Goal: Task Accomplishment & Management: Complete application form

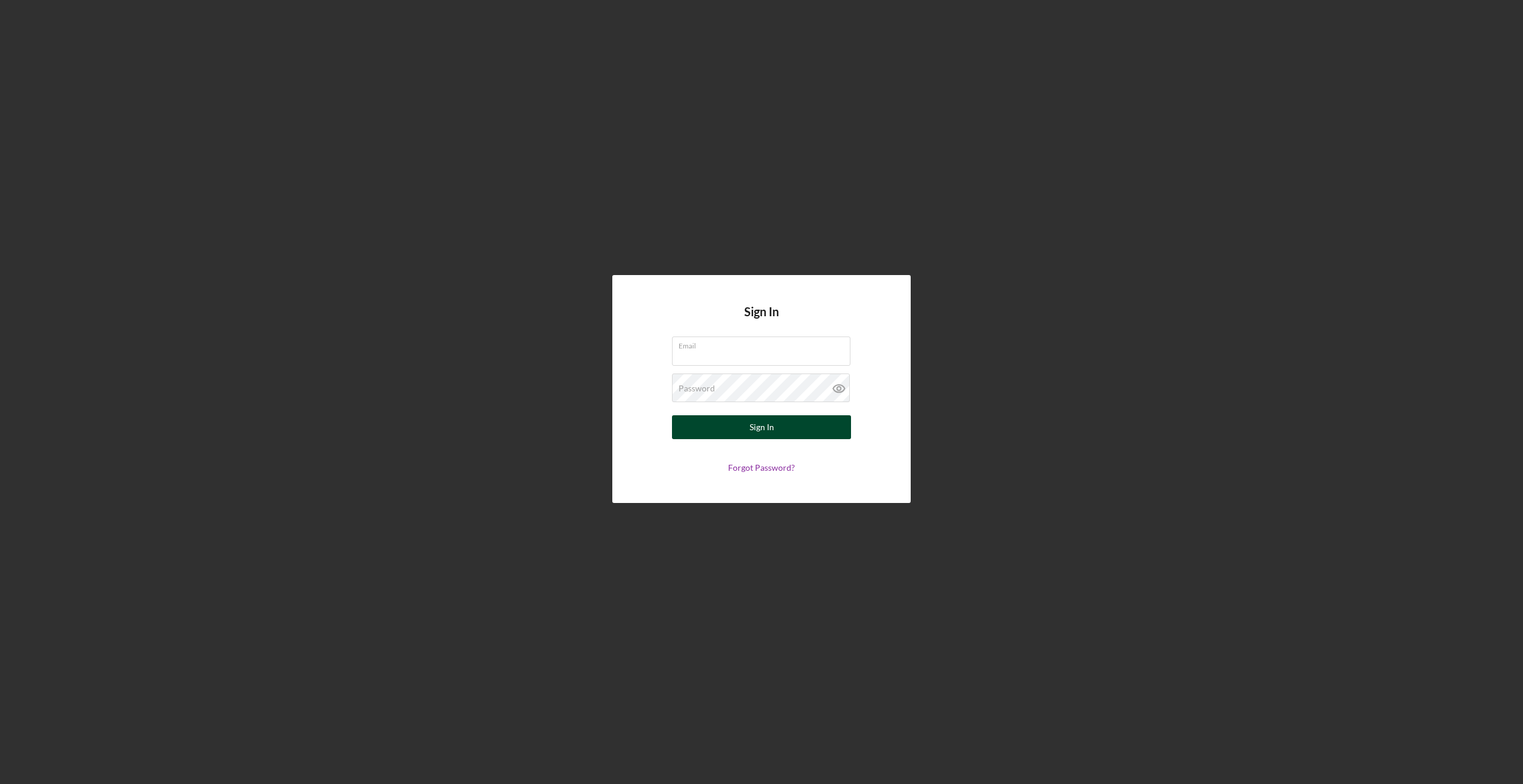
type input "[EMAIL_ADDRESS][DOMAIN_NAME]"
click at [769, 429] on div "Sign In" at bounding box center [762, 427] width 24 height 24
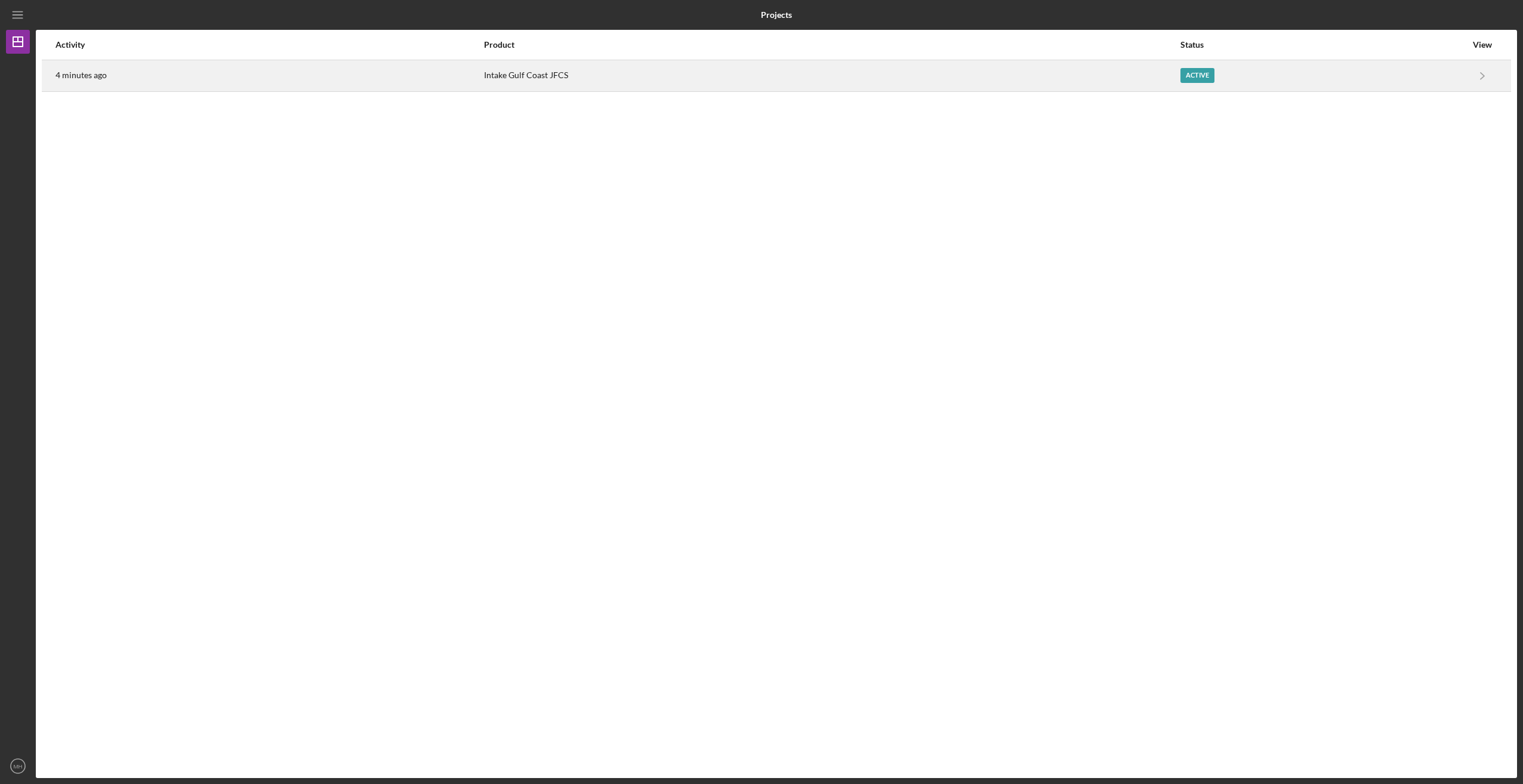
click at [1196, 73] on div "Active" at bounding box center [1197, 75] width 34 height 15
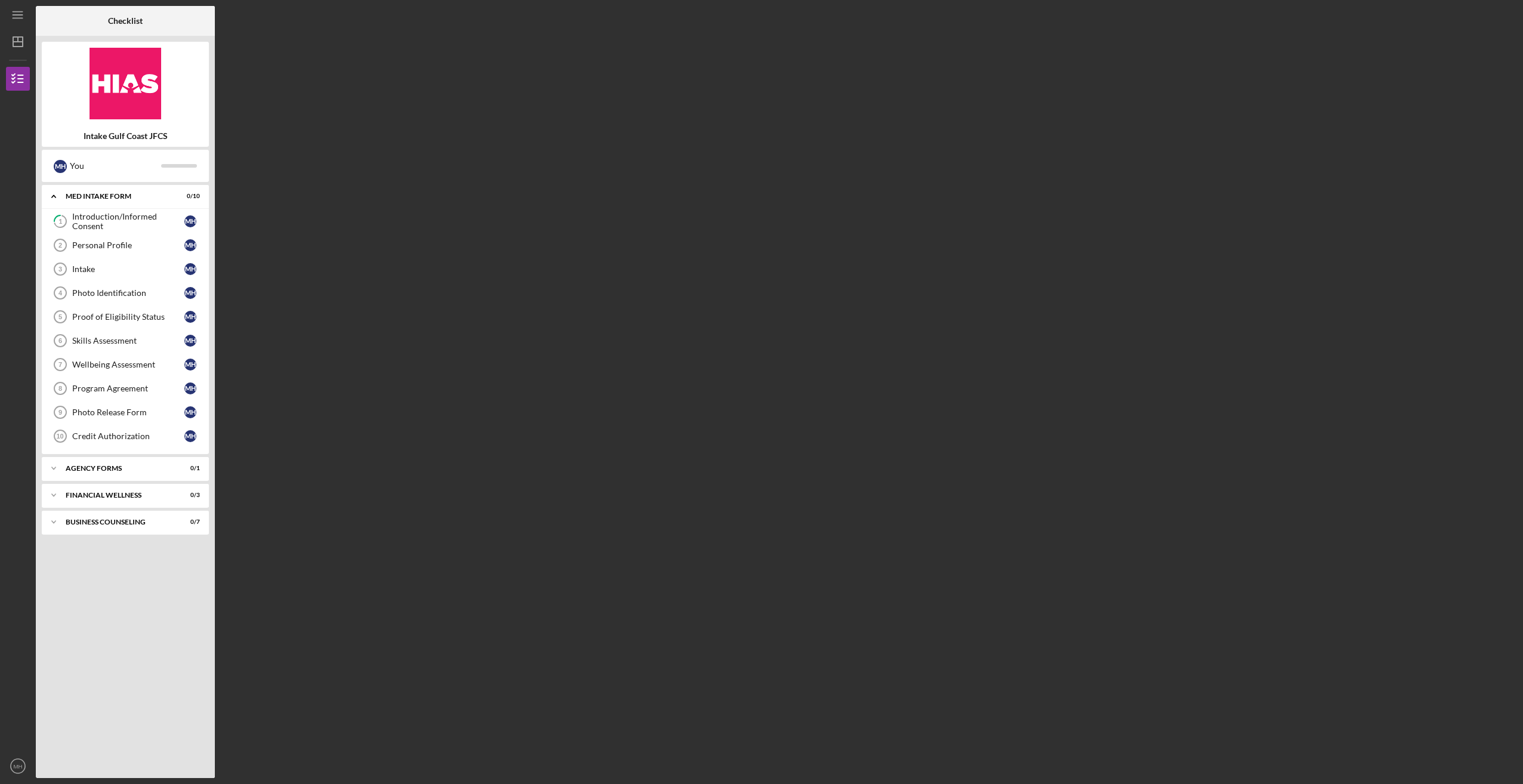
click at [878, 470] on div "Checklist Intake Gulf Coast JFCS M H You Icon/Expander MED Intake Form 0 / 10 1…" at bounding box center [776, 392] width 1481 height 772
click at [154, 219] on div "Introduction/Informed Consent" at bounding box center [129, 222] width 113 height 19
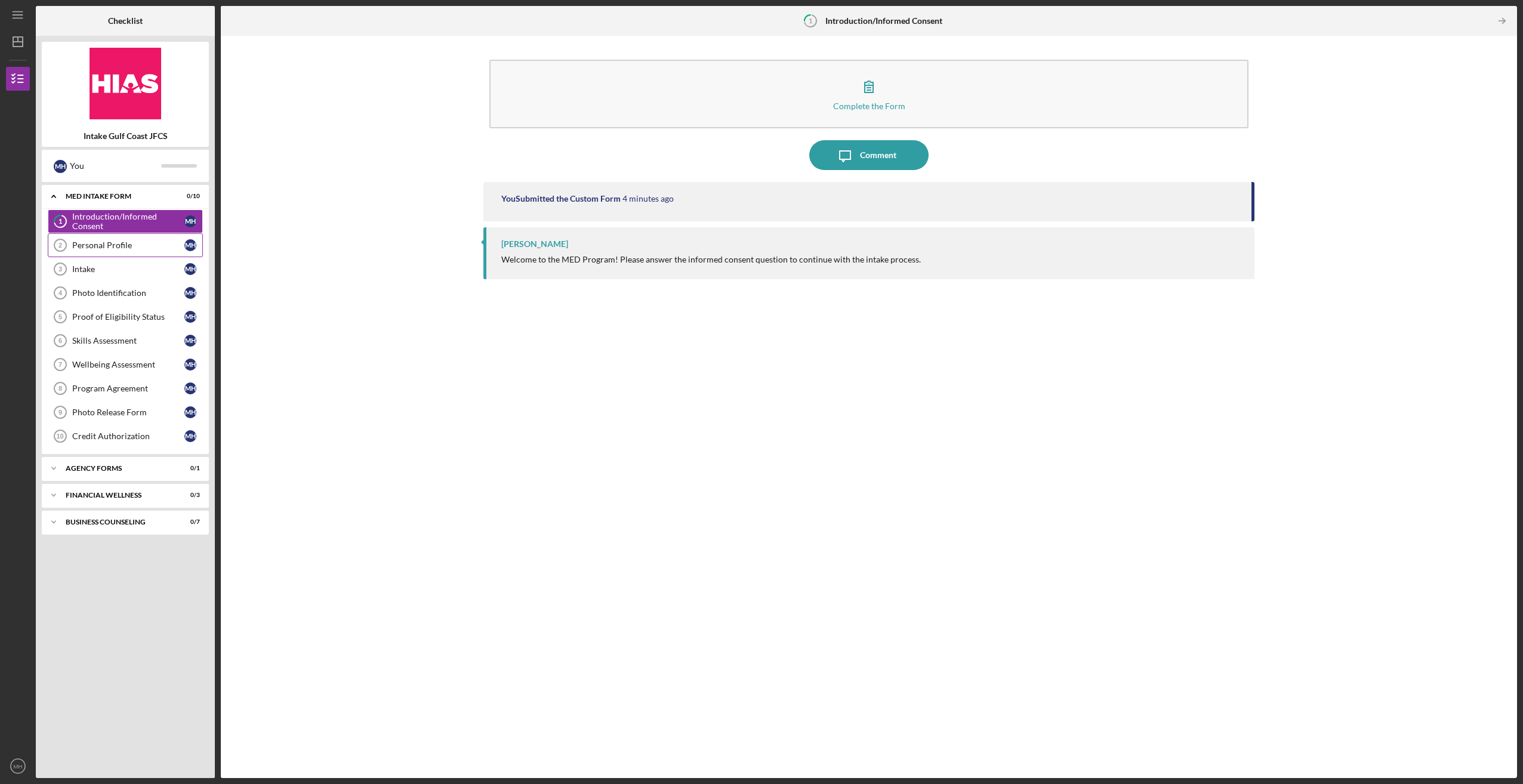
click at [108, 237] on link "Personal Profile 2 Personal Profile M H" at bounding box center [125, 245] width 155 height 24
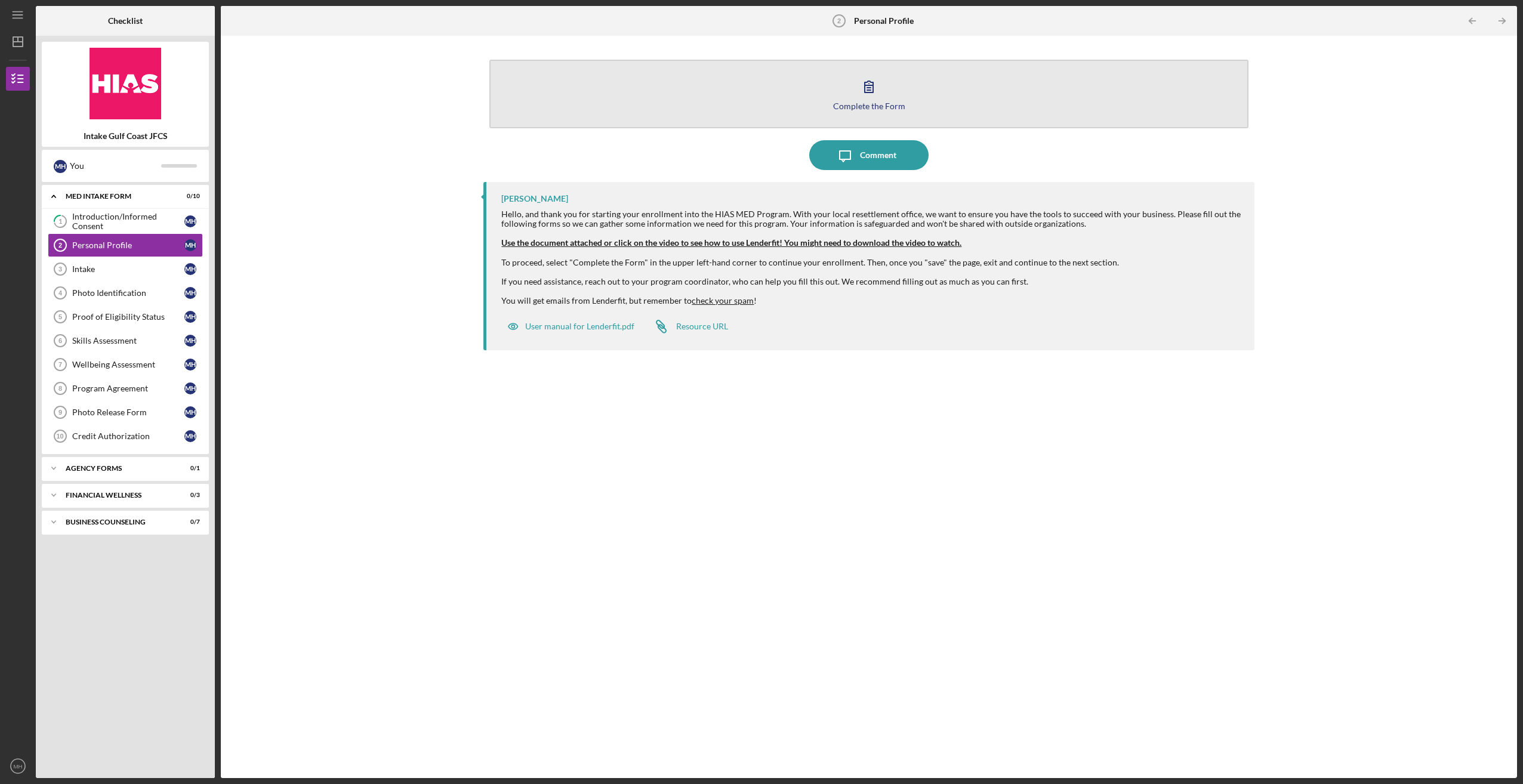
click at [872, 85] on icon "button" at bounding box center [869, 87] width 30 height 30
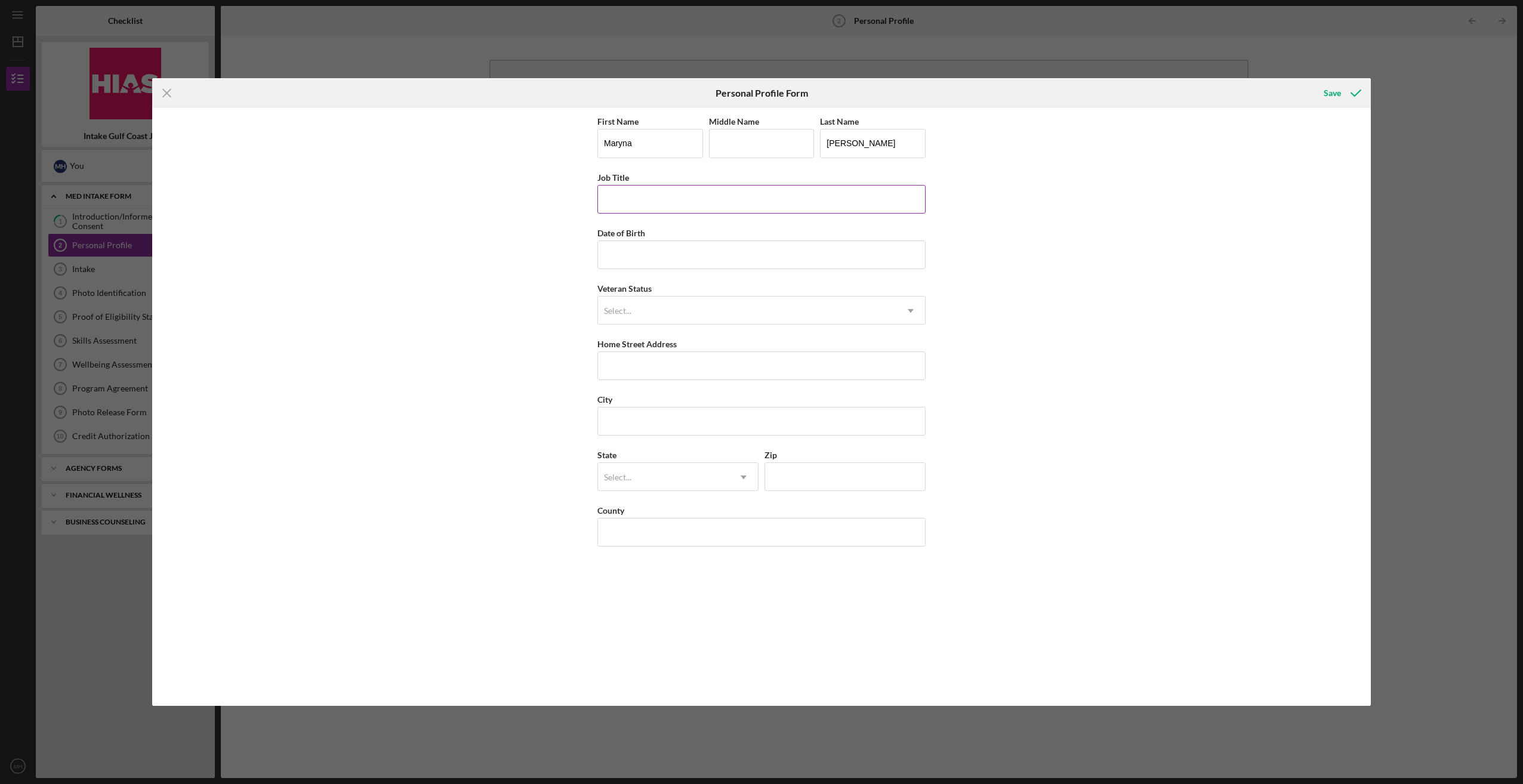
click at [674, 192] on input "Job Title" at bounding box center [761, 199] width 328 height 28
type input "[PERSON_NAME]"
click at [670, 266] on input "Date of Birth" at bounding box center [761, 255] width 328 height 28
drag, startPoint x: 670, startPoint y: 265, endPoint x: 681, endPoint y: 252, distance: 17.0
click at [681, 252] on input "06/11/982y" at bounding box center [761, 255] width 328 height 28
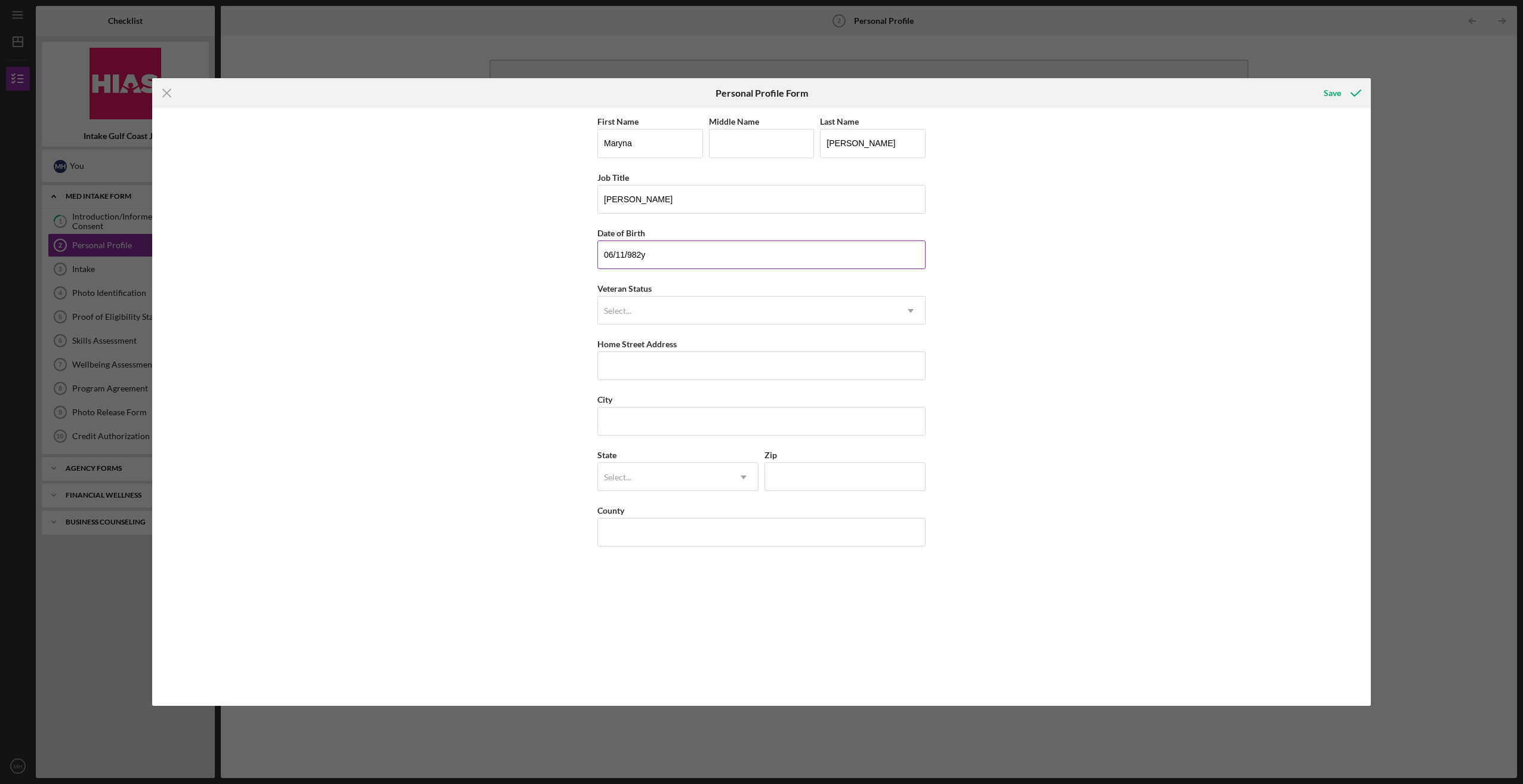
click at [681, 252] on input "06/11/982y" at bounding box center [761, 255] width 328 height 28
type input "06/11/982y"
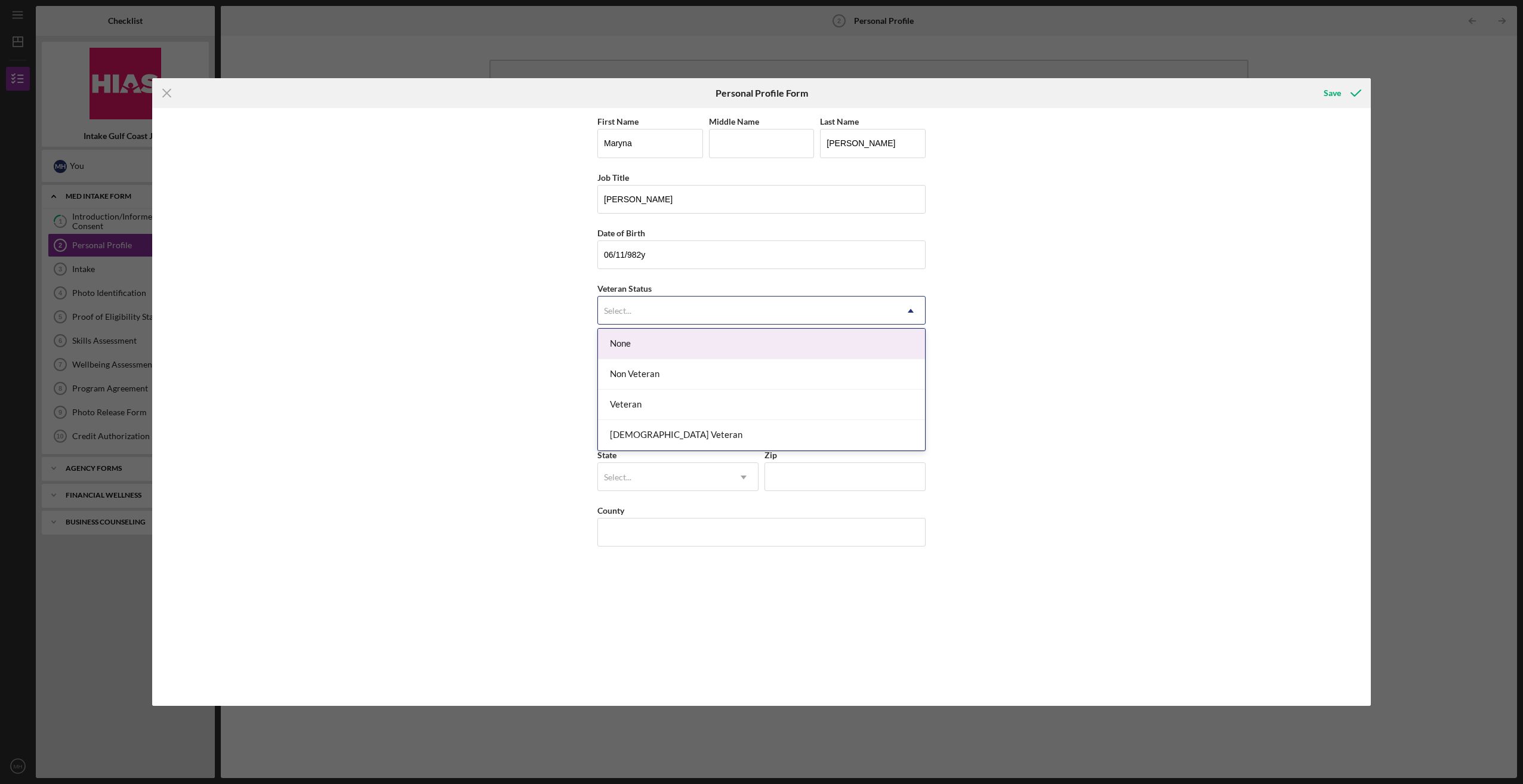
click at [676, 302] on div "Select..." at bounding box center [747, 310] width 298 height 27
click at [690, 340] on div "None" at bounding box center [761, 344] width 327 height 30
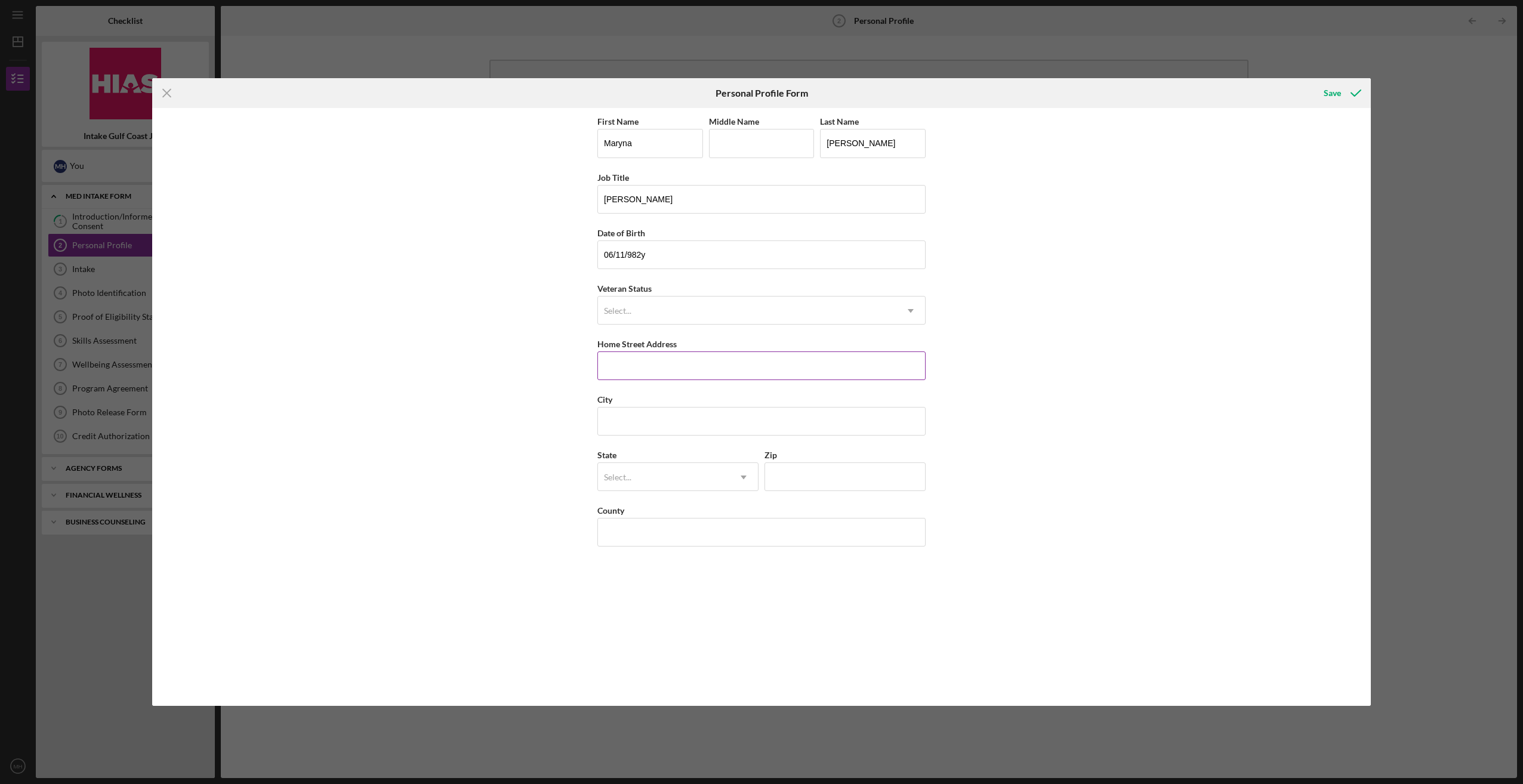
click at [711, 364] on input "Home Street Address" at bounding box center [761, 366] width 328 height 28
type input "[STREET_ADDRESS][PERSON_NAME]"
type input "[GEOGRAPHIC_DATA]"
type input "33602"
click at [754, 367] on input "[STREET_ADDRESS][PERSON_NAME]" at bounding box center [761, 366] width 328 height 28
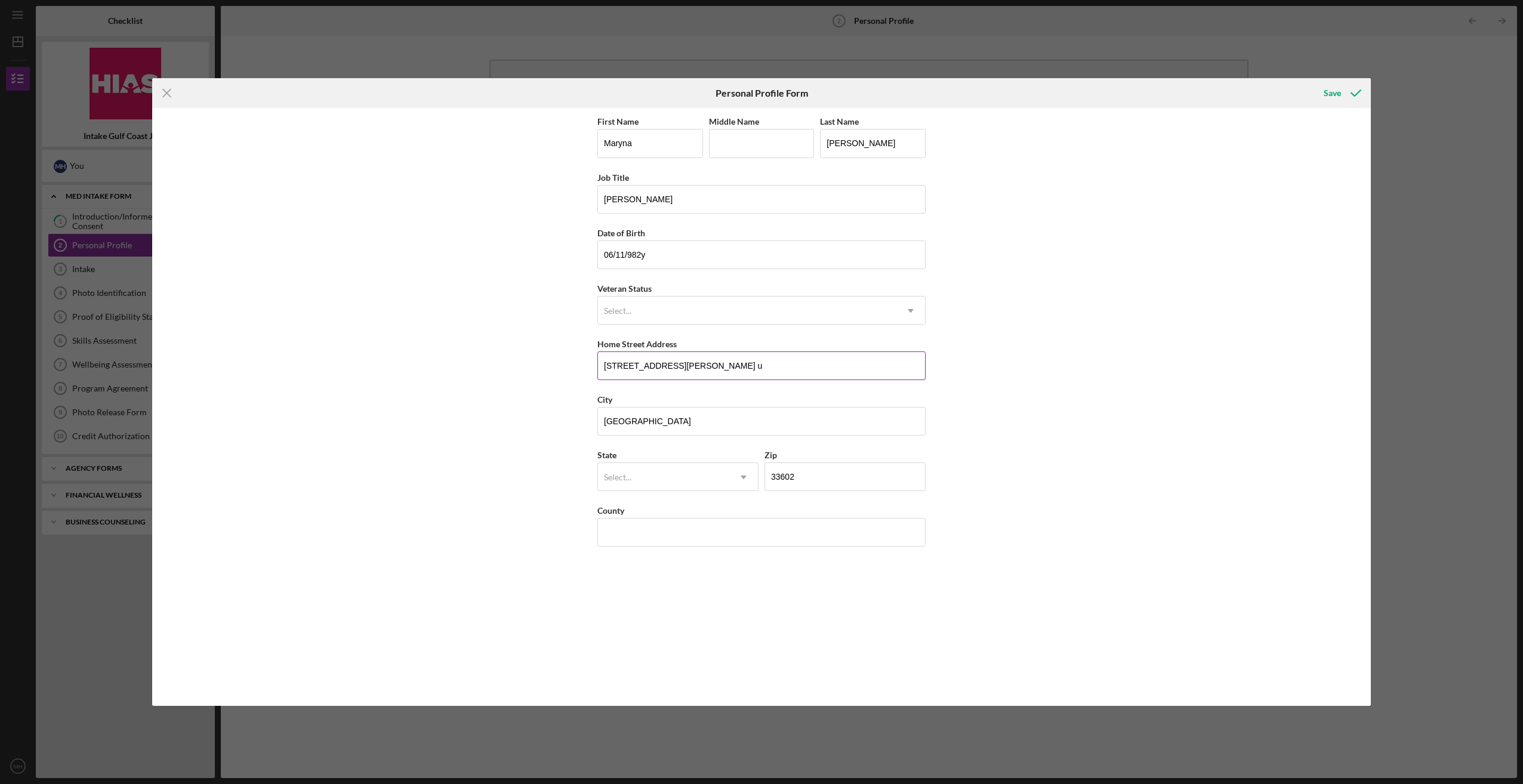
type input "[STREET_ADDRESS][PERSON_NAME] unit 1506"
click at [651, 475] on div "Select..." at bounding box center [664, 477] width 131 height 27
click at [656, 571] on div "FL" at bounding box center [678, 579] width 160 height 30
click at [683, 527] on input "[US_STATE]" at bounding box center [761, 532] width 328 height 28
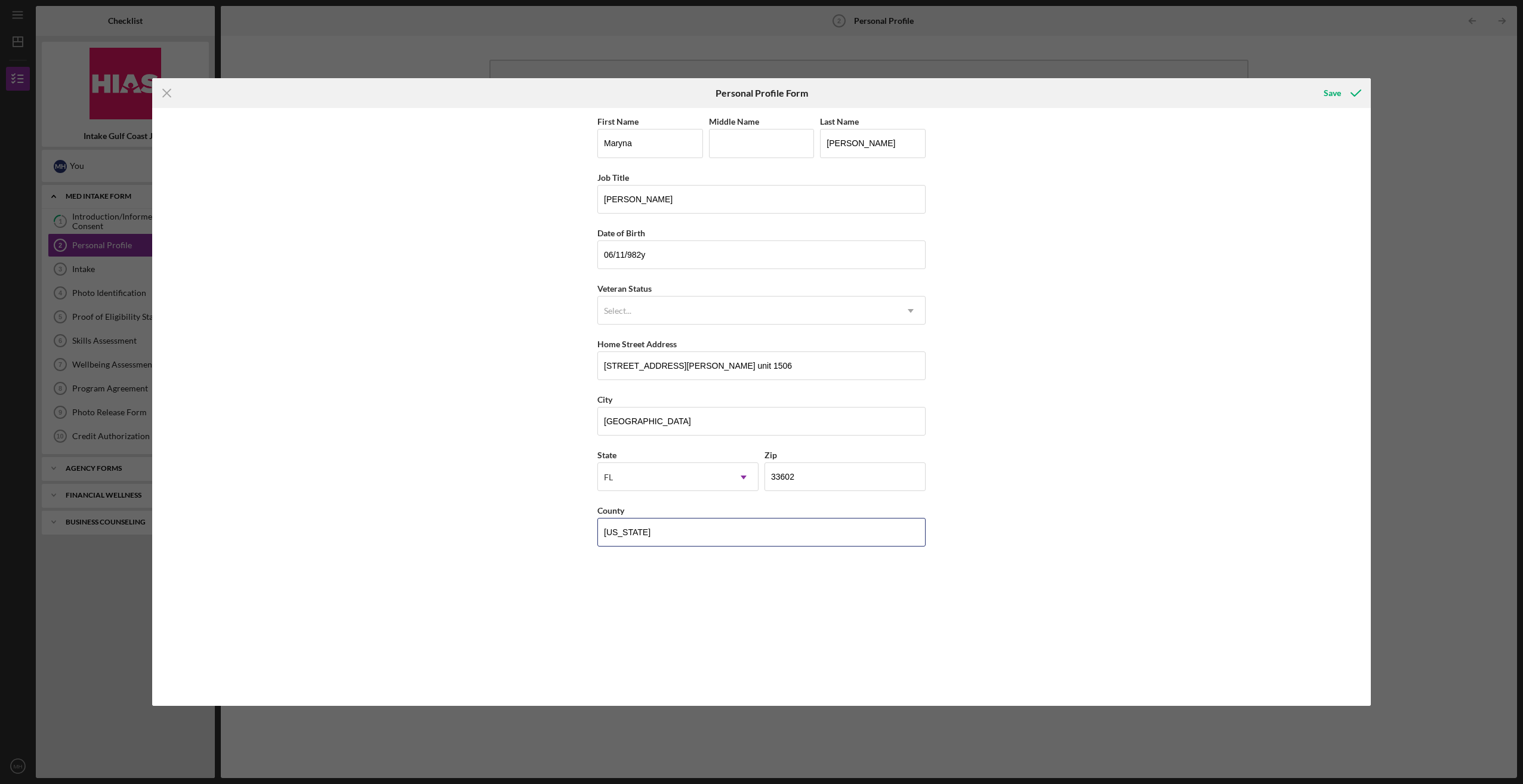
drag, startPoint x: 683, startPoint y: 527, endPoint x: 503, endPoint y: 521, distance: 180.1
click at [503, 521] on div "First Name [PERSON_NAME] Middle Name Last Name [PERSON_NAME] Title [PERSON_NAME…" at bounding box center [762, 406] width 1219 height 597
type input "h"
type input "Hillsborough"
click at [1197, 606] on div "First Name [PERSON_NAME] Middle Name Last Name [PERSON_NAME] Title [PERSON_NAME…" at bounding box center [762, 406] width 1219 height 597
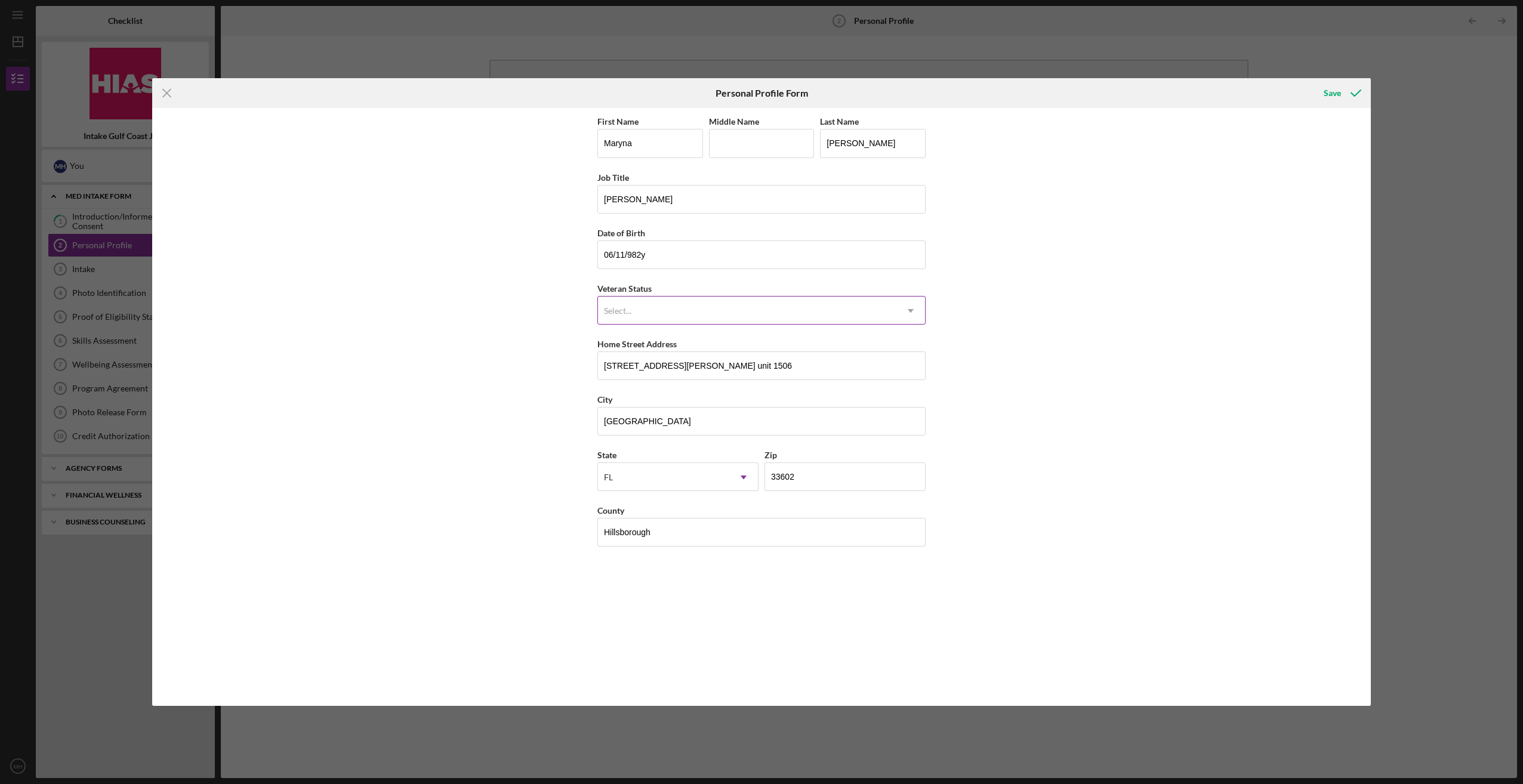
click at [742, 310] on div "Select..." at bounding box center [747, 310] width 298 height 27
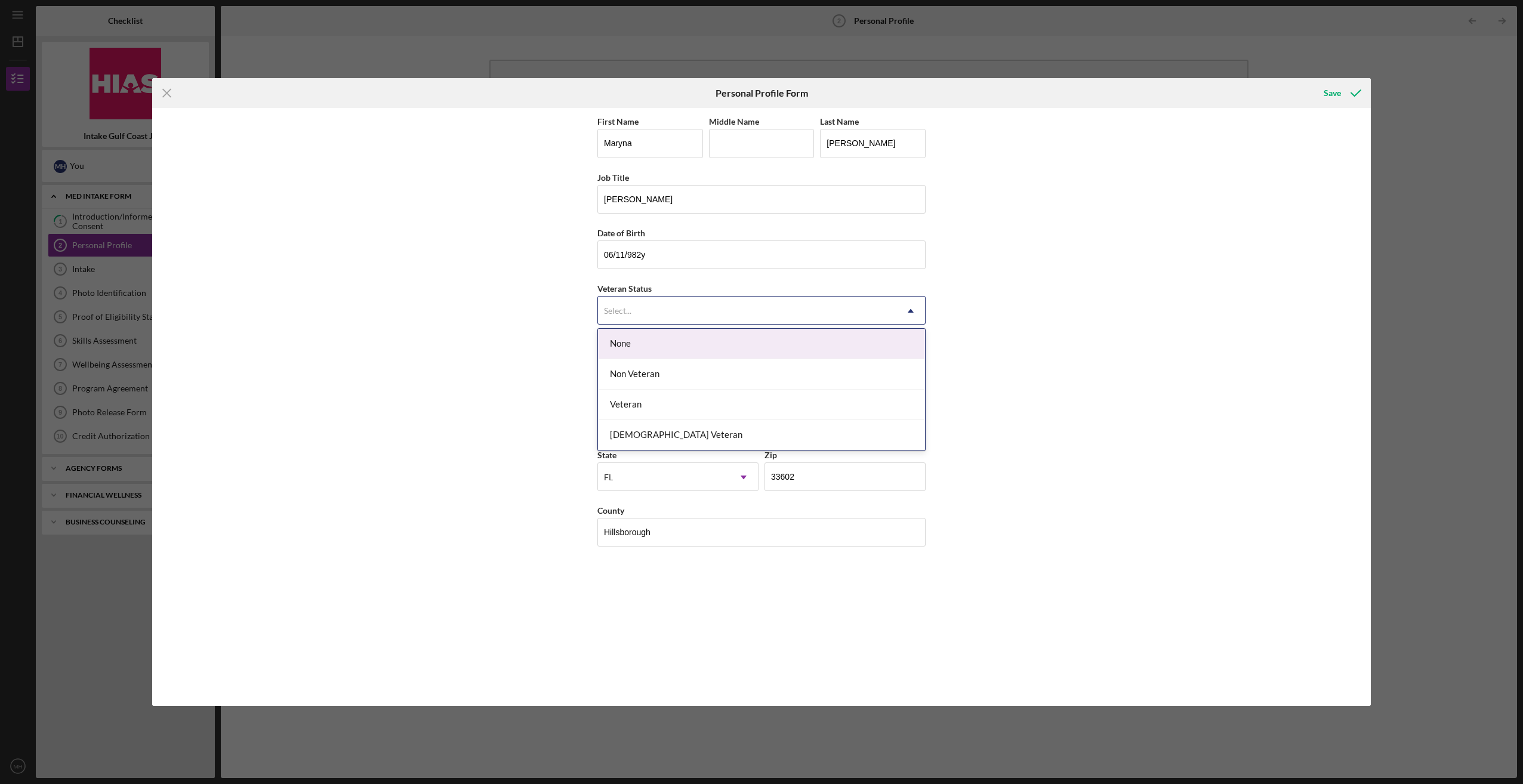
click at [697, 337] on div "None" at bounding box center [761, 344] width 327 height 30
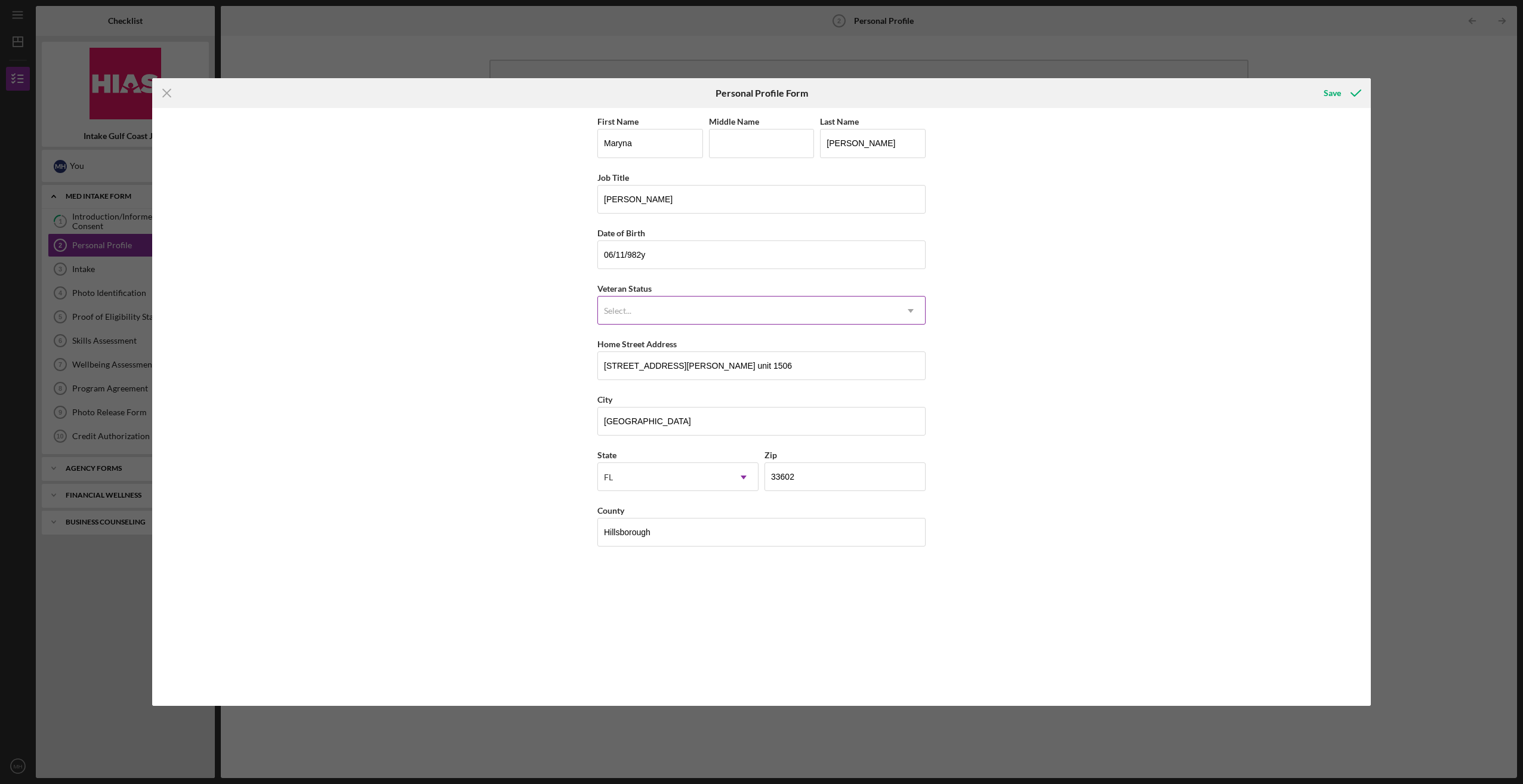
click at [859, 302] on div "Select..." at bounding box center [747, 310] width 298 height 27
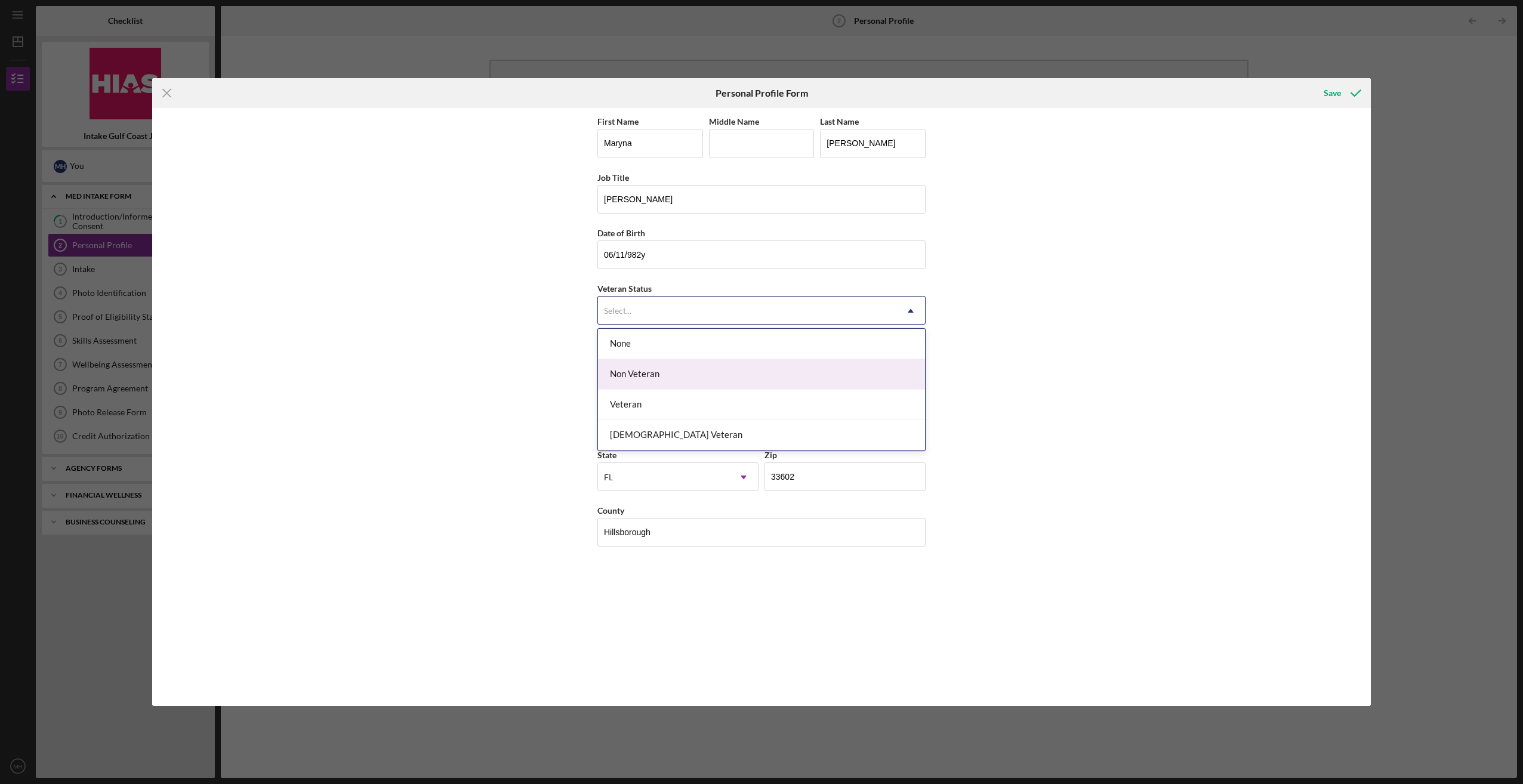
click at [769, 367] on div "Non Veteran" at bounding box center [761, 374] width 327 height 30
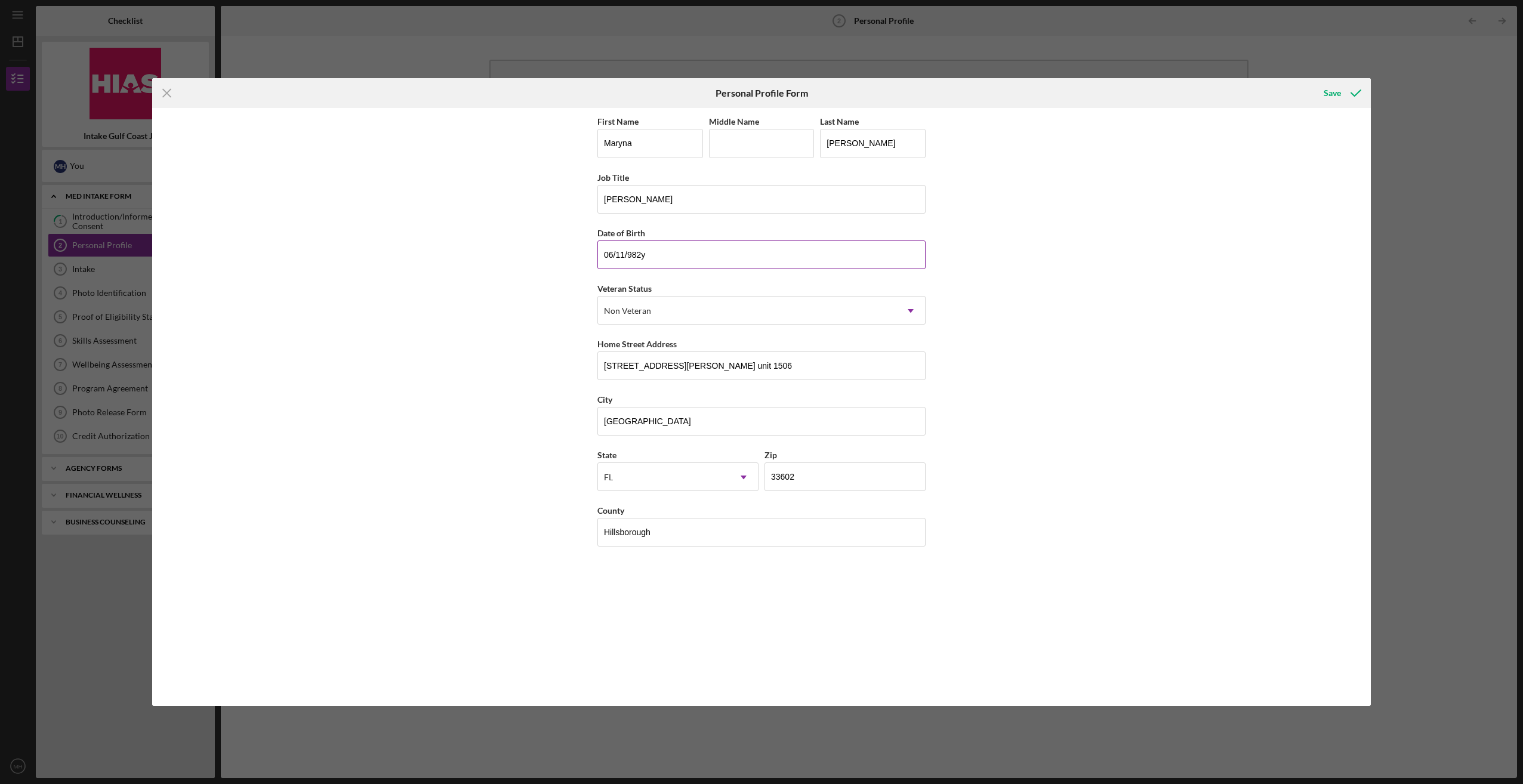
click at [667, 252] on input "06/11/982y" at bounding box center [761, 255] width 328 height 28
type input "0m/dd/yyyy"
type input "1m/dd/yyyy"
type input "[DATE]"
click at [1137, 360] on div "First Name [PERSON_NAME] Middle Name Last Name [PERSON_NAME] Title [PERSON_NAME…" at bounding box center [762, 406] width 1219 height 597
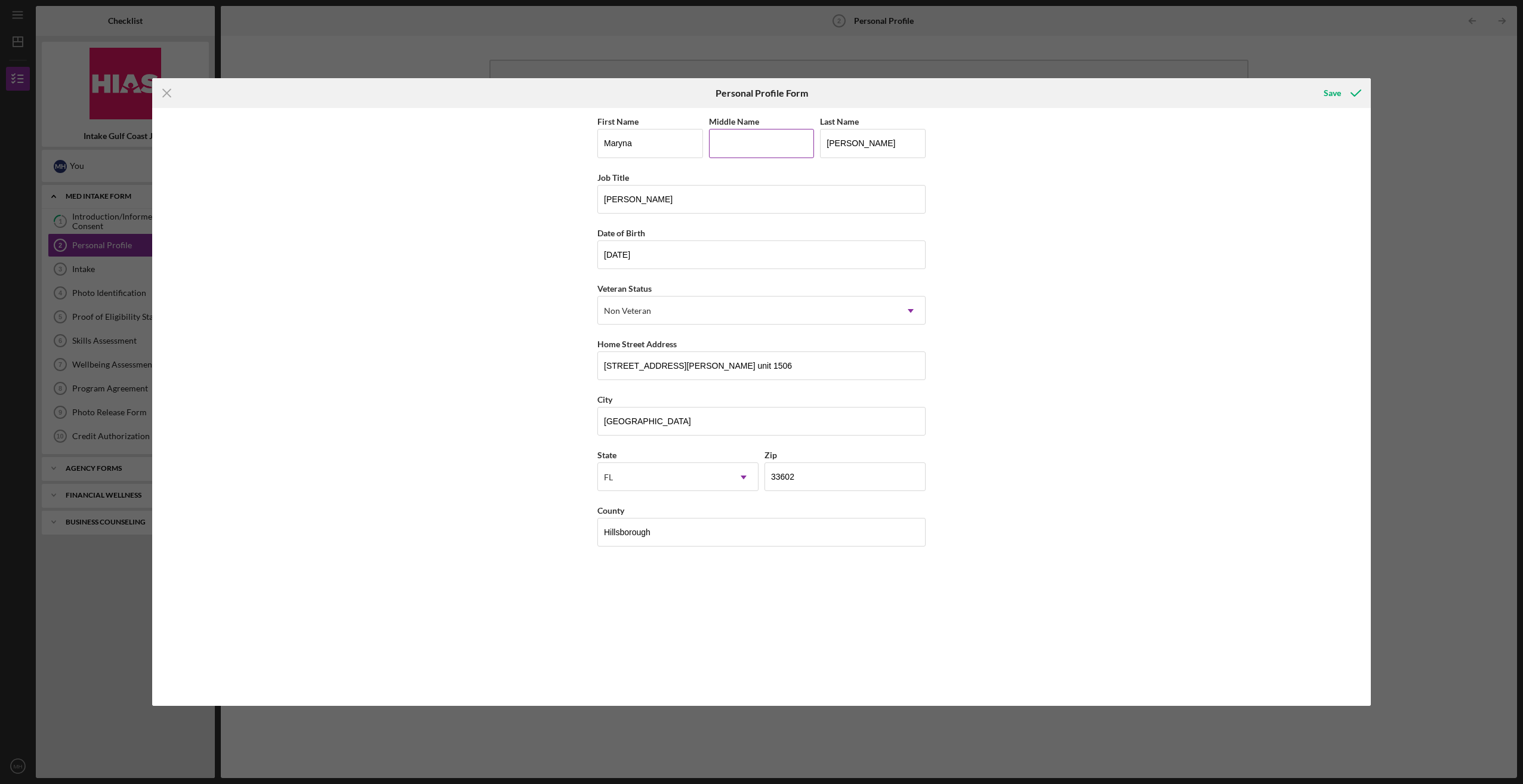
click at [756, 147] on input "Middle Name" at bounding box center [762, 143] width 106 height 28
type input "n/a"
click at [1199, 283] on div "First Name [PERSON_NAME] Middle Name n/a Last Name [PERSON_NAME] Title [PERSON_…" at bounding box center [762, 406] width 1219 height 597
click at [1331, 89] on div "Save" at bounding box center [1333, 93] width 18 height 24
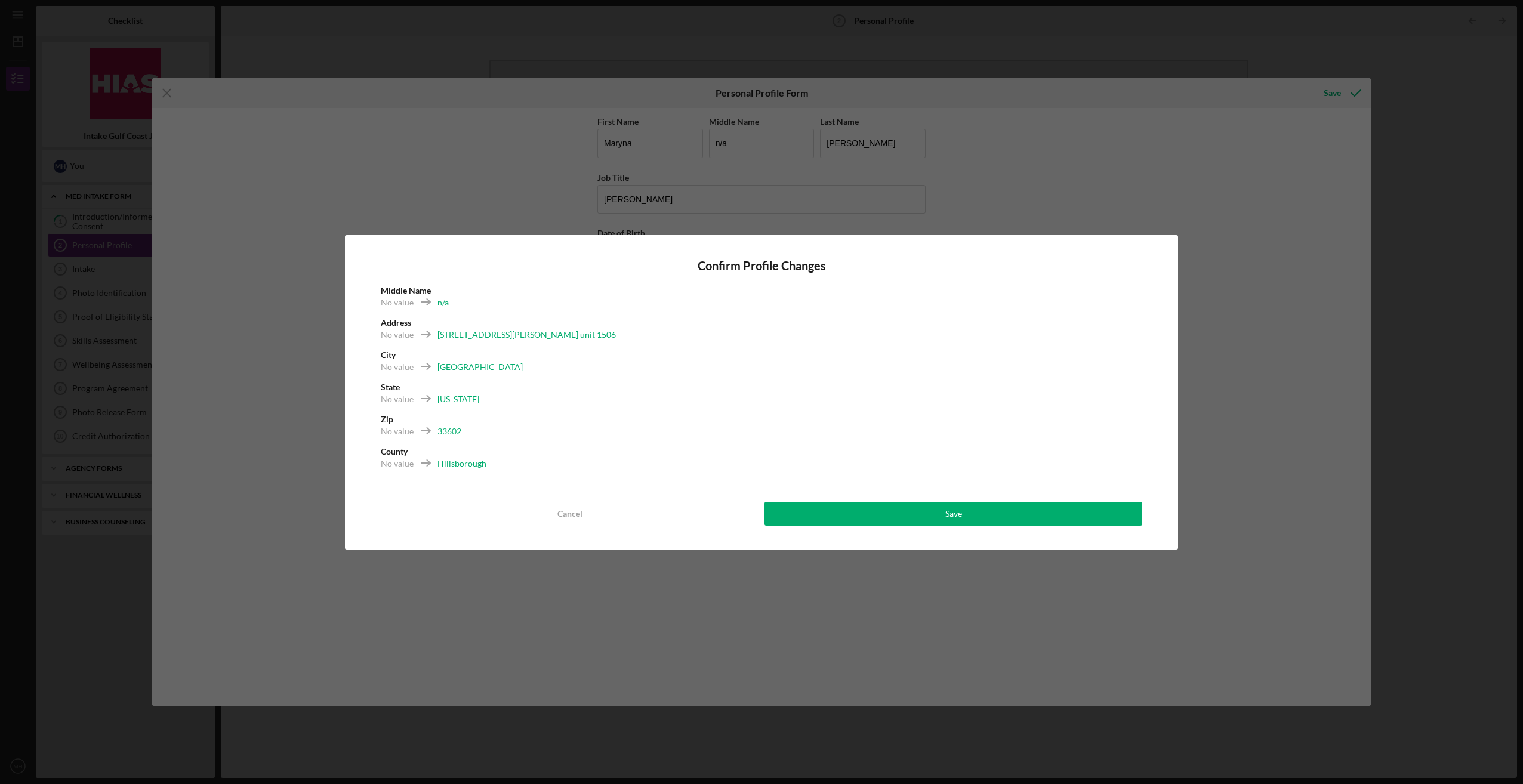
click at [973, 498] on div "Confirm Profile Changes Middle Name No value n/a Address No value [STREET_ADDRE…" at bounding box center [761, 392] width 833 height 314
click at [949, 510] on div "Save" at bounding box center [954, 513] width 17 height 24
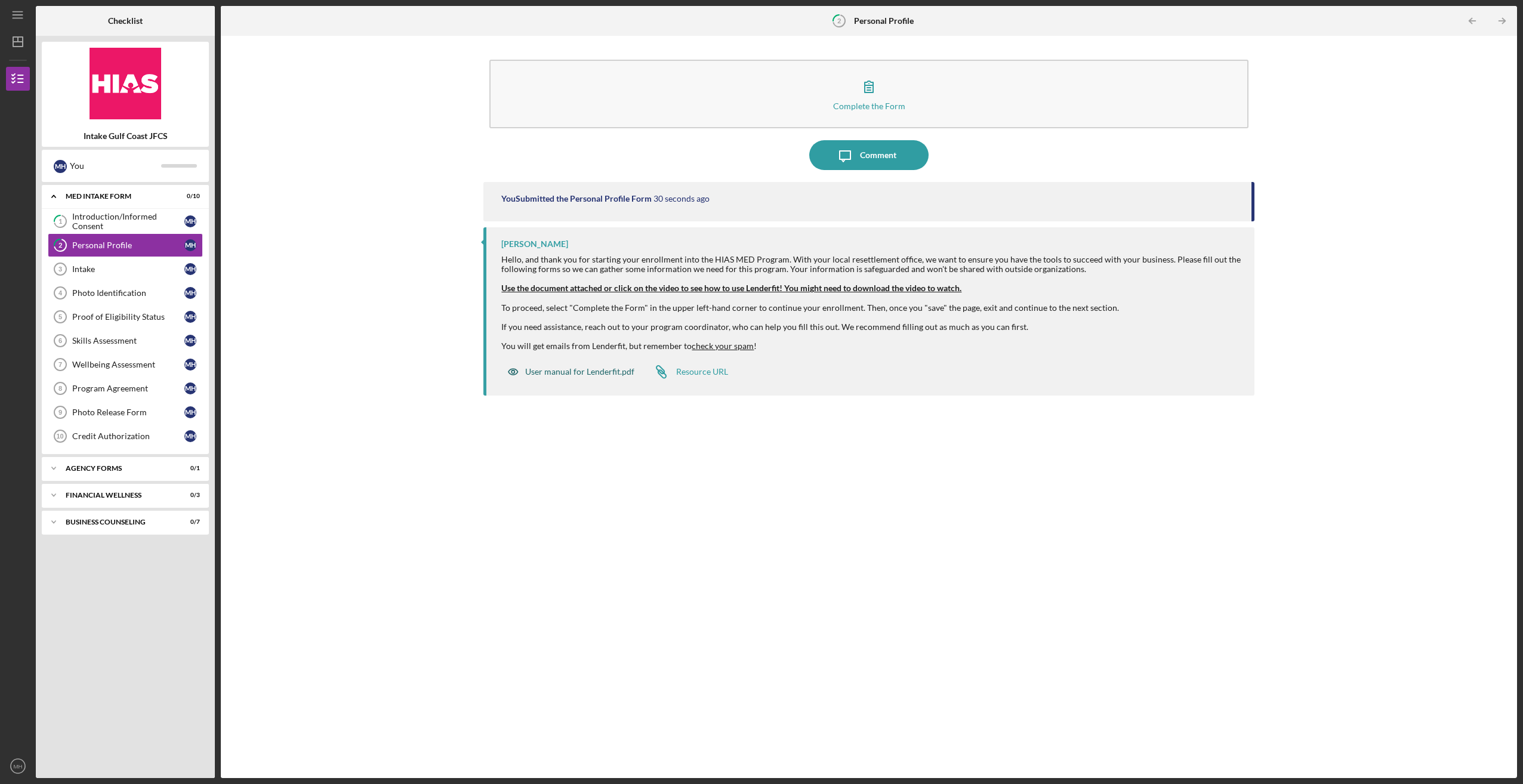
click at [579, 370] on div "User manual for Lenderfit.pdf" at bounding box center [580, 371] width 109 height 9
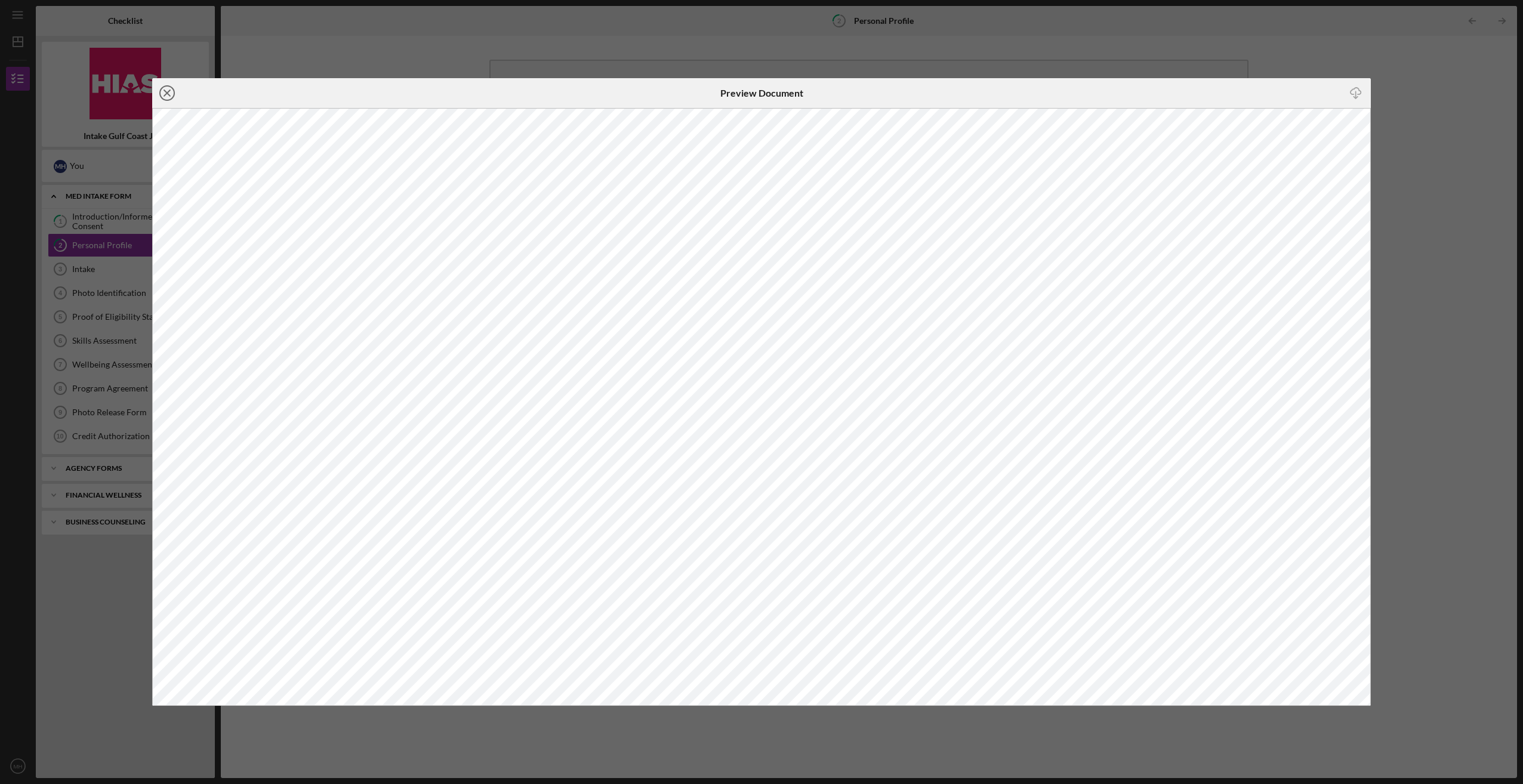
click at [166, 91] on icon "Icon/Close" at bounding box center [167, 93] width 30 height 30
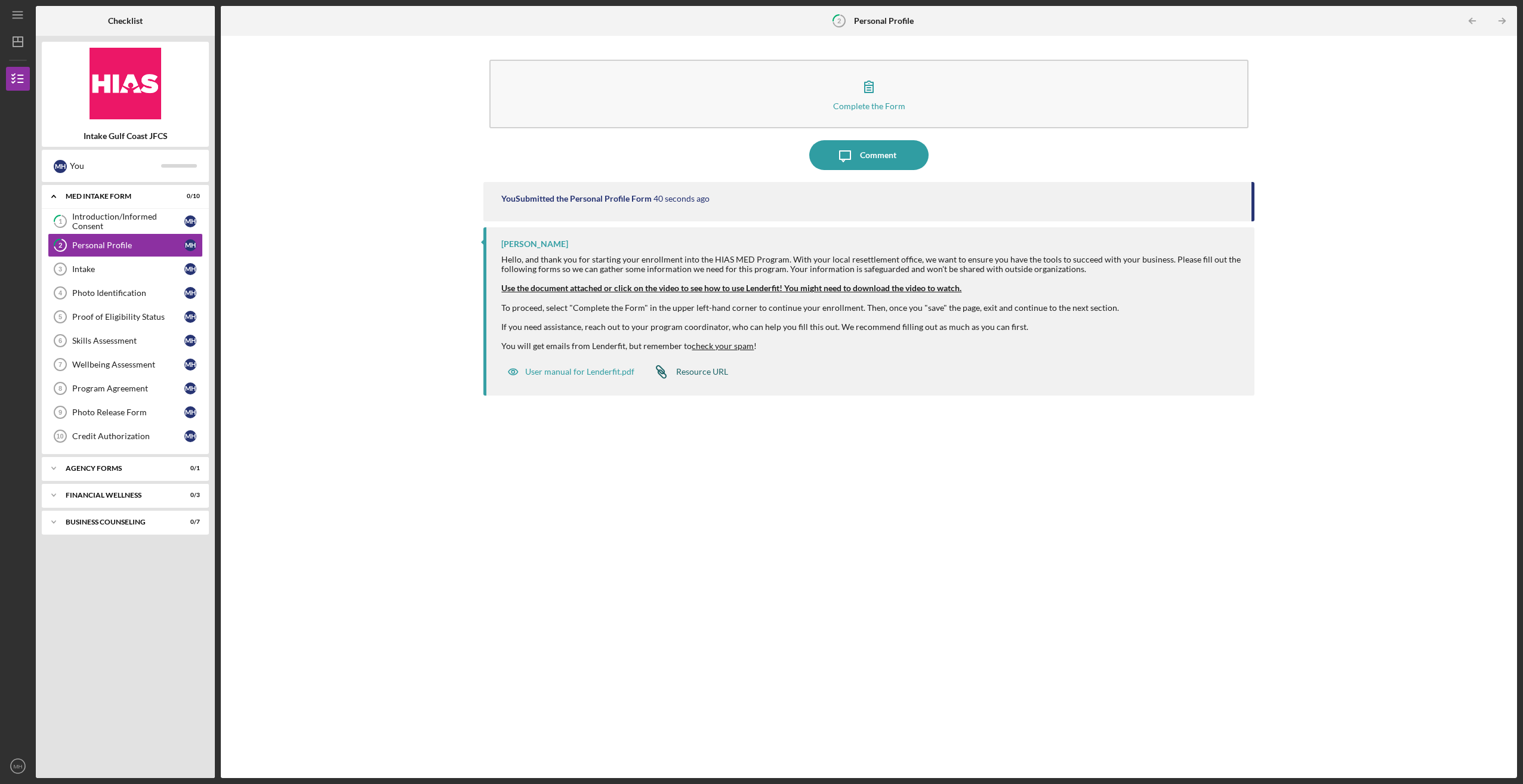
click at [691, 370] on div "Resource URL" at bounding box center [702, 371] width 52 height 9
click at [90, 264] on div "Intake" at bounding box center [129, 269] width 113 height 9
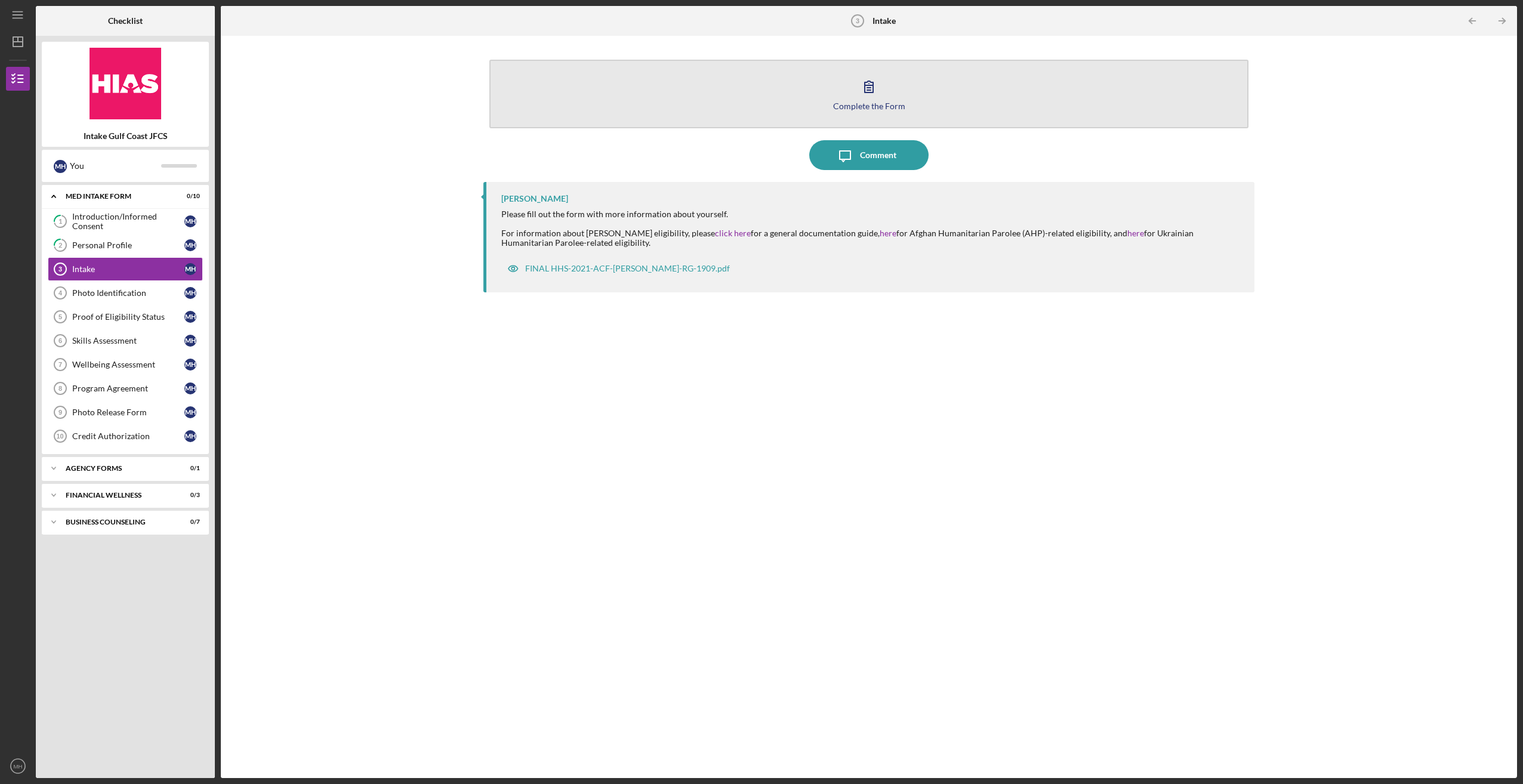
click at [868, 83] on icon "button" at bounding box center [869, 87] width 30 height 30
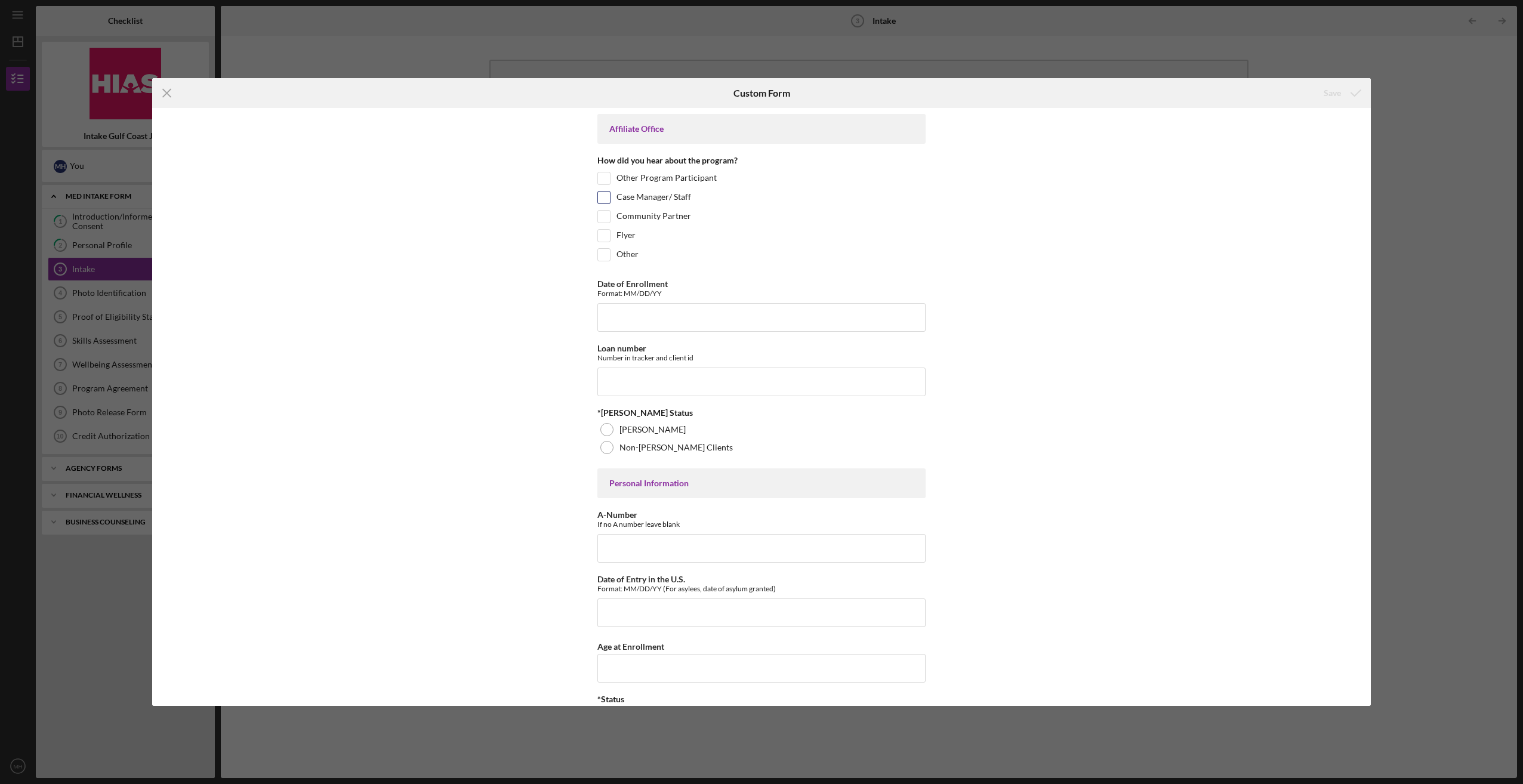
click at [603, 197] on input "Case Manager/ Staff" at bounding box center [604, 198] width 12 height 12
checkbox input "true"
click at [628, 317] on input "Date of Enrollment" at bounding box center [761, 317] width 328 height 28
type input "[DATE]"
click at [652, 373] on input "Loan number" at bounding box center [761, 381] width 328 height 28
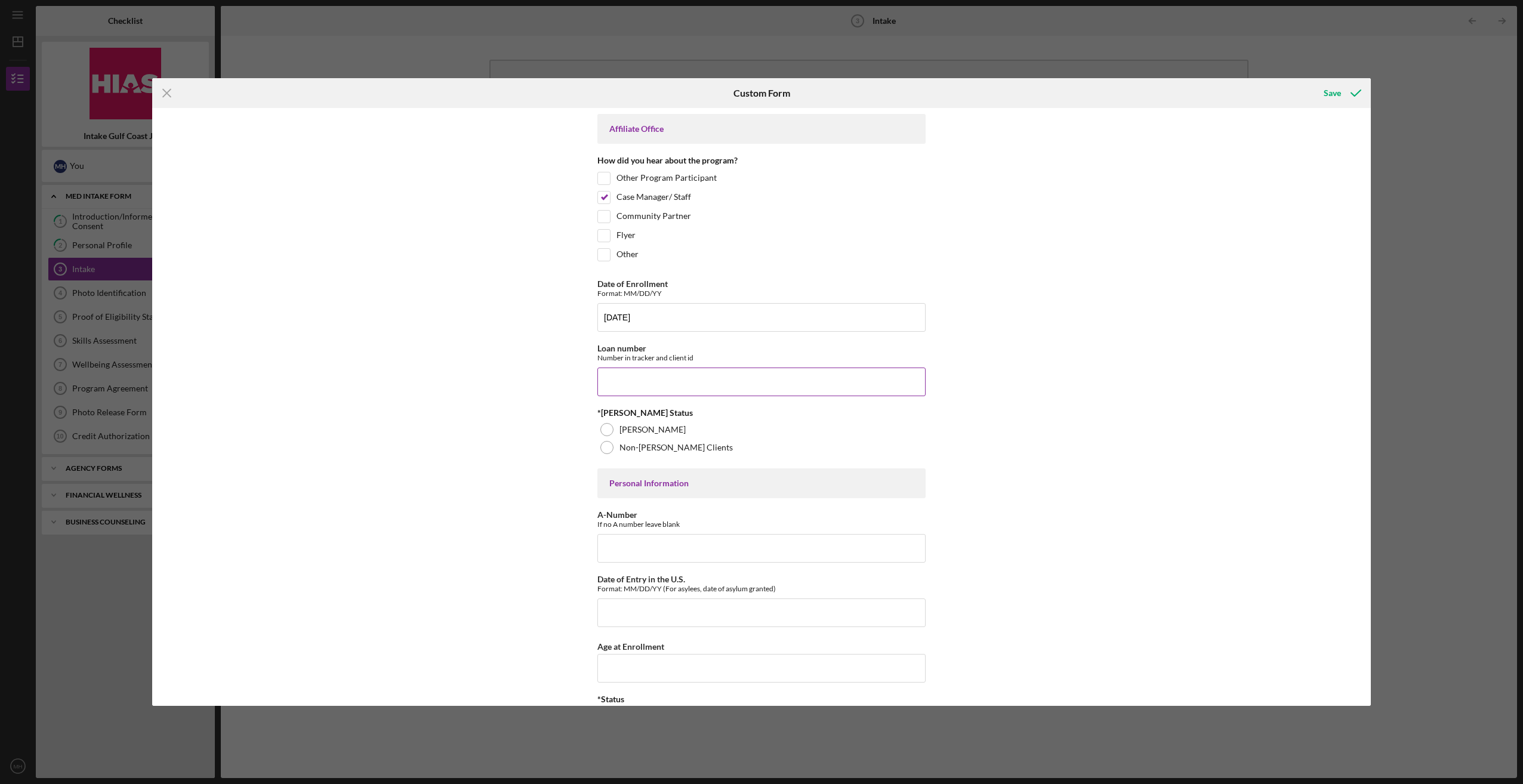
click at [660, 377] on input "Loan number" at bounding box center [761, 381] width 328 height 28
click at [607, 427] on div at bounding box center [607, 429] width 13 height 13
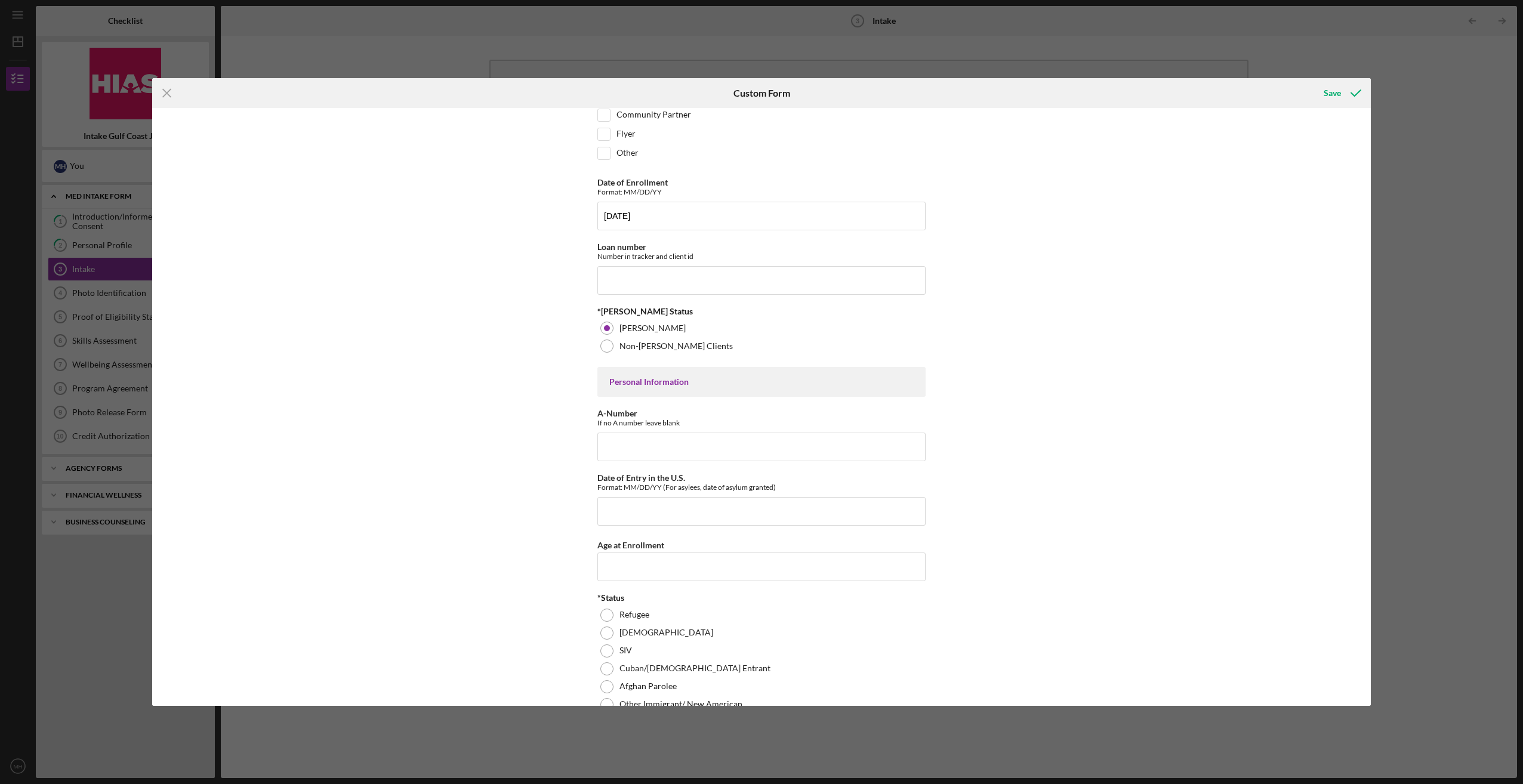
scroll to position [119, 0]
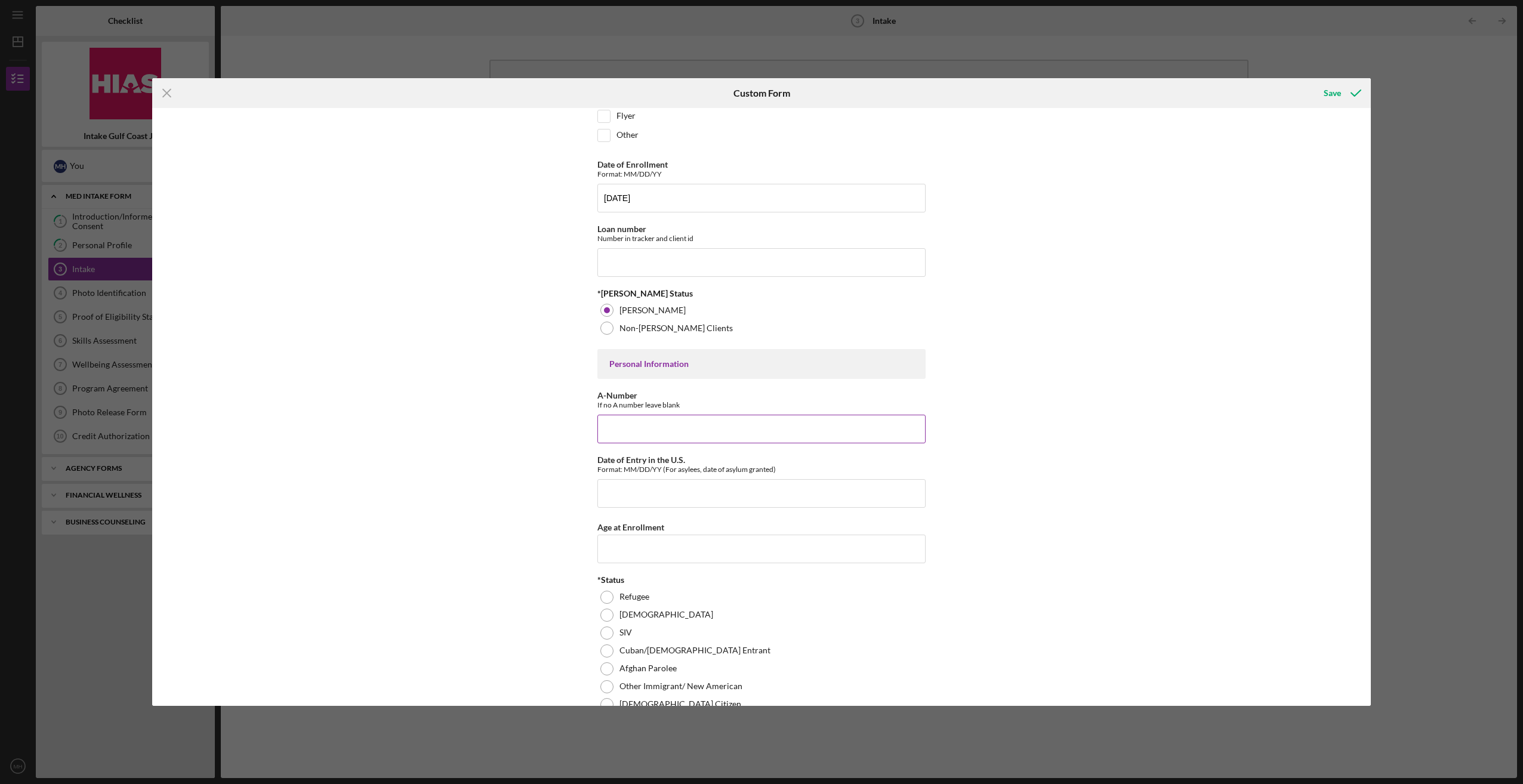
click at [628, 426] on input "A-Number" at bounding box center [761, 429] width 328 height 28
click at [636, 487] on input "Date of Entry in the U.S." at bounding box center [761, 493] width 328 height 28
type input "[DATE]"
click at [694, 548] on input "Age at Enrollment" at bounding box center [761, 549] width 328 height 28
click at [656, 421] on input "A-Number" at bounding box center [761, 429] width 328 height 28
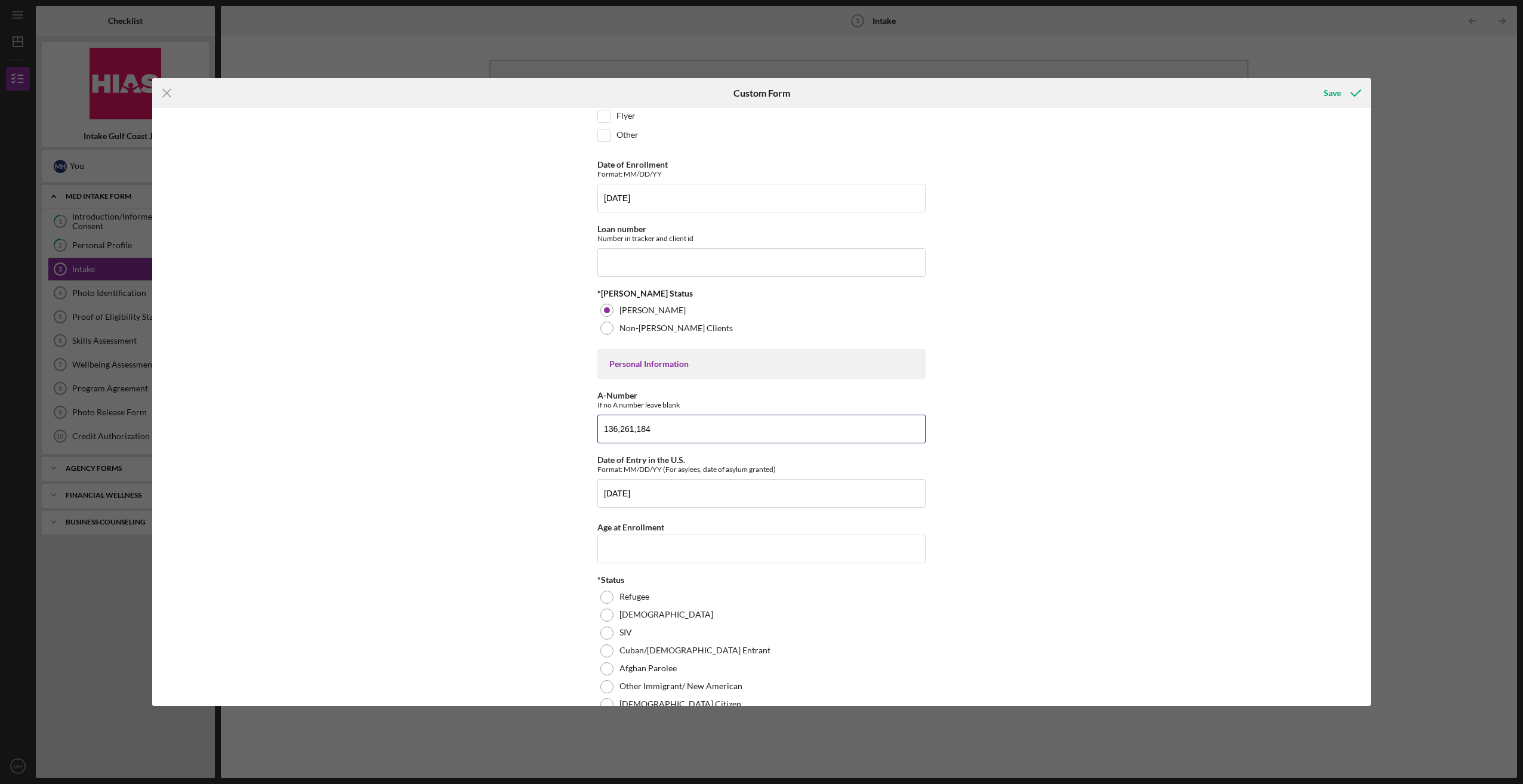
type input "136,261,184"
click at [521, 491] on div "Affiliate Office How did you hear about the program? Other Program Participant …" at bounding box center [762, 406] width 1219 height 597
click at [653, 552] on input "Age at Enrollment" at bounding box center [761, 549] width 328 height 28
click at [653, 543] on input "Age at Enrollment" at bounding box center [761, 549] width 328 height 28
type input "43"
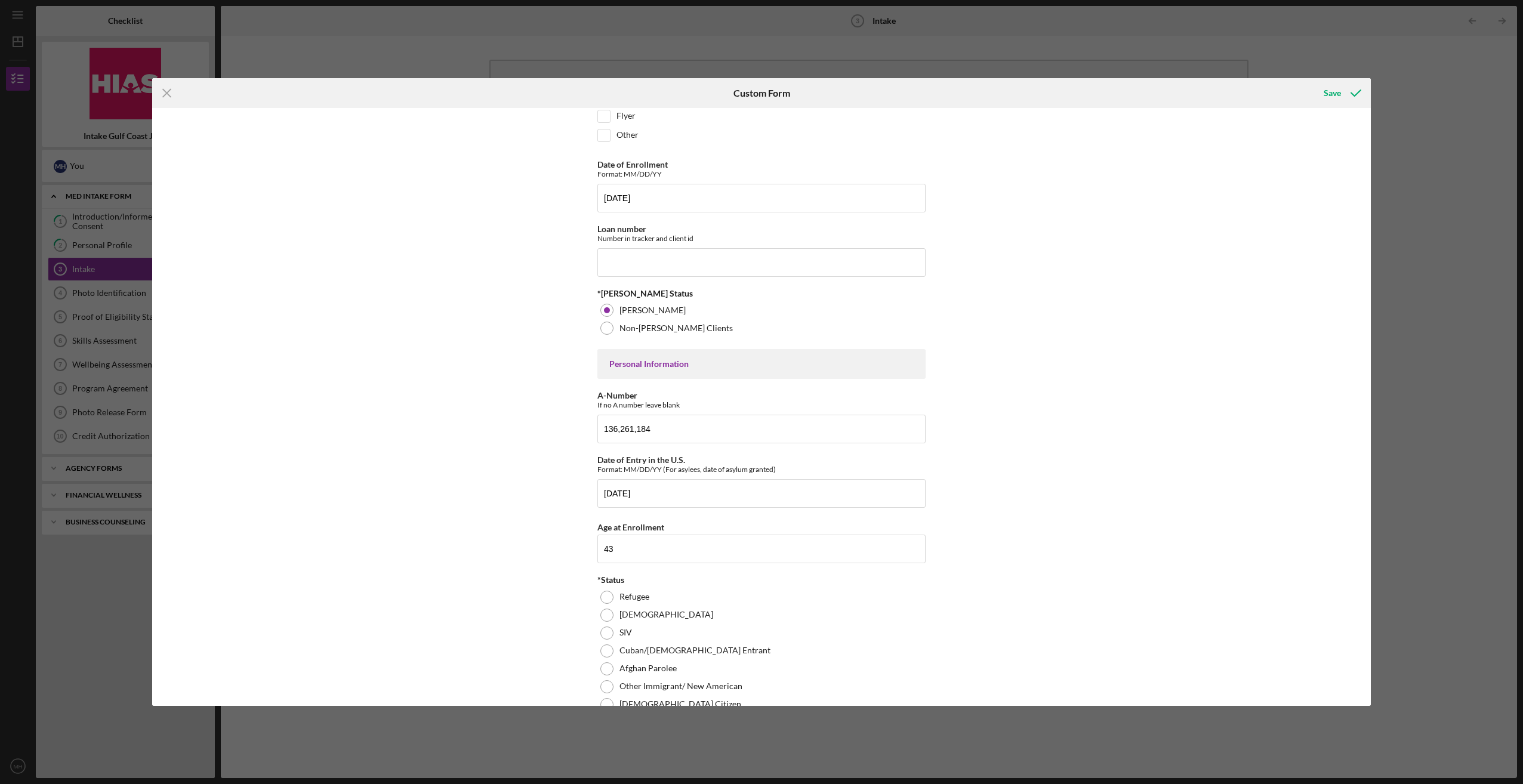
click at [516, 608] on div "Affiliate Office How did you hear about the program? Other Program Participant …" at bounding box center [762, 406] width 1219 height 597
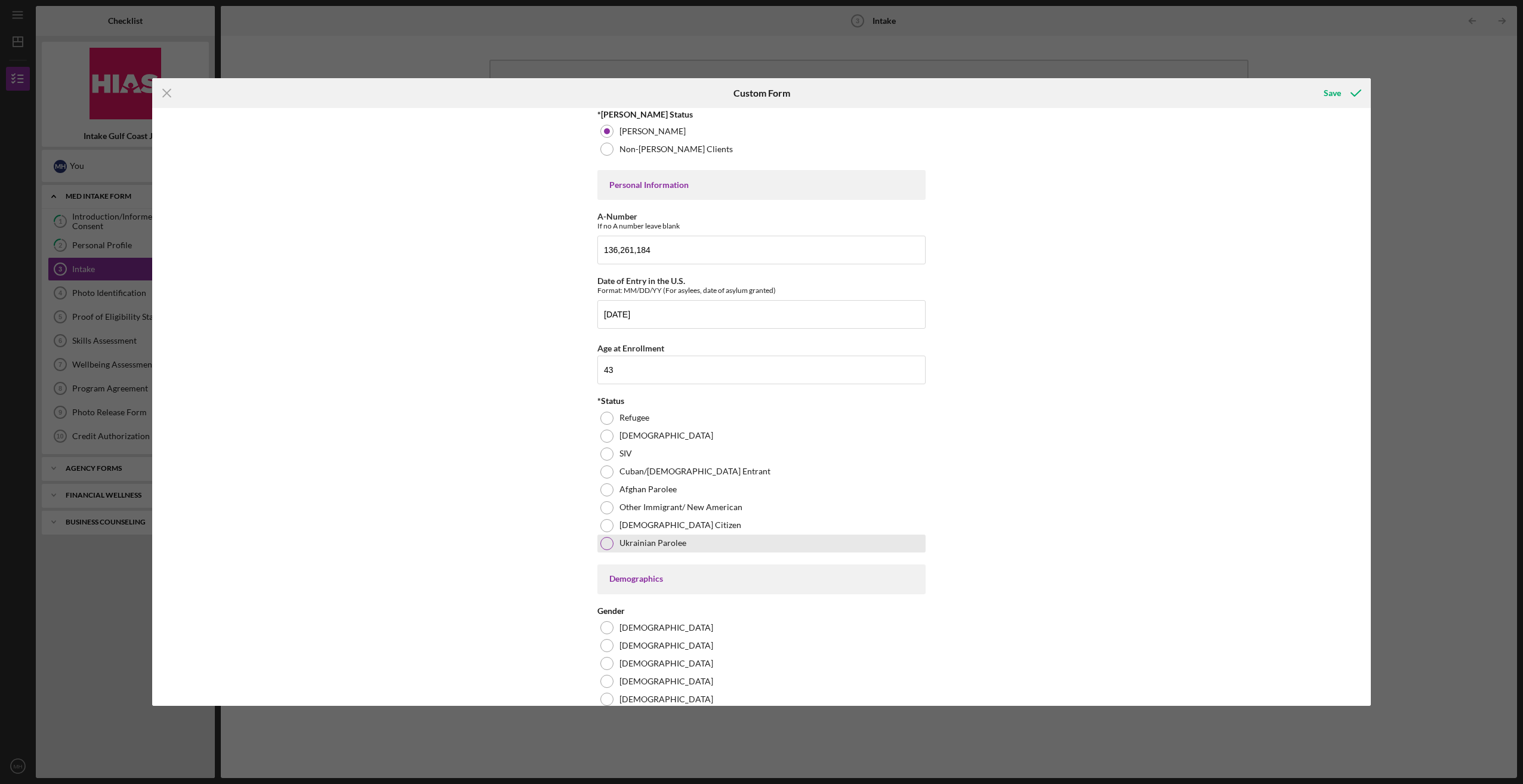
click at [607, 540] on div at bounding box center [607, 543] width 13 height 13
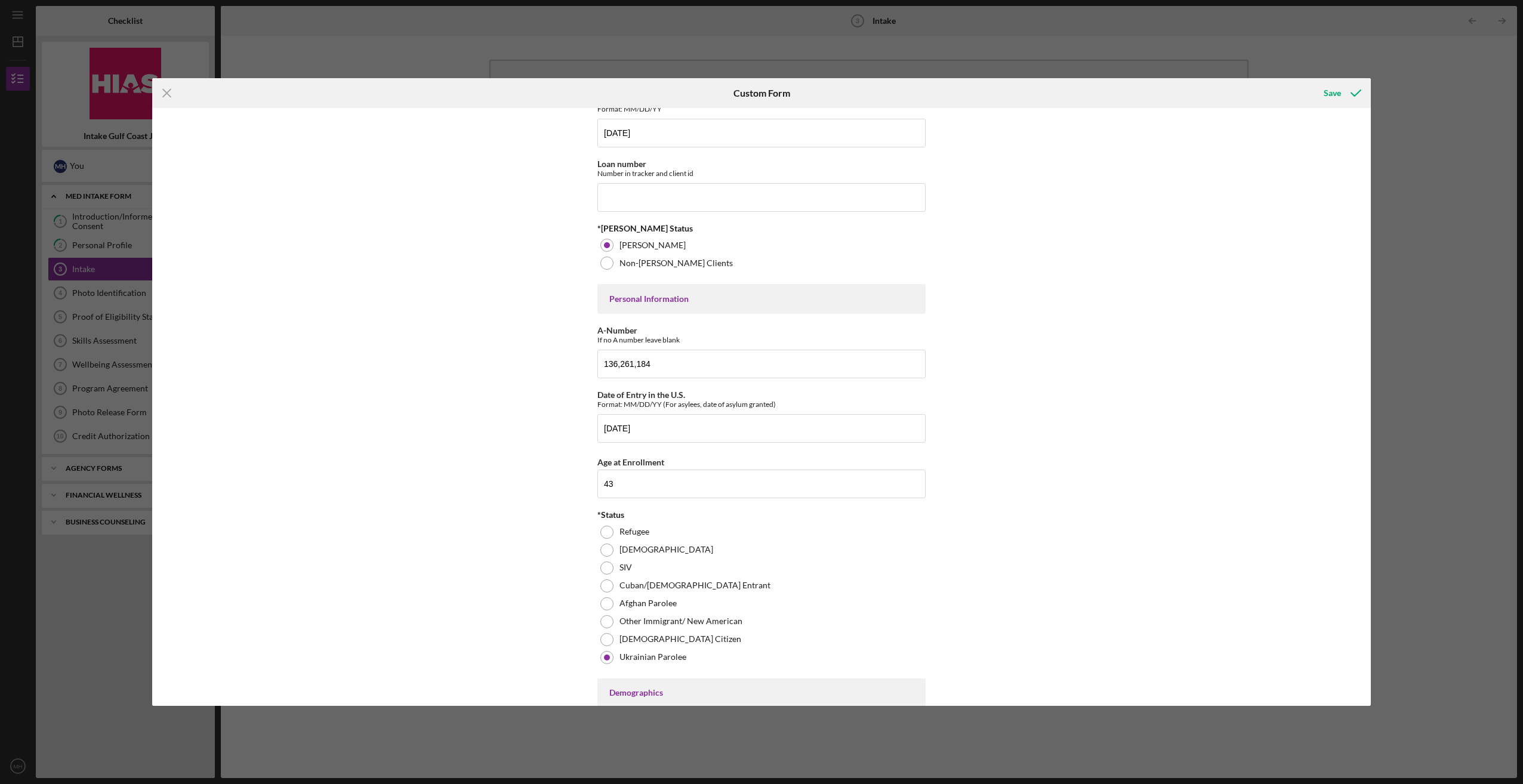
scroll to position [60, 0]
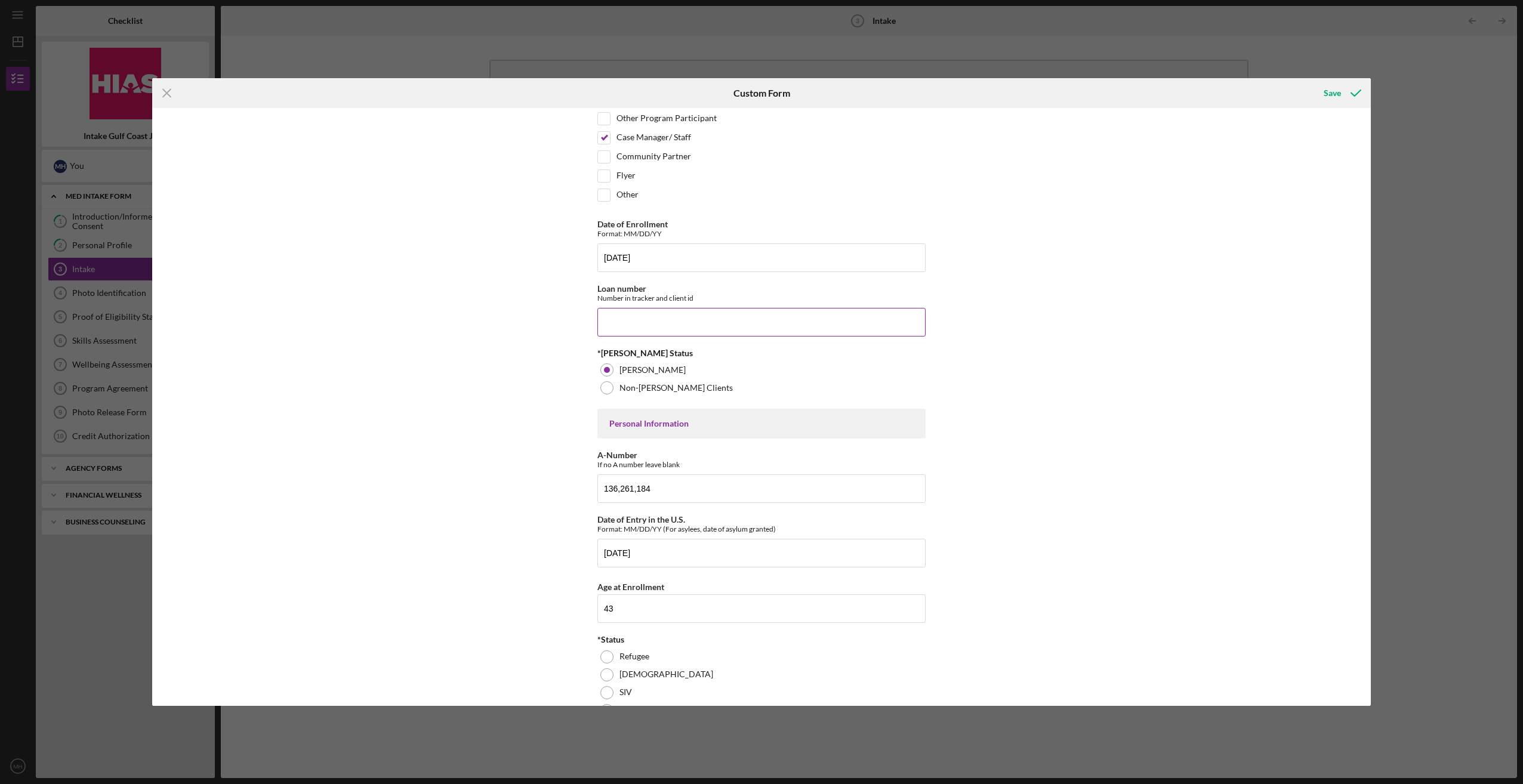
click at [642, 317] on input "Loan number" at bounding box center [761, 322] width 328 height 28
type input "1"
click at [481, 426] on div "Affiliate Office How did you hear about the program? Other Program Participant …" at bounding box center [762, 406] width 1219 height 597
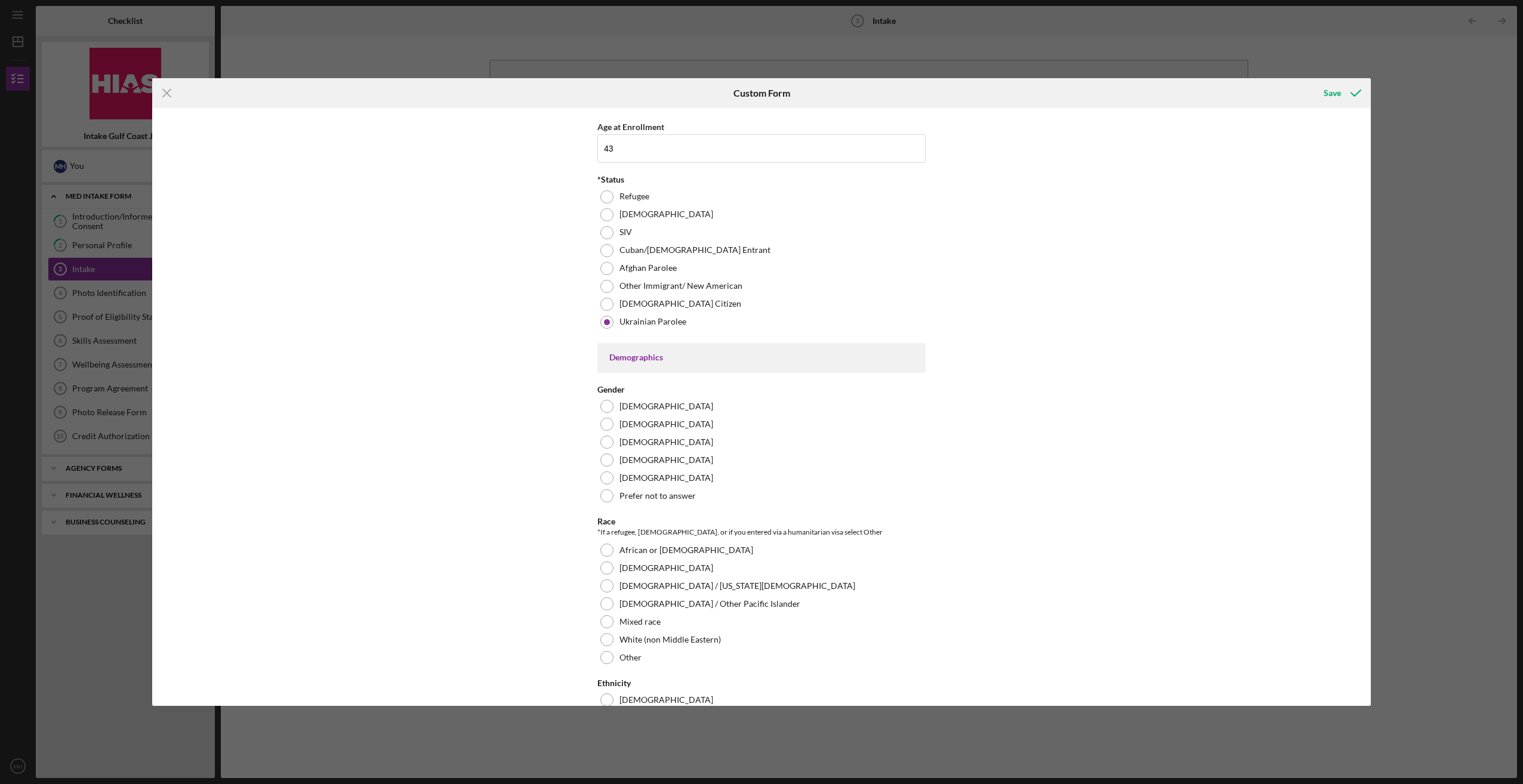
scroll to position [537, 0]
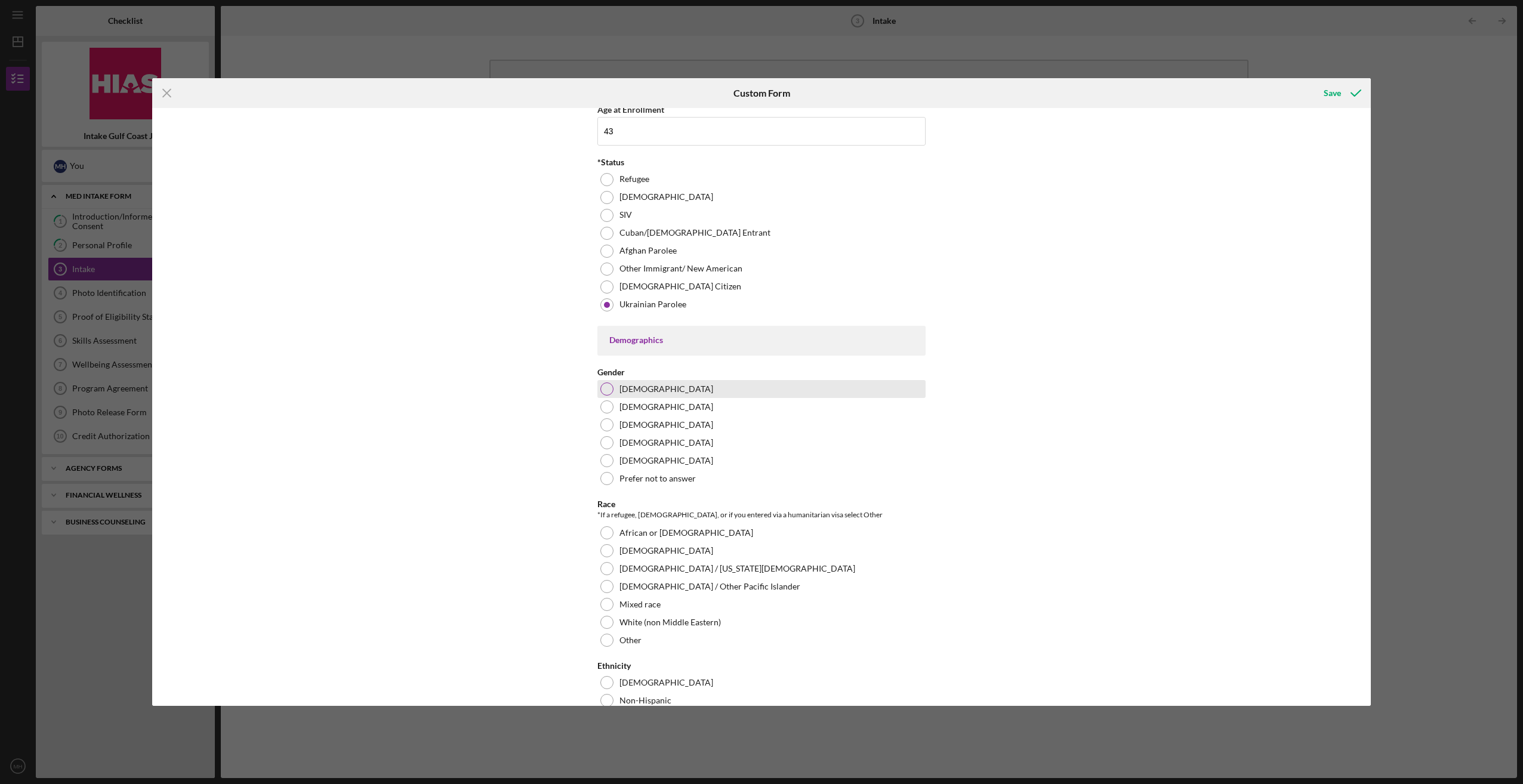
click at [603, 383] on div at bounding box center [607, 388] width 13 height 13
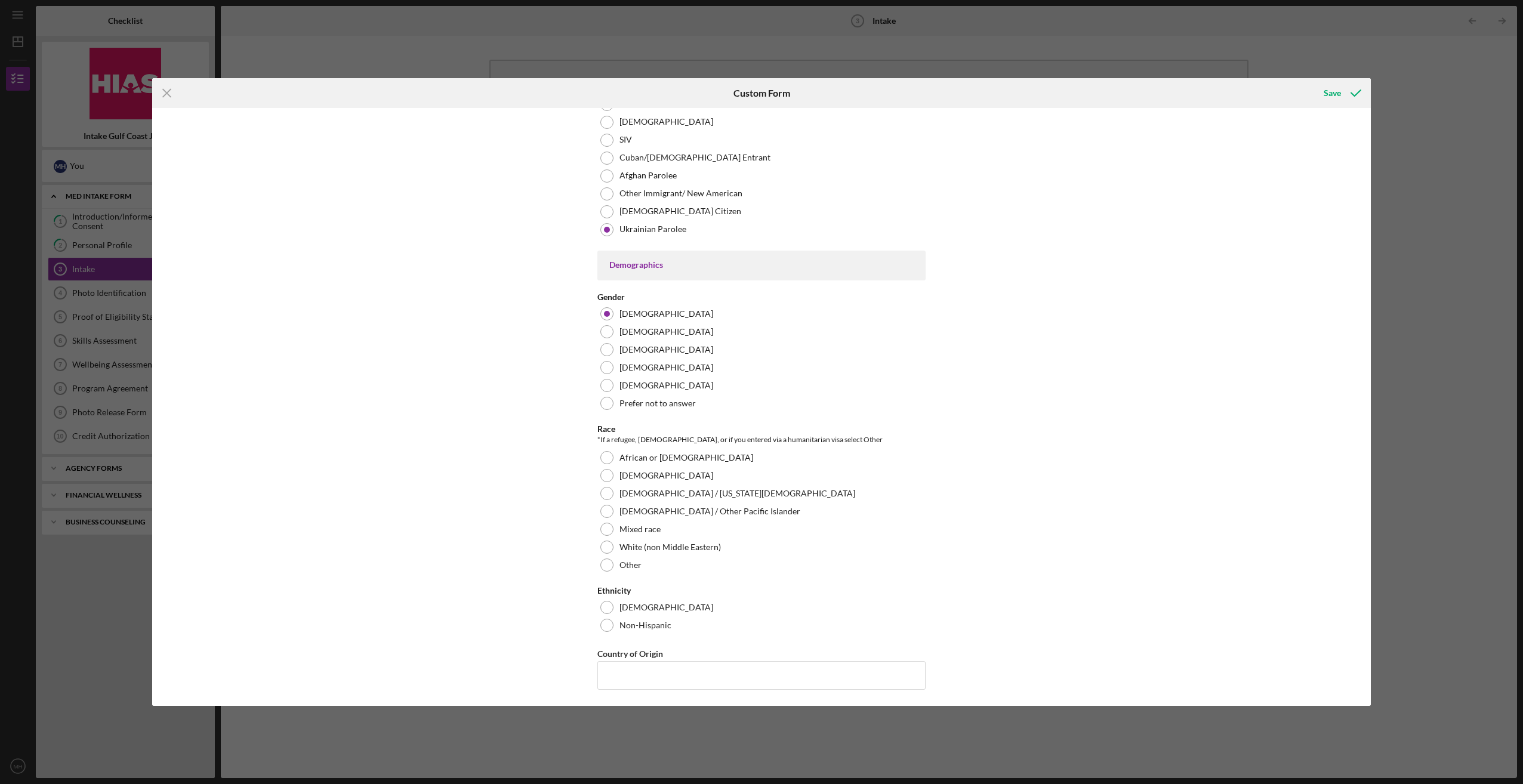
scroll to position [656, 0]
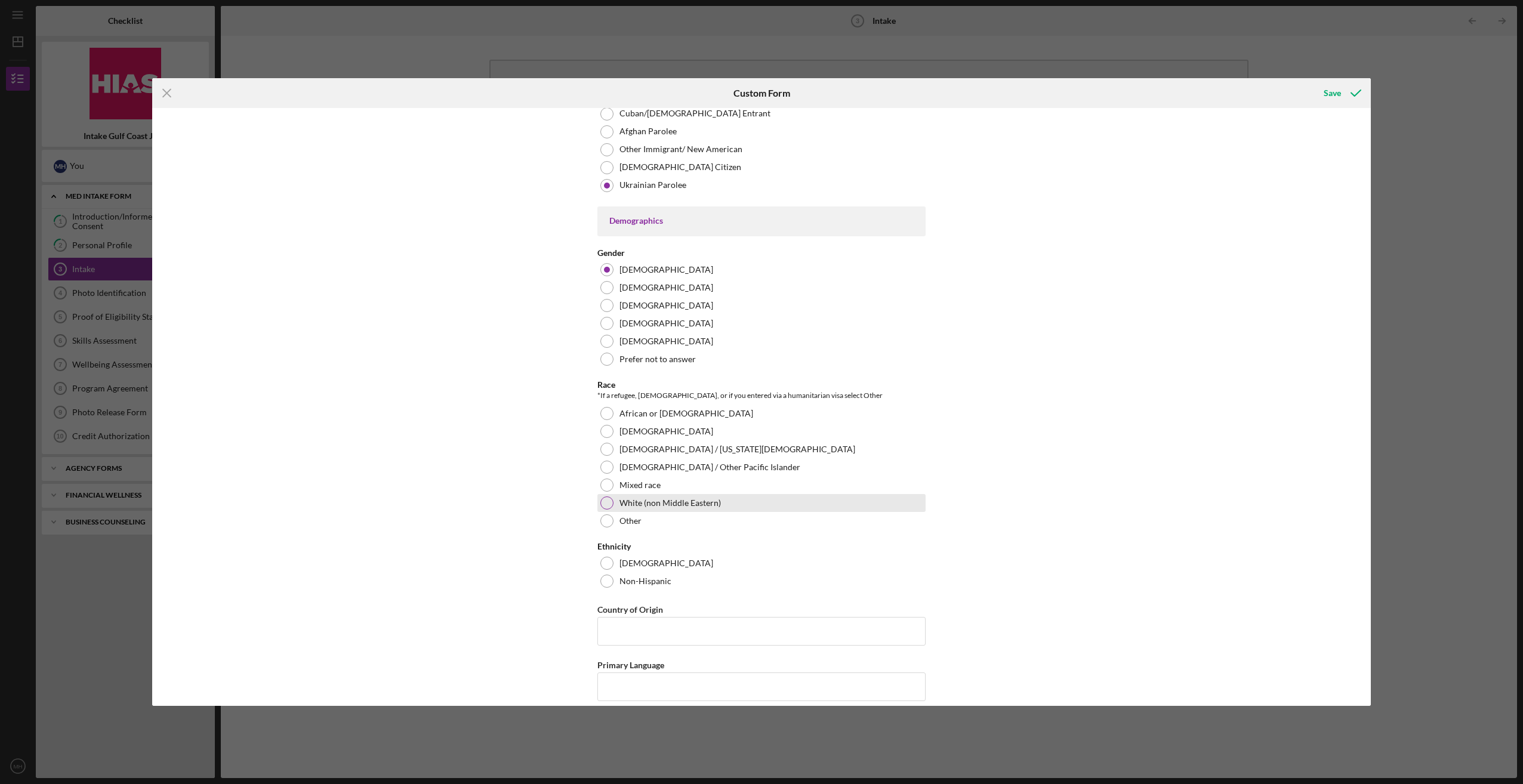
click at [603, 497] on div at bounding box center [607, 503] width 13 height 13
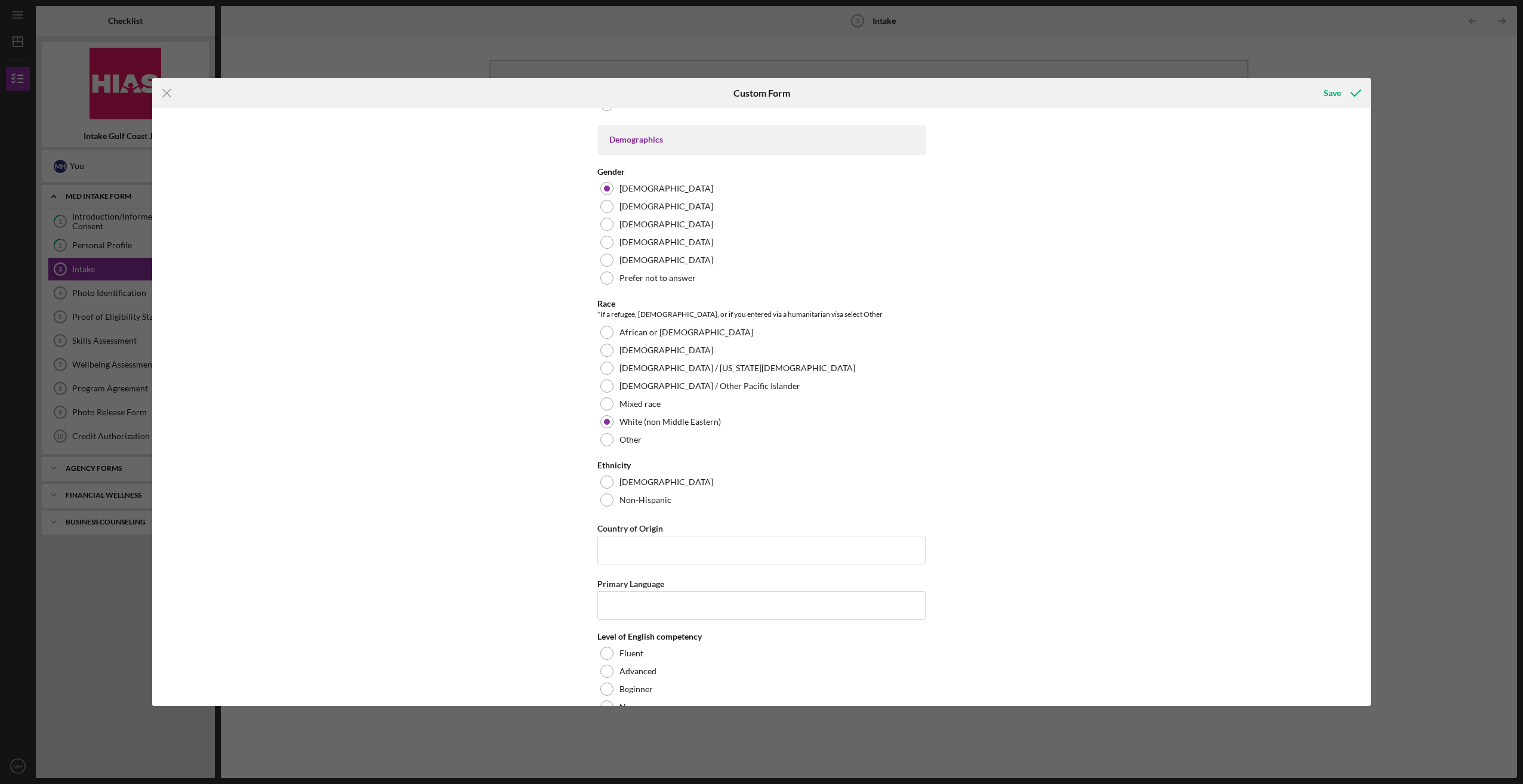
scroll to position [835, 0]
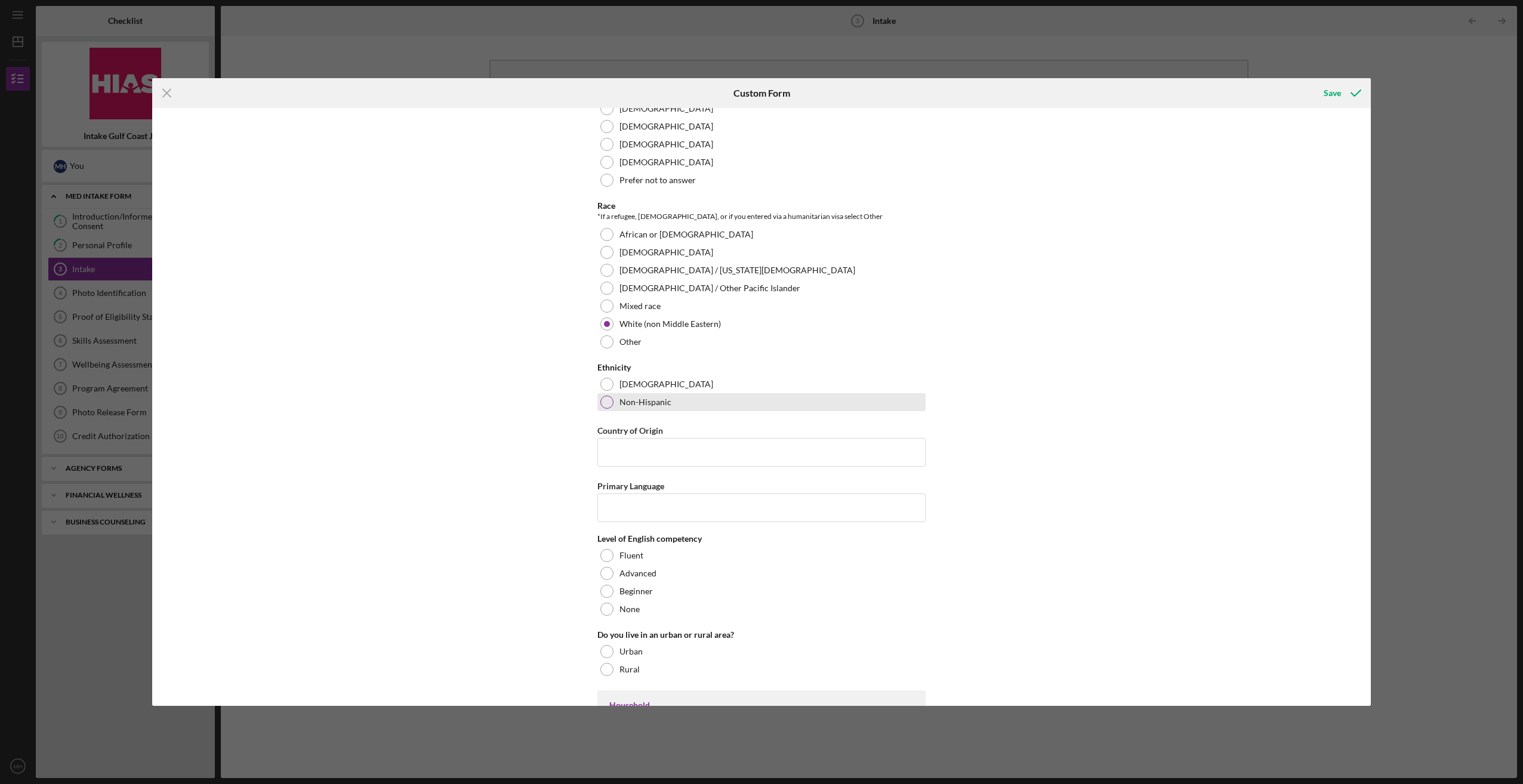
click at [600, 393] on div "Non-Hispanic" at bounding box center [761, 402] width 328 height 18
drag, startPoint x: 630, startPoint y: 445, endPoint x: 638, endPoint y: 445, distance: 8.0
click at [632, 445] on input "Country of Origin" at bounding box center [761, 452] width 328 height 28
type input "[GEOGRAPHIC_DATA]"
click at [641, 503] on input "Primary Language" at bounding box center [761, 508] width 328 height 28
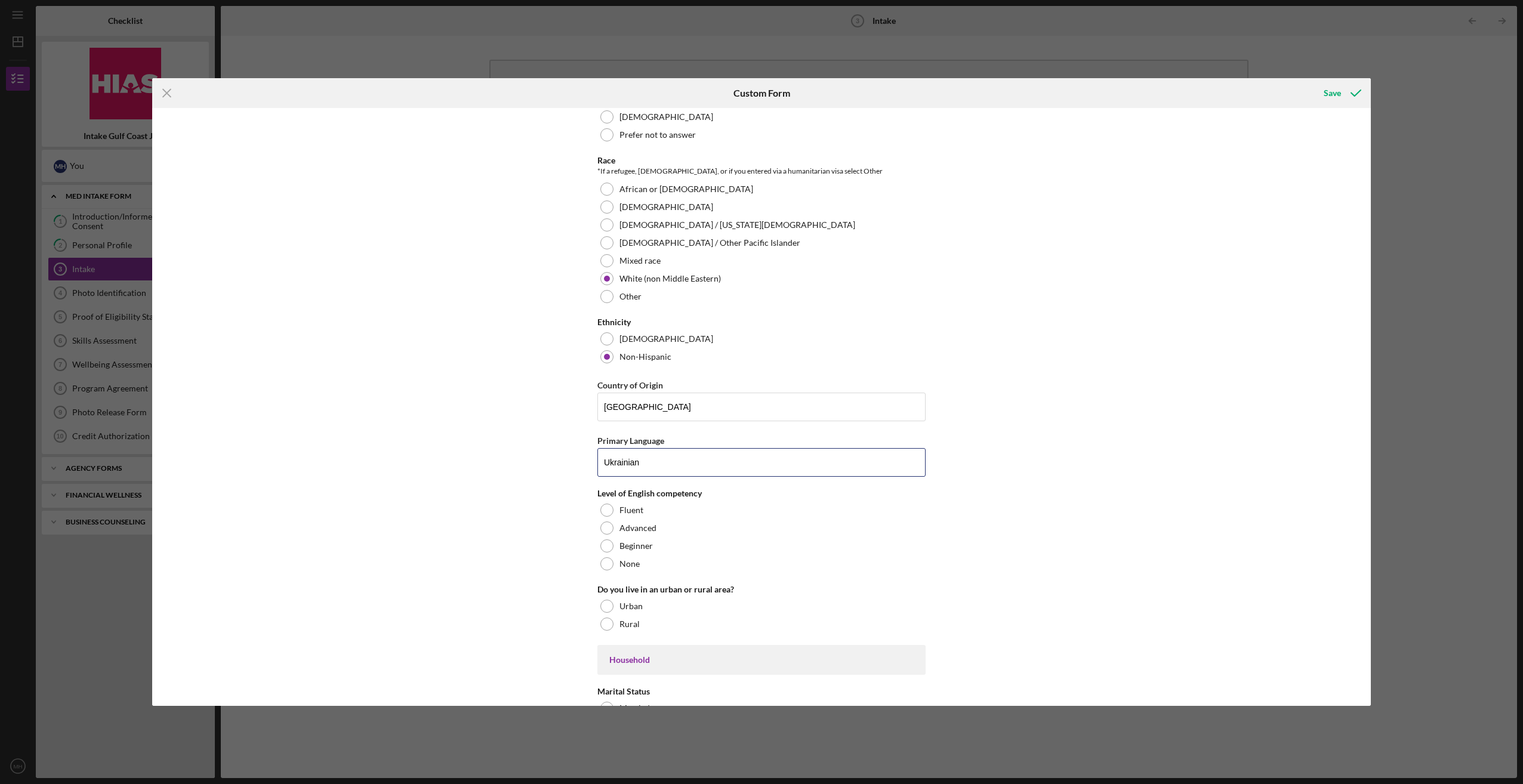
scroll to position [955, 0]
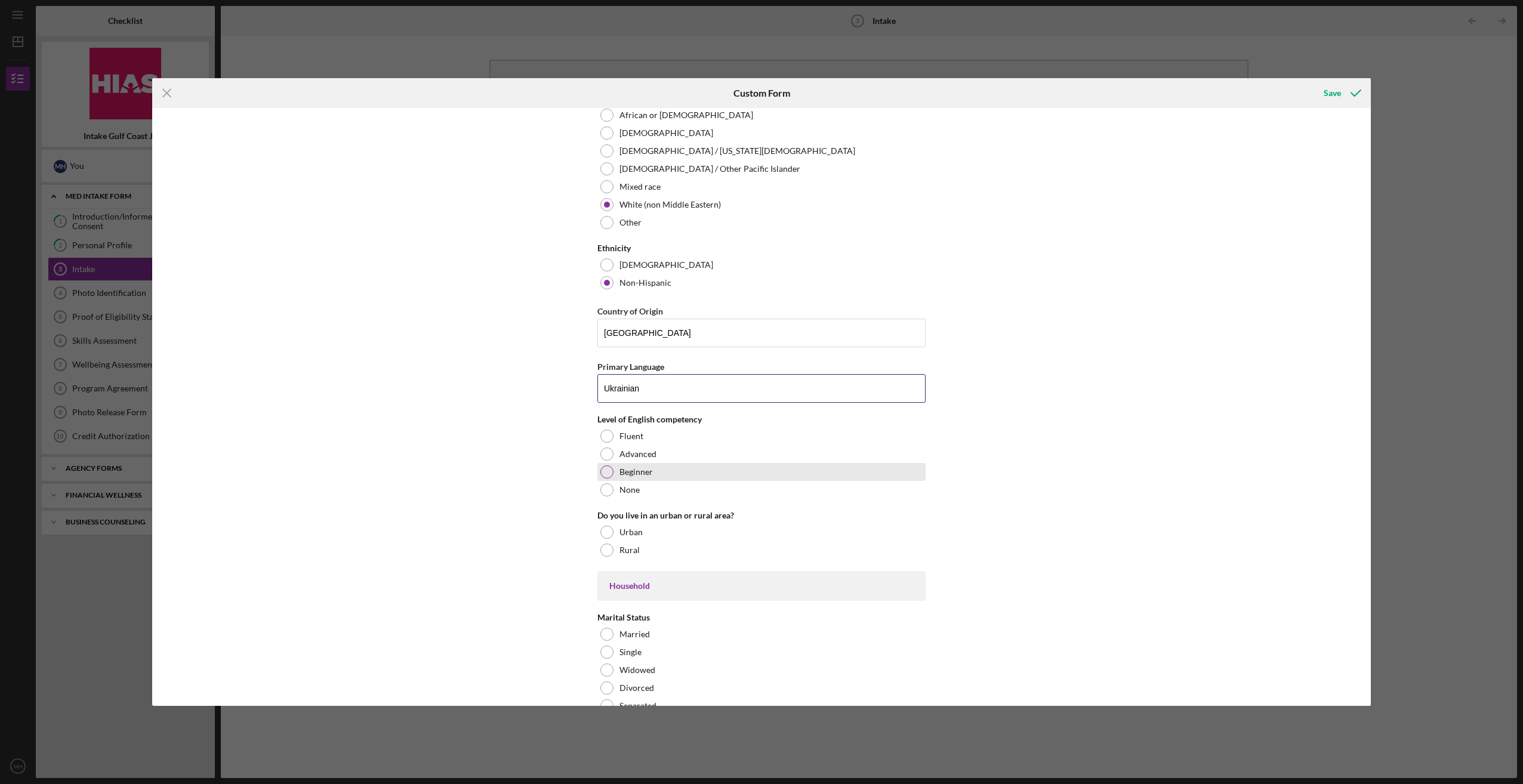
type input "Ukrainian"
click at [607, 467] on div at bounding box center [607, 472] width 13 height 13
click at [608, 527] on div at bounding box center [607, 532] width 13 height 13
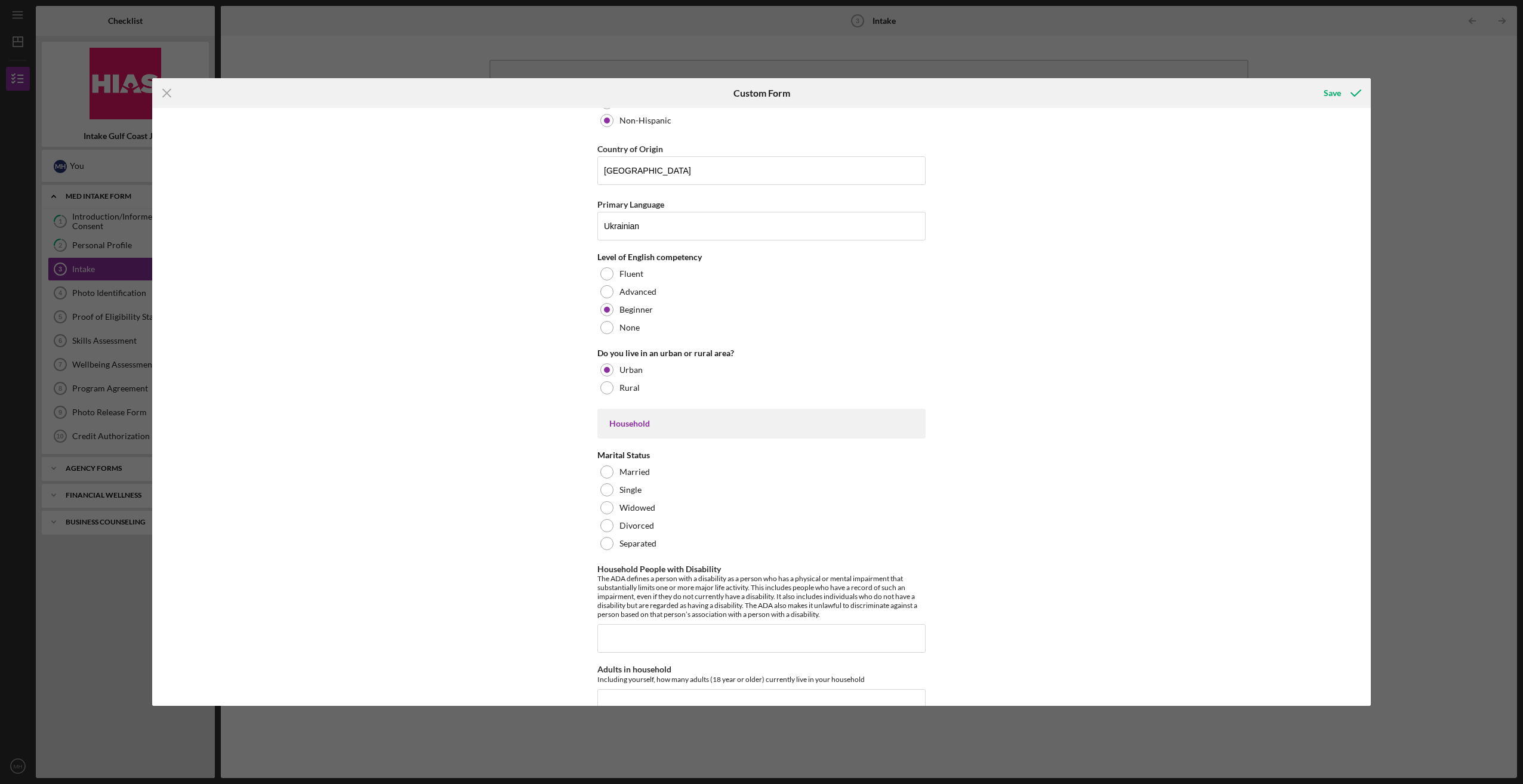
scroll to position [1134, 0]
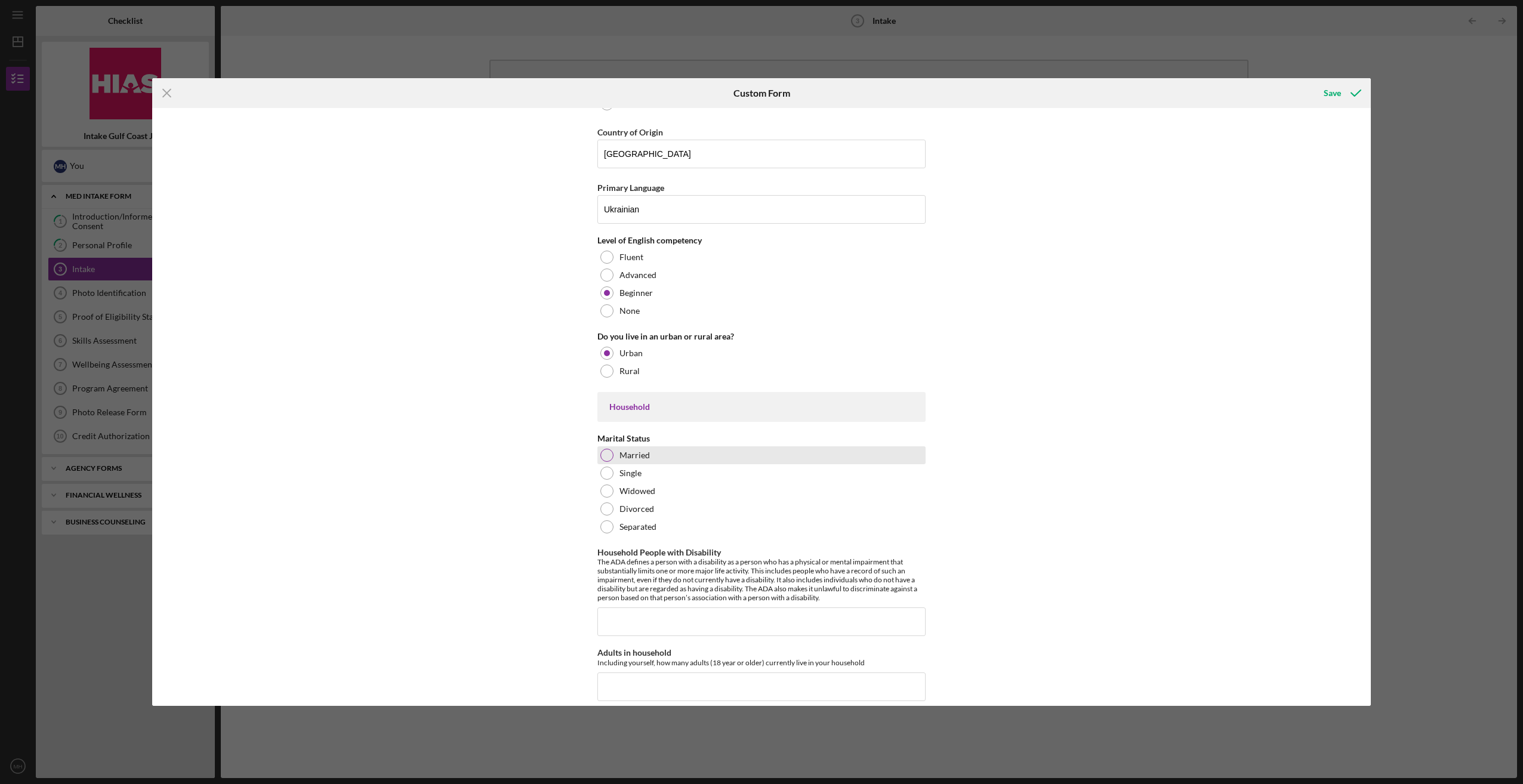
click at [604, 449] on div at bounding box center [607, 455] width 13 height 13
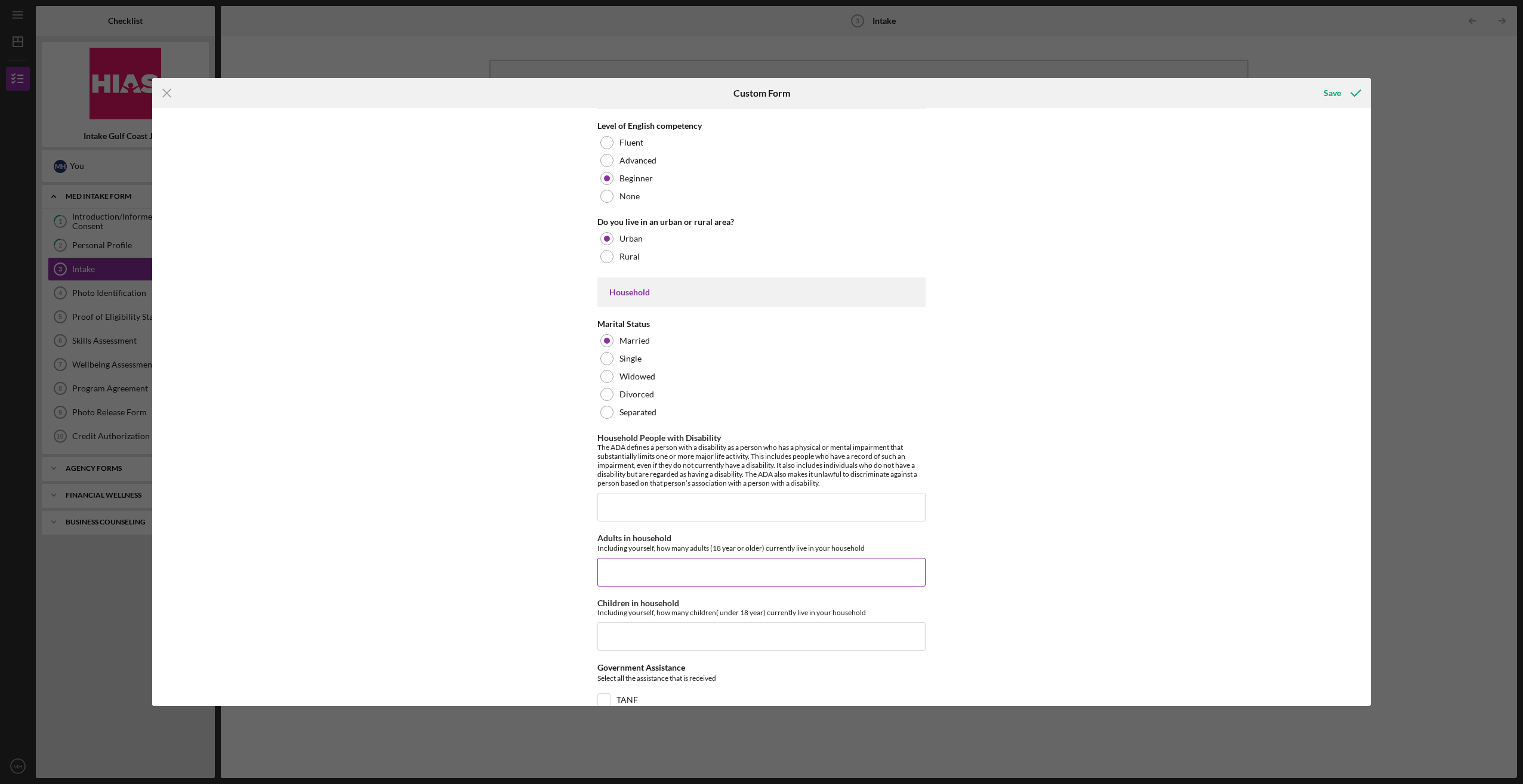
scroll to position [1253, 0]
click at [647, 492] on input "Household People with Disability" at bounding box center [761, 502] width 328 height 28
type input "0"
click at [500, 573] on div "Affiliate Office How did you hear about the program? Other Program Participant …" at bounding box center [762, 406] width 1219 height 597
click at [625, 562] on input "Adults in household" at bounding box center [761, 567] width 328 height 28
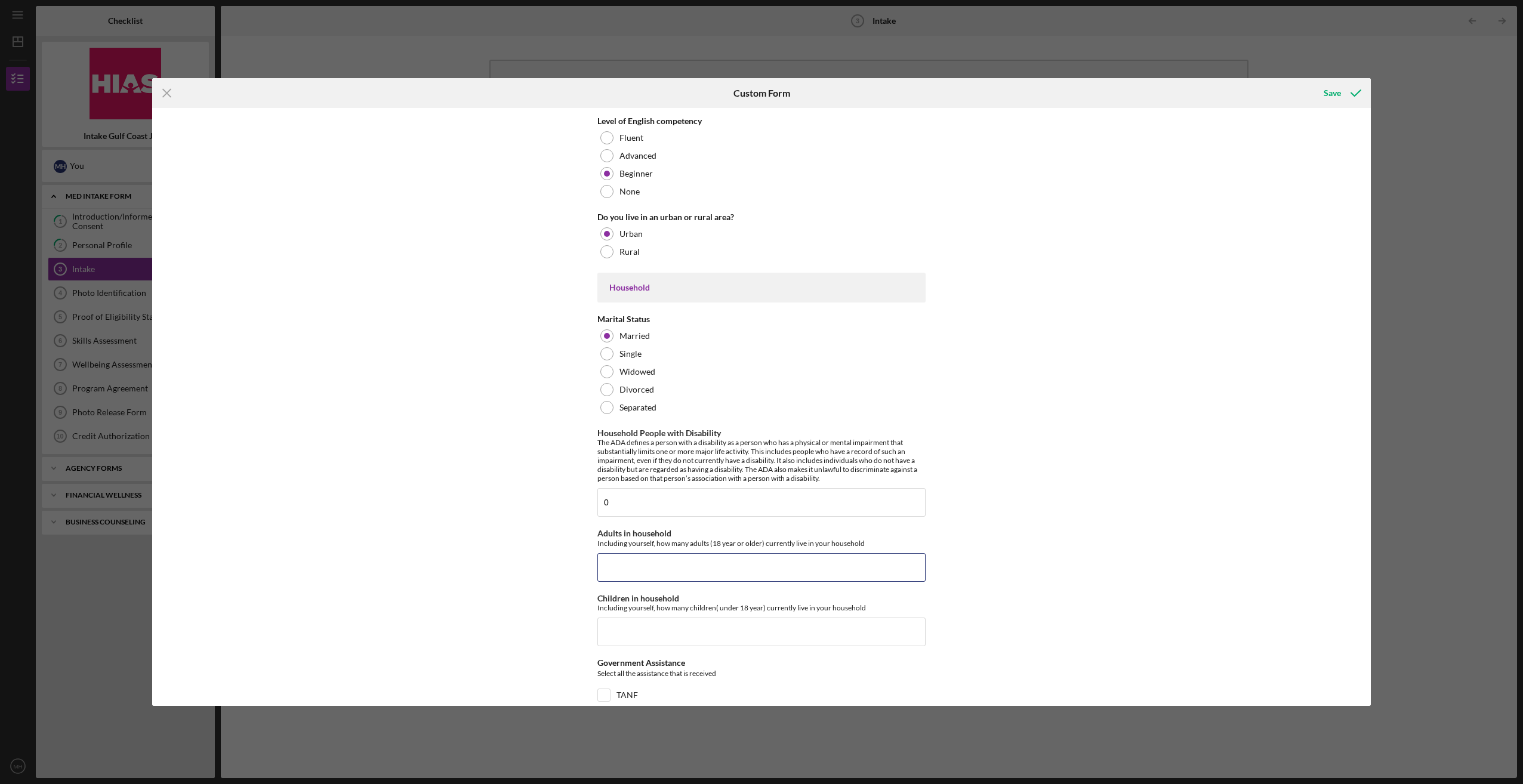
scroll to position [1432, 0]
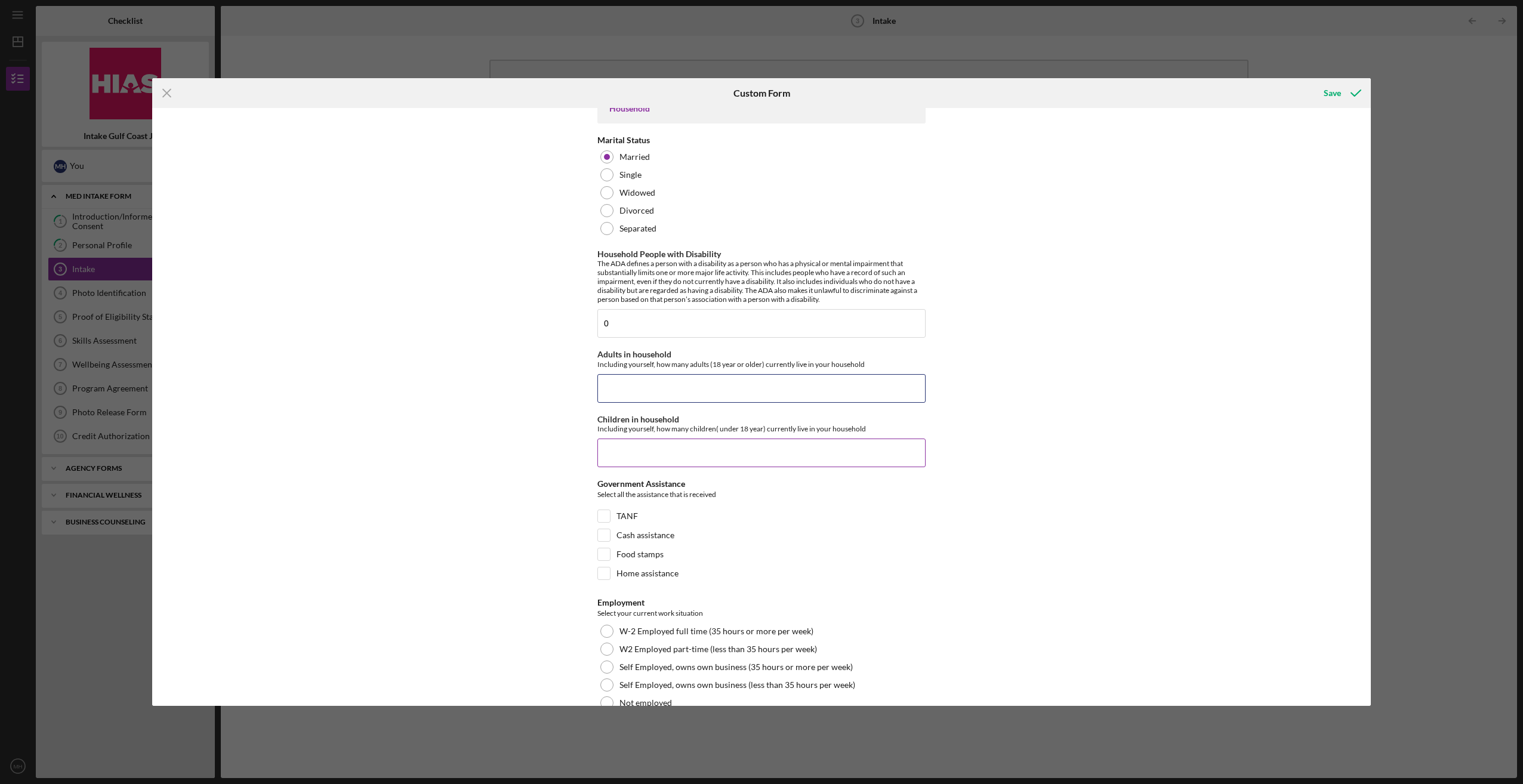
drag, startPoint x: 622, startPoint y: 381, endPoint x: 841, endPoint y: 425, distance: 223.4
click at [622, 381] on input "Adults in household" at bounding box center [761, 388] width 328 height 28
click at [570, 384] on div "Affiliate Office How did you hear about the program? Other Program Participant …" at bounding box center [762, 406] width 1219 height 597
type input "3"
click at [398, 472] on div "Affiliate Office How did you hear about the program? Other Program Participant …" at bounding box center [762, 406] width 1219 height 597
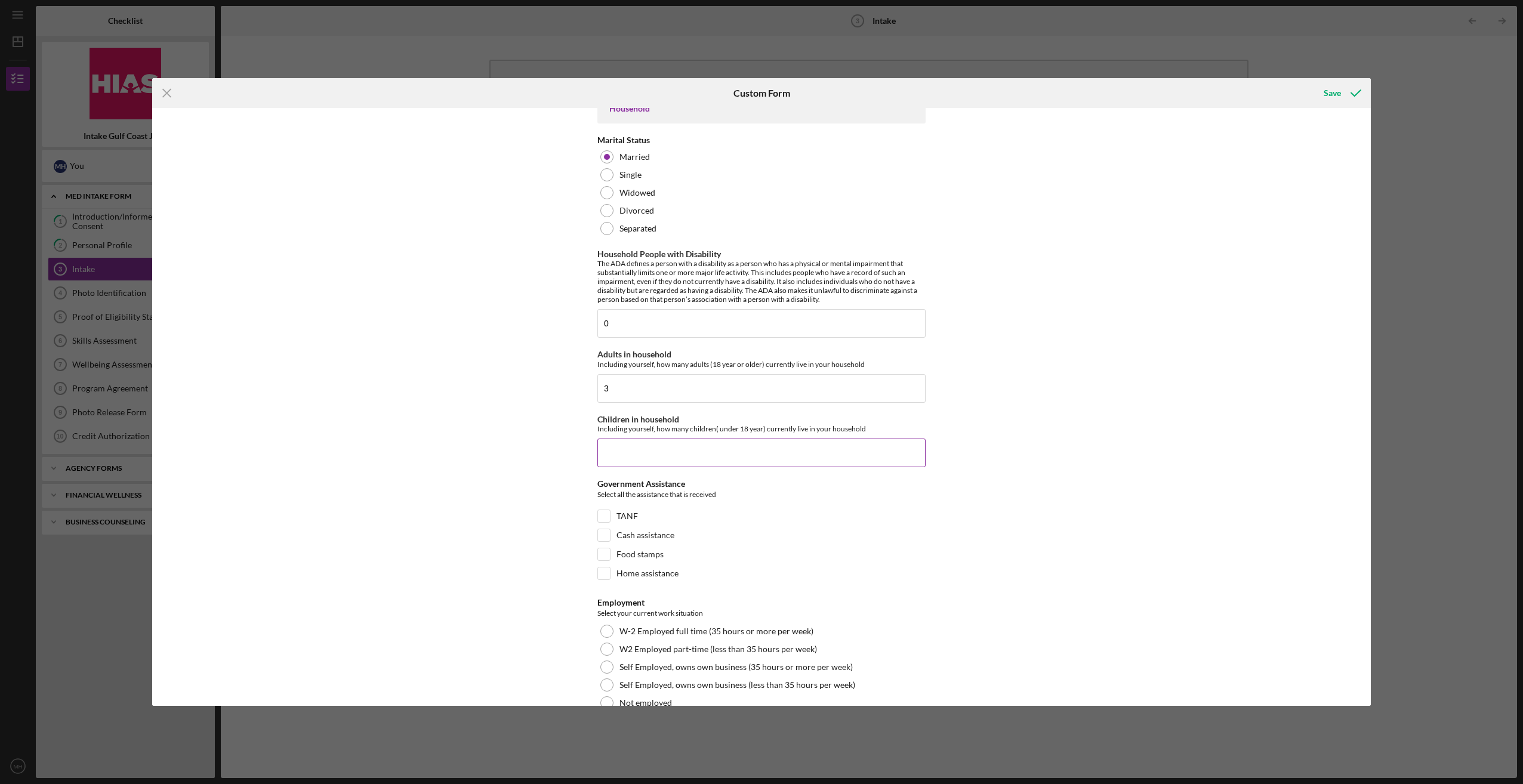
click at [634, 449] on input "Children in household" at bounding box center [761, 453] width 328 height 28
type input "1"
click at [438, 516] on div "Affiliate Office How did you hear about the program? Other Program Participant …" at bounding box center [762, 406] width 1219 height 597
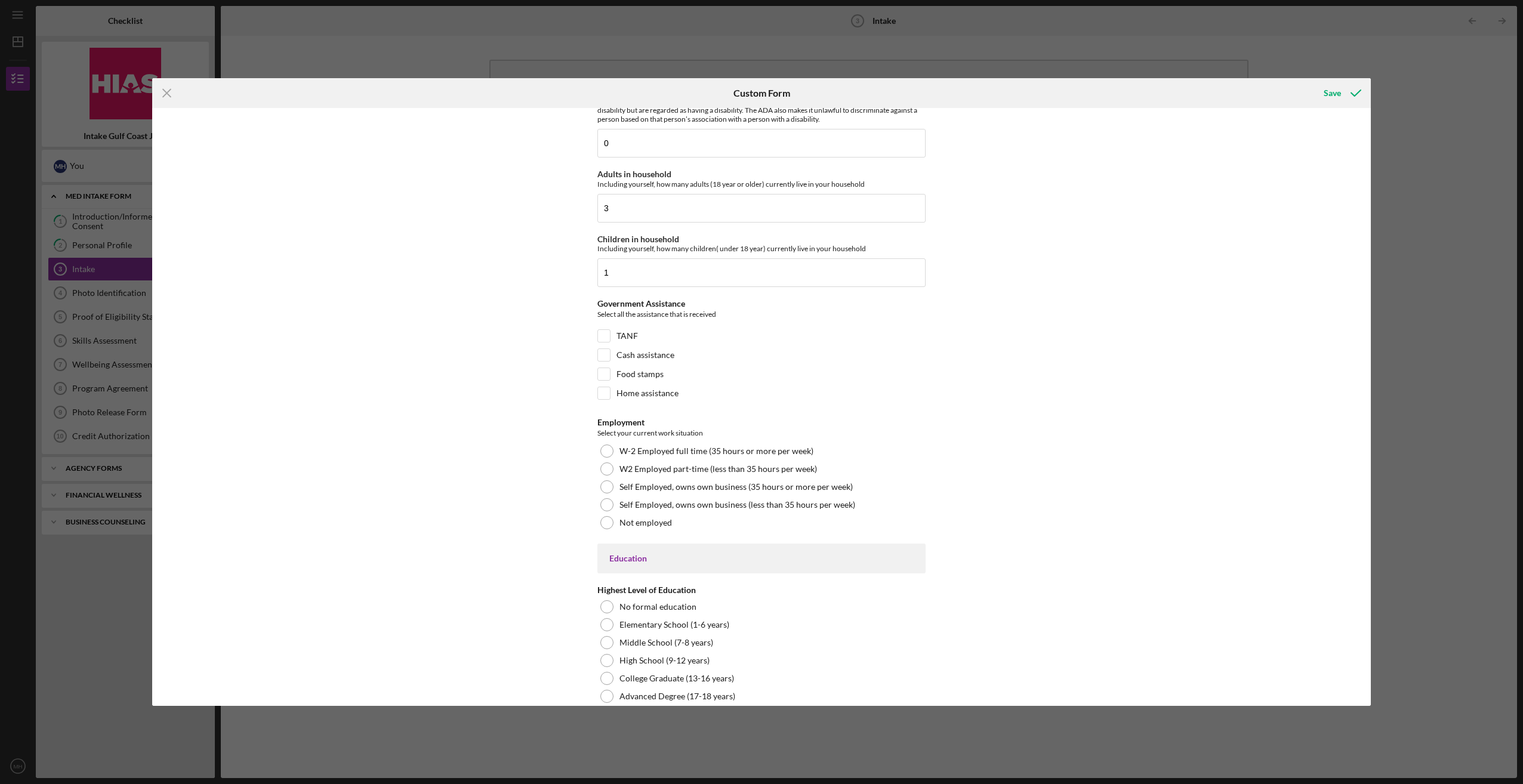
scroll to position [1730, 0]
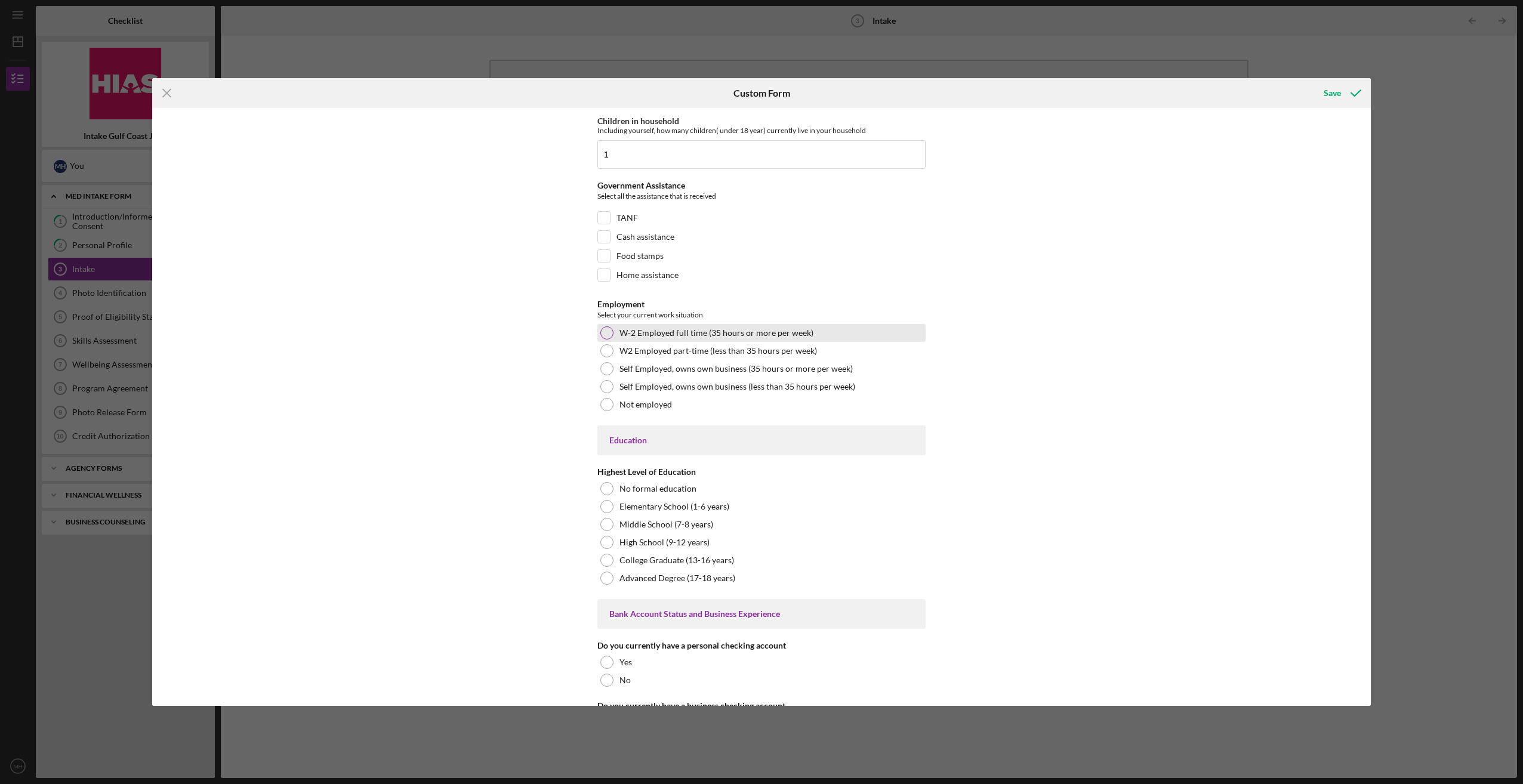
click at [607, 327] on div at bounding box center [607, 333] width 13 height 13
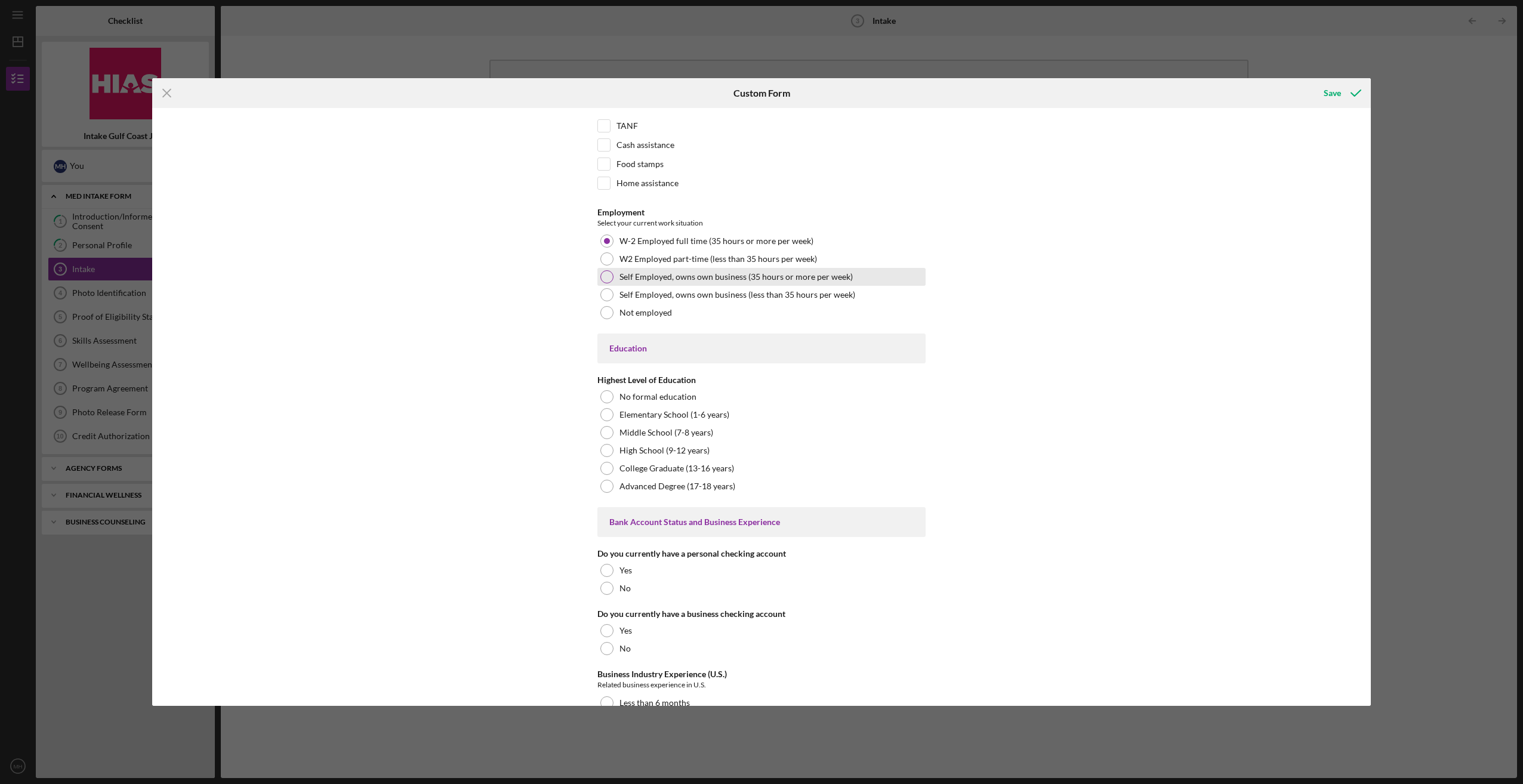
scroll to position [1849, 0]
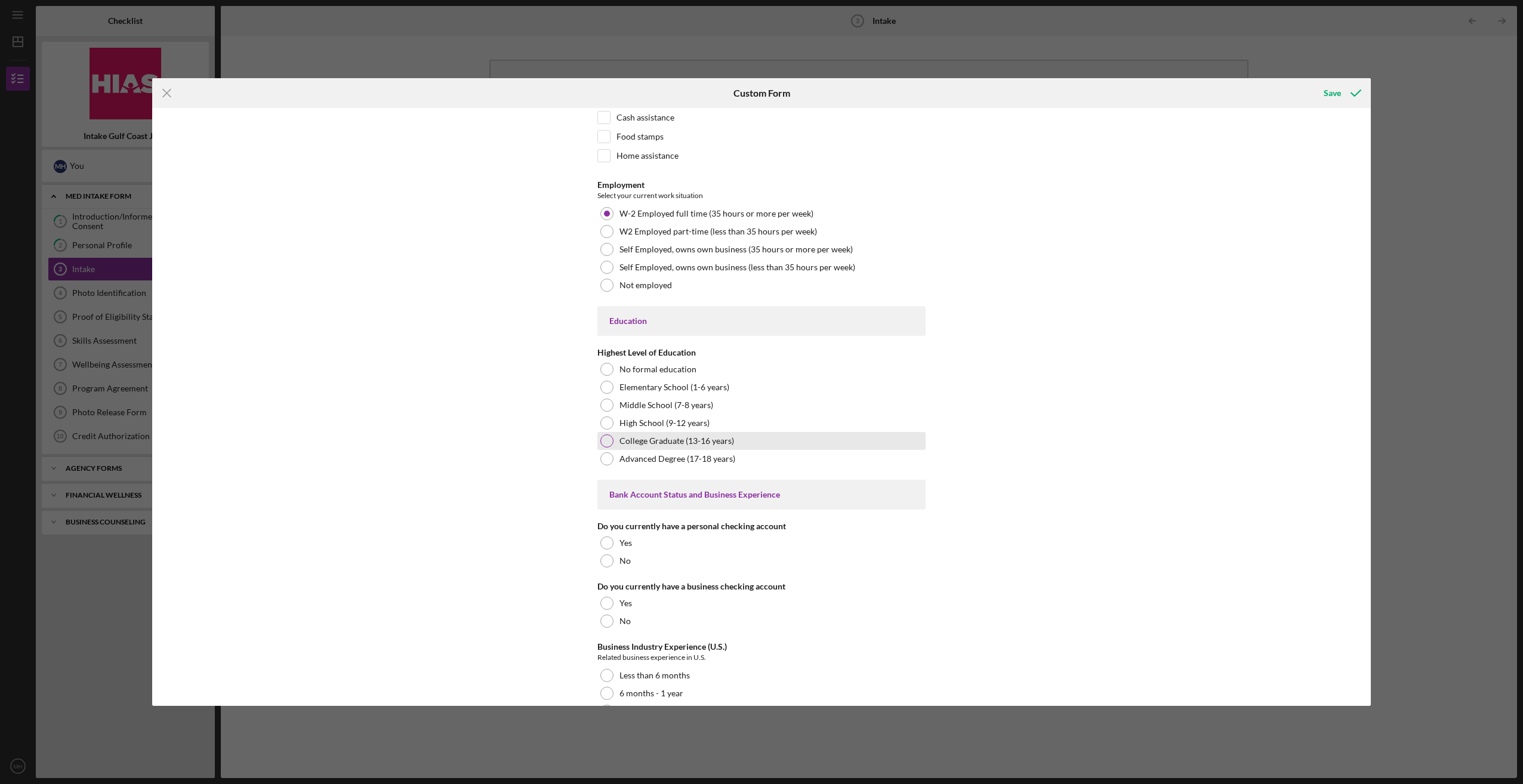
click at [606, 434] on div at bounding box center [607, 440] width 13 height 13
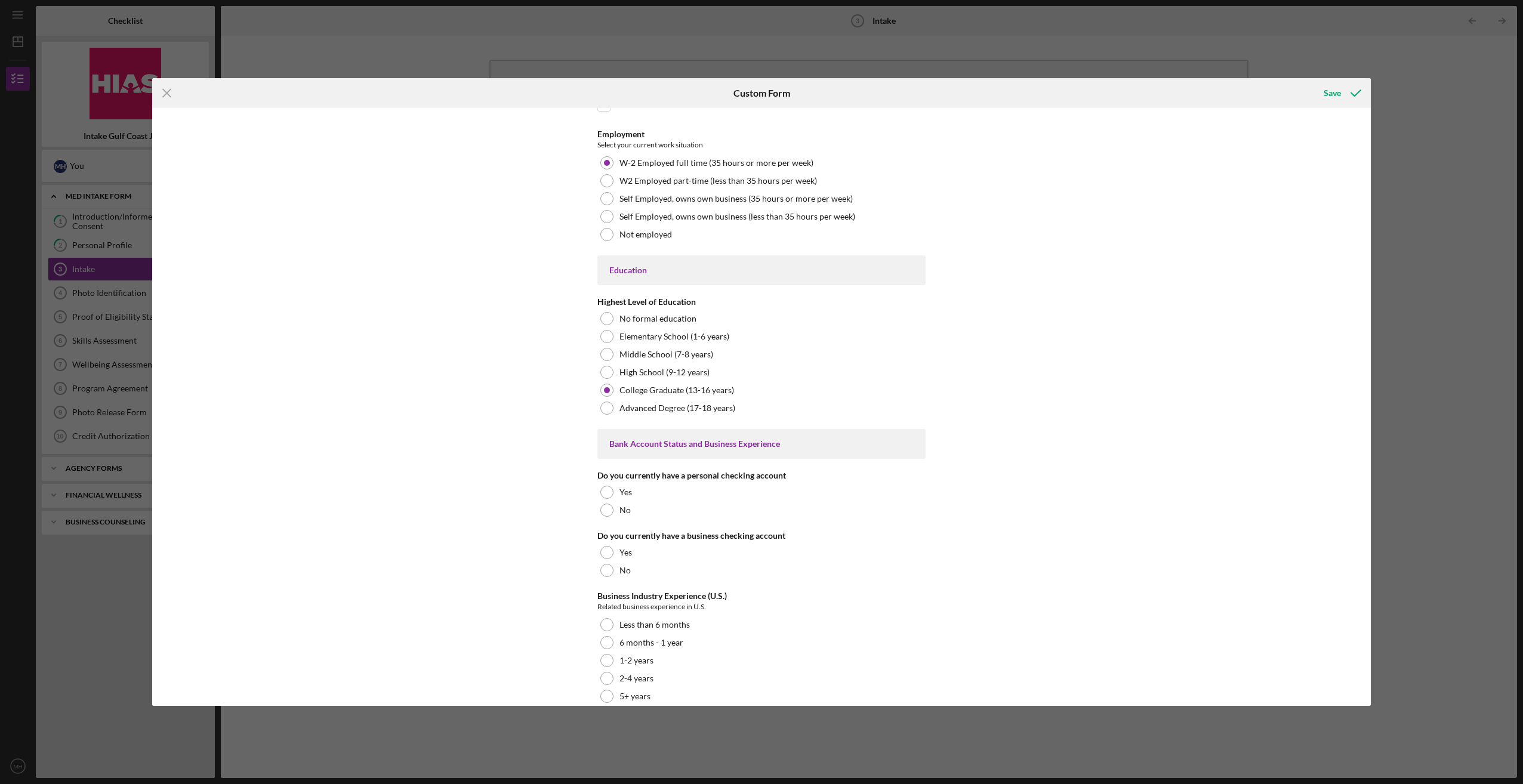
scroll to position [1968, 0]
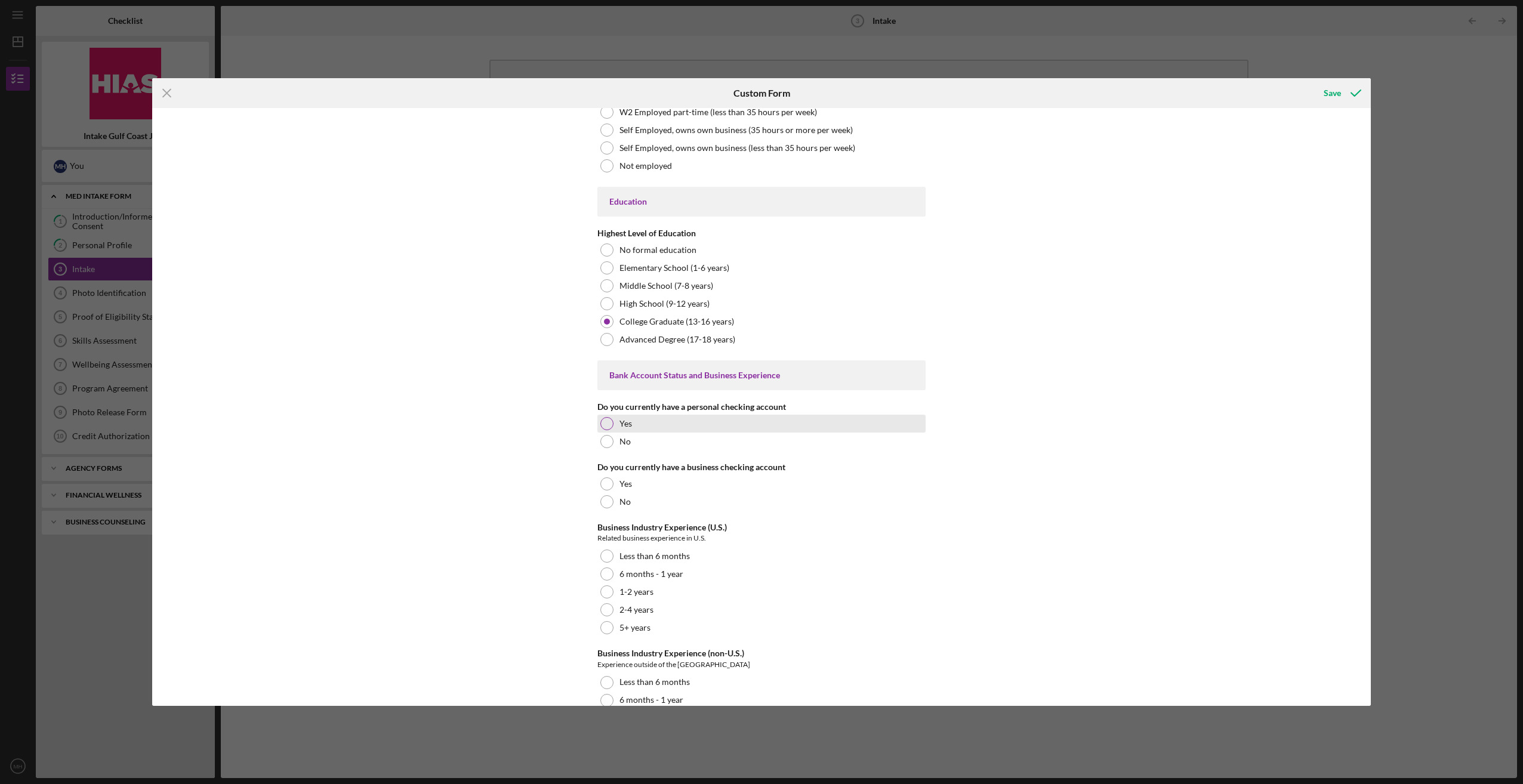
click at [603, 417] on div at bounding box center [607, 423] width 13 height 13
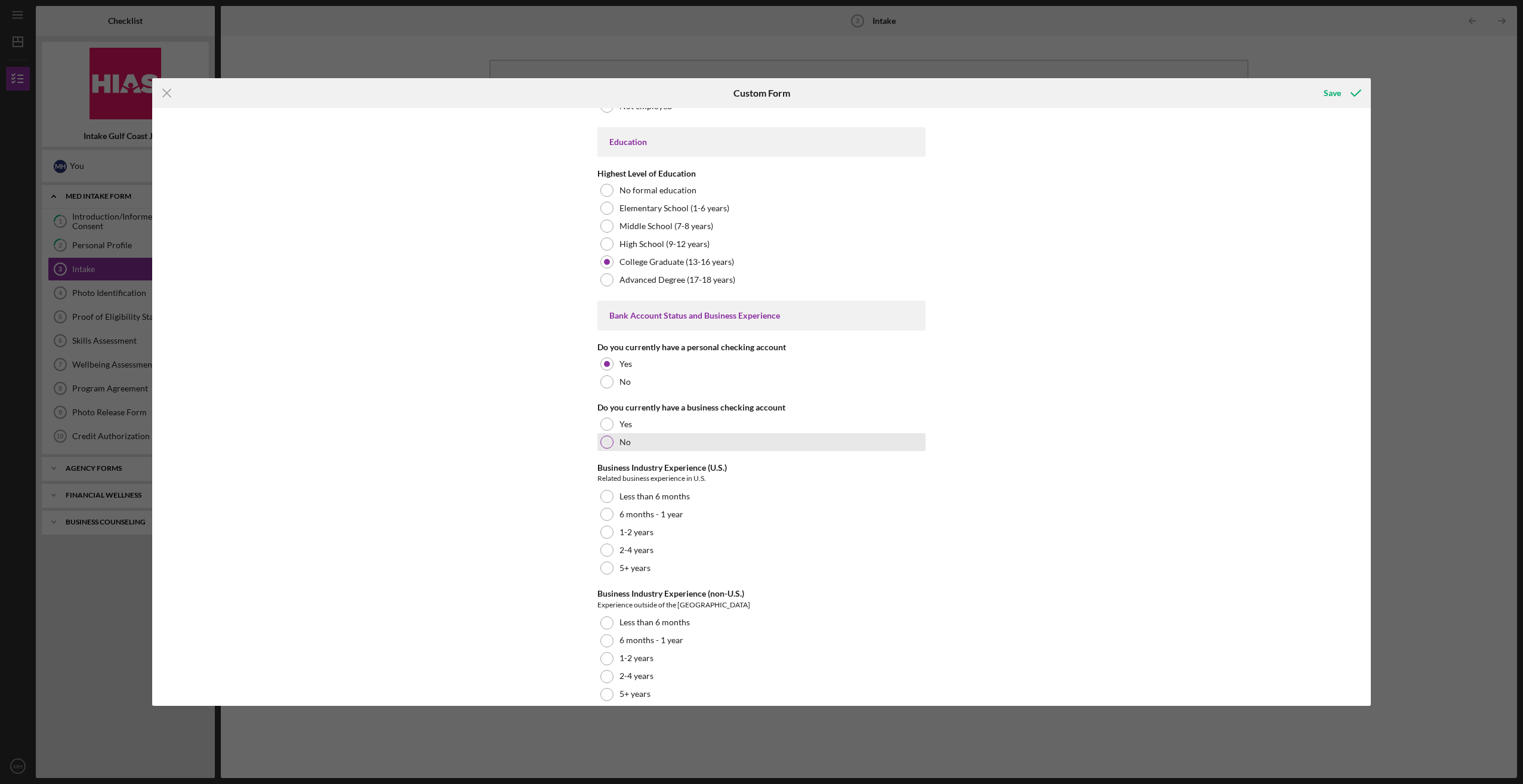
click at [604, 438] on div at bounding box center [607, 442] width 13 height 13
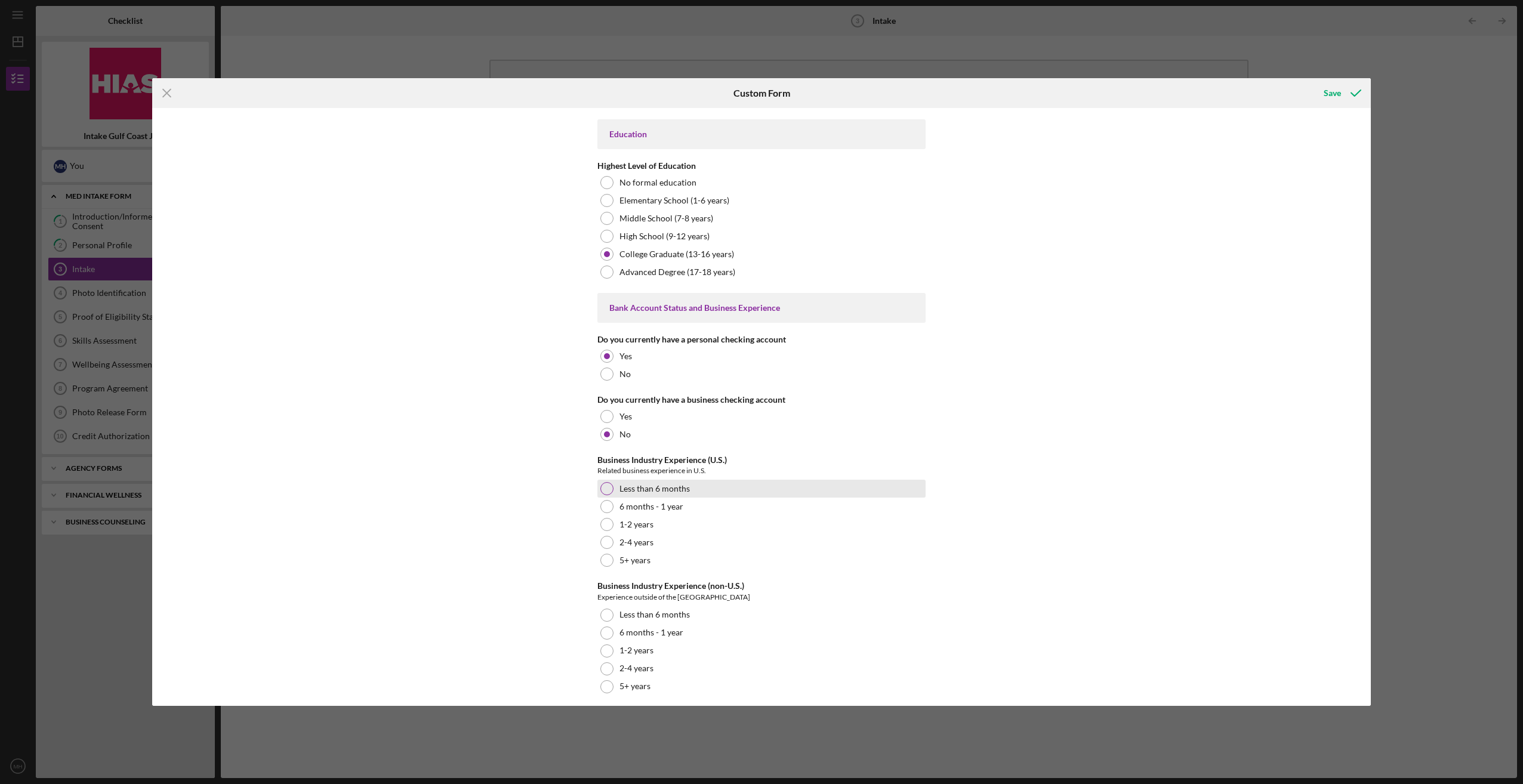
click at [605, 482] on div at bounding box center [607, 488] width 13 height 13
click at [602, 680] on div at bounding box center [607, 686] width 13 height 13
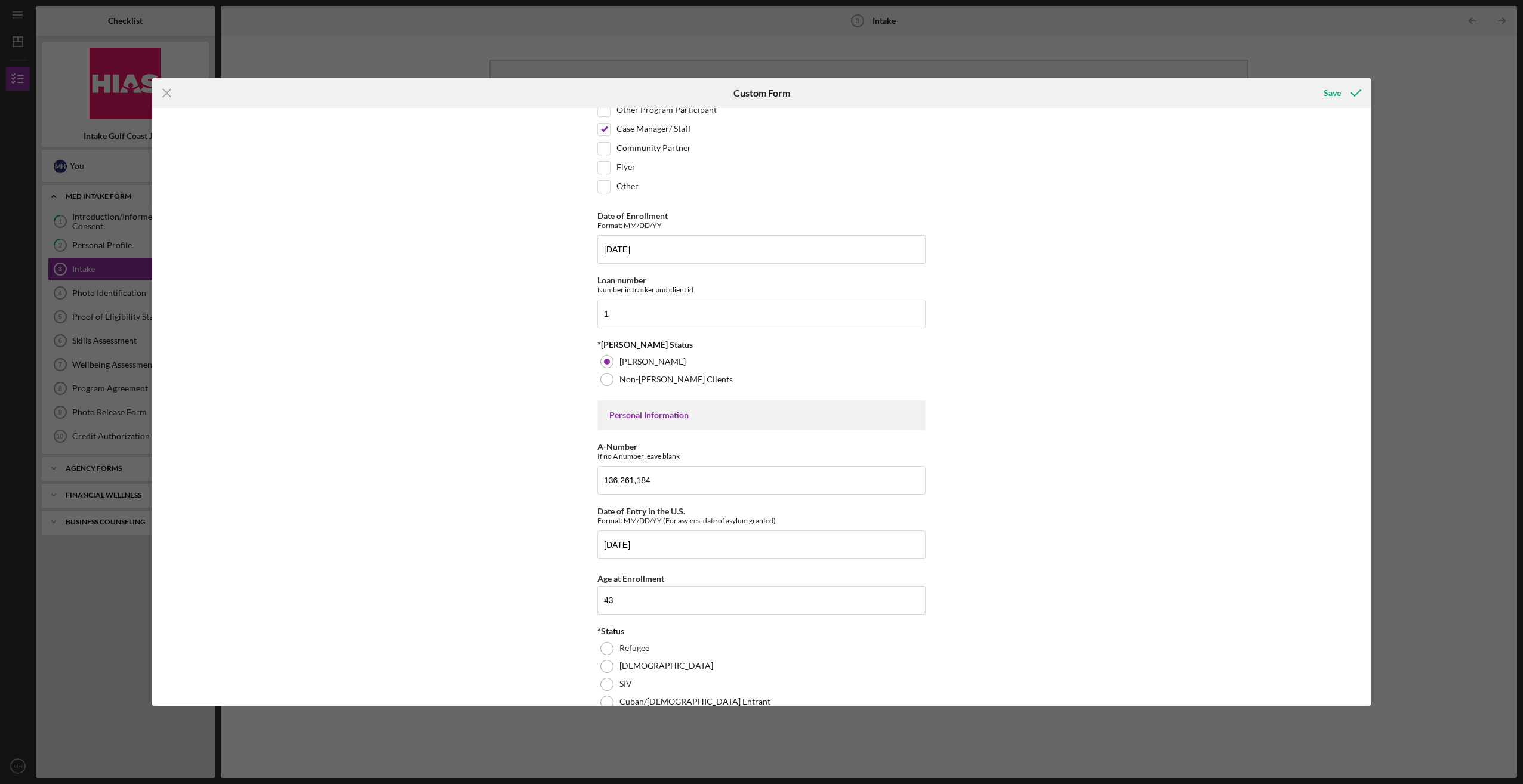
scroll to position [0, 0]
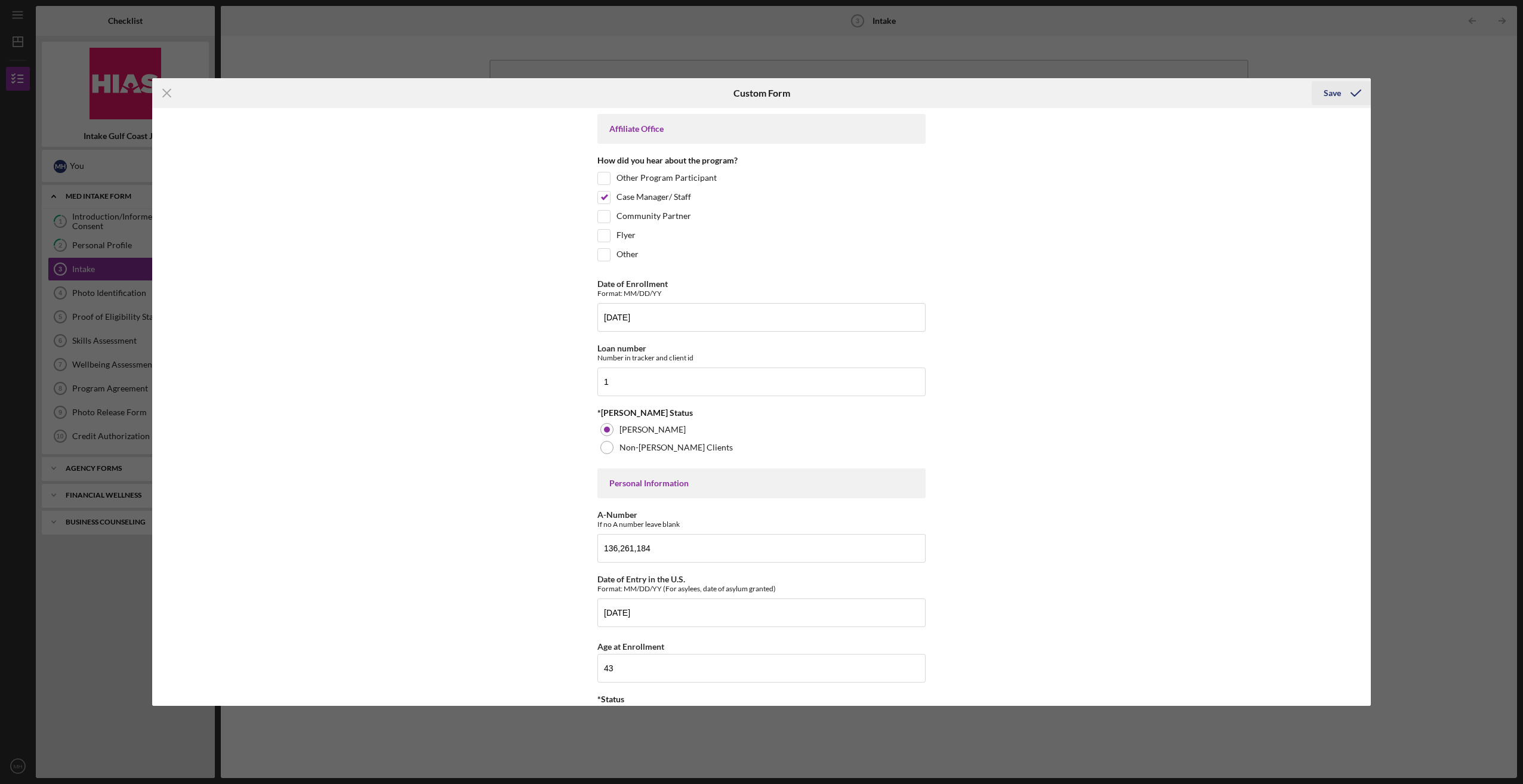
click at [1330, 85] on div "Save" at bounding box center [1333, 93] width 18 height 24
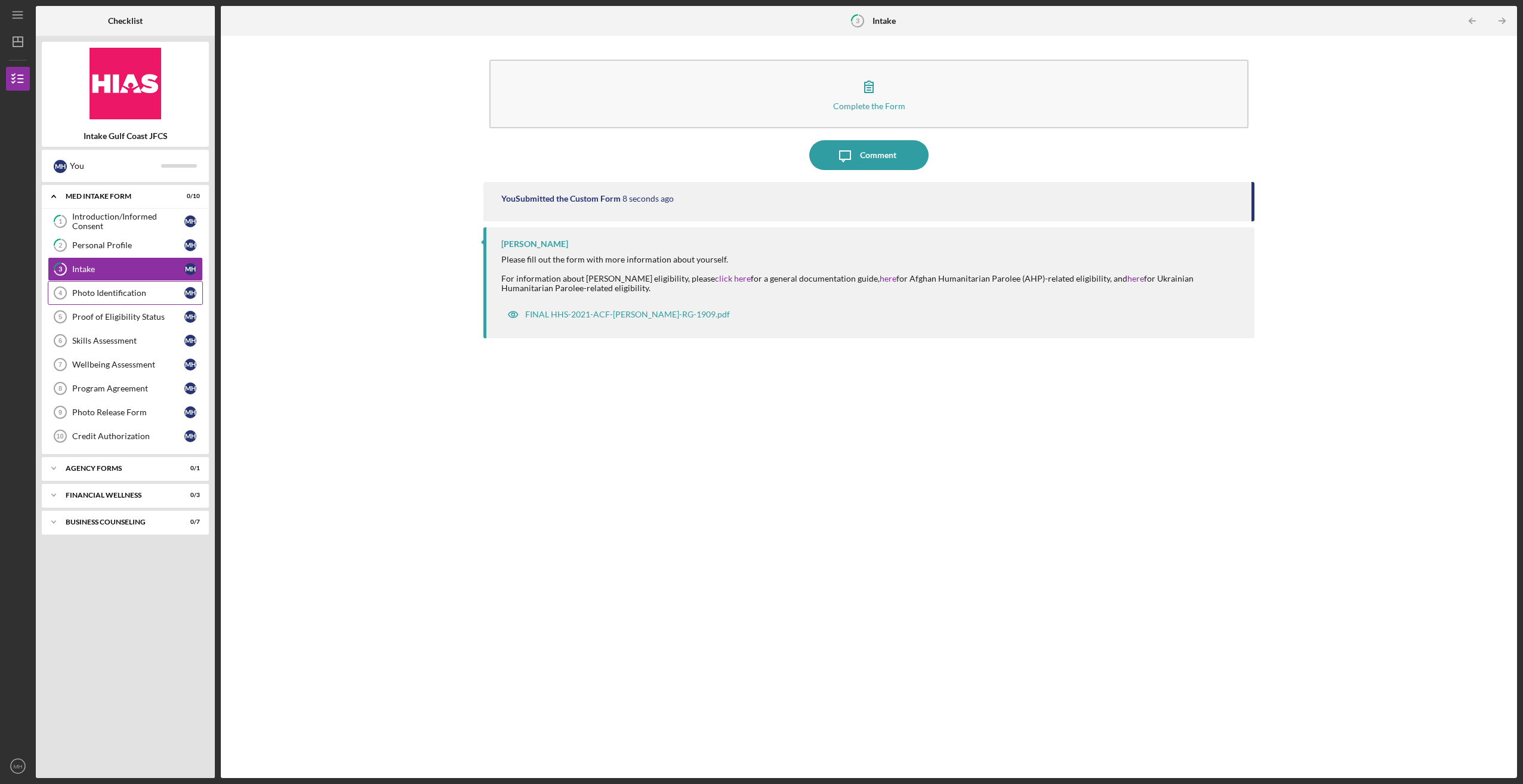
drag, startPoint x: 104, startPoint y: 287, endPoint x: 122, endPoint y: 295, distance: 19.7
click at [104, 288] on div "Photo Identification" at bounding box center [129, 293] width 113 height 9
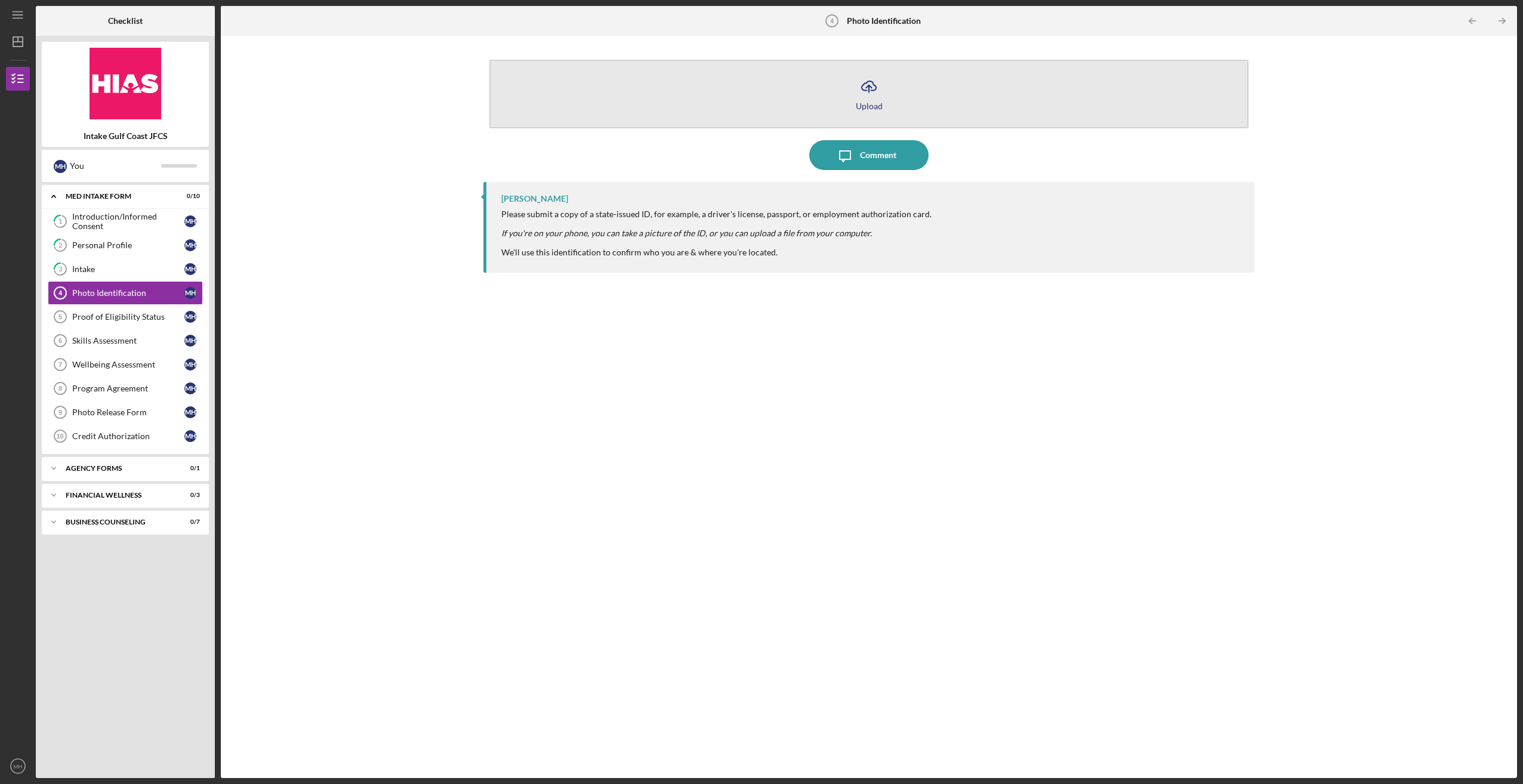
click at [866, 92] on icon "Icon/Upload" at bounding box center [869, 87] width 30 height 30
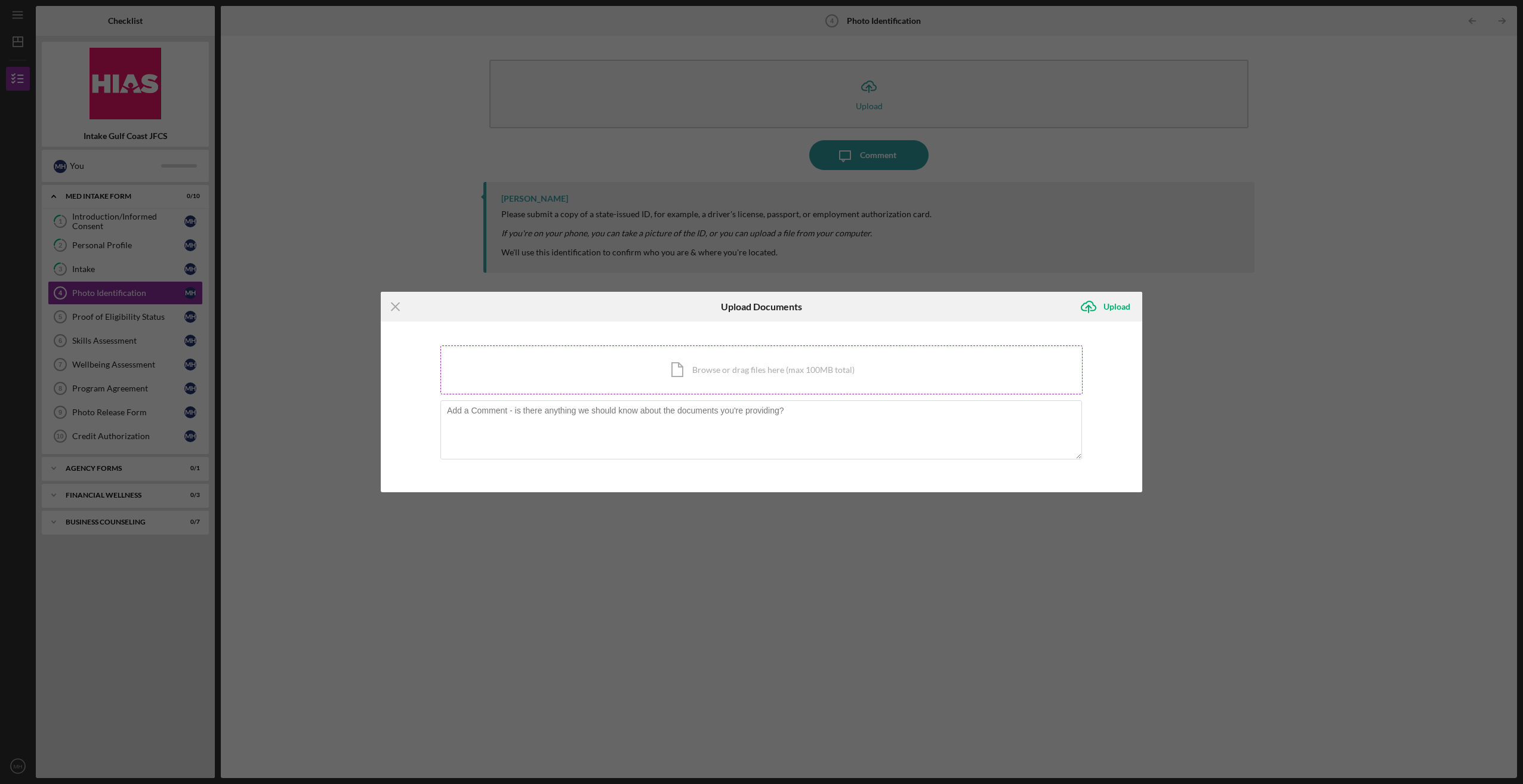
click at [730, 366] on div "Icon/Document Browse or drag files here (max 100MB total) Tap to choose files o…" at bounding box center [761, 370] width 642 height 49
click at [908, 552] on div "Icon/Menu Close Upload Documents Icon/Upload Upload You're uploading documents …" at bounding box center [761, 392] width 1523 height 784
click at [392, 305] on icon "Icon/Menu Close" at bounding box center [396, 307] width 30 height 30
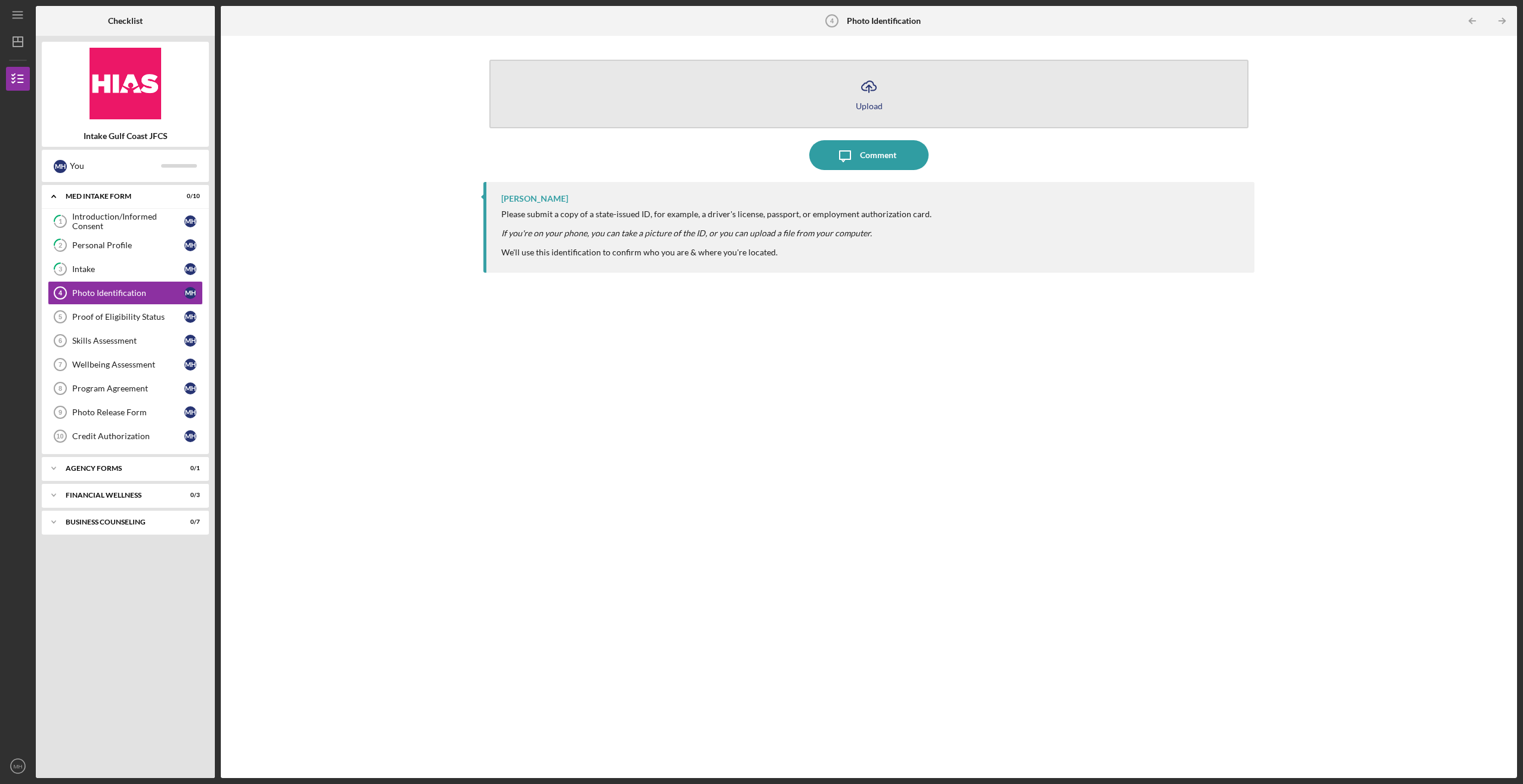
click at [870, 98] on icon "Icon/Upload" at bounding box center [869, 87] width 30 height 30
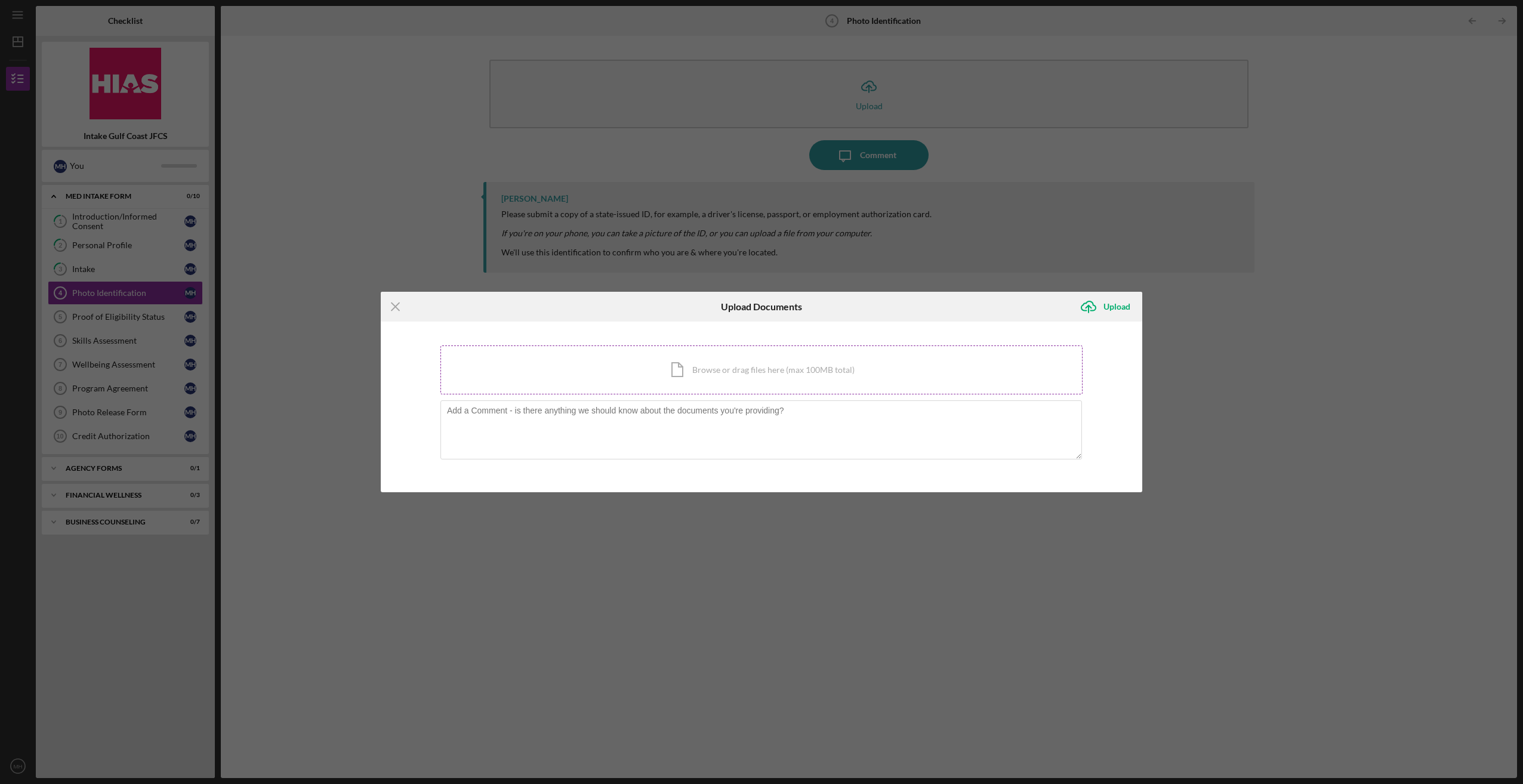
click at [721, 372] on div "Icon/Document Browse or drag files here (max 100MB total) Tap to choose files o…" at bounding box center [761, 370] width 642 height 49
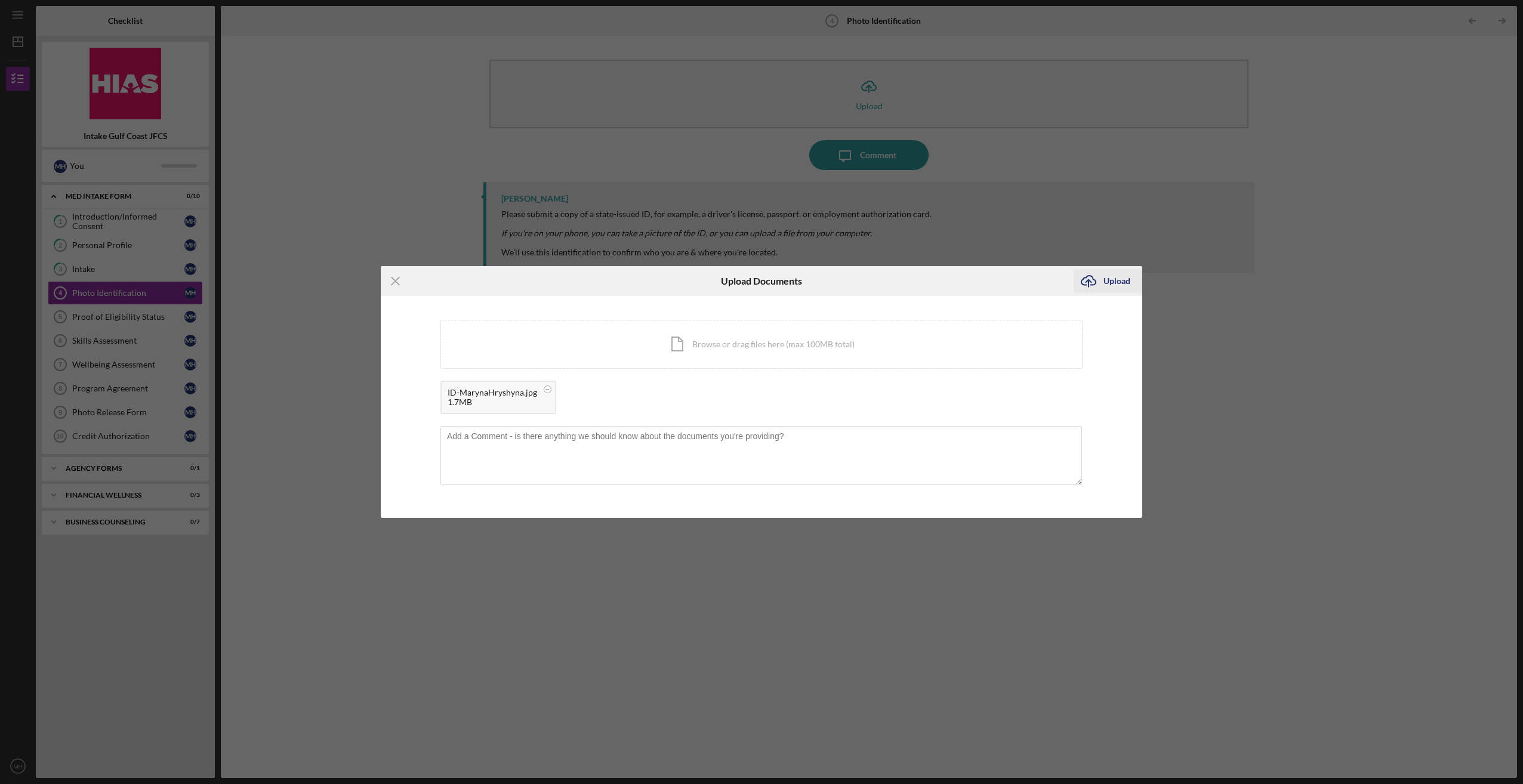
click at [1111, 281] on div "Upload" at bounding box center [1117, 281] width 27 height 24
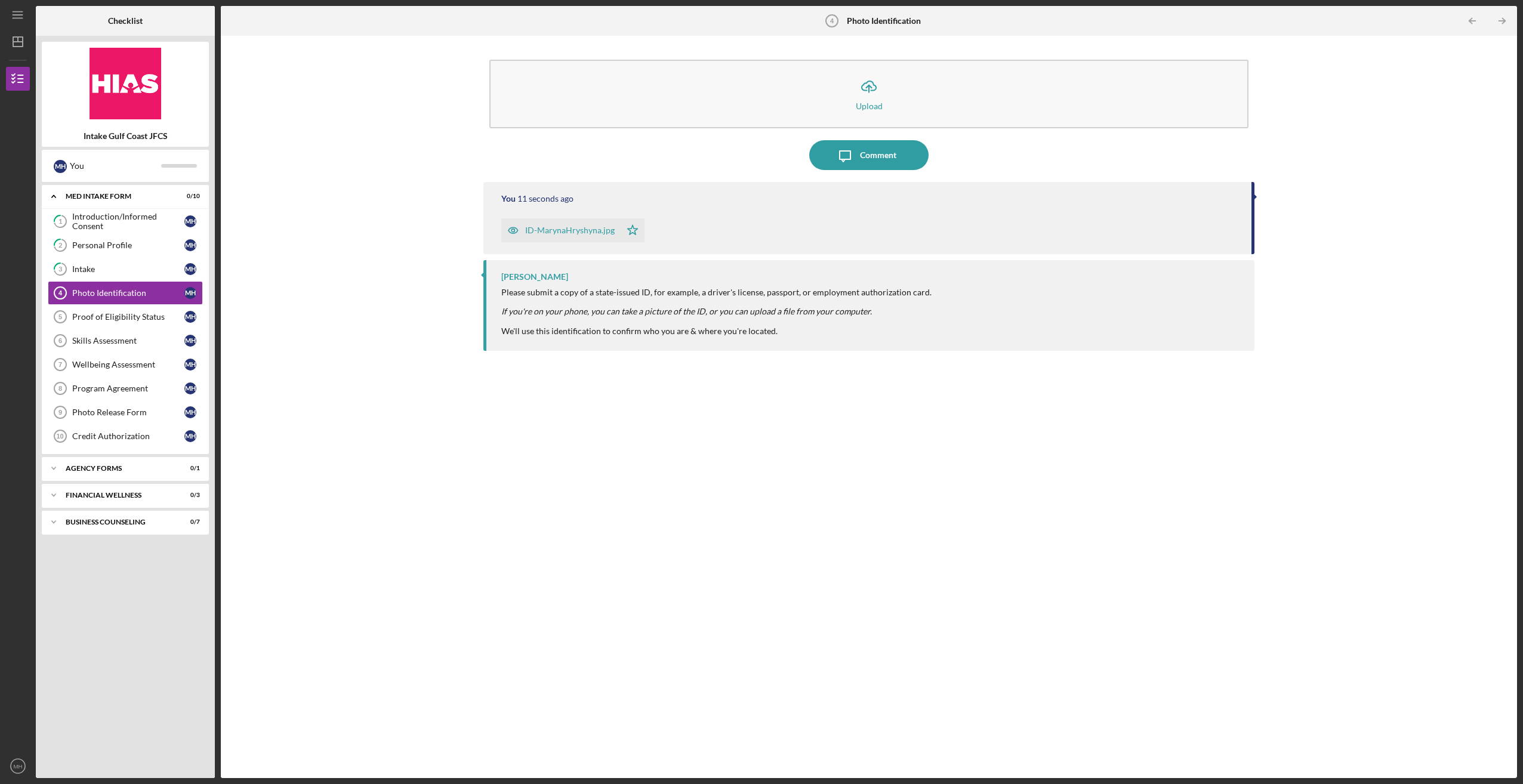
click at [783, 417] on div "You 11 seconds ago ID-MarynaHryshyna.jpg Icon/Star [PERSON_NAME] Please submit …" at bounding box center [868, 471] width 771 height 578
click at [82, 306] on link "Proof of Eligibility Status 5 Proof of Eligibility Status M H" at bounding box center [125, 316] width 155 height 24
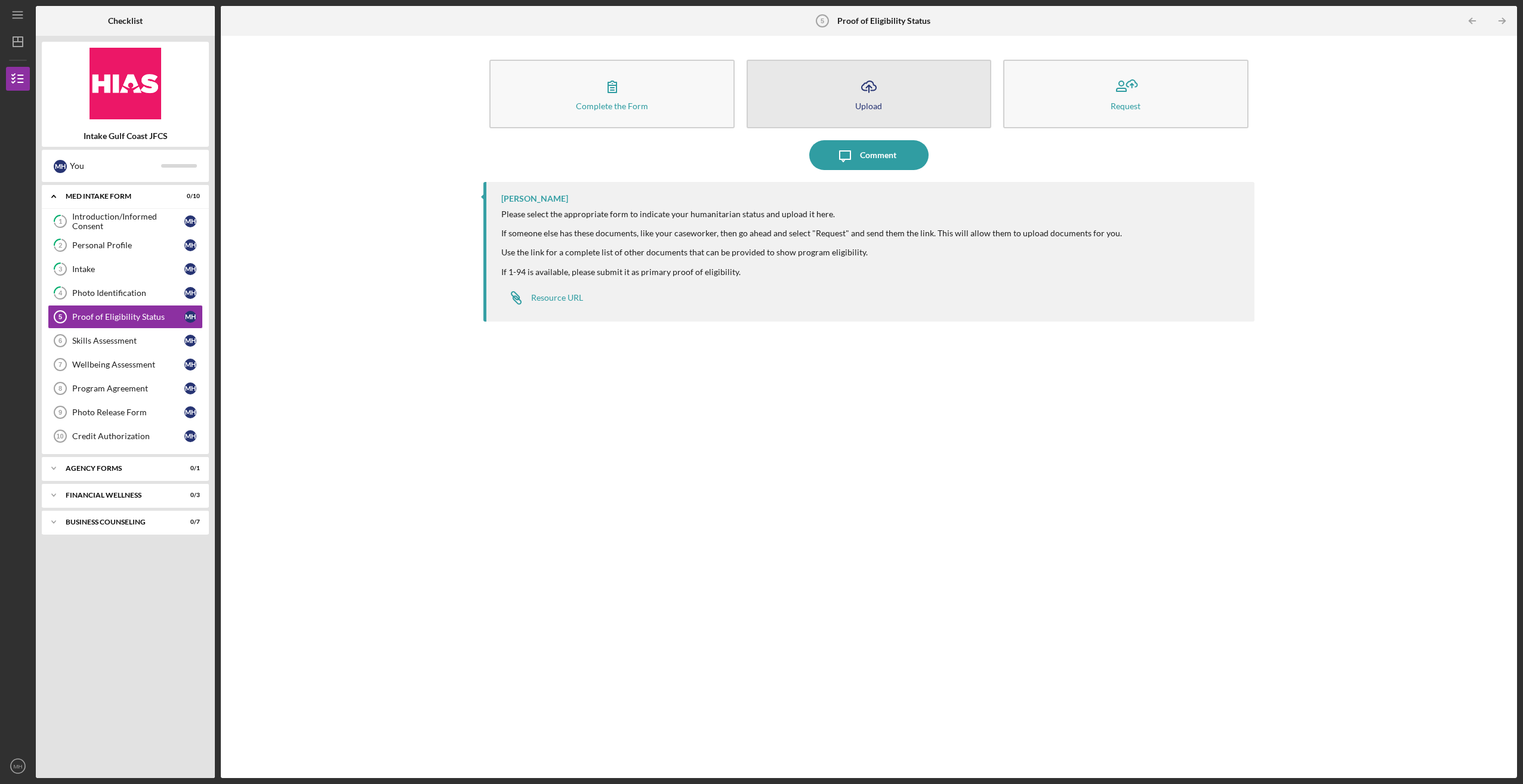
click at [866, 95] on icon "Icon/Upload" at bounding box center [869, 87] width 30 height 30
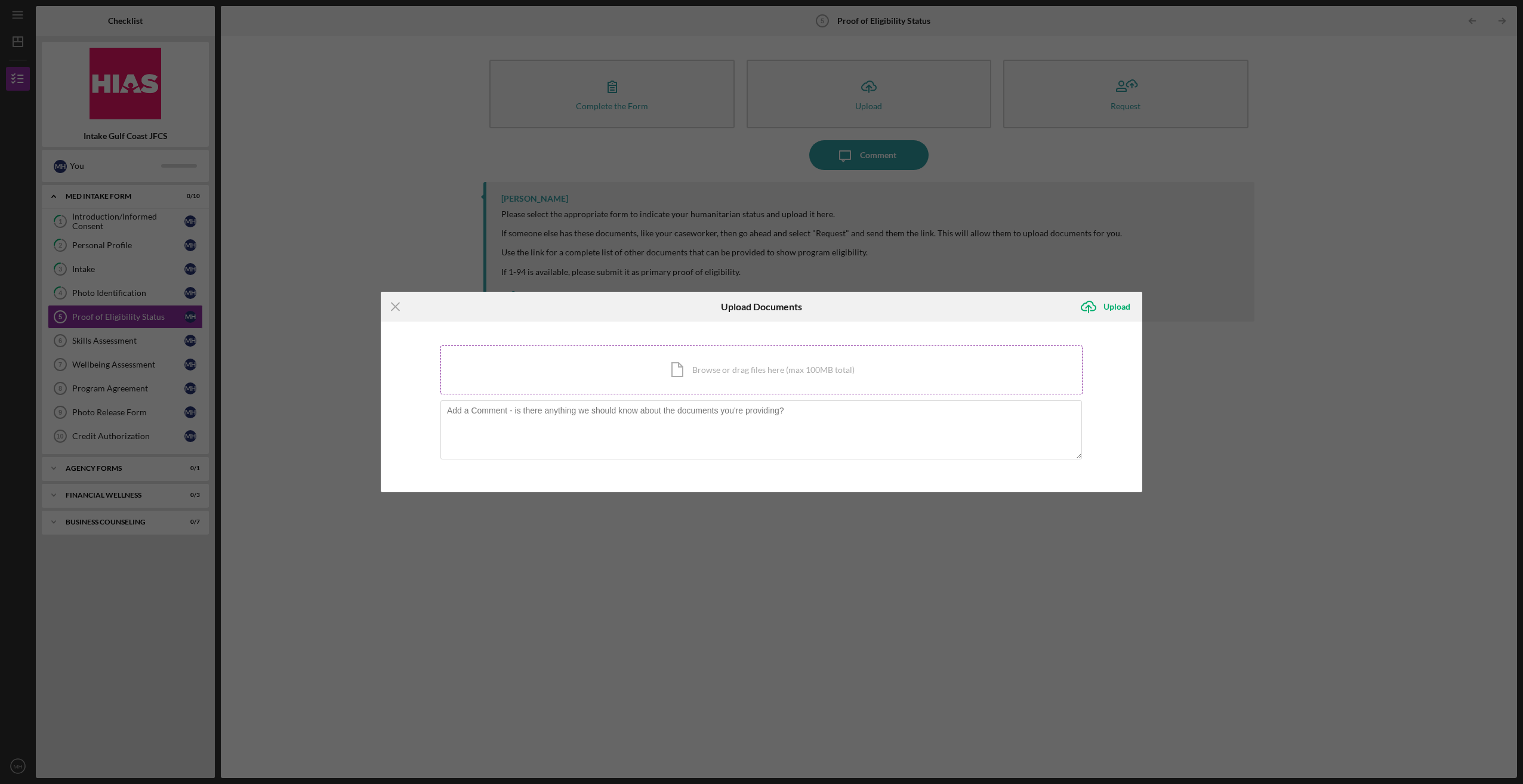
click at [674, 363] on div "Icon/Document Browse or drag files here (max 100MB total) Tap to choose files o…" at bounding box center [761, 370] width 642 height 49
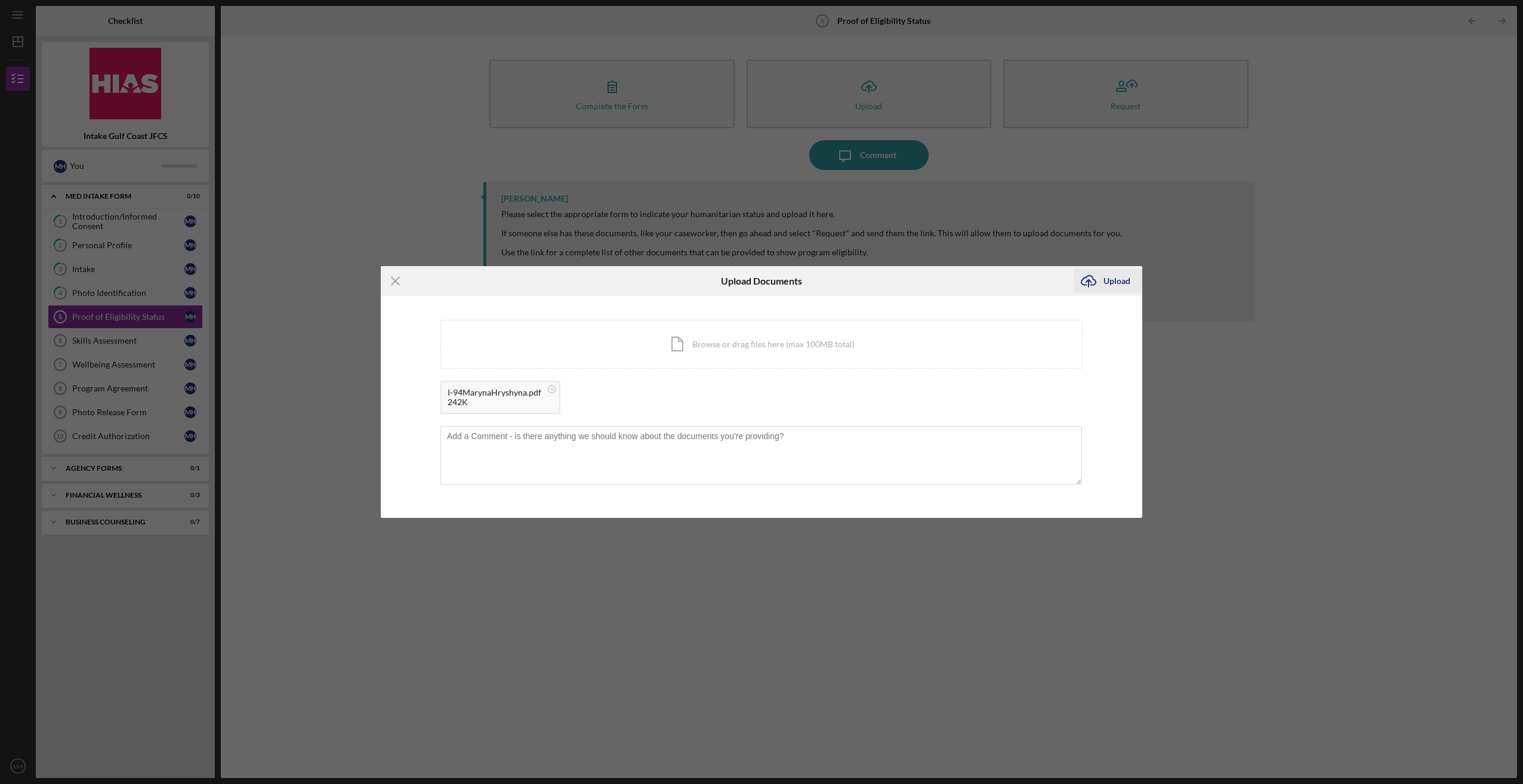
click at [1116, 283] on div "Upload" at bounding box center [1117, 281] width 27 height 24
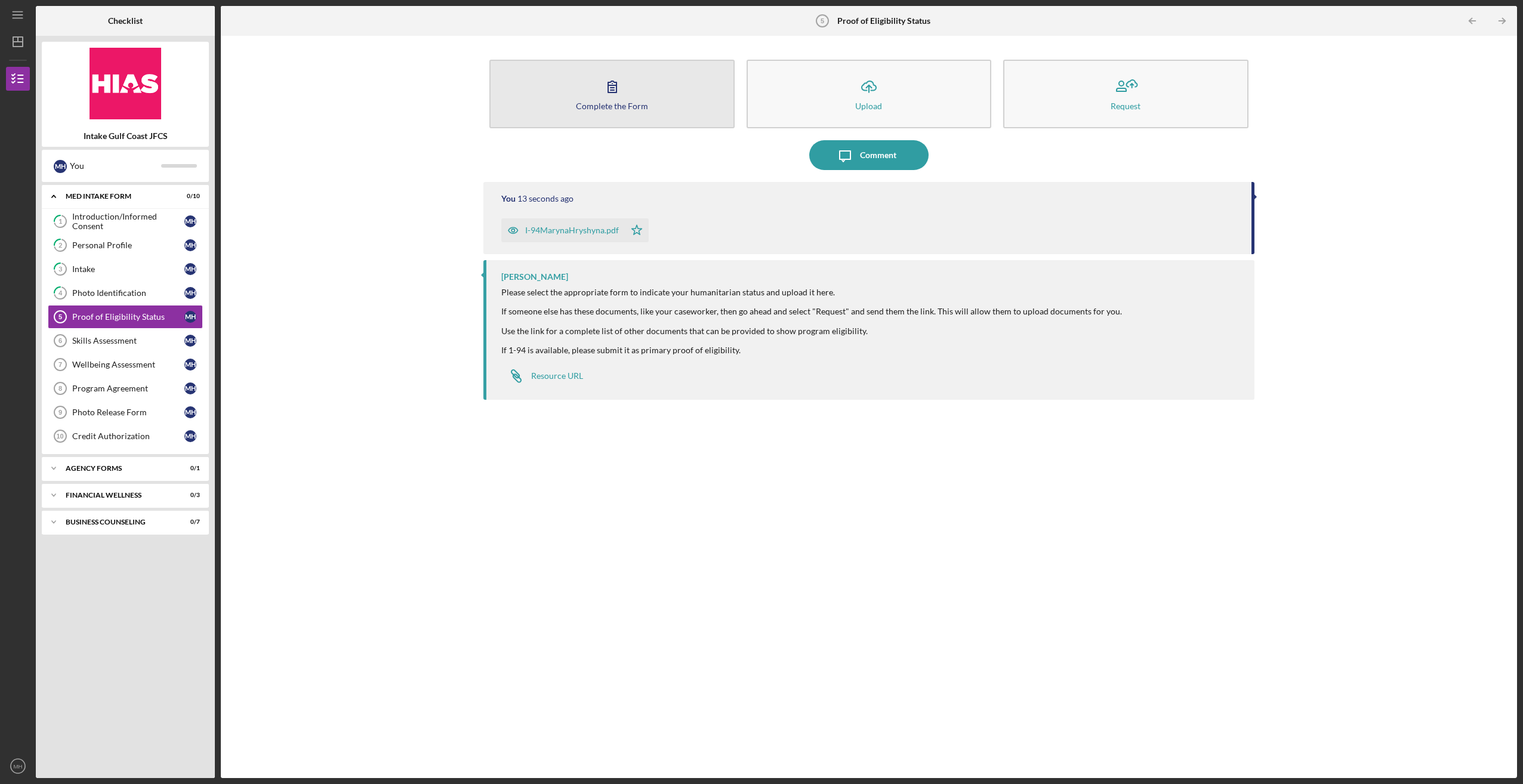
click at [613, 99] on icon "button" at bounding box center [612, 87] width 30 height 30
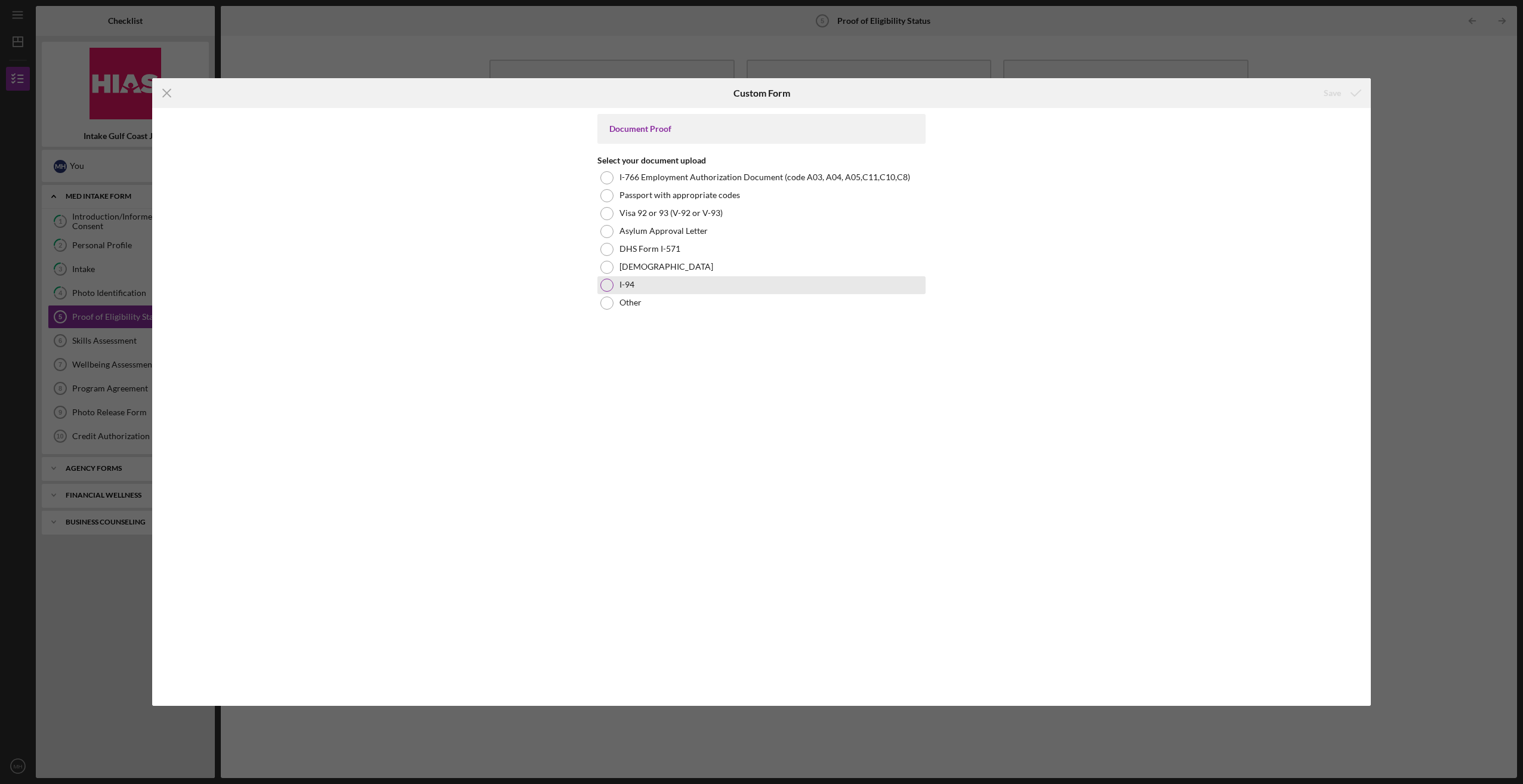
click at [607, 279] on div at bounding box center [607, 285] width 13 height 13
click at [1331, 92] on div "Save" at bounding box center [1333, 93] width 18 height 24
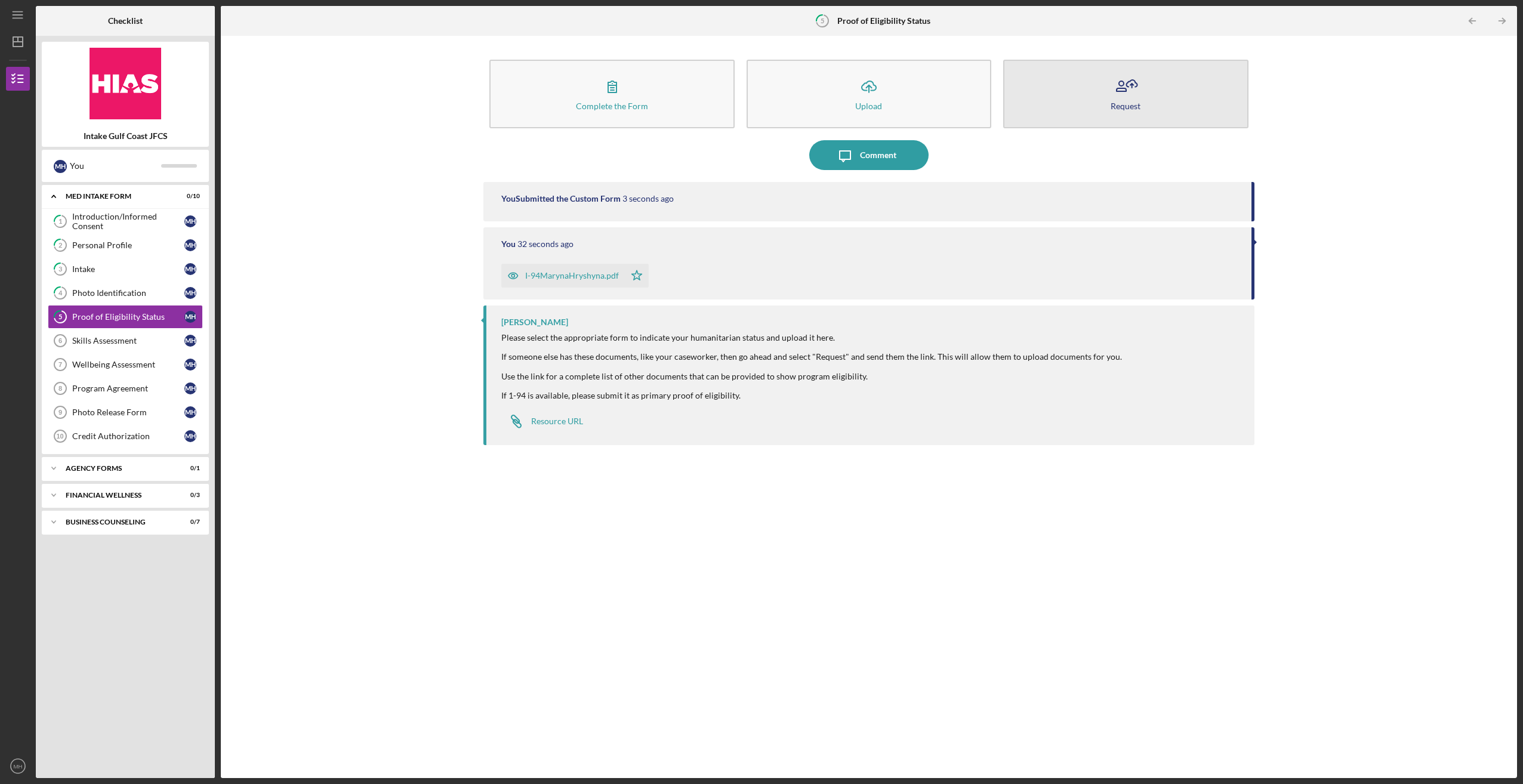
click at [1131, 88] on icon "button" at bounding box center [1125, 87] width 30 height 30
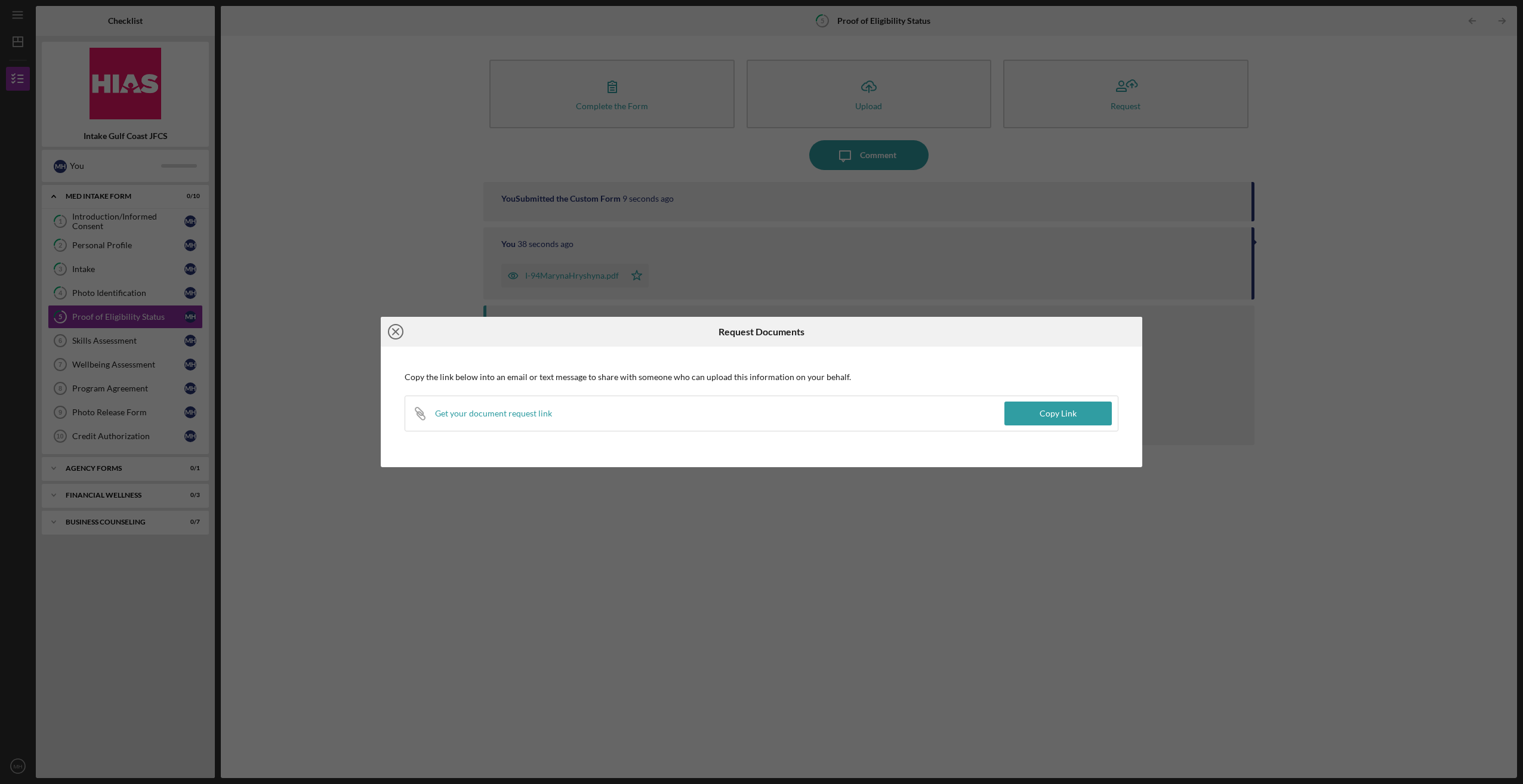
click at [393, 327] on icon "Icon/Close" at bounding box center [396, 332] width 30 height 30
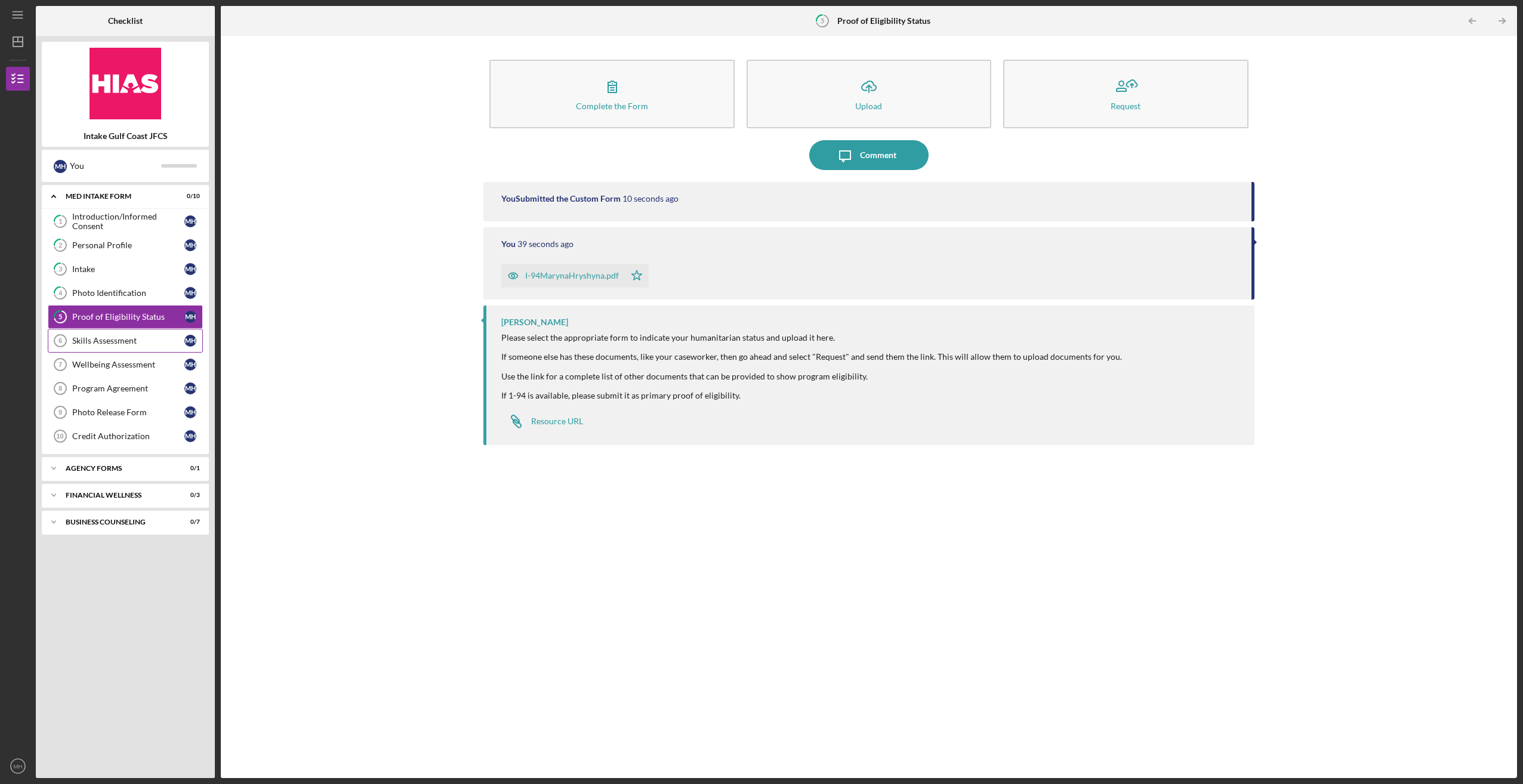
click at [94, 336] on div "Skills Assessment" at bounding box center [129, 341] width 113 height 9
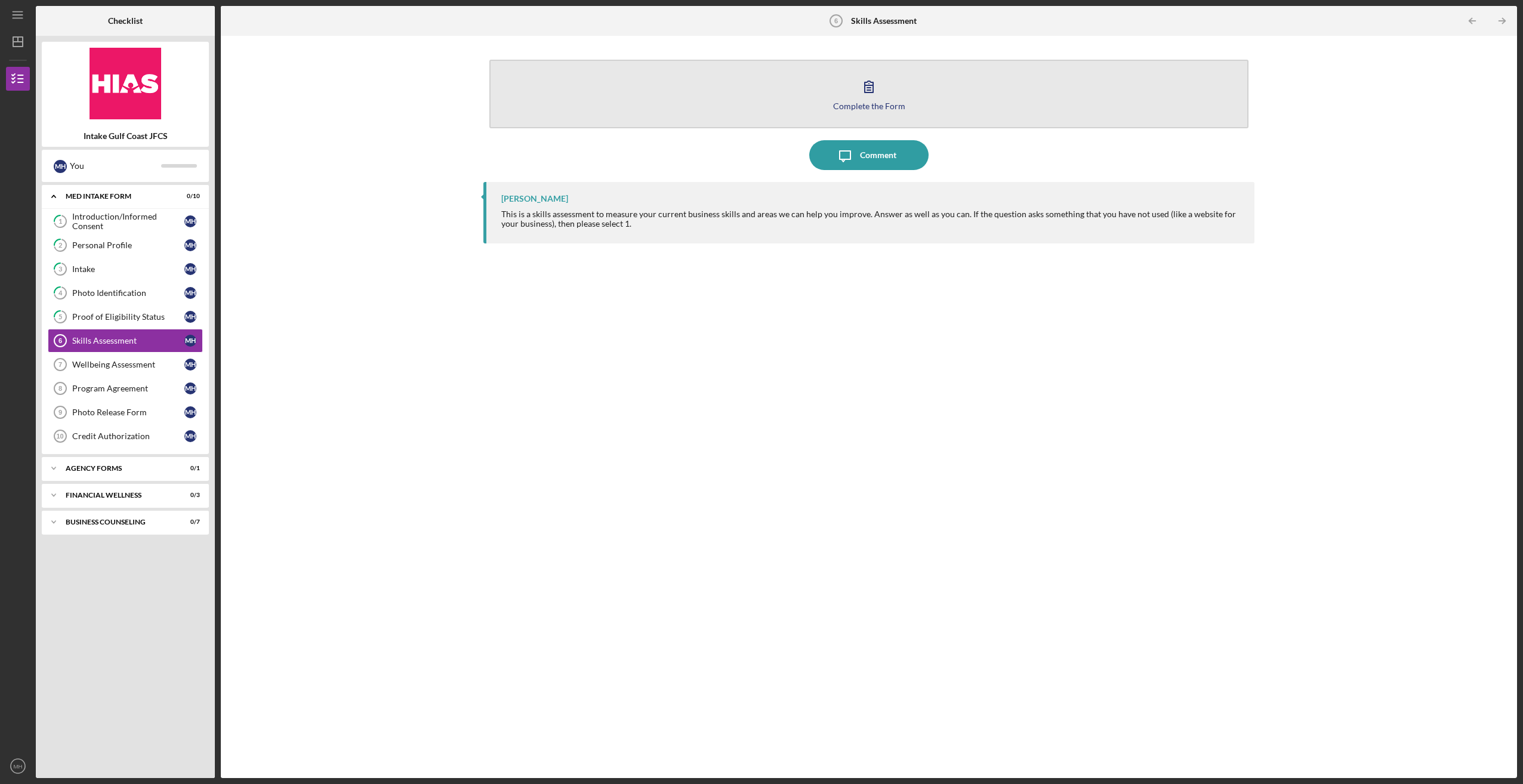
click at [880, 92] on icon "button" at bounding box center [869, 87] width 30 height 30
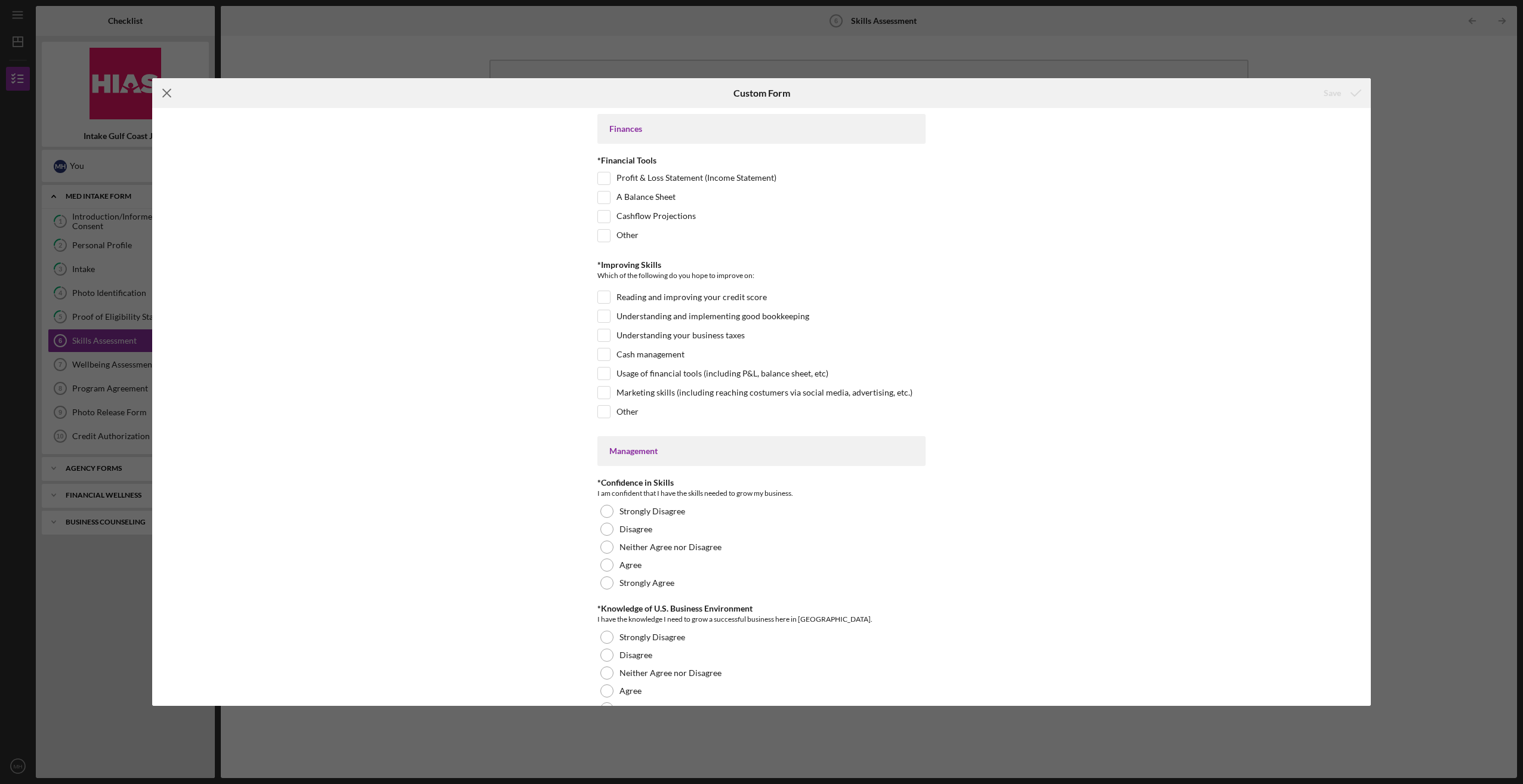
click at [171, 93] on icon "Icon/Menu Close" at bounding box center [167, 93] width 30 height 30
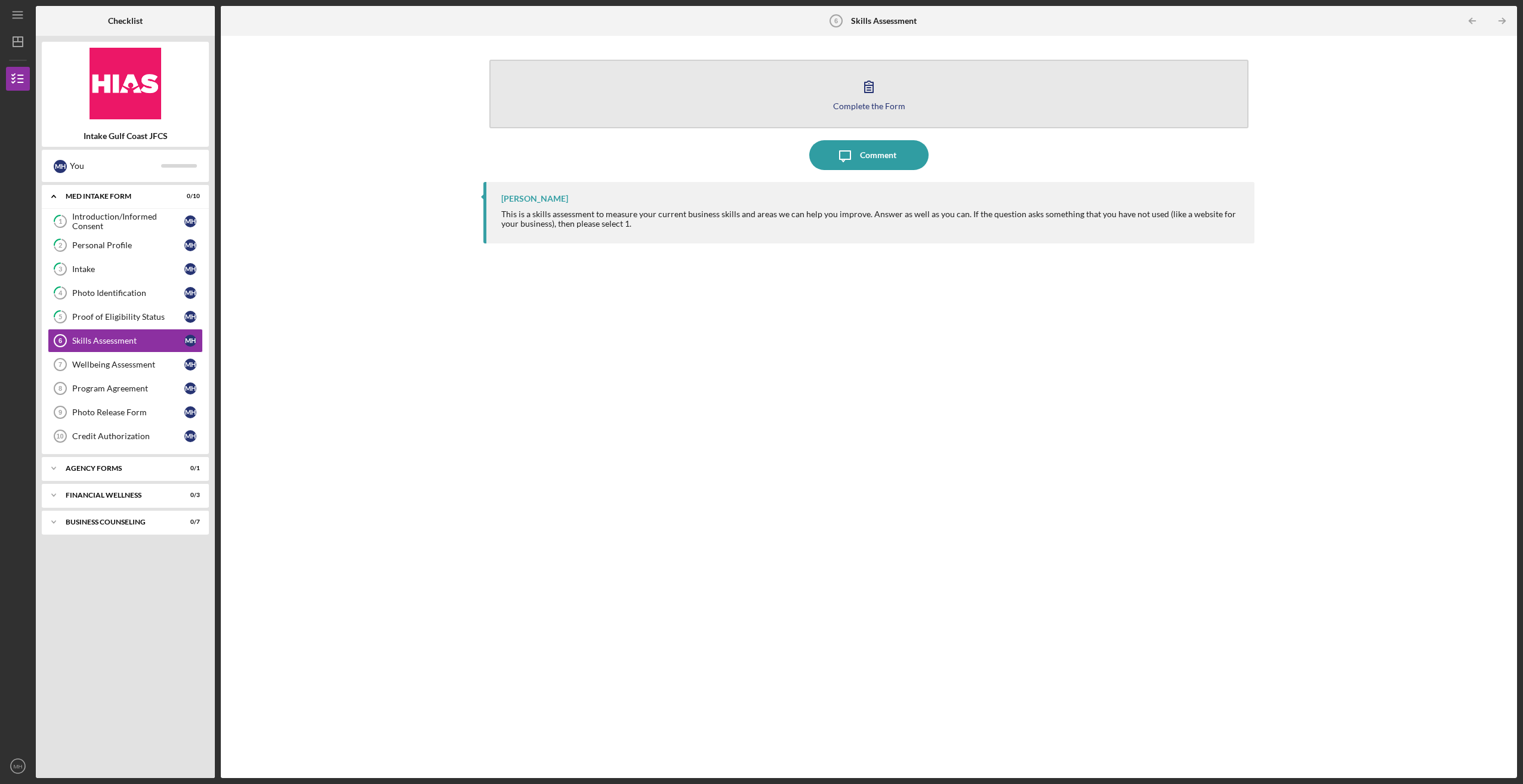
click at [880, 82] on icon "button" at bounding box center [869, 87] width 30 height 30
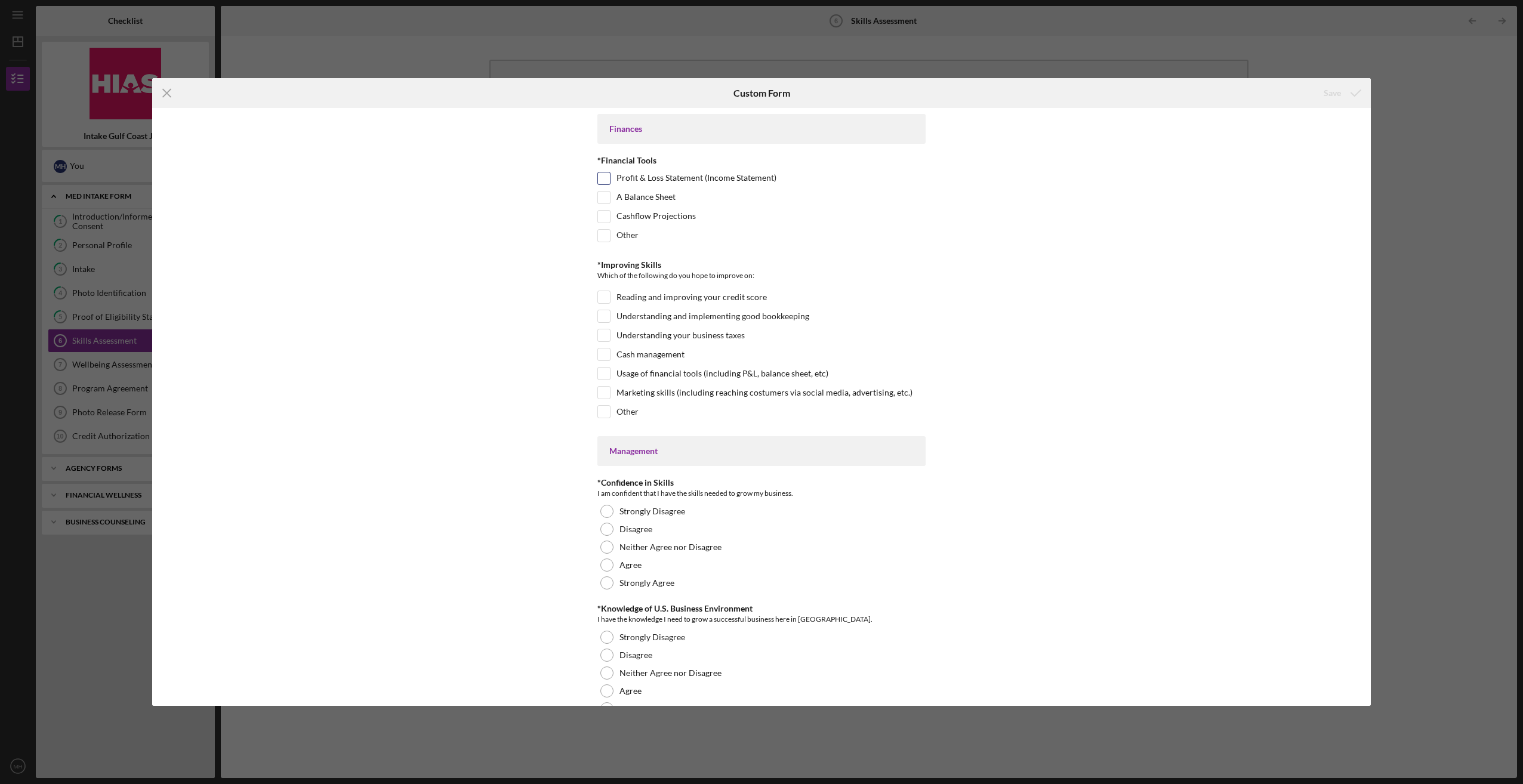
click at [601, 173] on input "Profit & Loss Statement (Income Statement)" at bounding box center [604, 178] width 12 height 12
checkbox input "true"
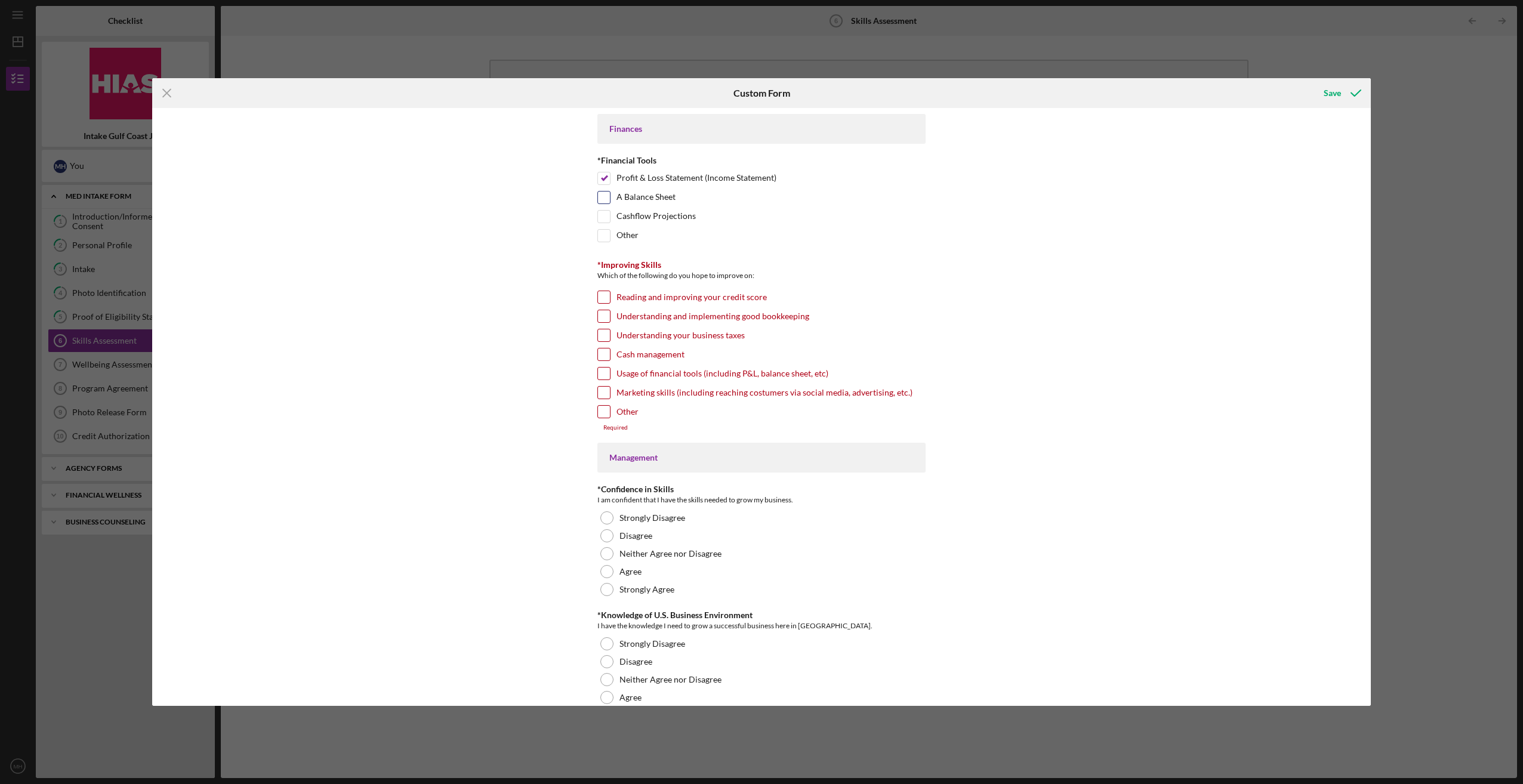
click at [601, 197] on input "A Balance Sheet" at bounding box center [604, 198] width 12 height 12
checkbox input "true"
click at [602, 211] on input "Cashflow Projections" at bounding box center [604, 217] width 12 height 12
checkbox input "true"
click at [601, 315] on input "Understanding and implementing good bookkeeping" at bounding box center [604, 316] width 12 height 12
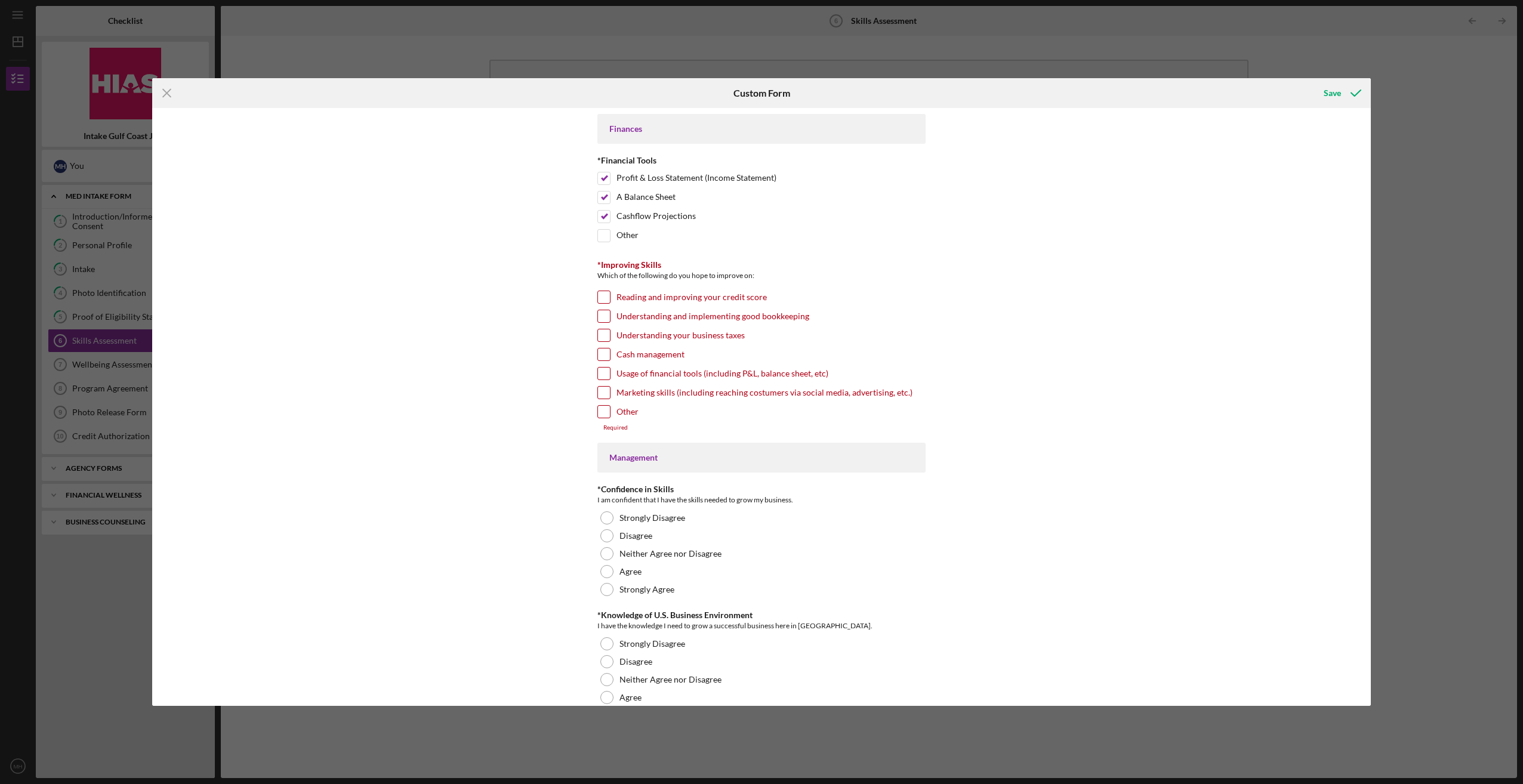
checkbox input "true"
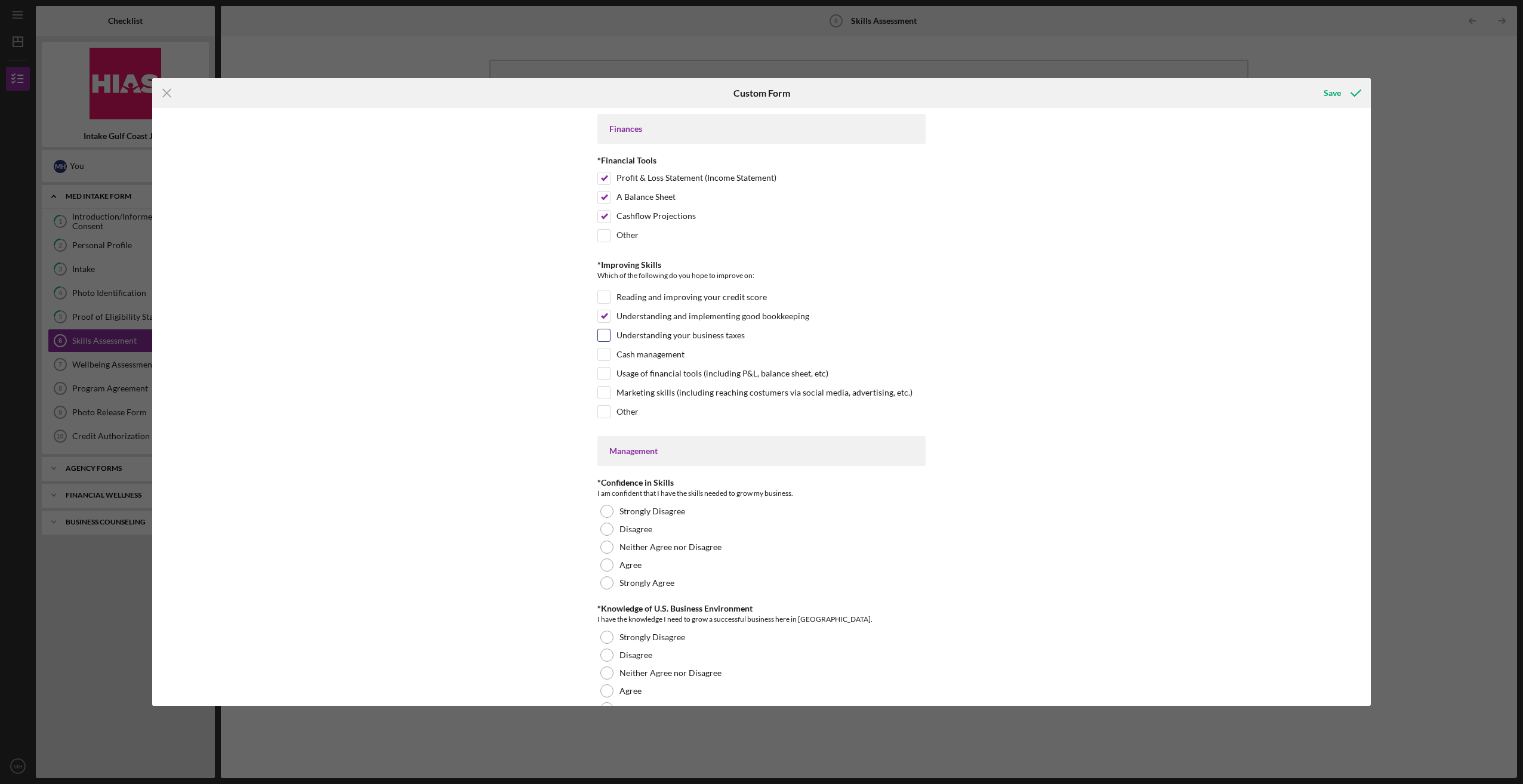
click at [605, 329] on input "Understanding your business taxes" at bounding box center [604, 335] width 12 height 12
checkbox input "true"
click at [605, 353] on input "Cash management" at bounding box center [604, 354] width 12 height 12
checkbox input "true"
click at [604, 367] on input "Usage of financial tools (including P&L, balance sheet, etc)" at bounding box center [604, 373] width 12 height 12
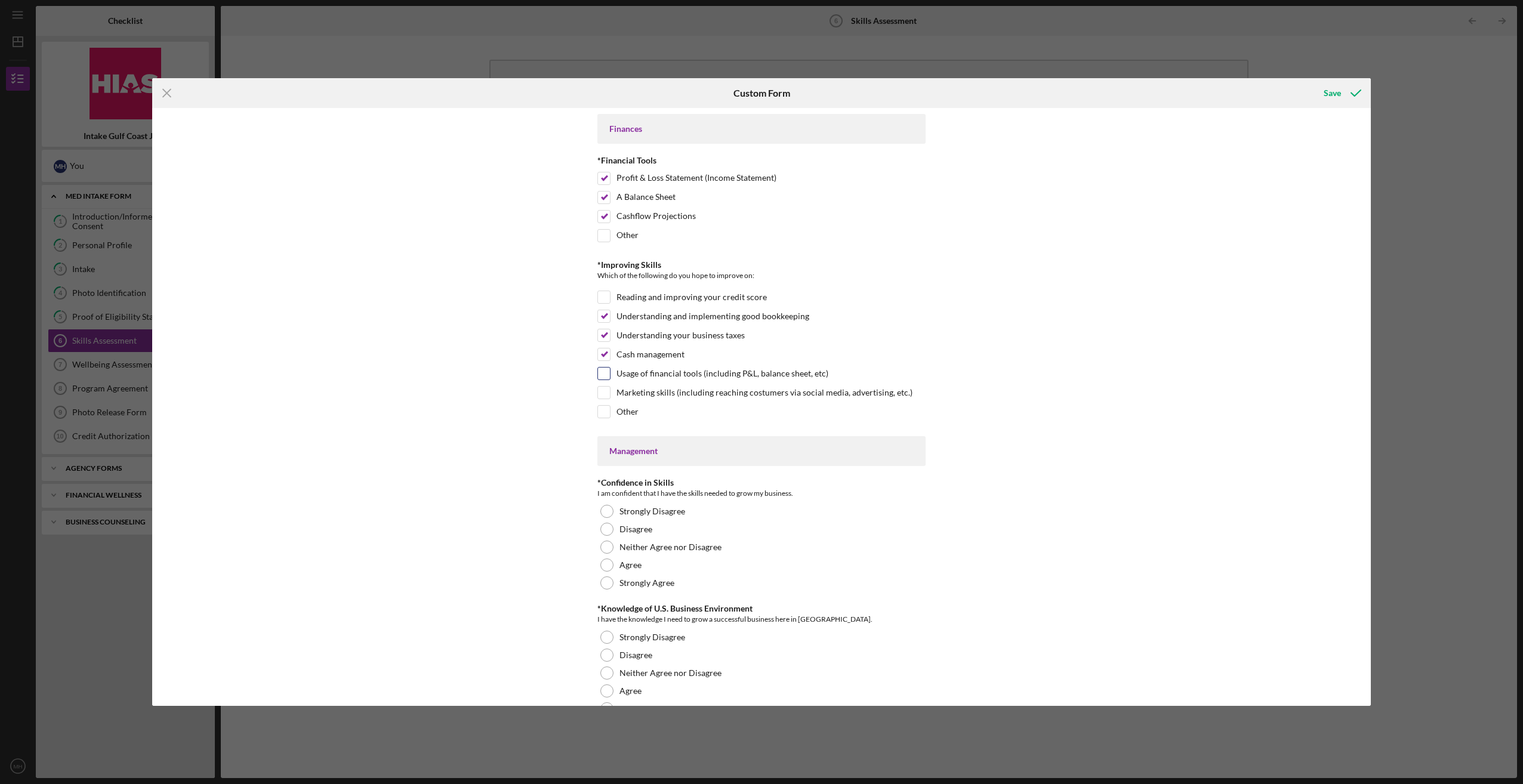
checkbox input "true"
click at [602, 387] on input "Marketing skills (including reaching costumers via social media, advertising, e…" at bounding box center [604, 393] width 12 height 12
checkbox input "true"
click at [605, 291] on input "Reading and improving your credit score" at bounding box center [604, 297] width 12 height 12
click at [601, 293] on input "Reading and improving your credit score" at bounding box center [604, 297] width 12 height 12
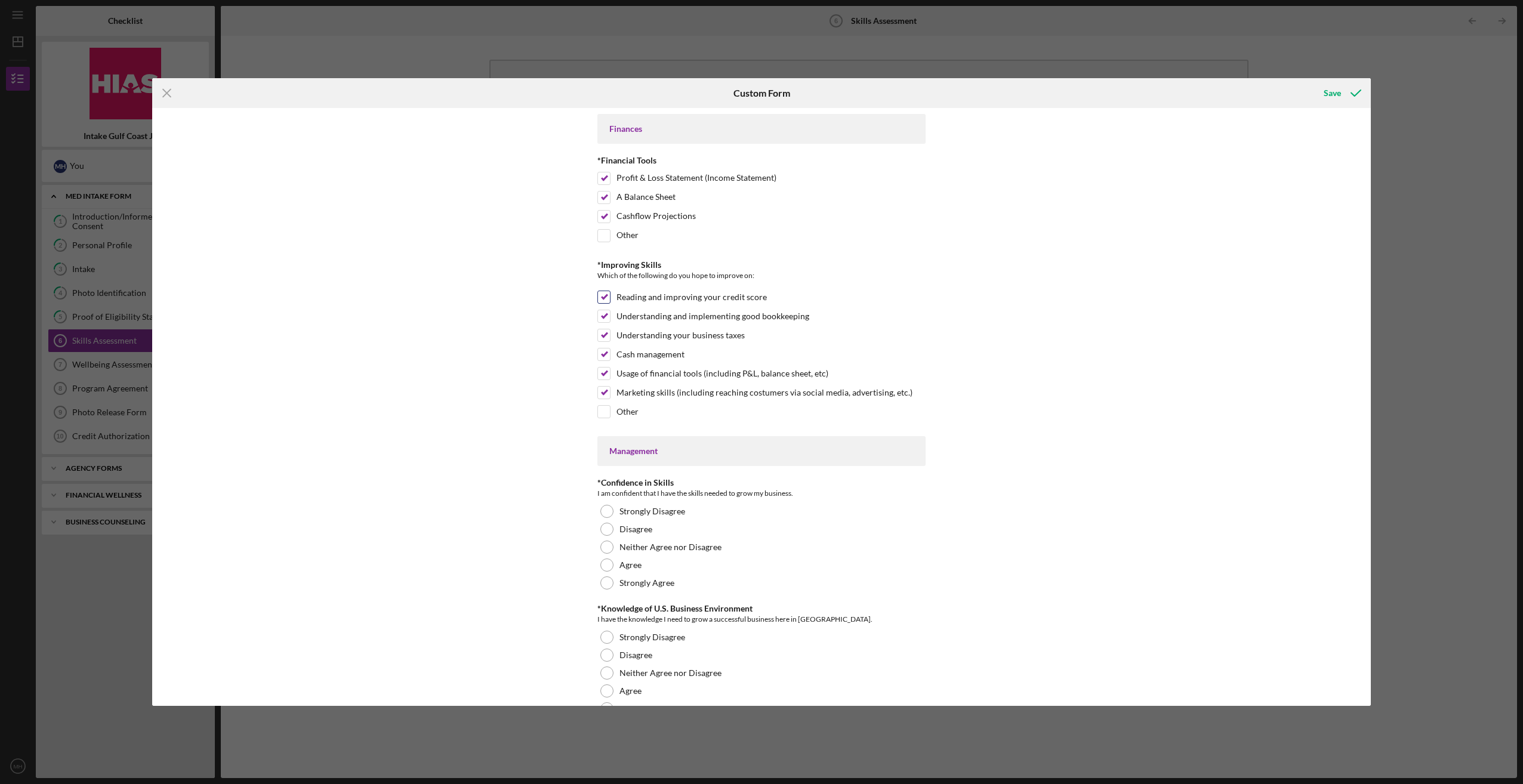
checkbox input "false"
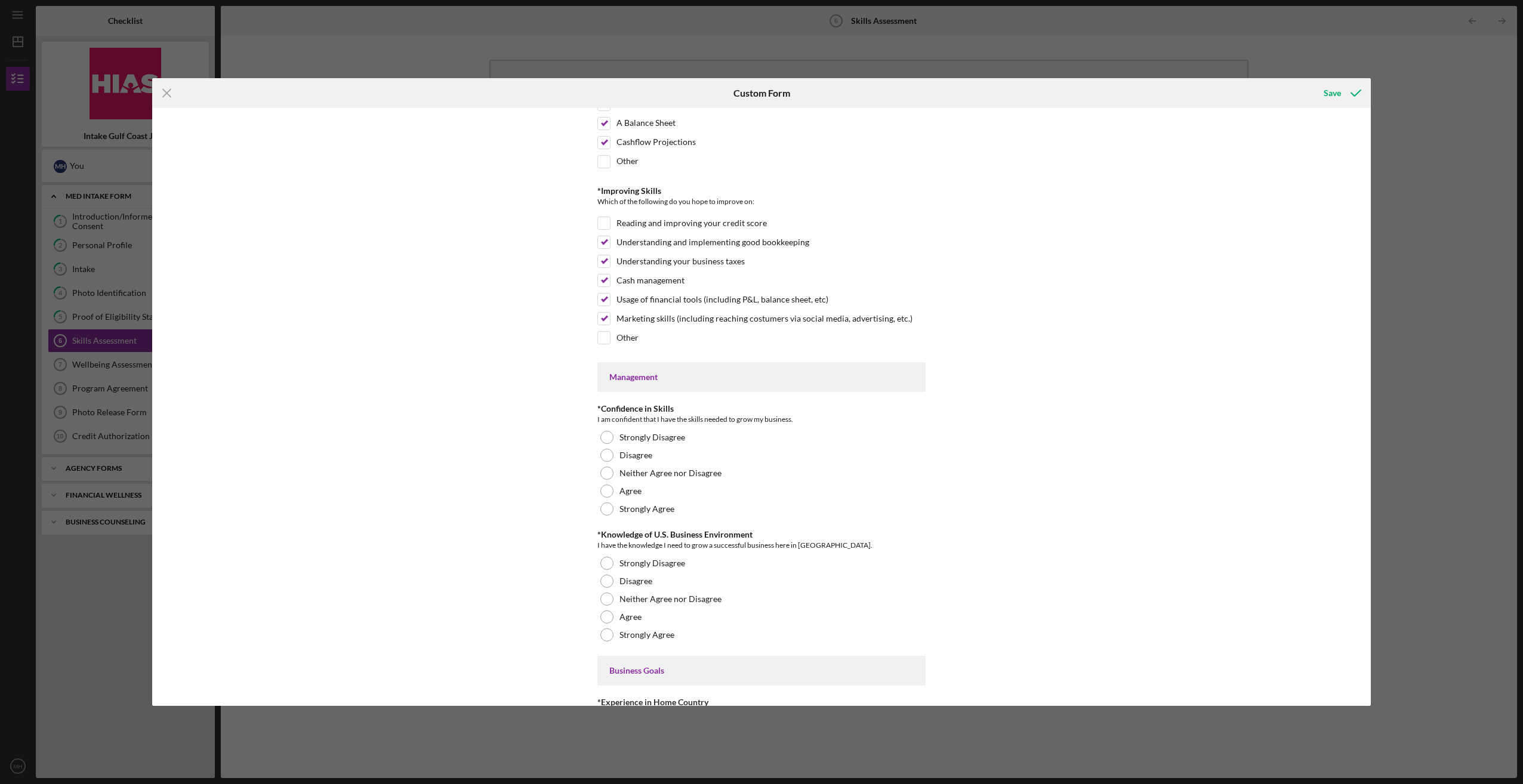
scroll to position [179, 0]
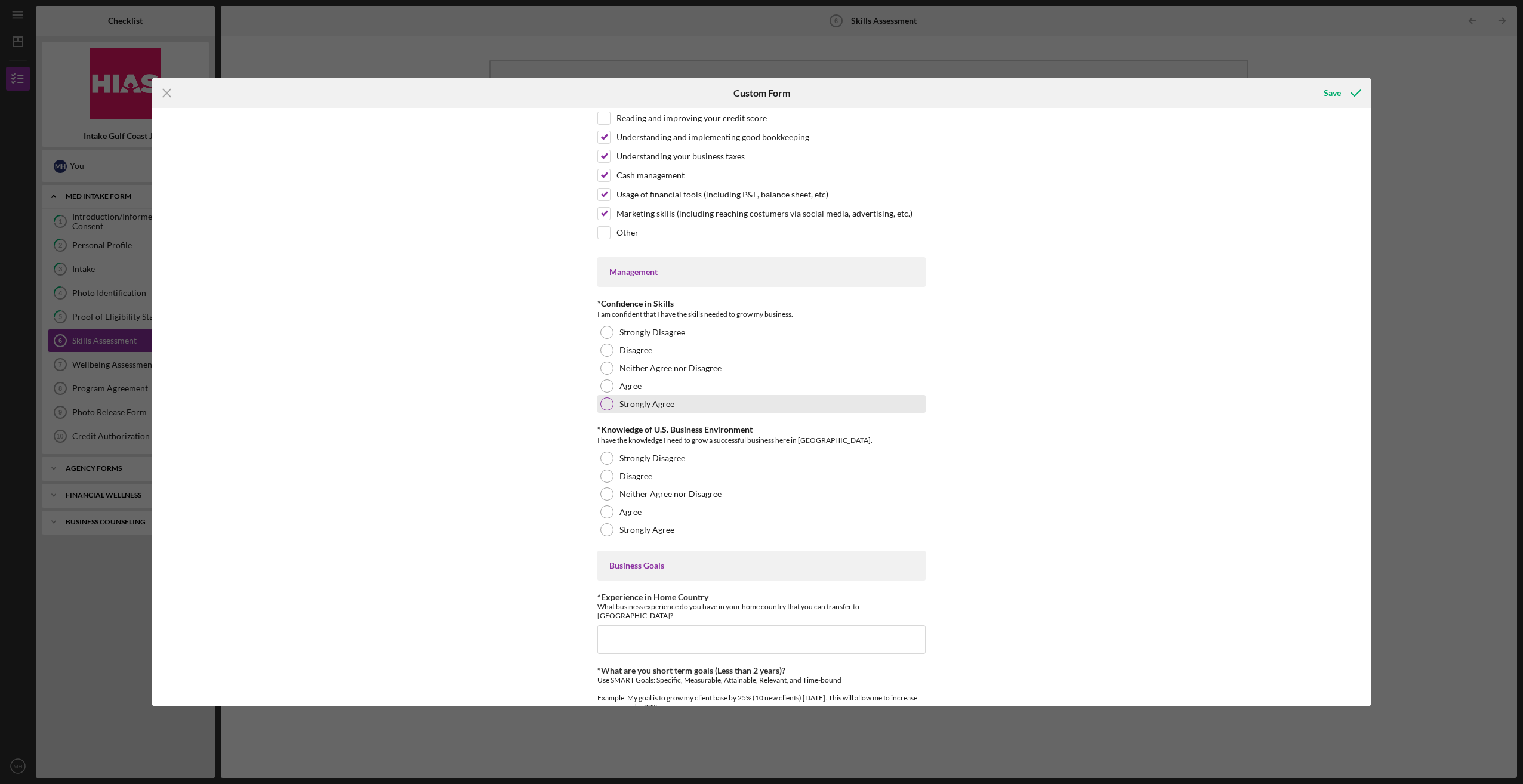
click at [604, 400] on div at bounding box center [607, 403] width 13 height 13
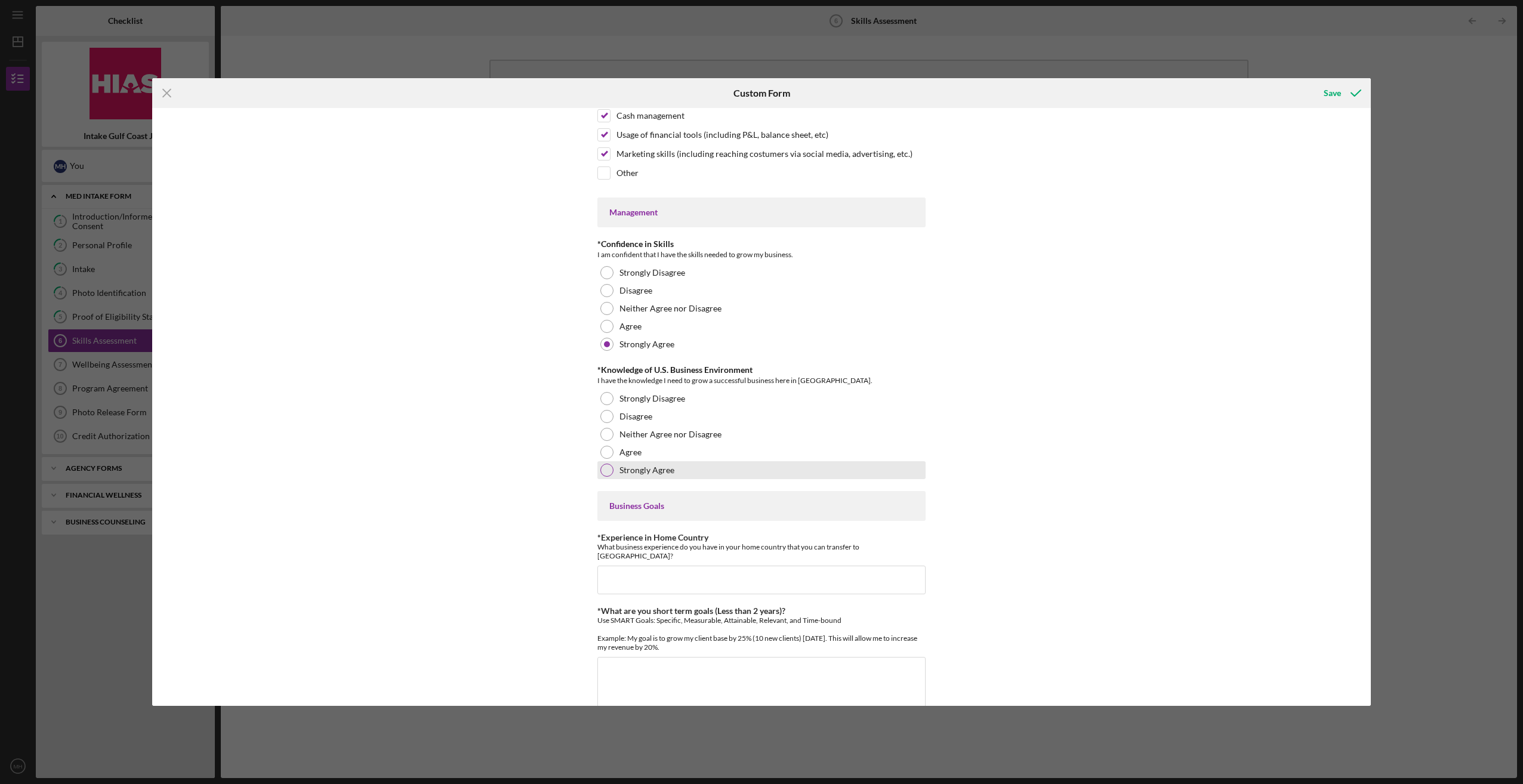
click at [607, 466] on div at bounding box center [607, 470] width 13 height 13
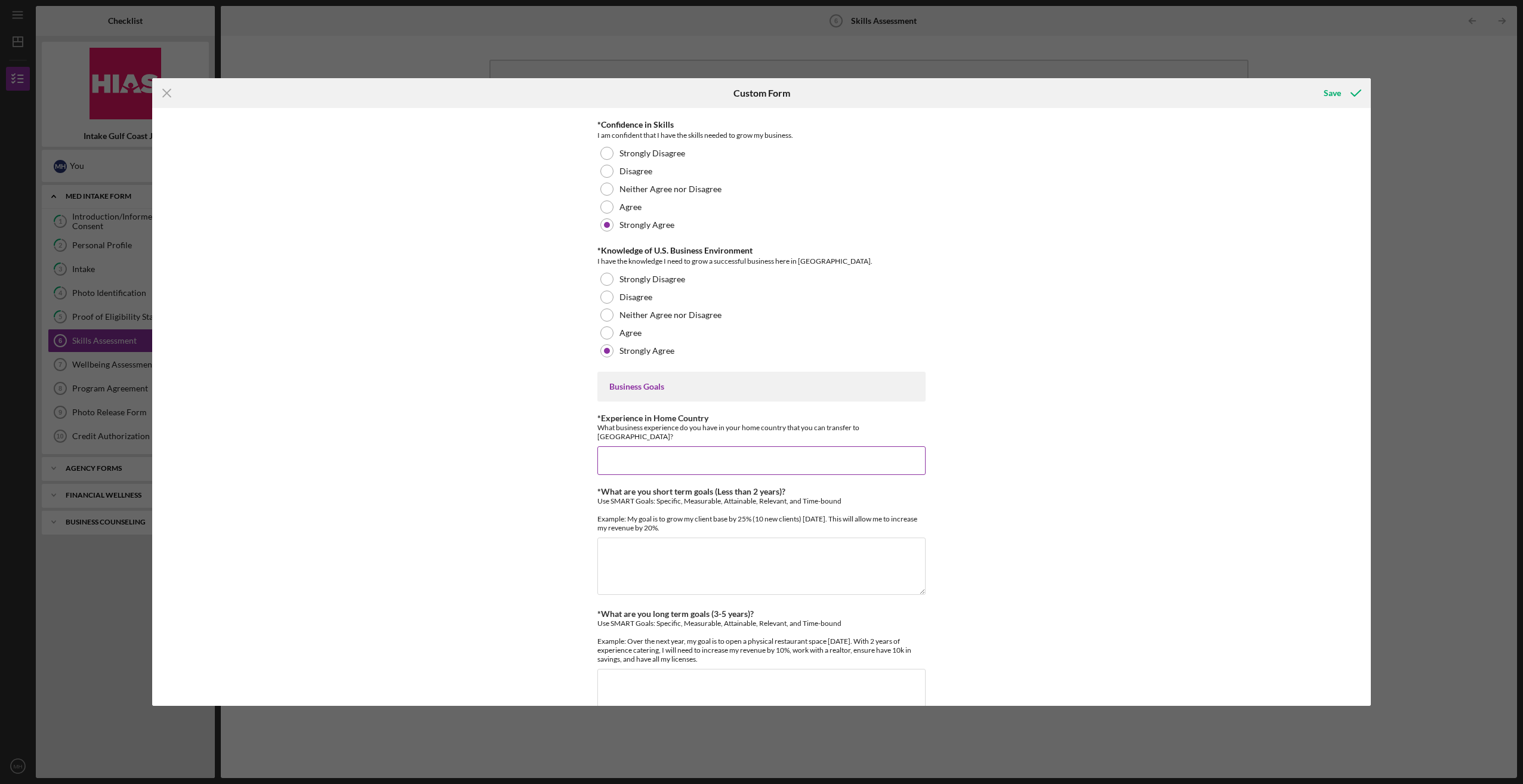
click at [634, 448] on input "*Experience in Home Country" at bounding box center [761, 461] width 328 height 28
click at [641, 447] on input "*Experience in Home Country" at bounding box center [761, 461] width 328 height 28
click at [878, 447] on input "*Experience in Home Country" at bounding box center [761, 461] width 328 height 28
click at [776, 560] on textarea "*What are you short term goals (Less than 2 years)?" at bounding box center [761, 566] width 328 height 58
click at [779, 447] on input "*Experience in Home Country" at bounding box center [761, 461] width 328 height 28
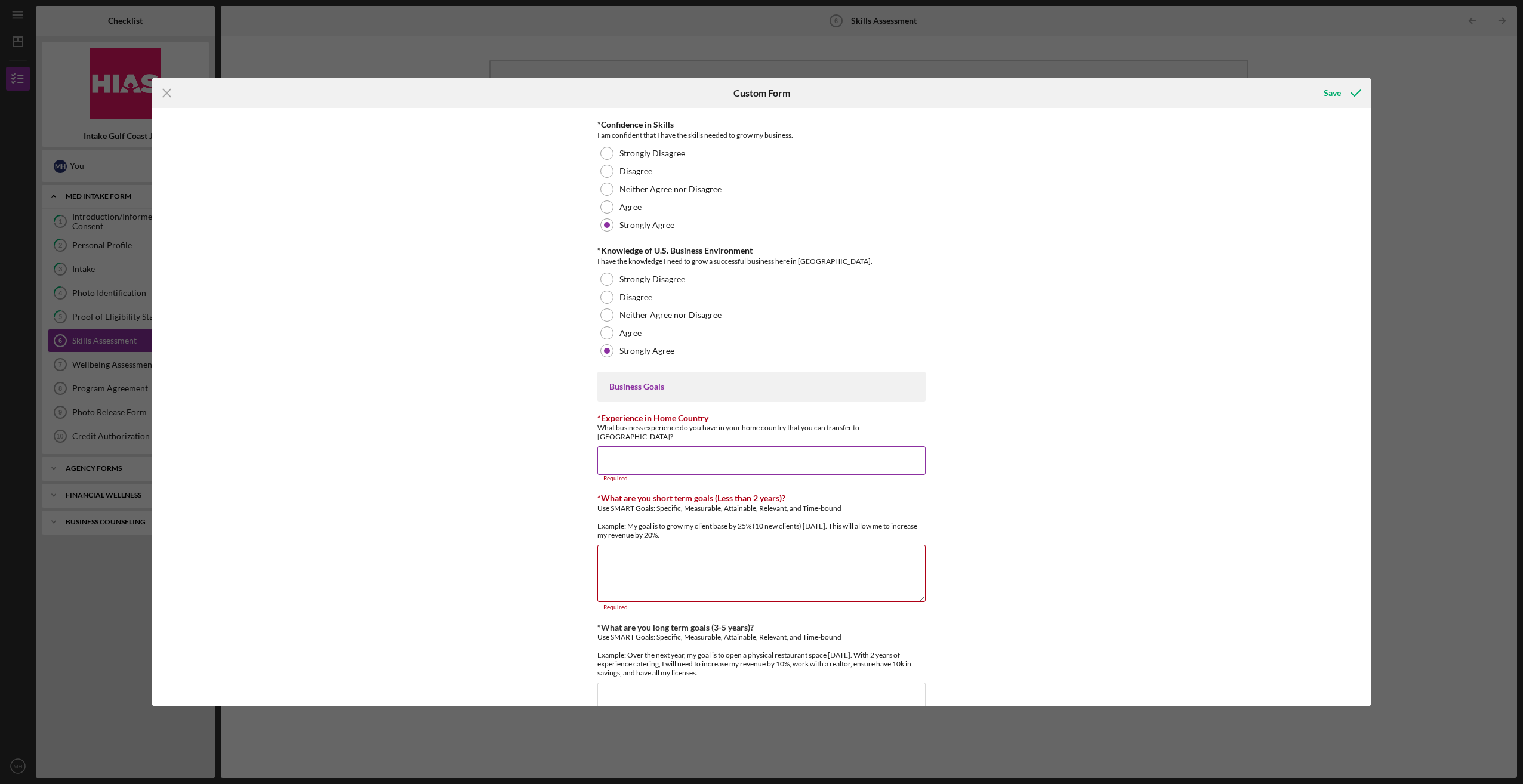
click at [634, 450] on input "*Experience in Home Country" at bounding box center [761, 461] width 328 height 28
click at [1000, 484] on div "Finances *Financial Tools Profit & Loss Statement (Income Statement) A Balance …" at bounding box center [762, 406] width 1219 height 597
click at [649, 447] on input "*Experience in Home Country" at bounding box center [761, 461] width 328 height 28
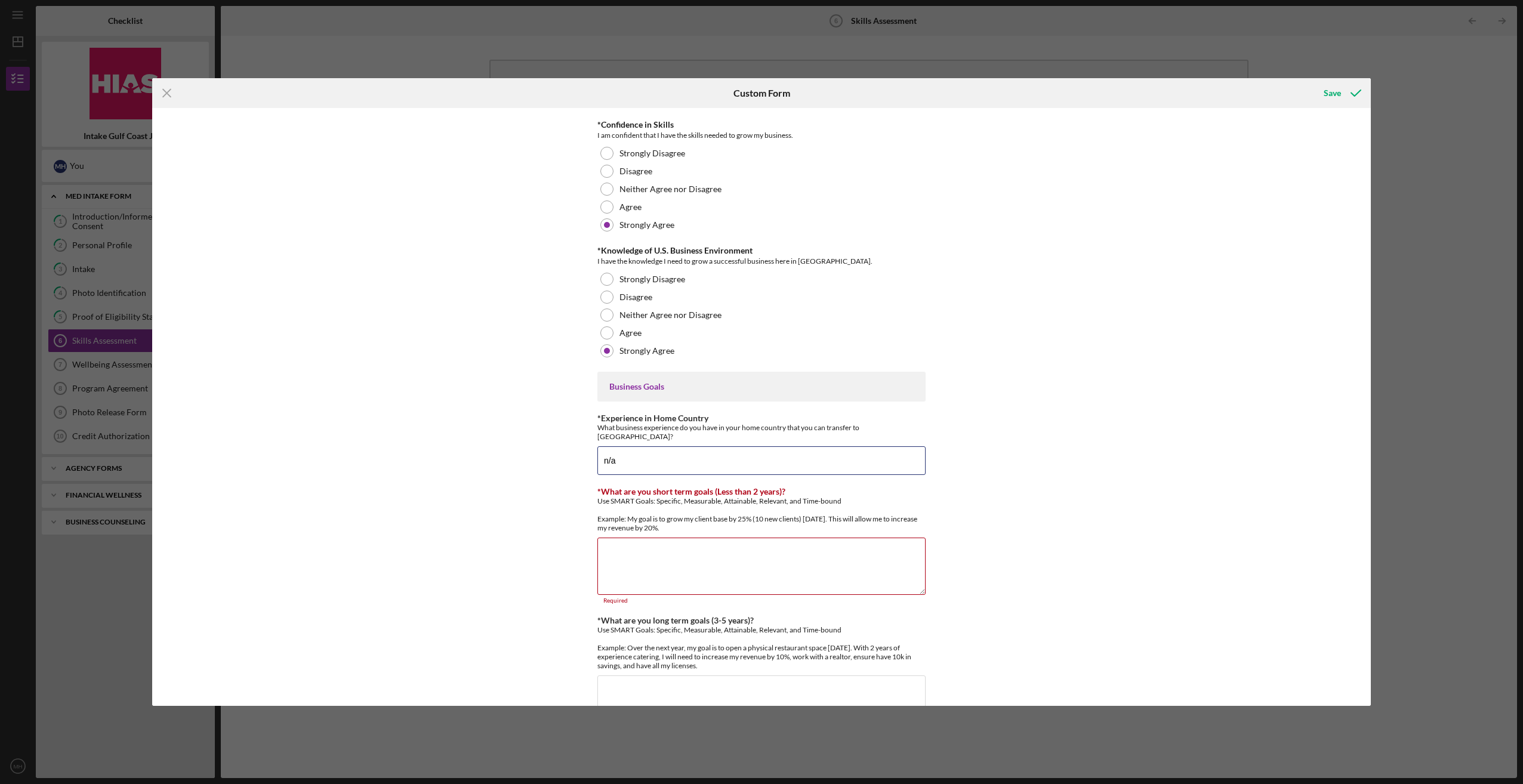
type input "n/a"
click at [1032, 466] on div "Finances *Financial Tools Profit & Loss Statement (Income Statement) A Balance …" at bounding box center [762, 406] width 1219 height 597
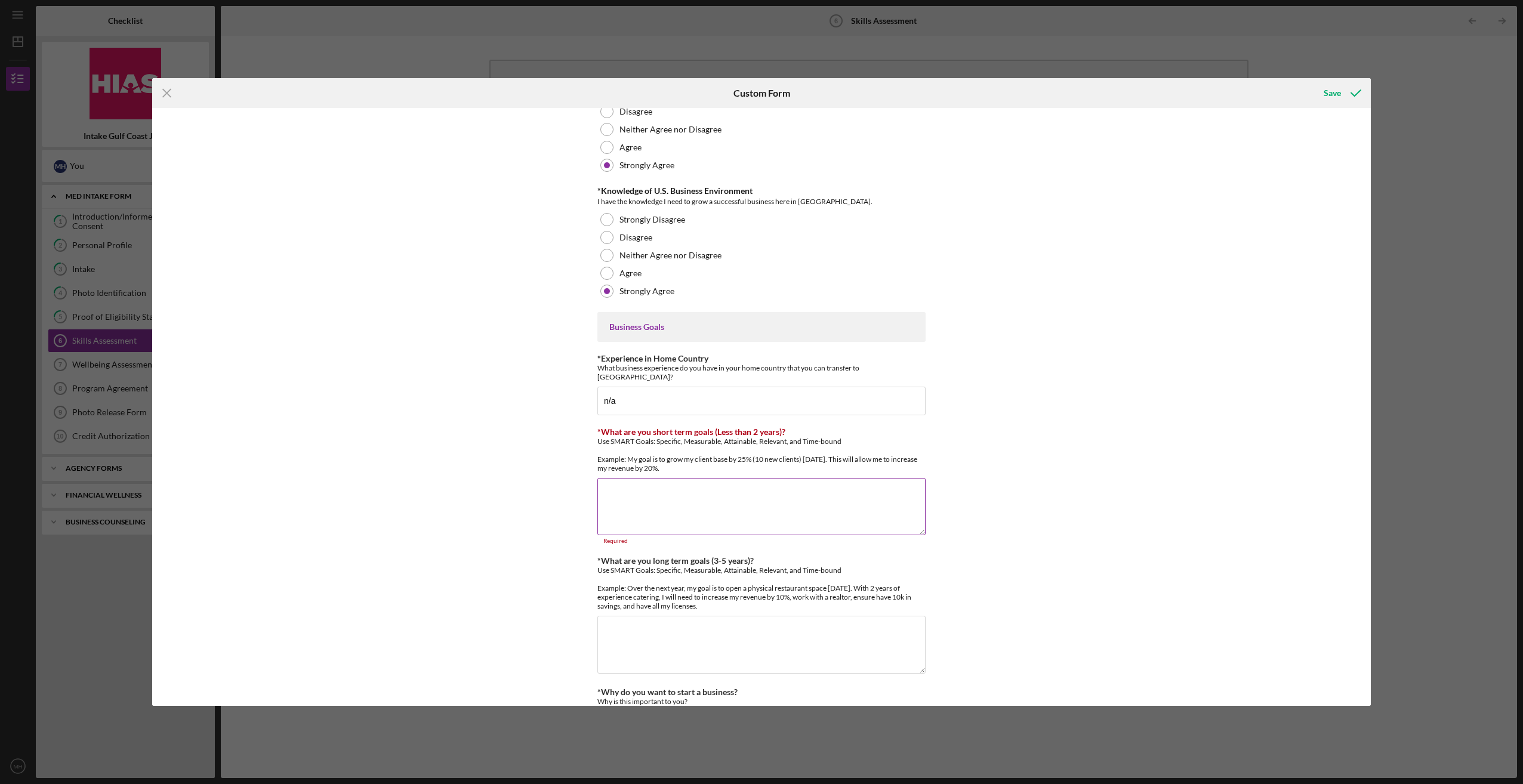
scroll to position [454, 0]
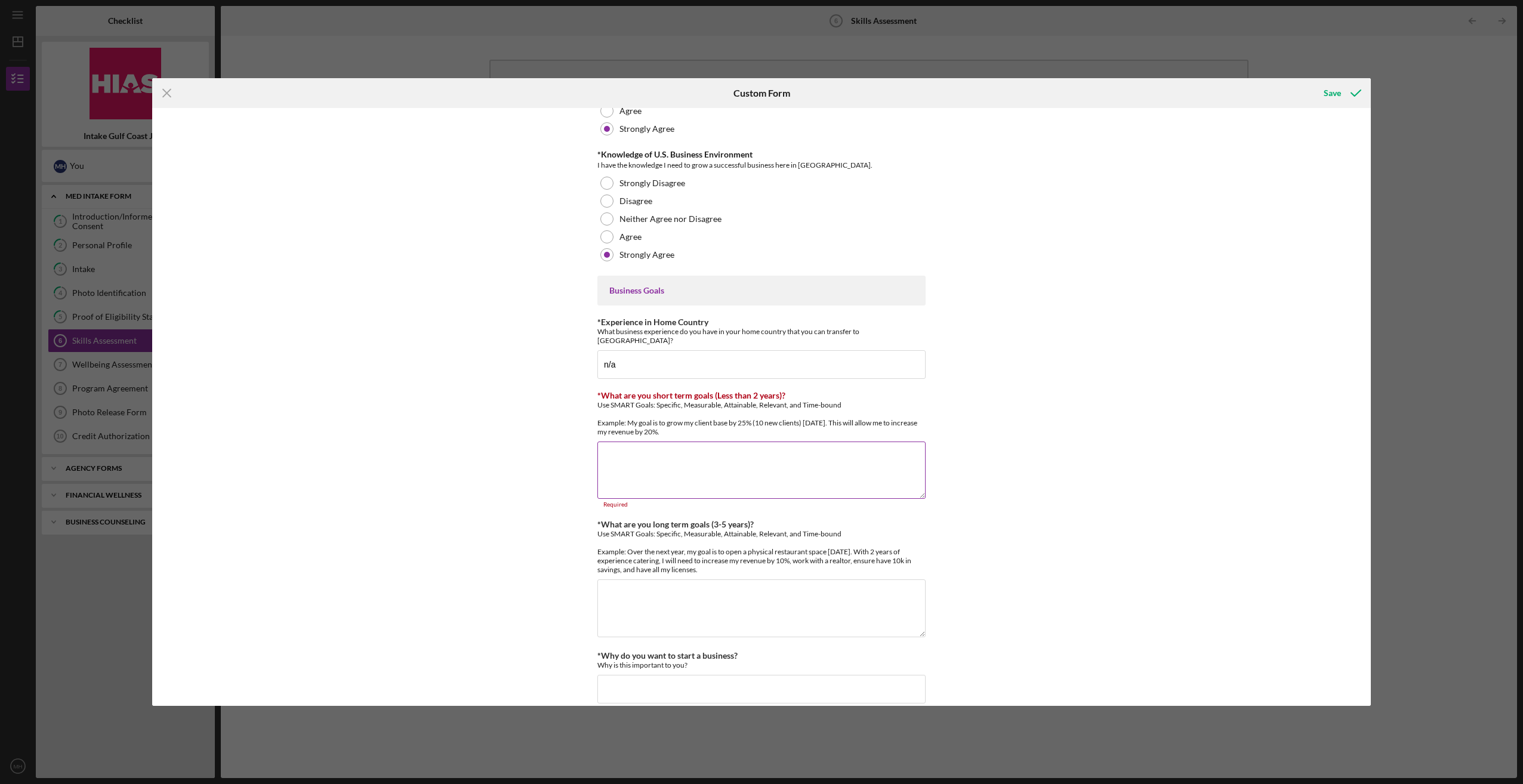
click at [720, 445] on textarea "*What are you short term goals (Less than 2 years)?" at bounding box center [761, 470] width 328 height 58
click at [676, 447] on textarea "*What are you short term goals (Less than 2 years)?" at bounding box center [761, 470] width 328 height 58
click at [739, 448] on textarea "My goal is to grow my business" at bounding box center [761, 476] width 328 height 58
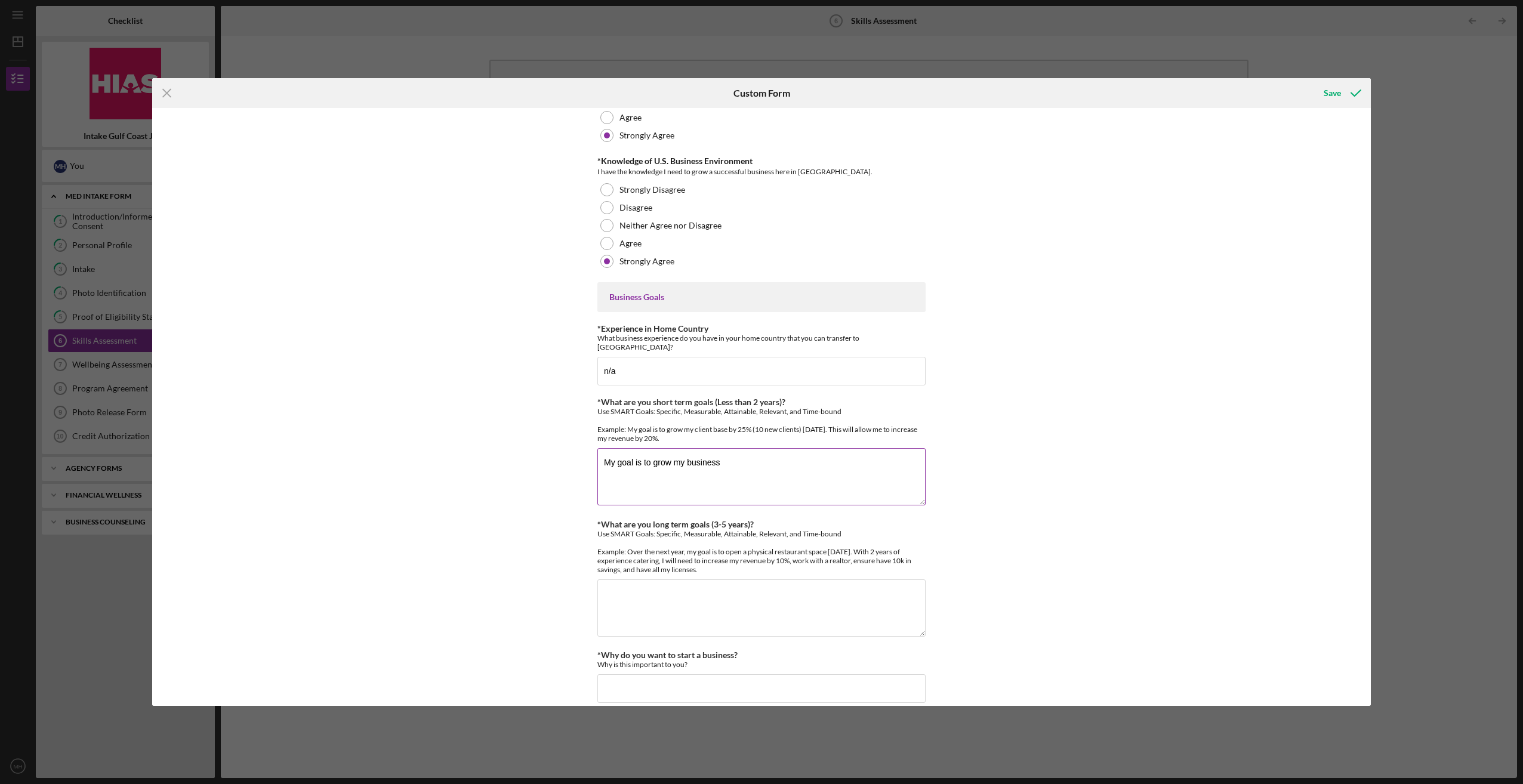
click at [731, 453] on textarea "My goal is to grow my business" at bounding box center [761, 476] width 328 height 58
click at [747, 451] on textarea "My goal is to grow my business" at bounding box center [761, 476] width 328 height 58
click at [745, 448] on textarea "My goal is to grow my business" at bounding box center [761, 476] width 328 height 58
click at [750, 448] on textarea "My goal is to grow my business" at bounding box center [761, 476] width 328 height 58
click at [777, 456] on textarea "My goal is to grow my business" at bounding box center [761, 476] width 328 height 58
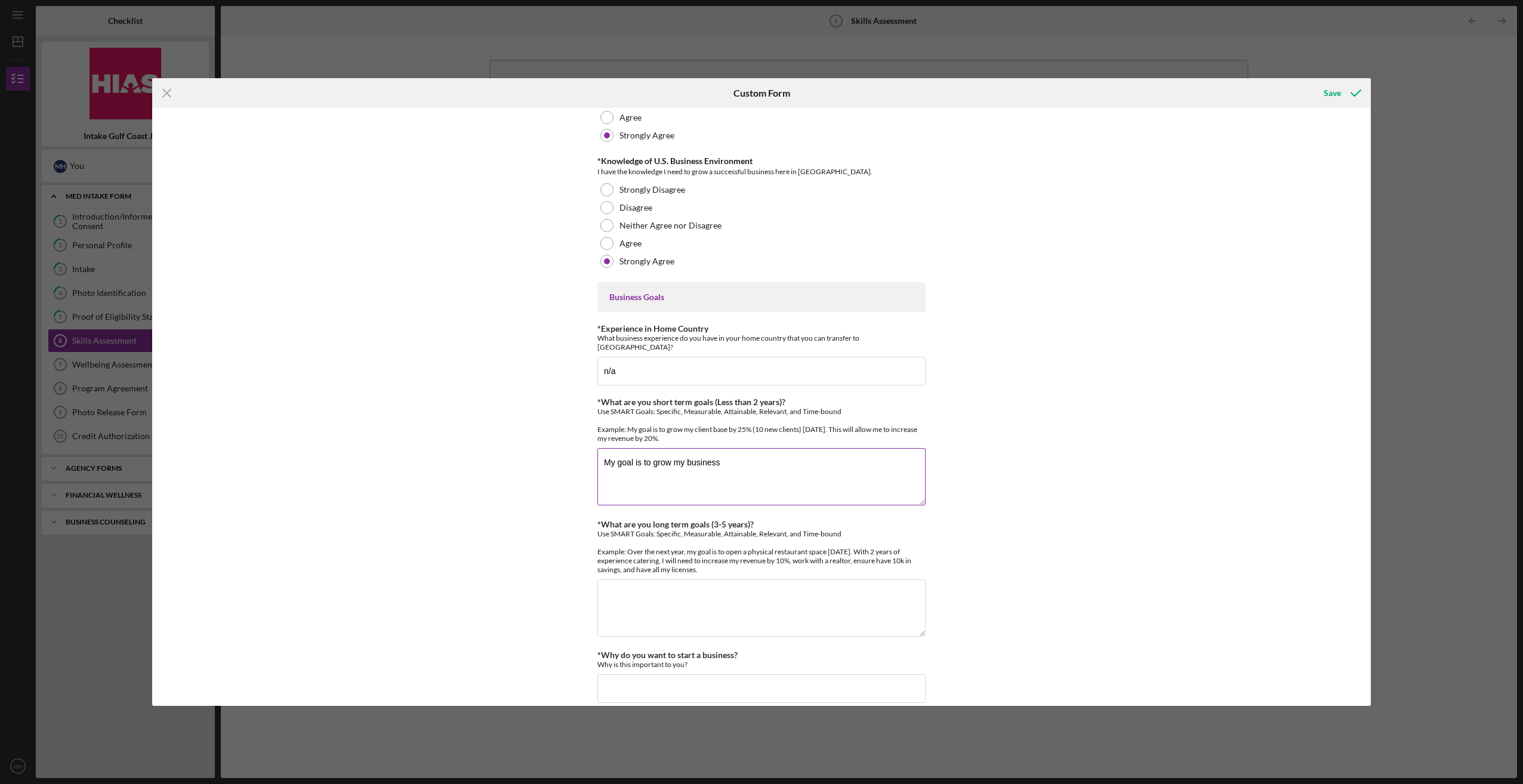
click at [784, 448] on textarea "My goal is to grow my business" at bounding box center [761, 476] width 328 height 58
drag, startPoint x: 790, startPoint y: 434, endPoint x: 794, endPoint y: 440, distance: 7.2
click at [790, 448] on textarea "My goal is to grow my business" at bounding box center [761, 476] width 328 height 58
click at [736, 456] on textarea "My goal is to grow my business" at bounding box center [761, 476] width 328 height 58
drag, startPoint x: 748, startPoint y: 448, endPoint x: 851, endPoint y: 443, distance: 103.1
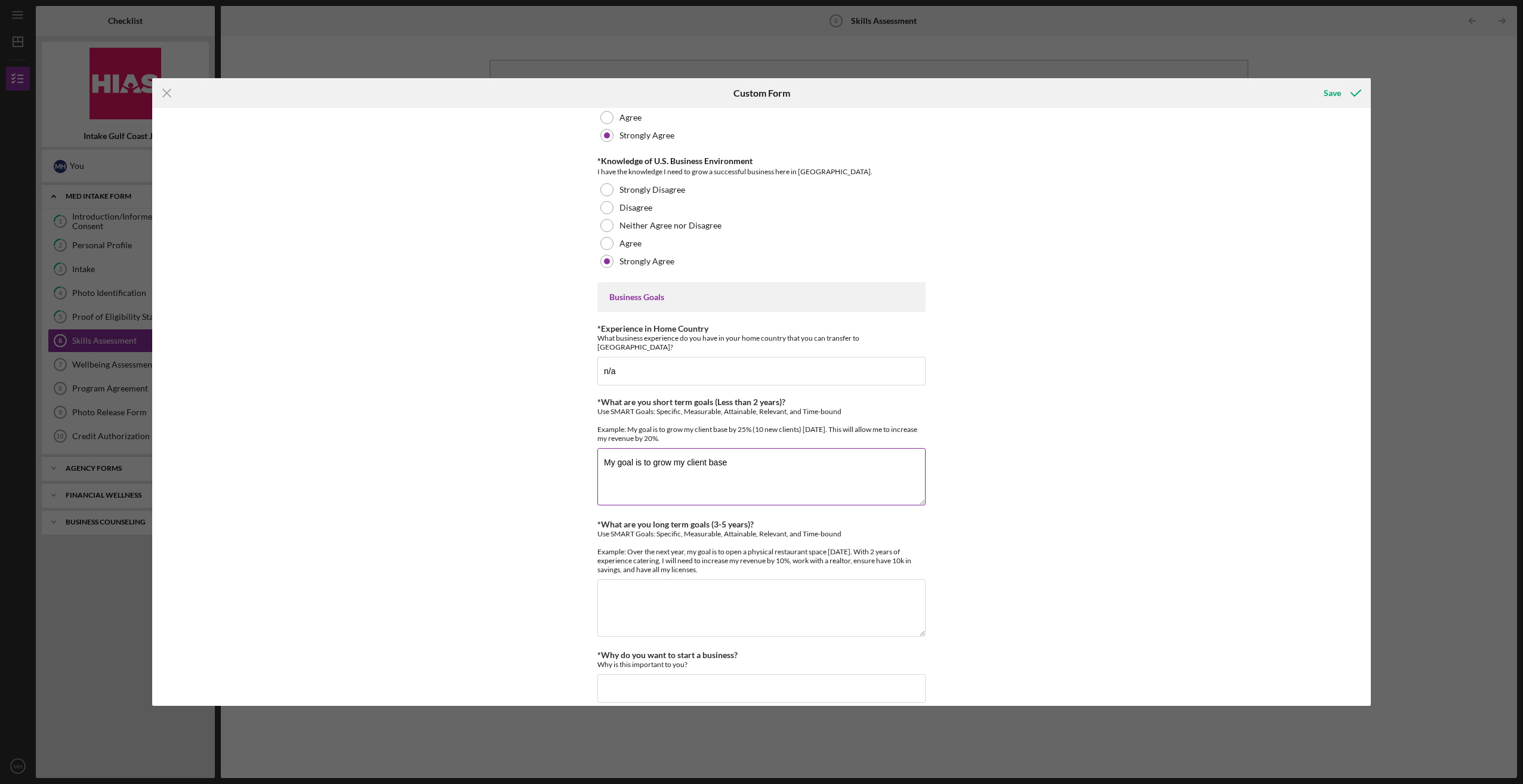
click at [750, 450] on textarea "My goal is to grow my client base" at bounding box center [761, 476] width 328 height 58
click at [698, 458] on textarea "My goal is to grow my client base by 50 clients [DATE]. This will allow me to i…" at bounding box center [761, 476] width 328 height 58
click at [708, 455] on textarea "My goal is to grow my client base by 50 clients [DATE]. This will allow me to i…" at bounding box center [761, 476] width 328 height 58
click at [729, 466] on textarea "My goal is to grow my client base by 50 clients [DATE]. This will allow me to i…" at bounding box center [761, 476] width 328 height 58
type textarea "My goal is to grow my client base by 50 clients [DATE]. This will allow me to i…"
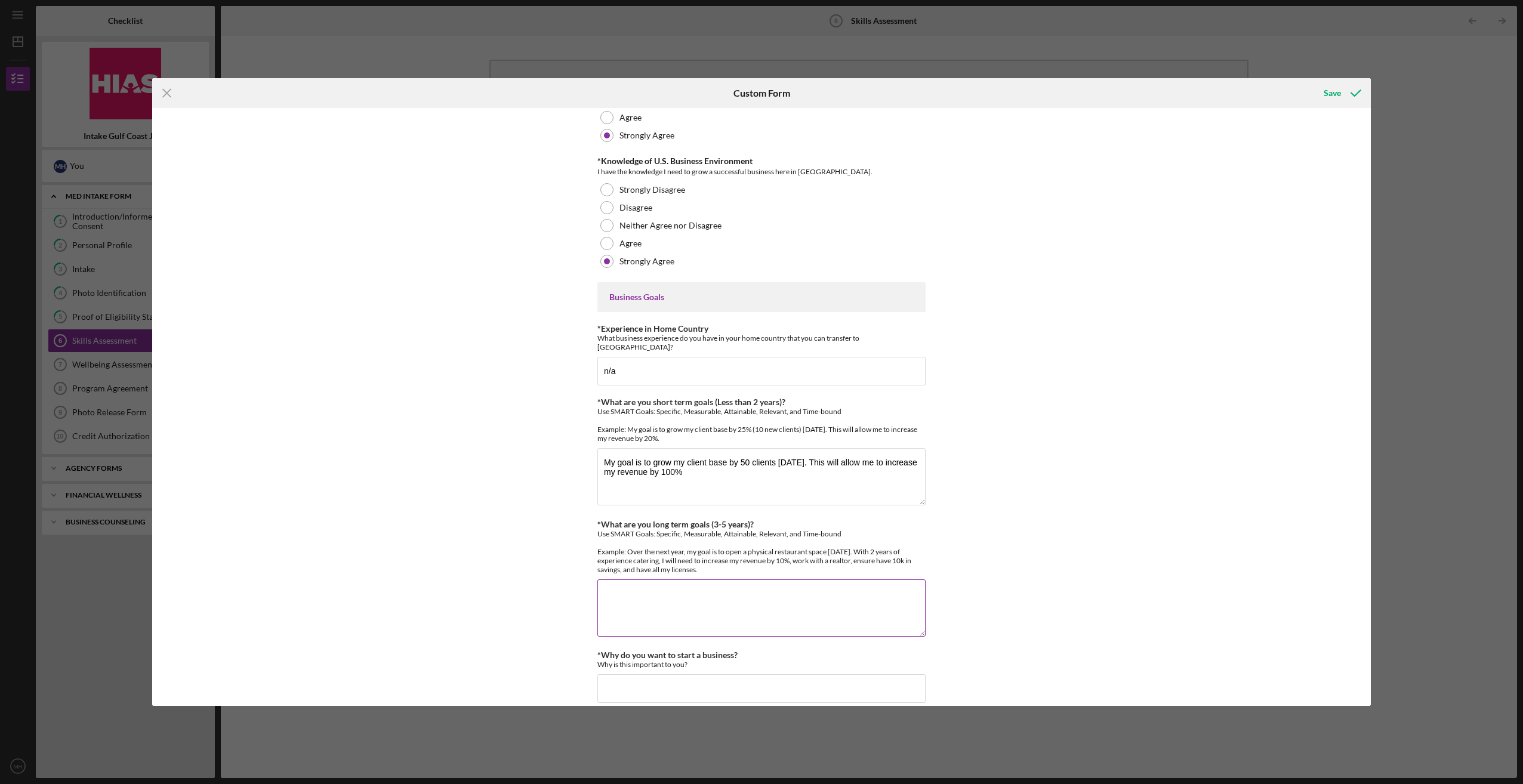
click at [702, 598] on textarea "*What are you long term goals (3-5 years)?" at bounding box center [761, 608] width 328 height 58
click at [742, 592] on textarea "Over the next year, my goal is to open physical bakery space [DATE]. With two y…" at bounding box center [761, 608] width 328 height 58
click at [750, 591] on textarea "Over the next year, my goal is to open physical bakery space [DATE]. With two y…" at bounding box center [761, 608] width 328 height 58
click at [746, 591] on textarea "Over the next year, my goal is to open physical bakery space [DATE]. With two y…" at bounding box center [761, 608] width 328 height 58
drag, startPoint x: 721, startPoint y: 552, endPoint x: 690, endPoint y: 548, distance: 31.3
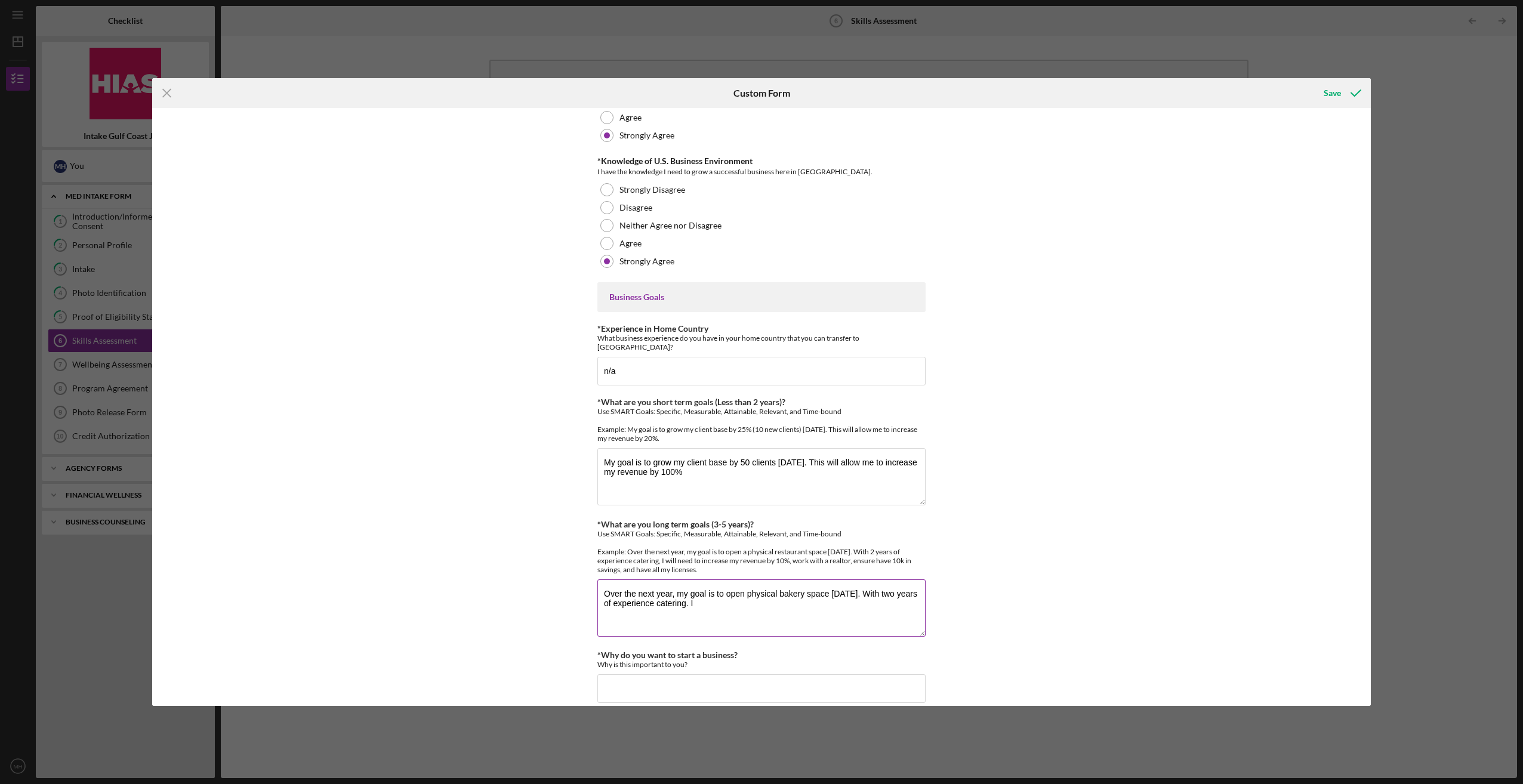
click at [690, 548] on div "Use SMART Goals: Specific, Measurable, Attainable, Relevant, and Time-bound Exa…" at bounding box center [761, 552] width 328 height 45
copy div "will need to increase my revenue by 10%, work with a realtor, ensure have 10k i…"
click at [756, 600] on textarea "Over the next year, my goal is to open physical bakery space [DATE]. With two y…" at bounding box center [761, 608] width 328 height 58
paste textarea "will need to increase my revenue by 10%, work with a realtor, ensure have 10k i…"
type textarea "Over the next year, my goal is to open physical bakery space [DATE]. With two y…"
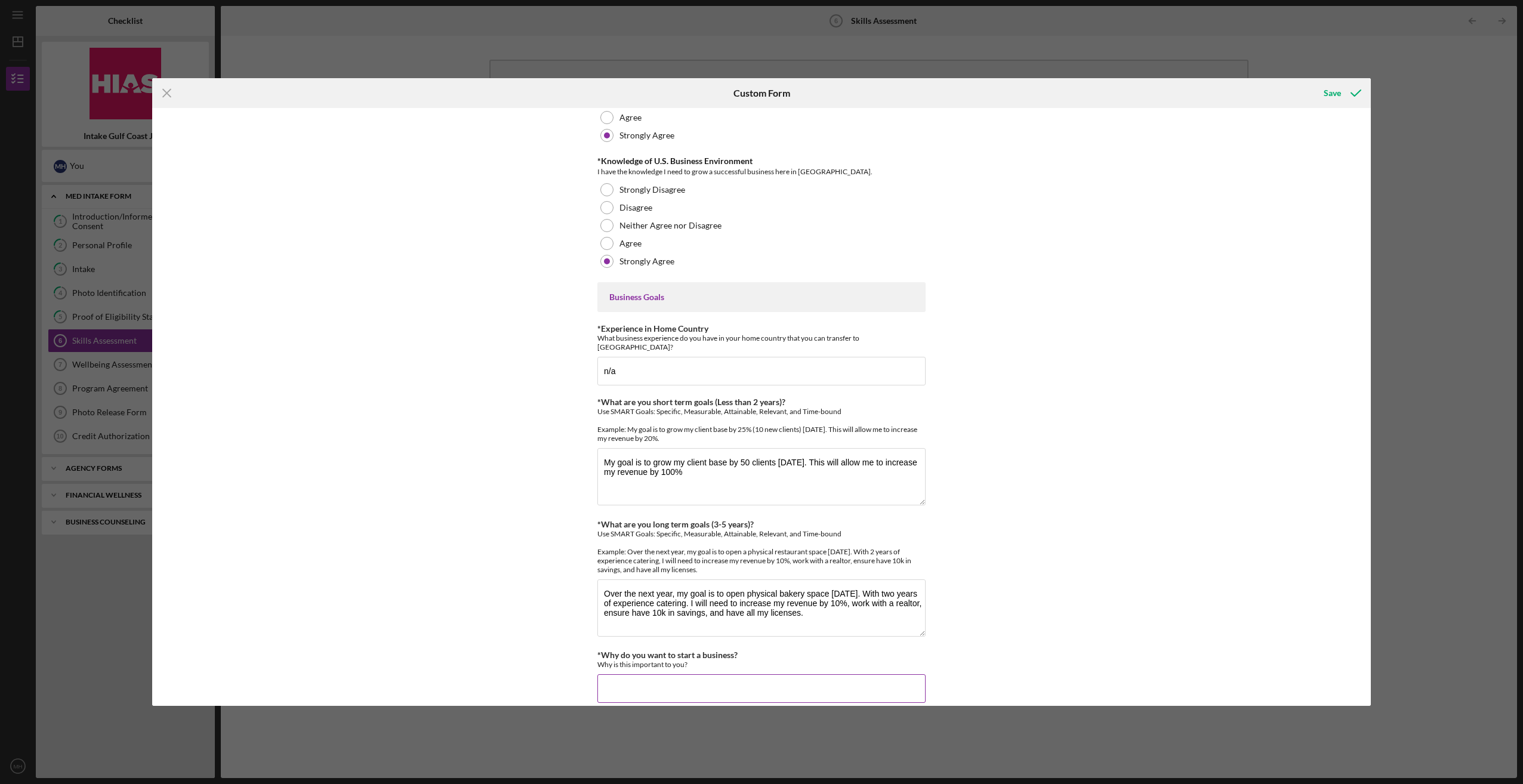
click at [696, 675] on input "*Why do you want to start a business?" at bounding box center [761, 688] width 328 height 28
click at [767, 674] on input "I want to achieve independency and because I have knowledge in [GEOGRAPHIC_DATA]" at bounding box center [761, 688] width 328 height 28
click at [874, 674] on input "I want to achieve independency, and I have knowledge in [GEOGRAPHIC_DATA]" at bounding box center [761, 688] width 328 height 28
click at [651, 674] on input "I want to achieve independency, and I have knowledge in [GEOGRAPHIC_DATA]." at bounding box center [761, 688] width 328 height 28
click at [693, 674] on input "I want to achieve independency, and I have knowledge in [GEOGRAPHIC_DATA]." at bounding box center [761, 688] width 328 height 28
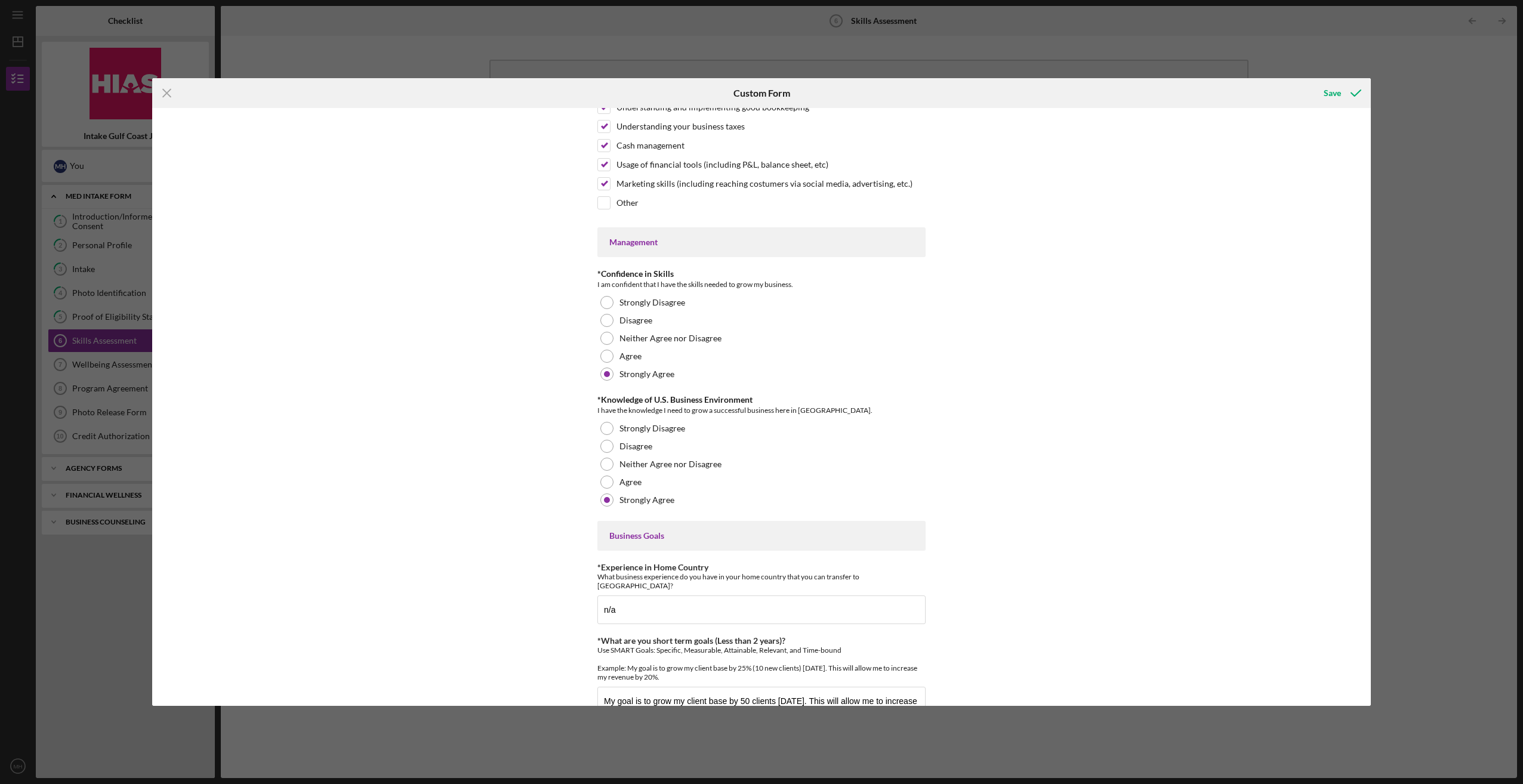
scroll to position [0, 0]
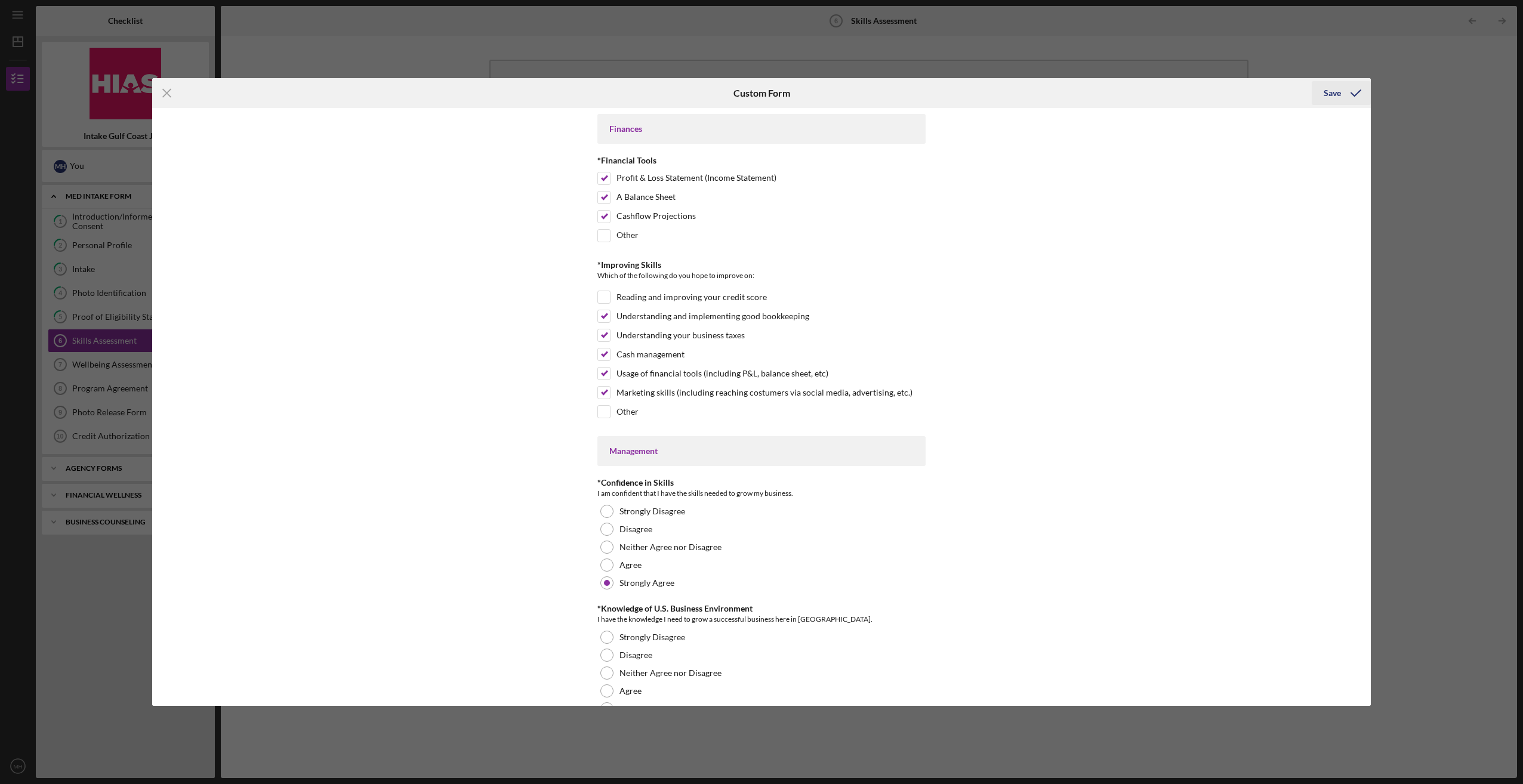
type input "I want to achieve independency, and I have knowledge in [GEOGRAPHIC_DATA]."
click at [1335, 94] on div "Save" at bounding box center [1333, 93] width 18 height 24
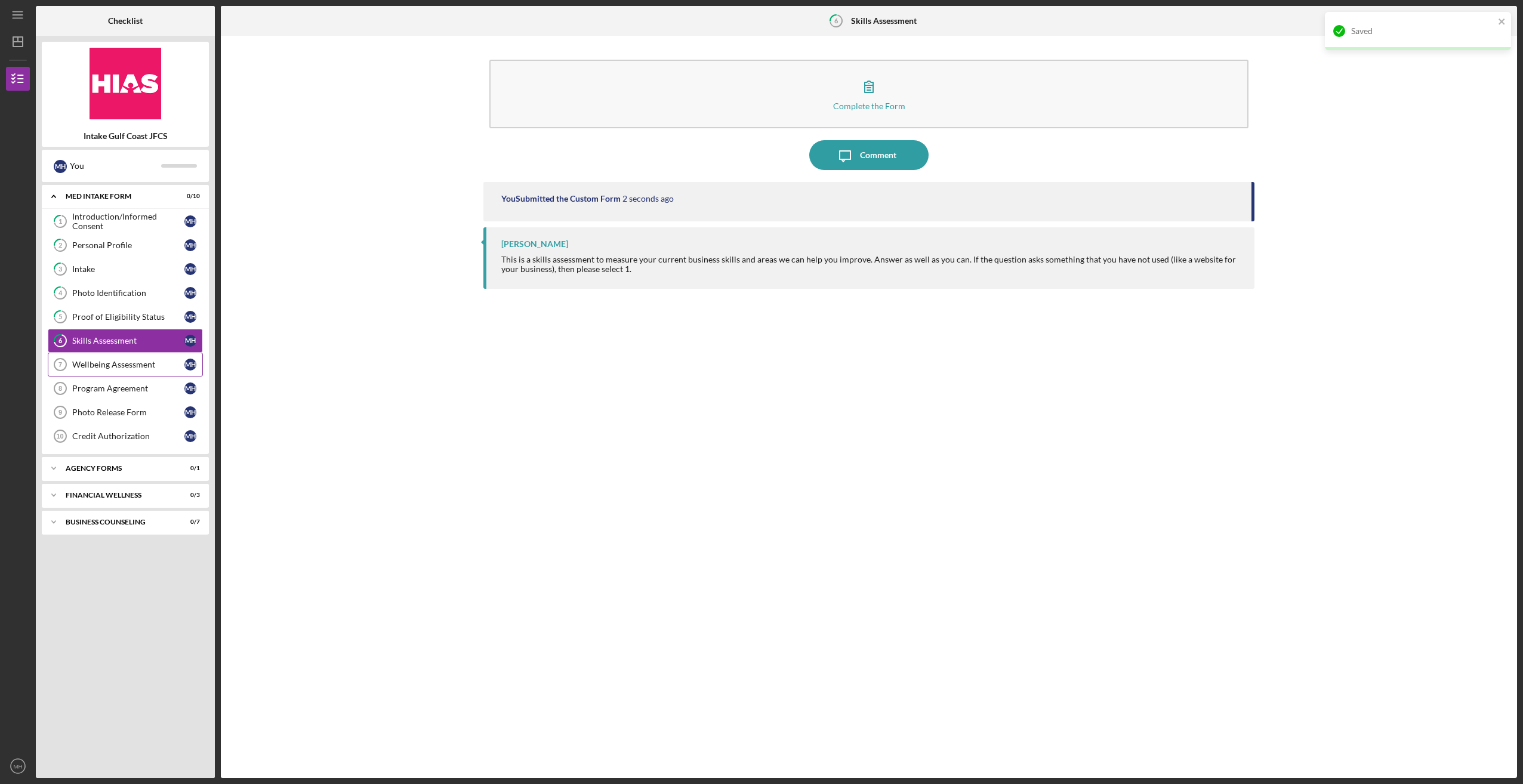
click at [110, 362] on div "Wellbeing Assessment" at bounding box center [129, 365] width 113 height 9
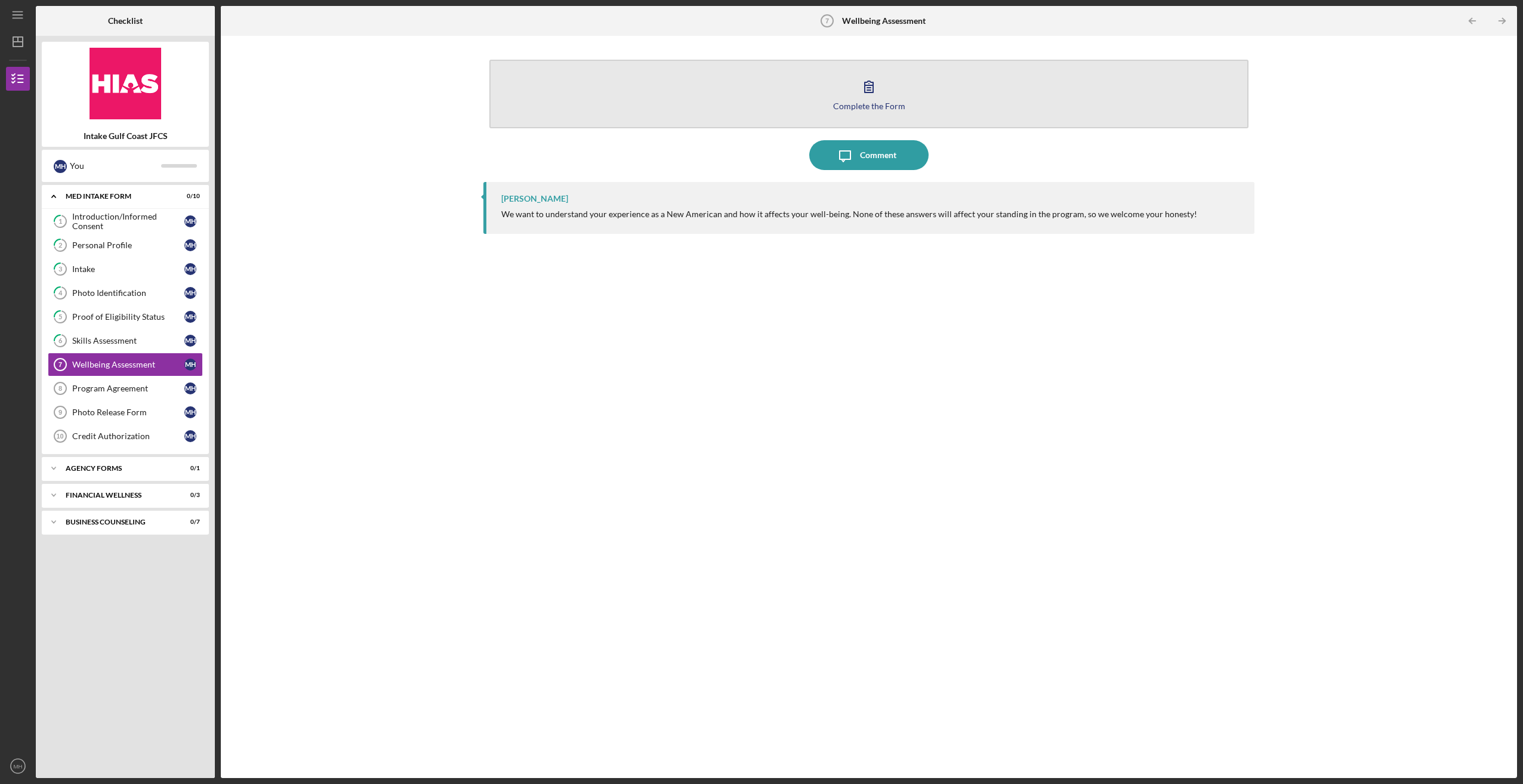
click at [826, 91] on button "Complete the Form Form" at bounding box center [868, 94] width 758 height 68
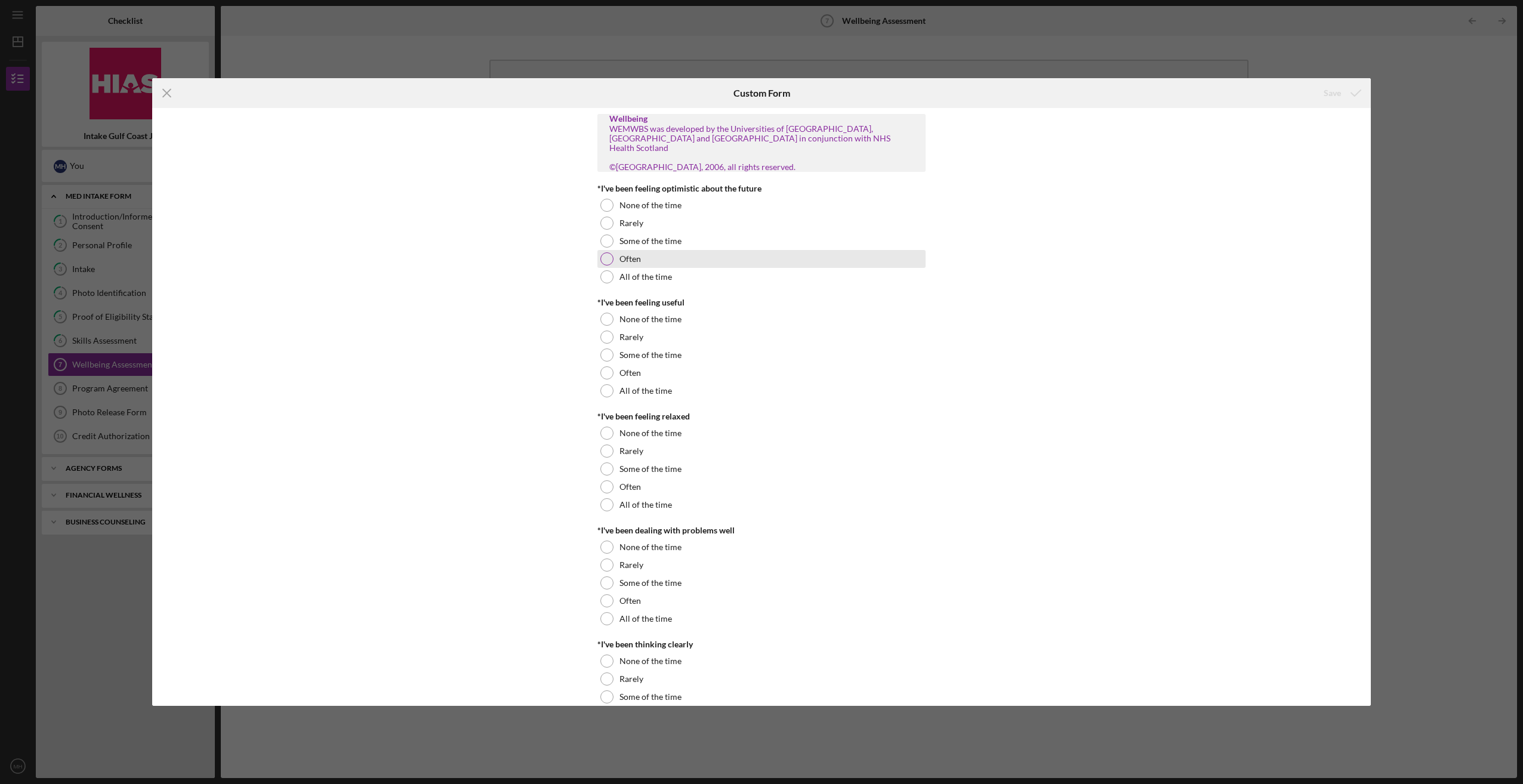
click at [611, 257] on div "Often" at bounding box center [761, 259] width 328 height 18
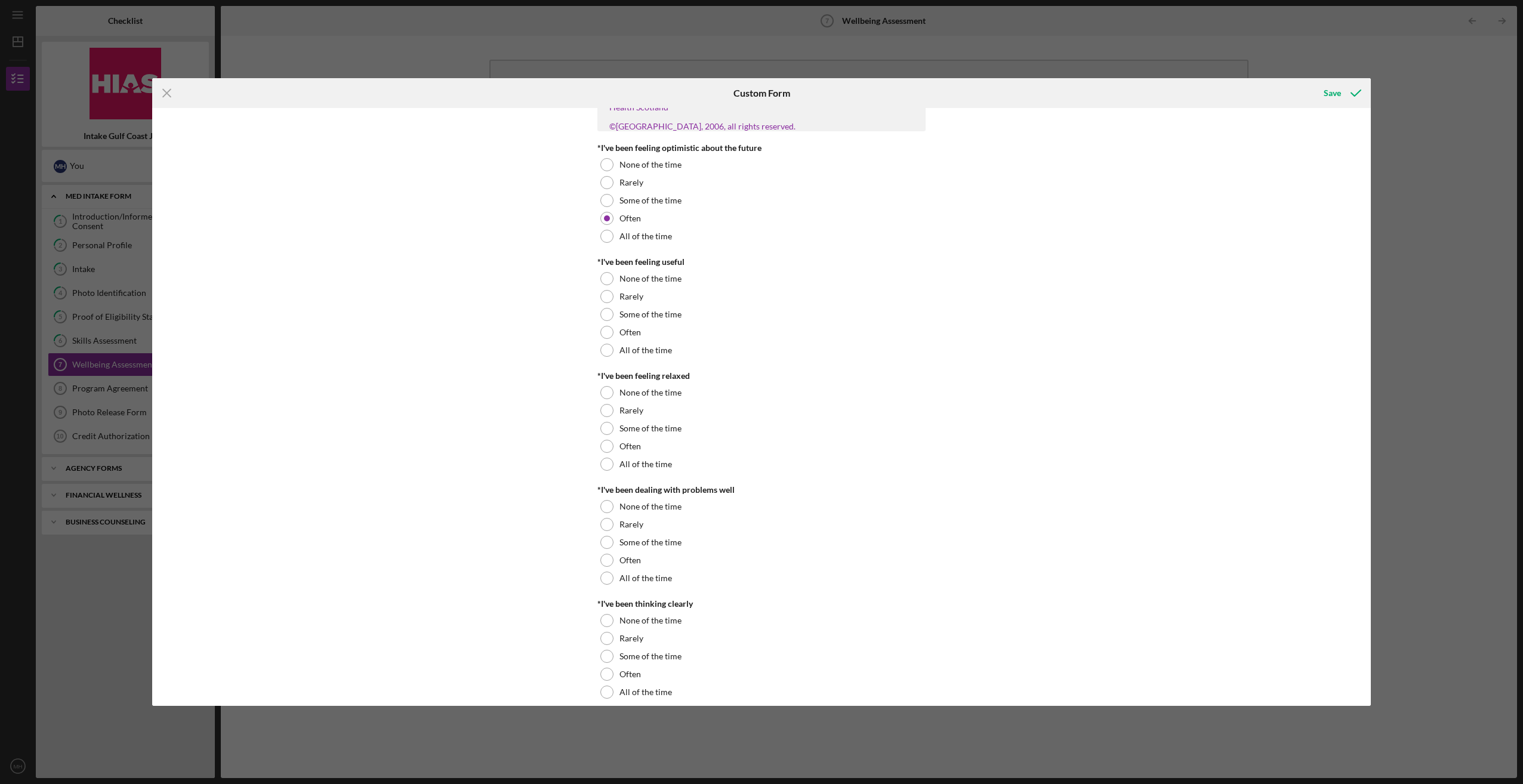
scroll to position [60, 0]
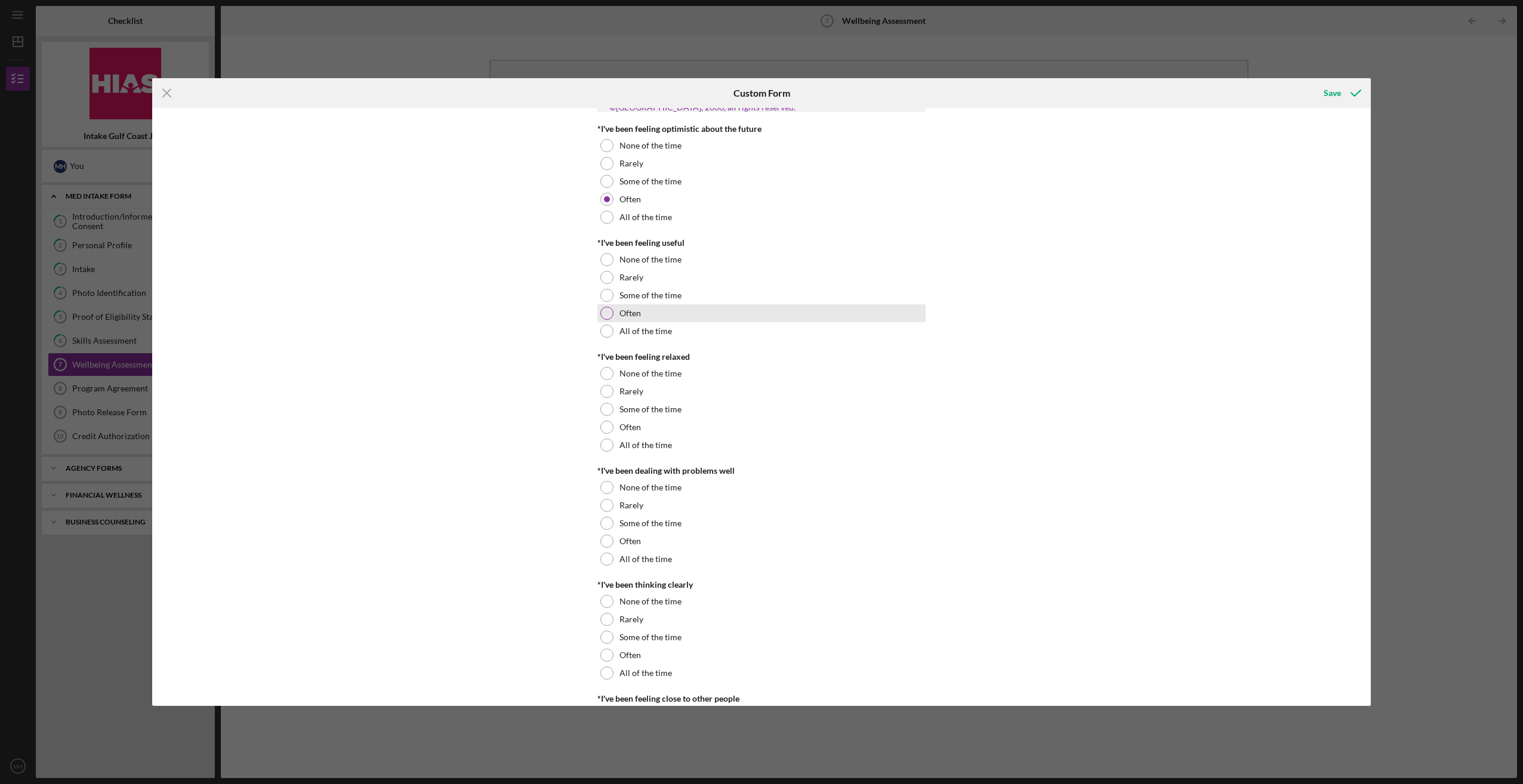
click at [604, 316] on div at bounding box center [607, 313] width 13 height 13
click at [606, 327] on div at bounding box center [607, 331] width 13 height 13
click at [606, 314] on div at bounding box center [607, 313] width 13 height 13
click at [603, 331] on div at bounding box center [607, 331] width 13 height 13
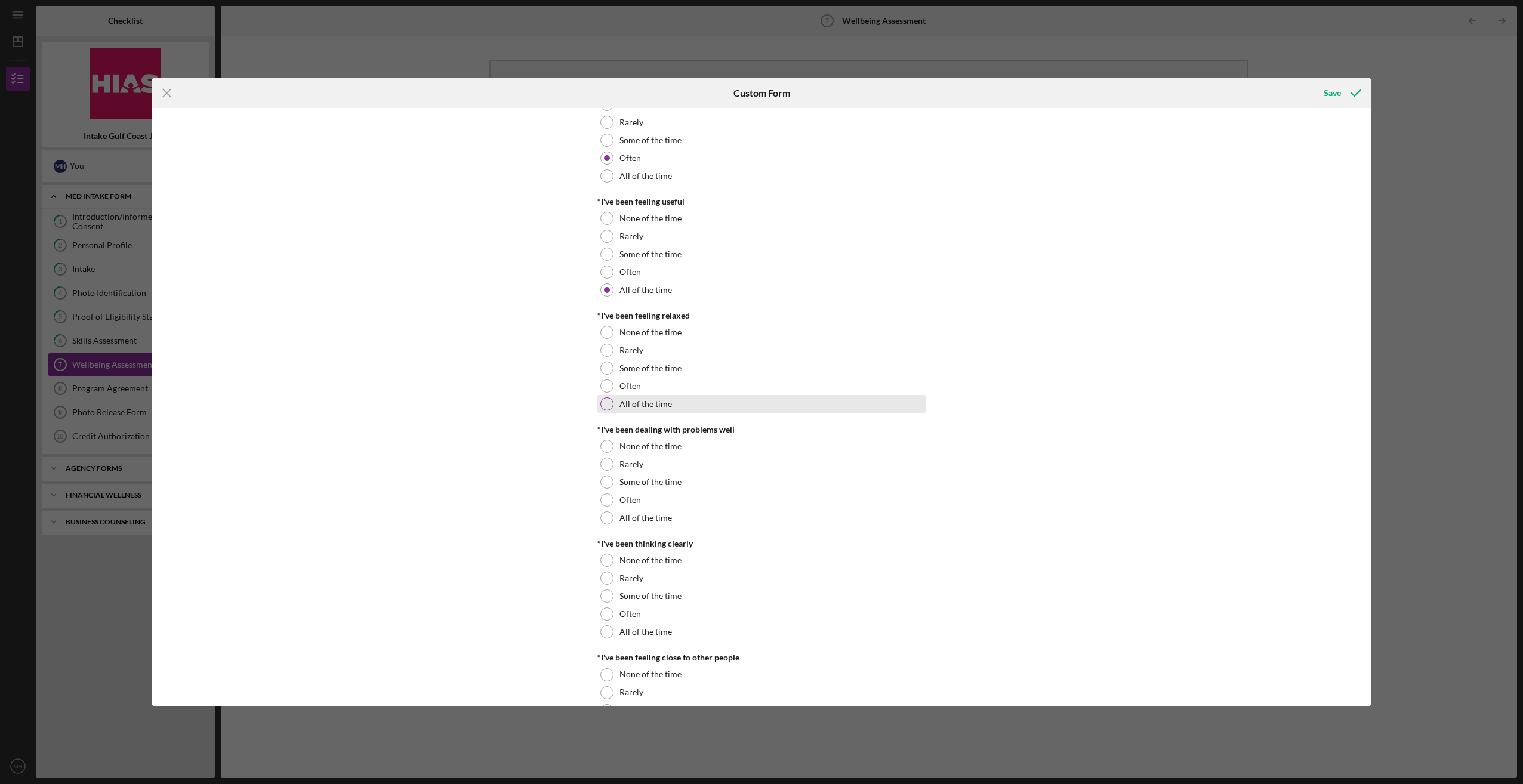
scroll to position [119, 0]
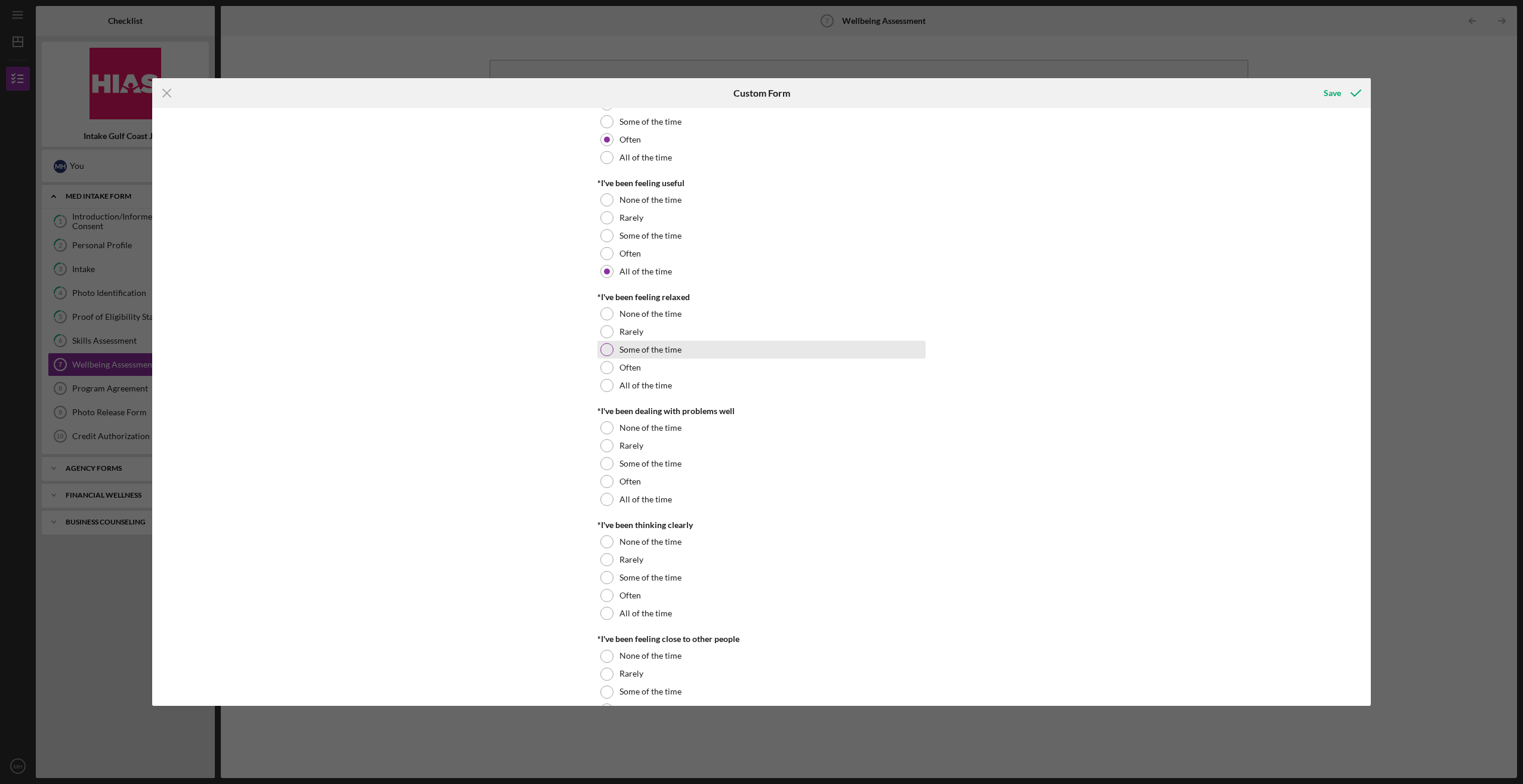
click at [606, 350] on div at bounding box center [607, 349] width 13 height 13
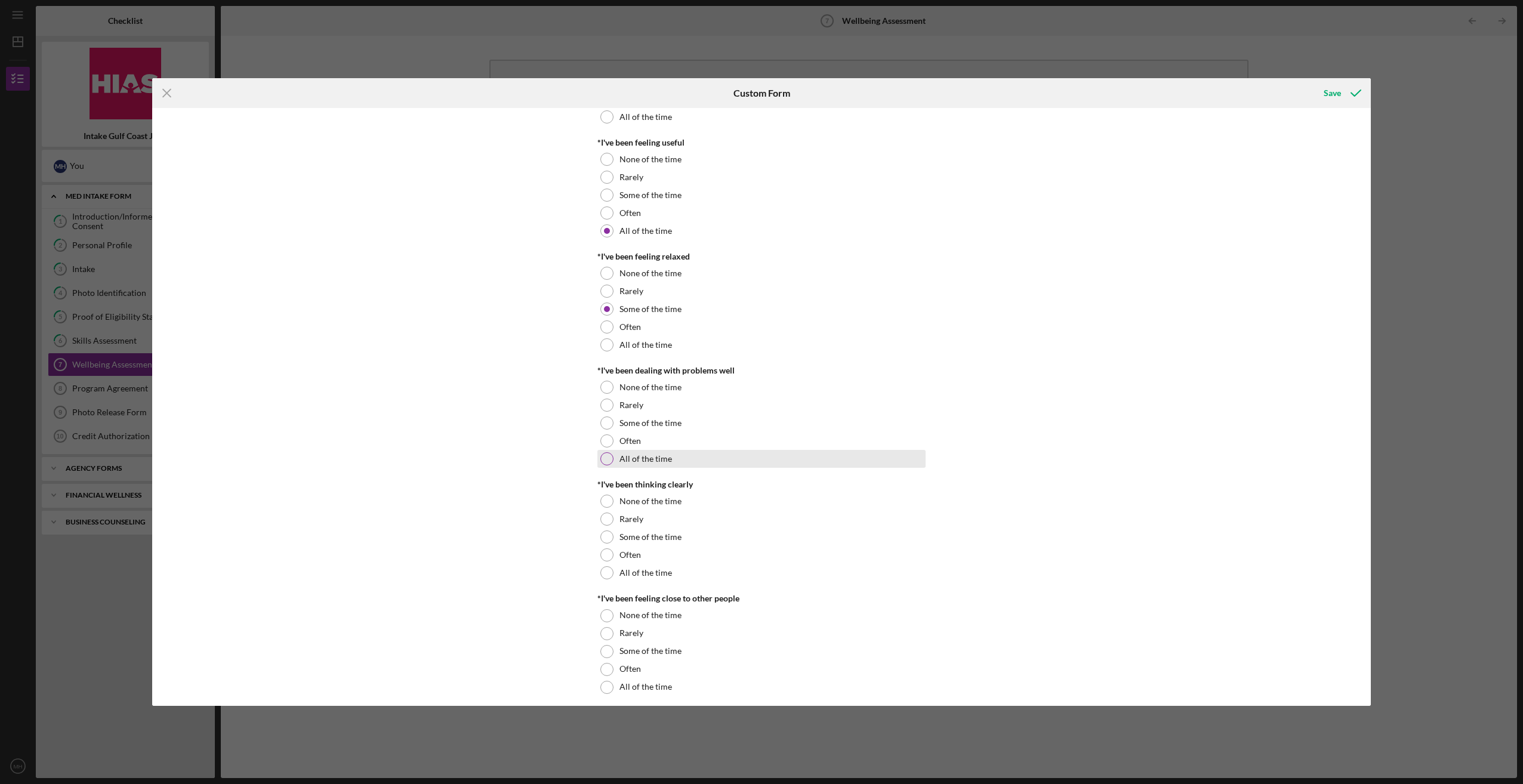
scroll to position [179, 0]
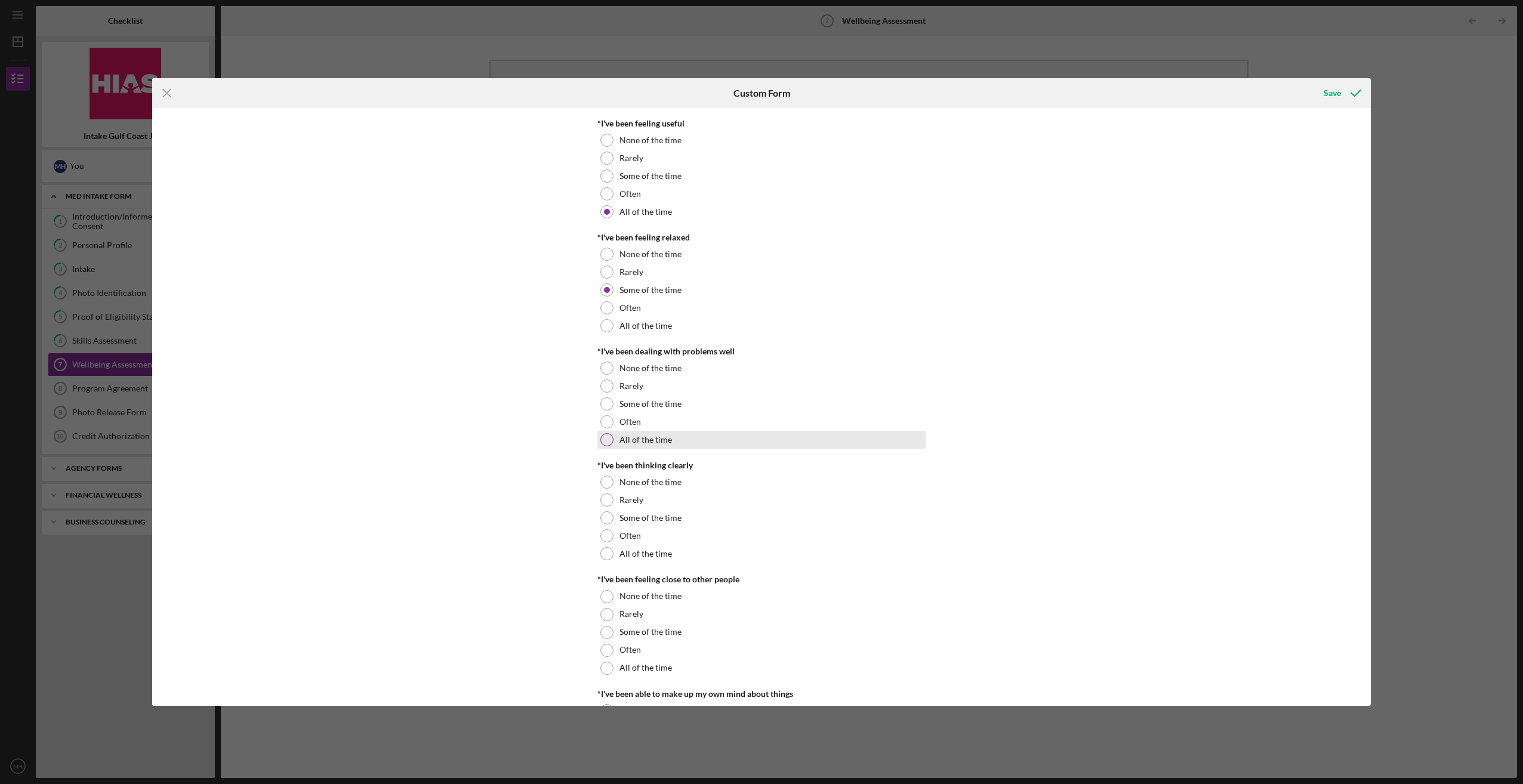
drag, startPoint x: 603, startPoint y: 420, endPoint x: 770, endPoint y: 445, distance: 168.9
click at [607, 421] on div at bounding box center [607, 421] width 13 height 13
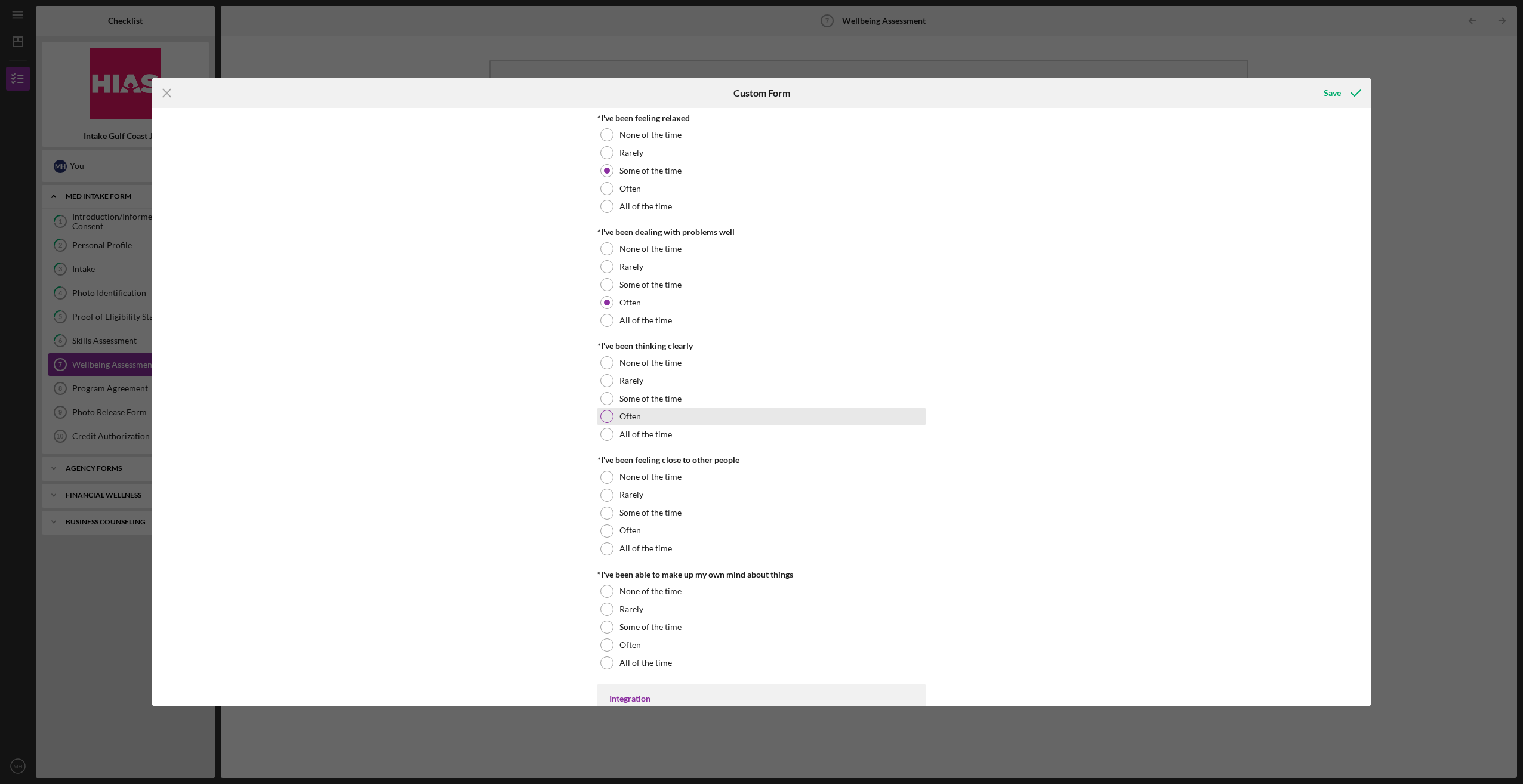
click at [605, 415] on div at bounding box center [607, 416] width 13 height 13
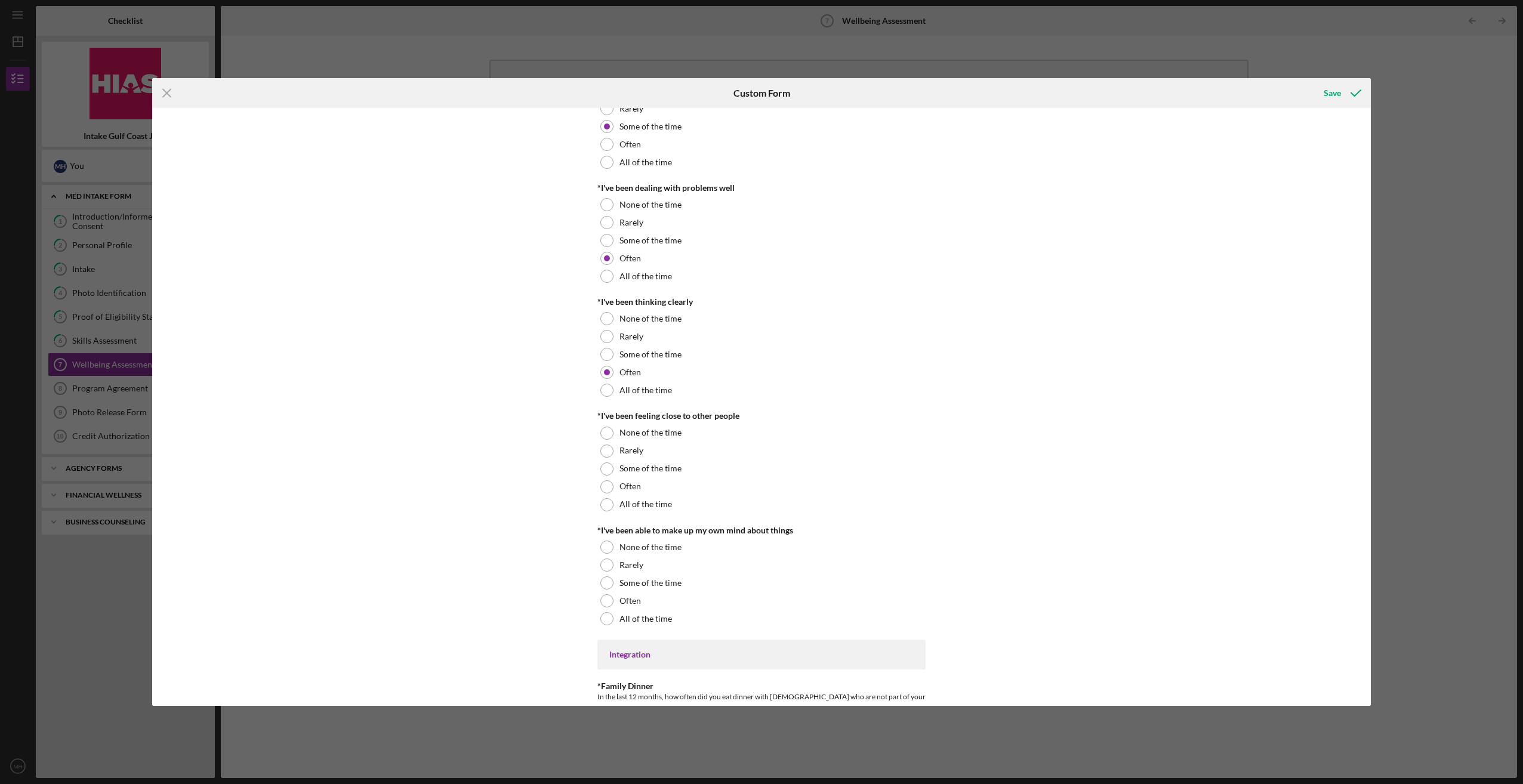
scroll to position [358, 0]
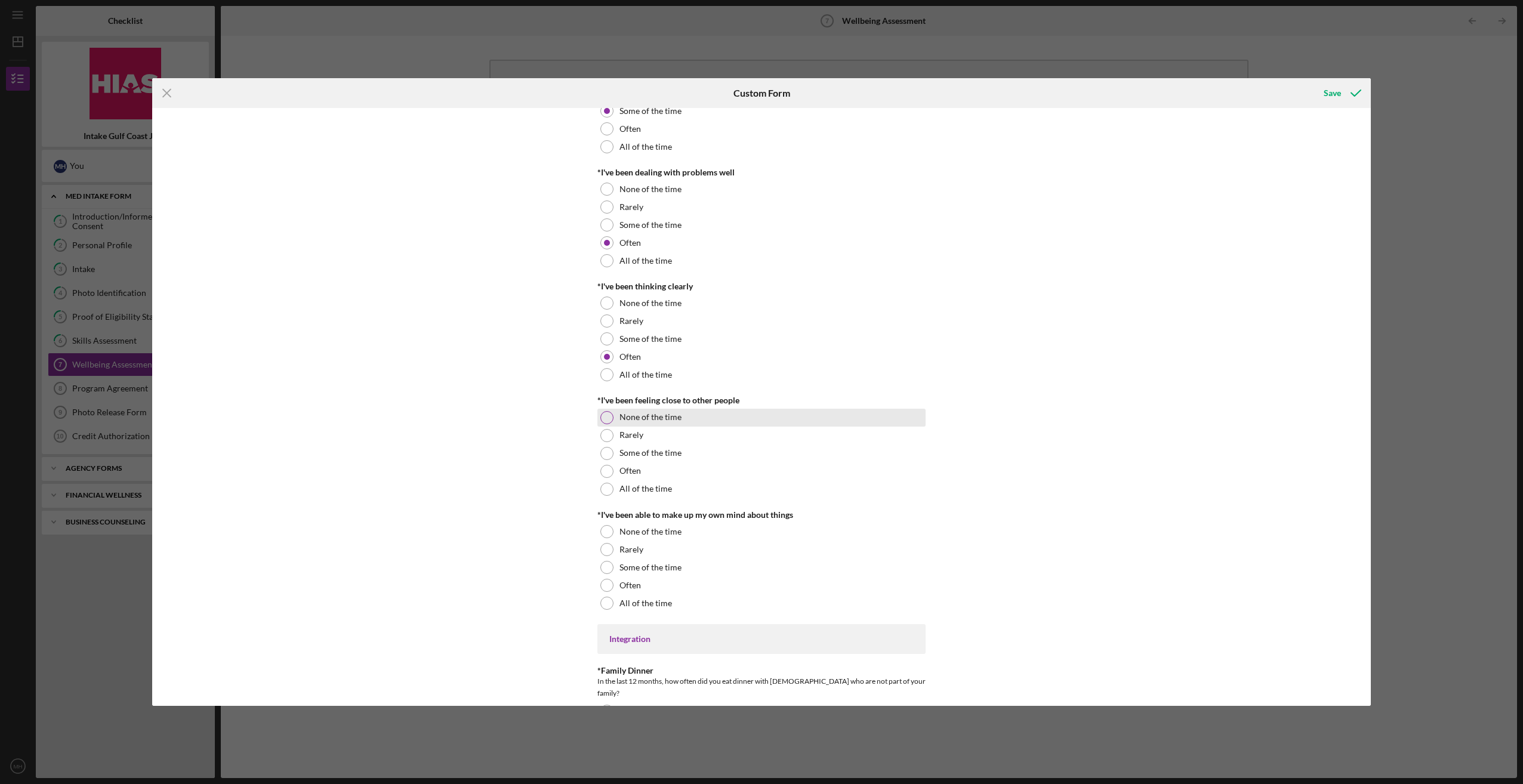
click at [601, 419] on div at bounding box center [607, 417] width 13 height 13
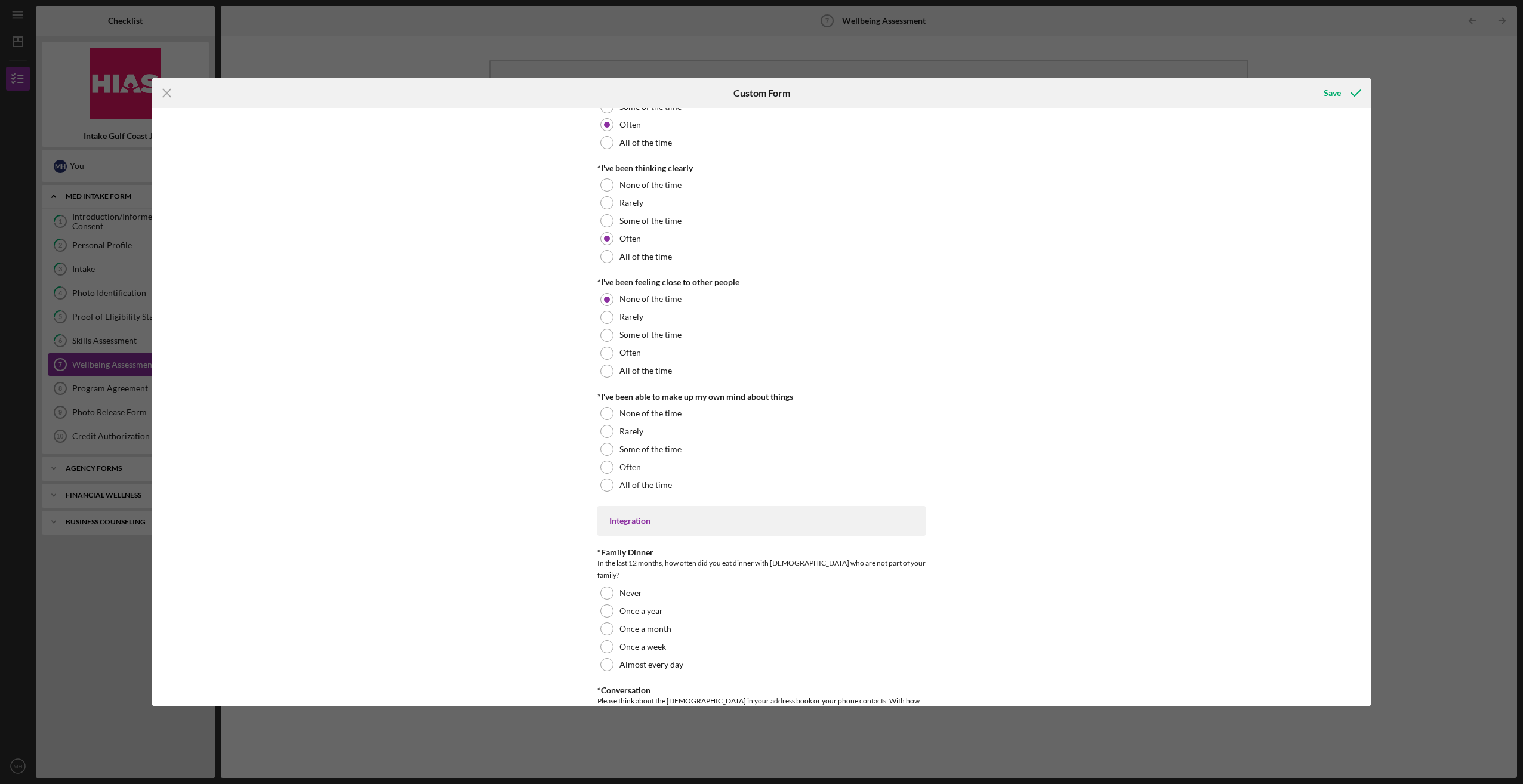
scroll to position [477, 0]
click at [604, 462] on div at bounding box center [607, 466] width 13 height 13
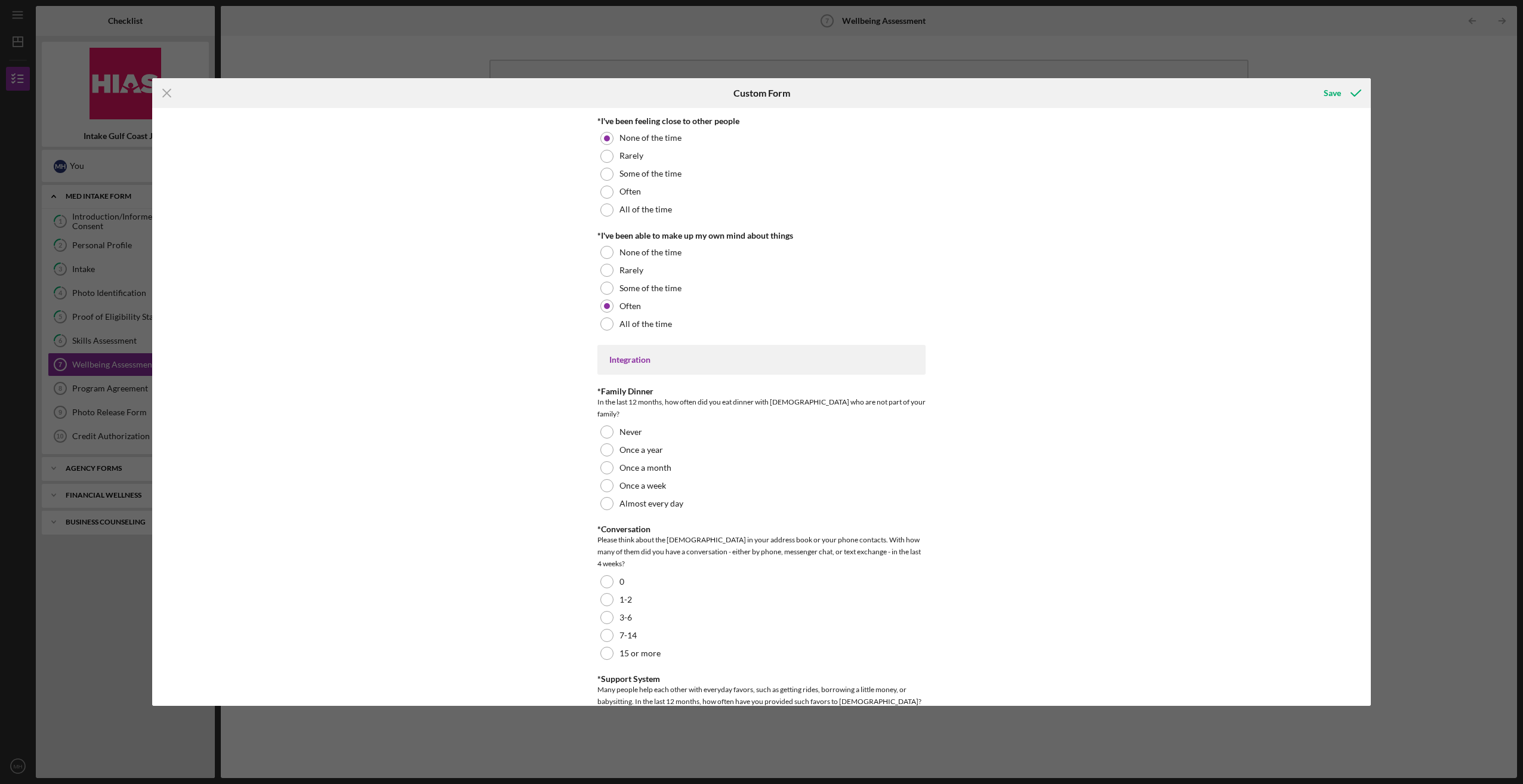
scroll to position [656, 0]
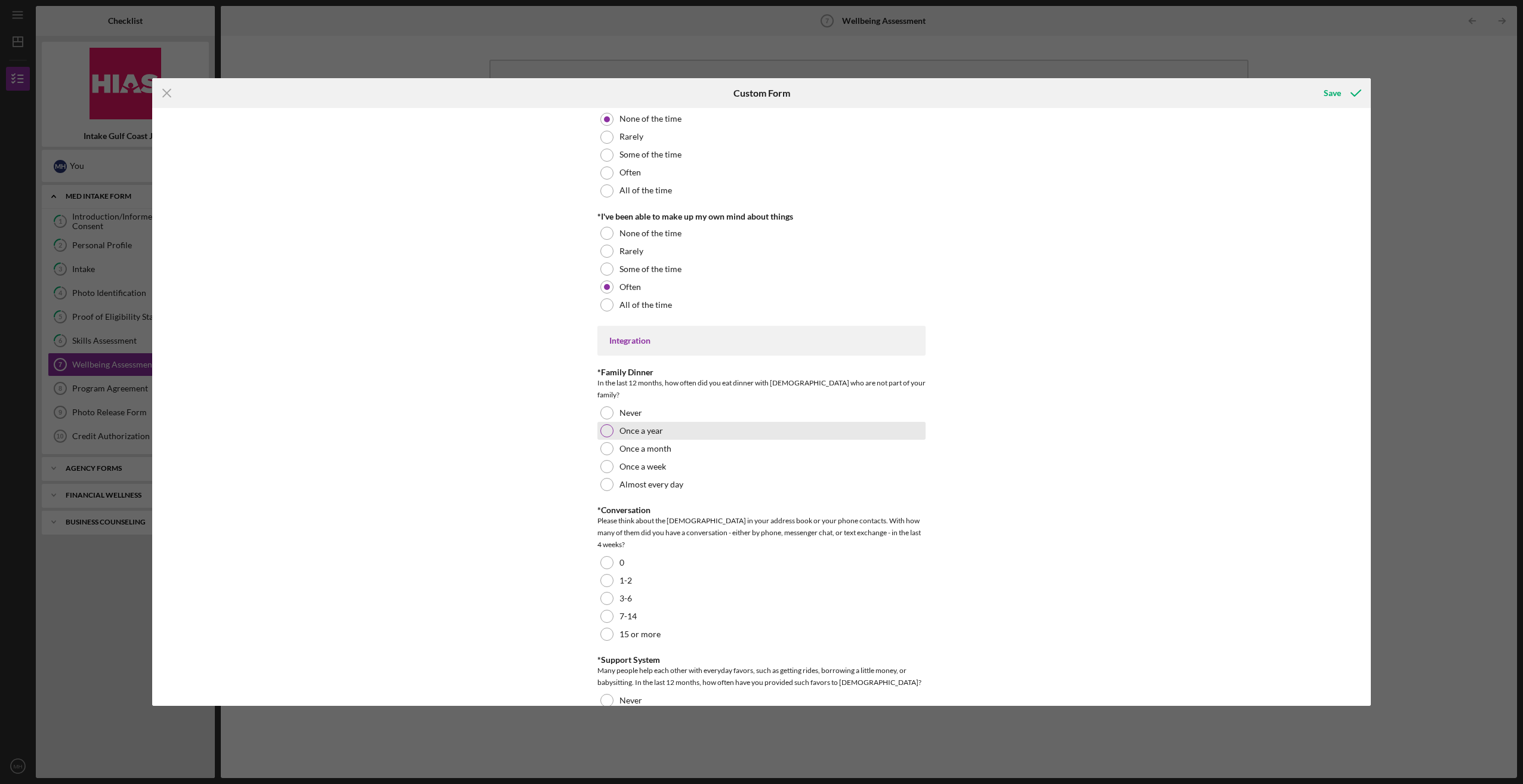
click at [607, 424] on div at bounding box center [607, 430] width 13 height 13
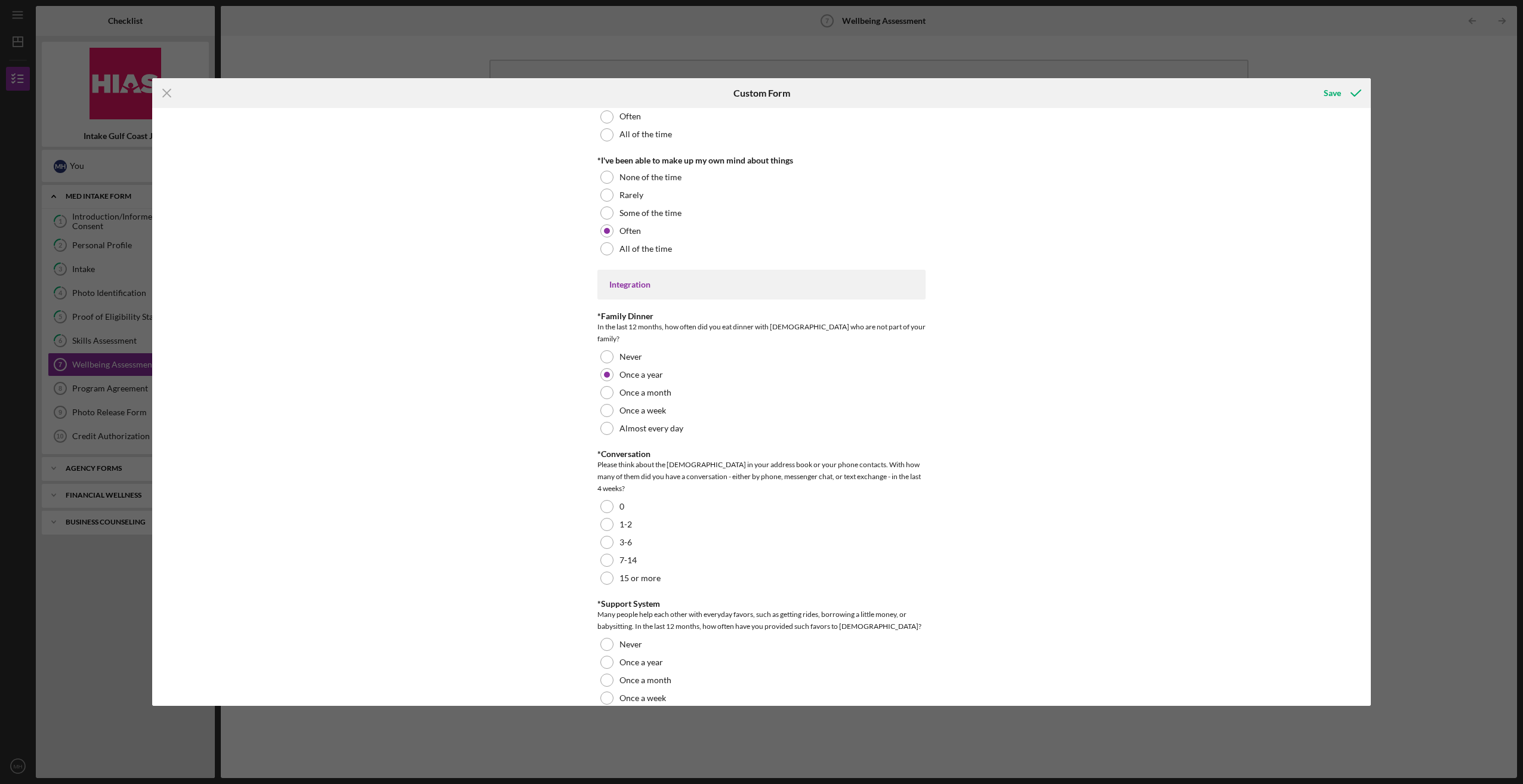
scroll to position [776, 0]
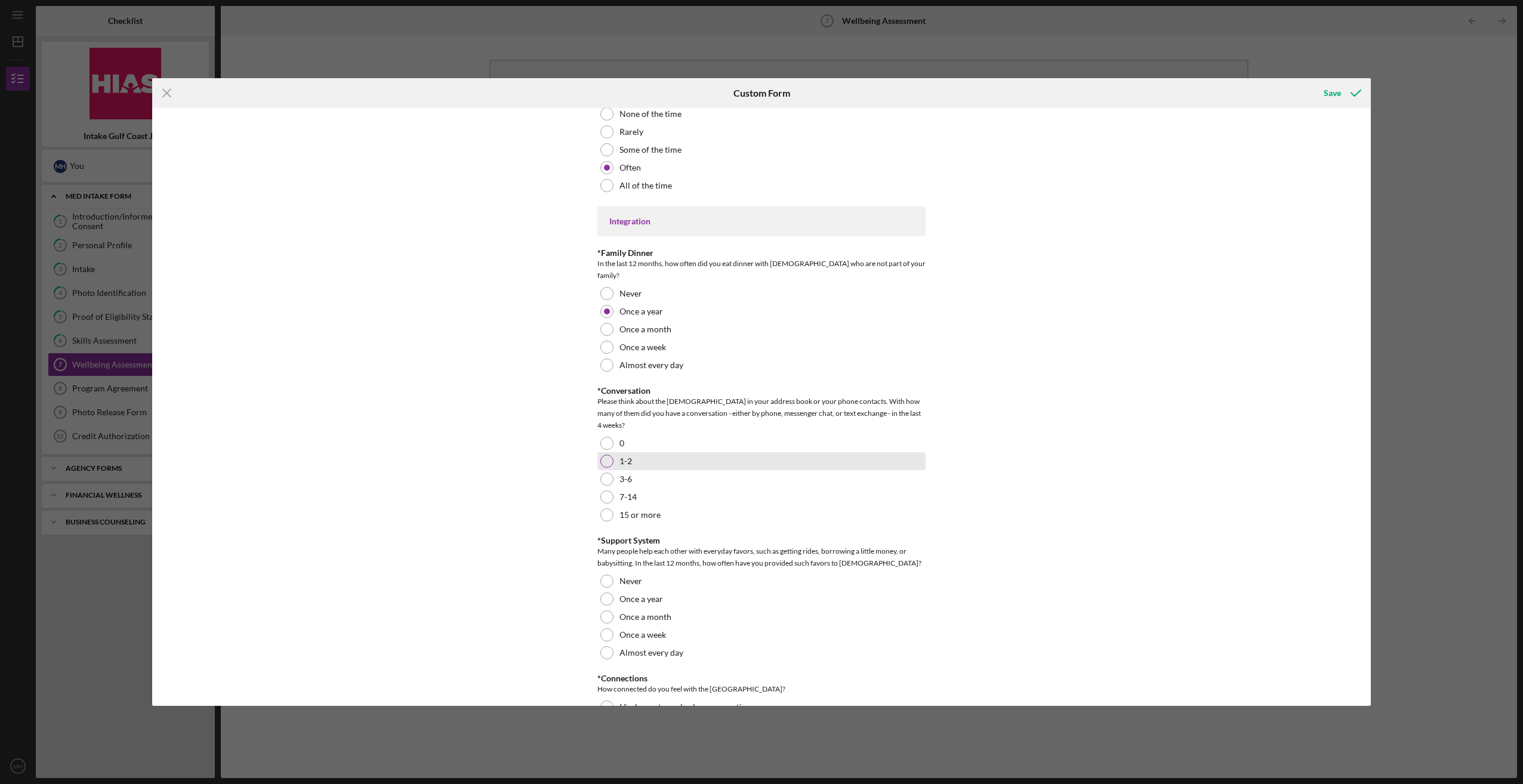
click at [604, 455] on div at bounding box center [607, 461] width 13 height 13
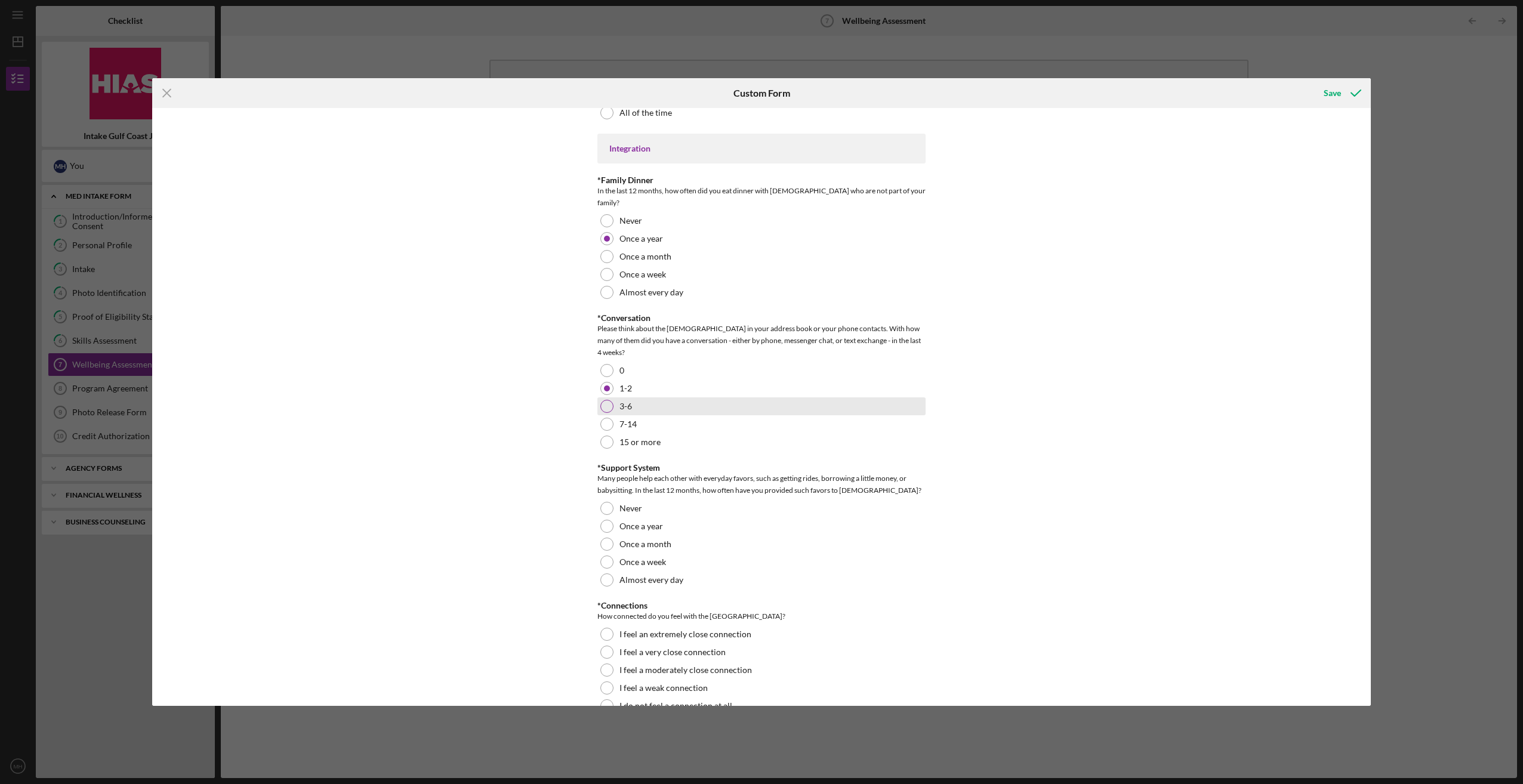
scroll to position [851, 0]
click at [605, 396] on div at bounding box center [607, 403] width 13 height 13
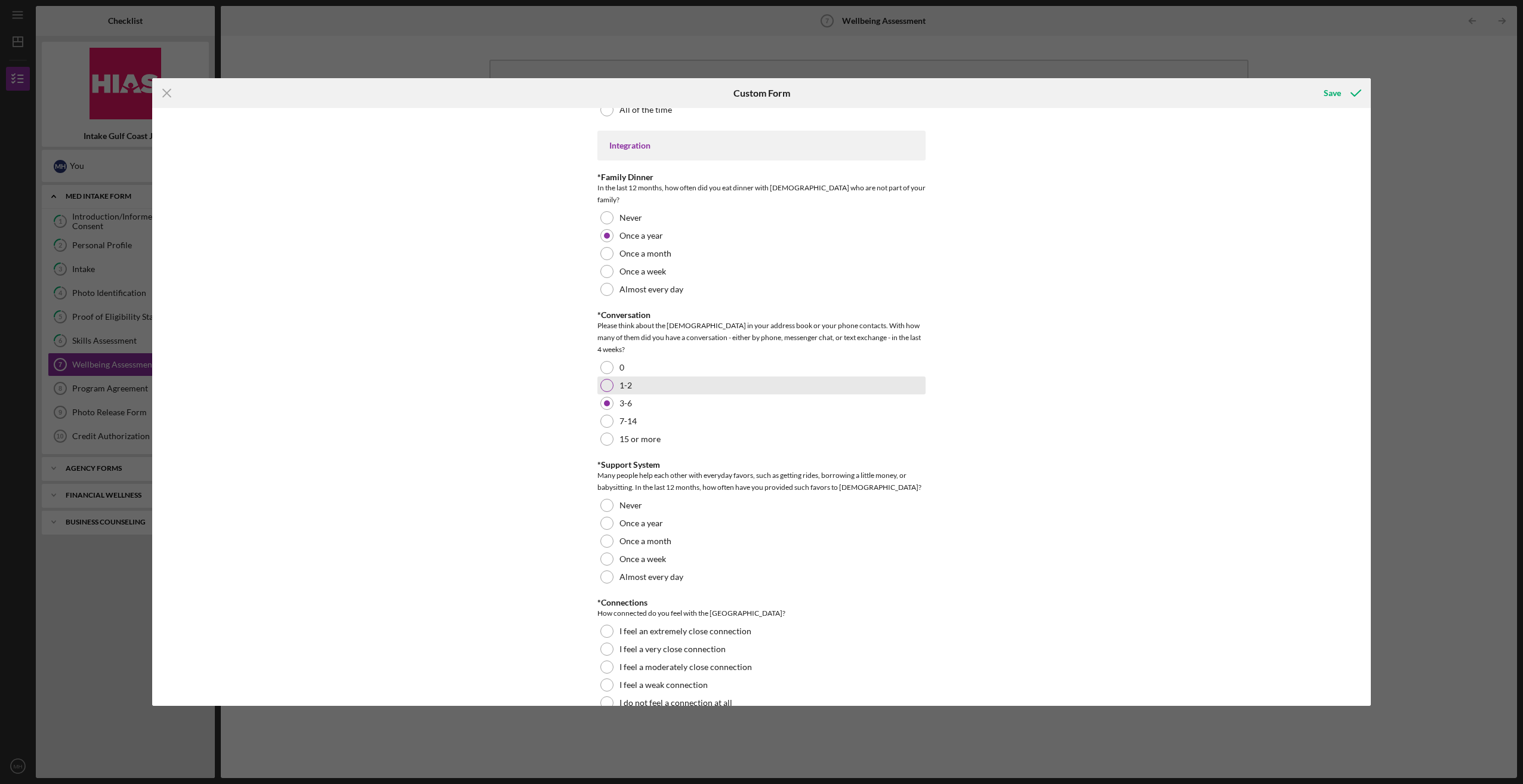
click at [601, 379] on div at bounding box center [607, 385] width 13 height 13
click at [602, 499] on div at bounding box center [607, 505] width 13 height 13
click at [604, 661] on div at bounding box center [607, 667] width 13 height 13
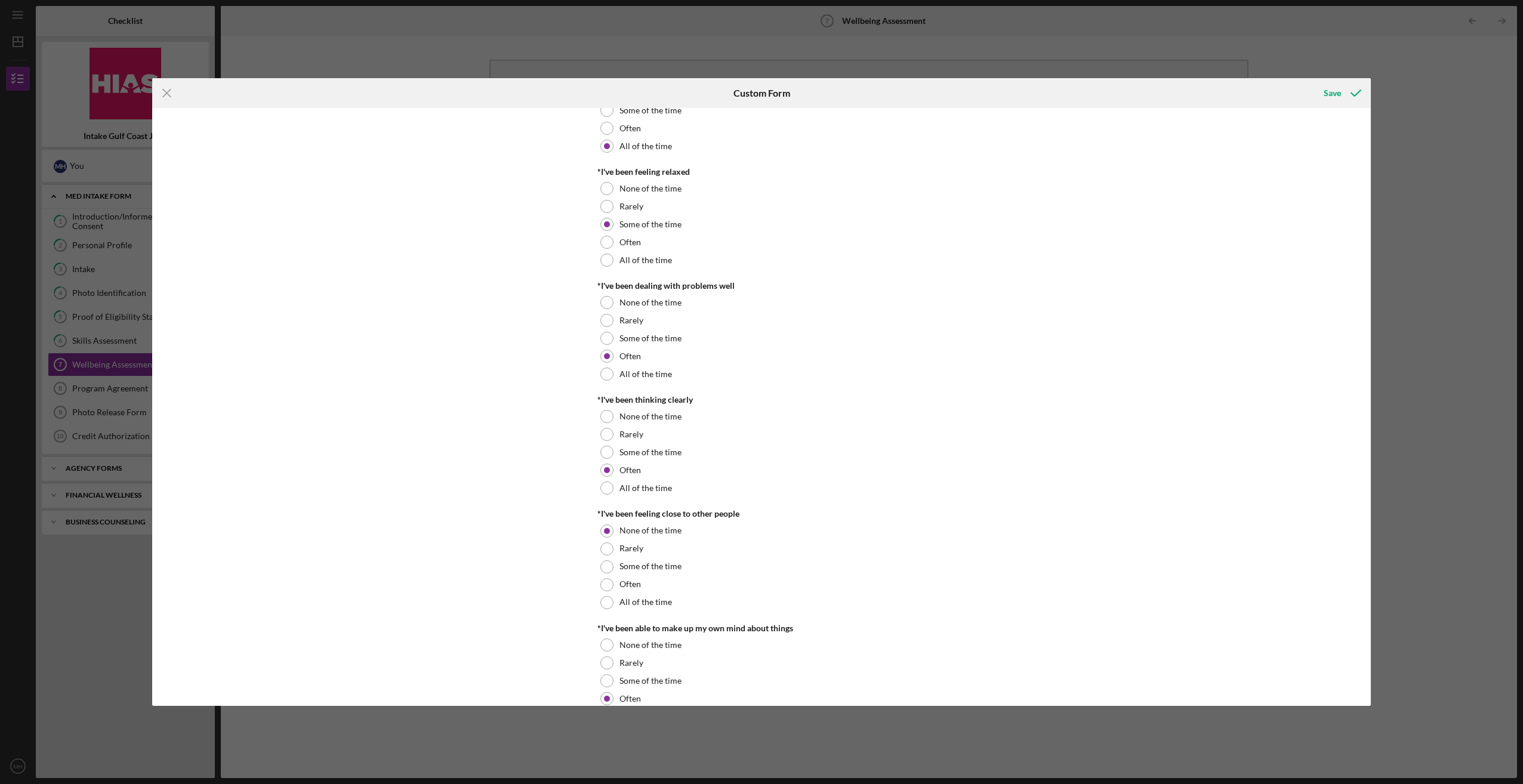
scroll to position [76, 0]
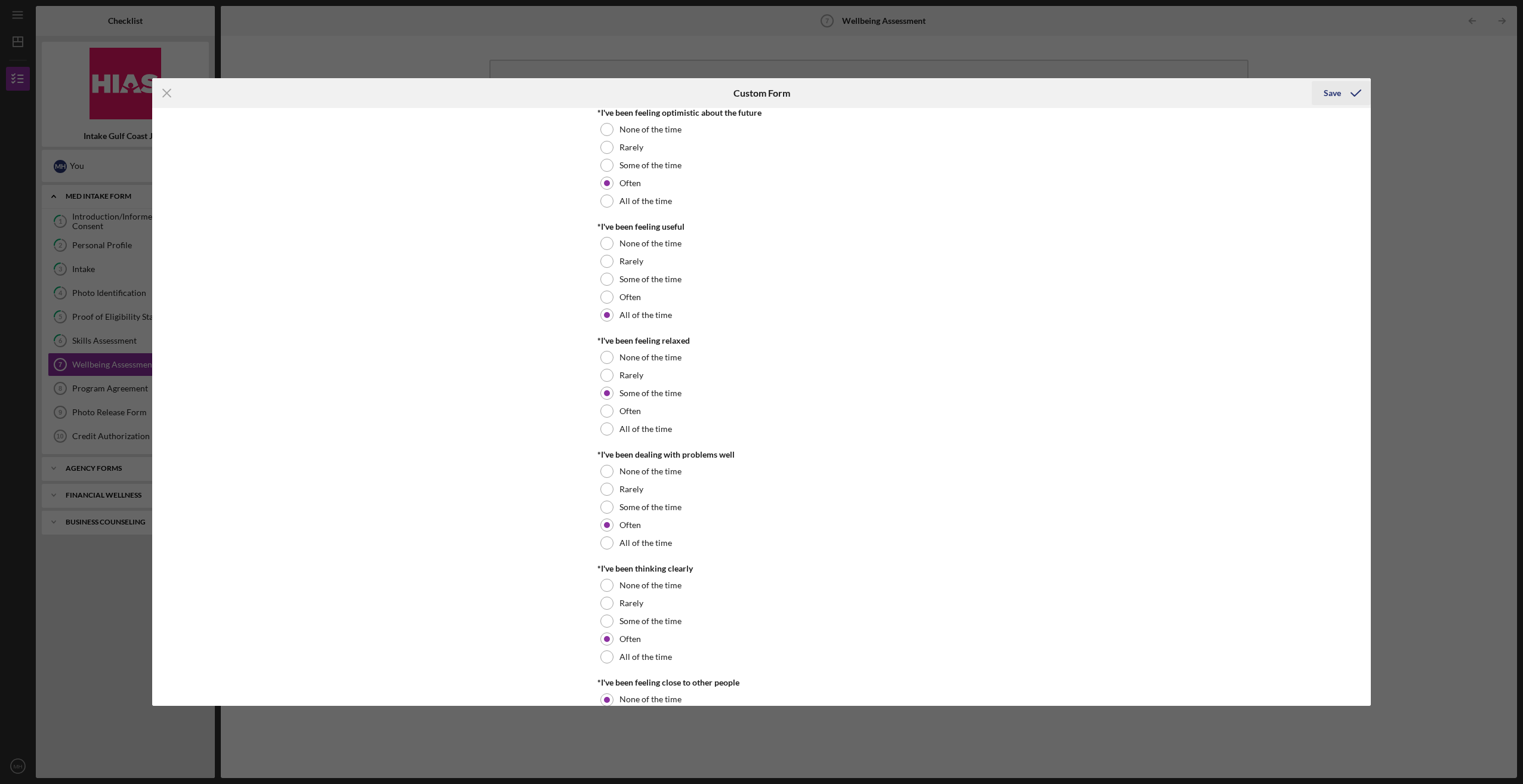
click at [1333, 93] on div "Save" at bounding box center [1333, 93] width 18 height 24
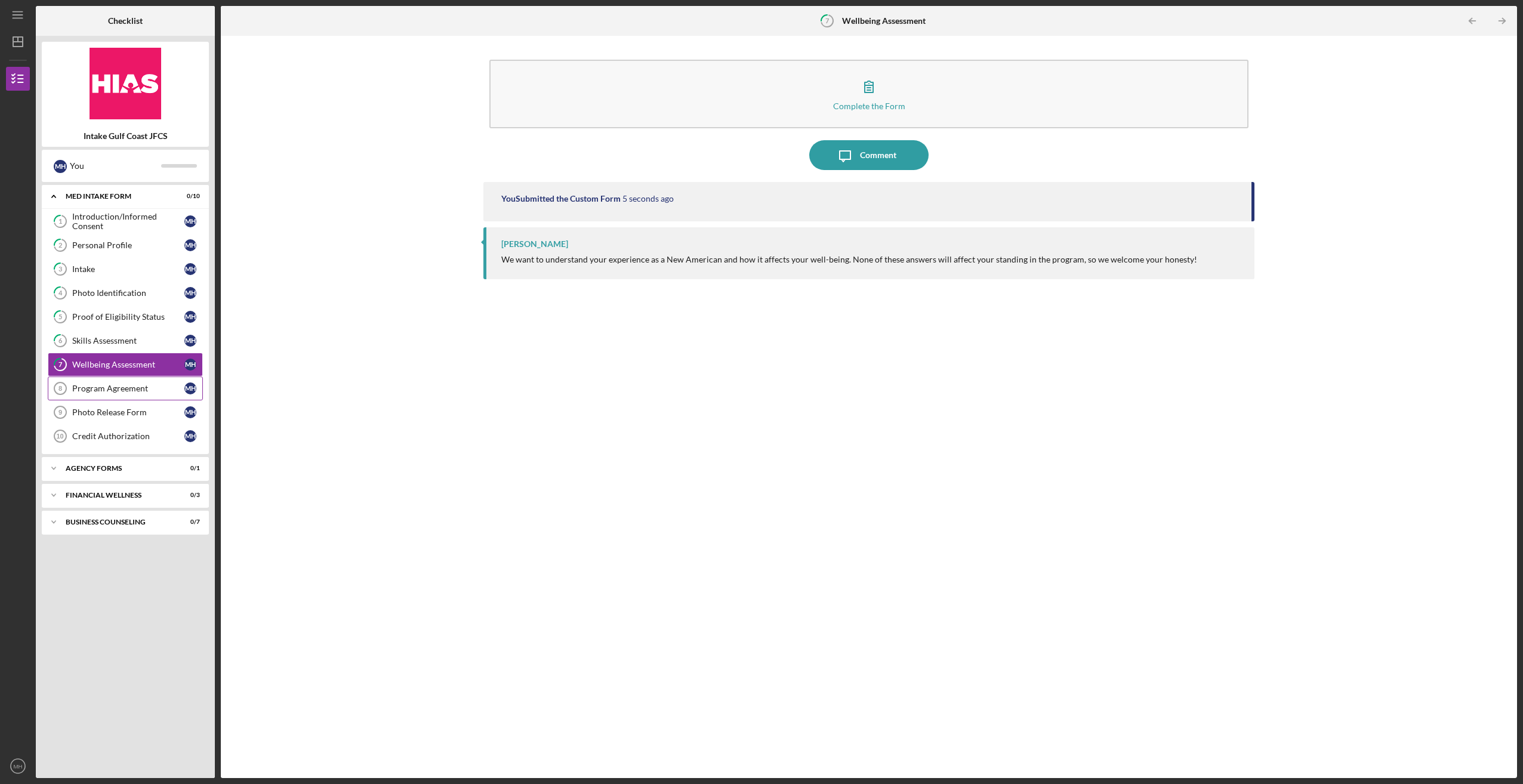
click at [94, 384] on div "Program Agreement" at bounding box center [129, 388] width 113 height 9
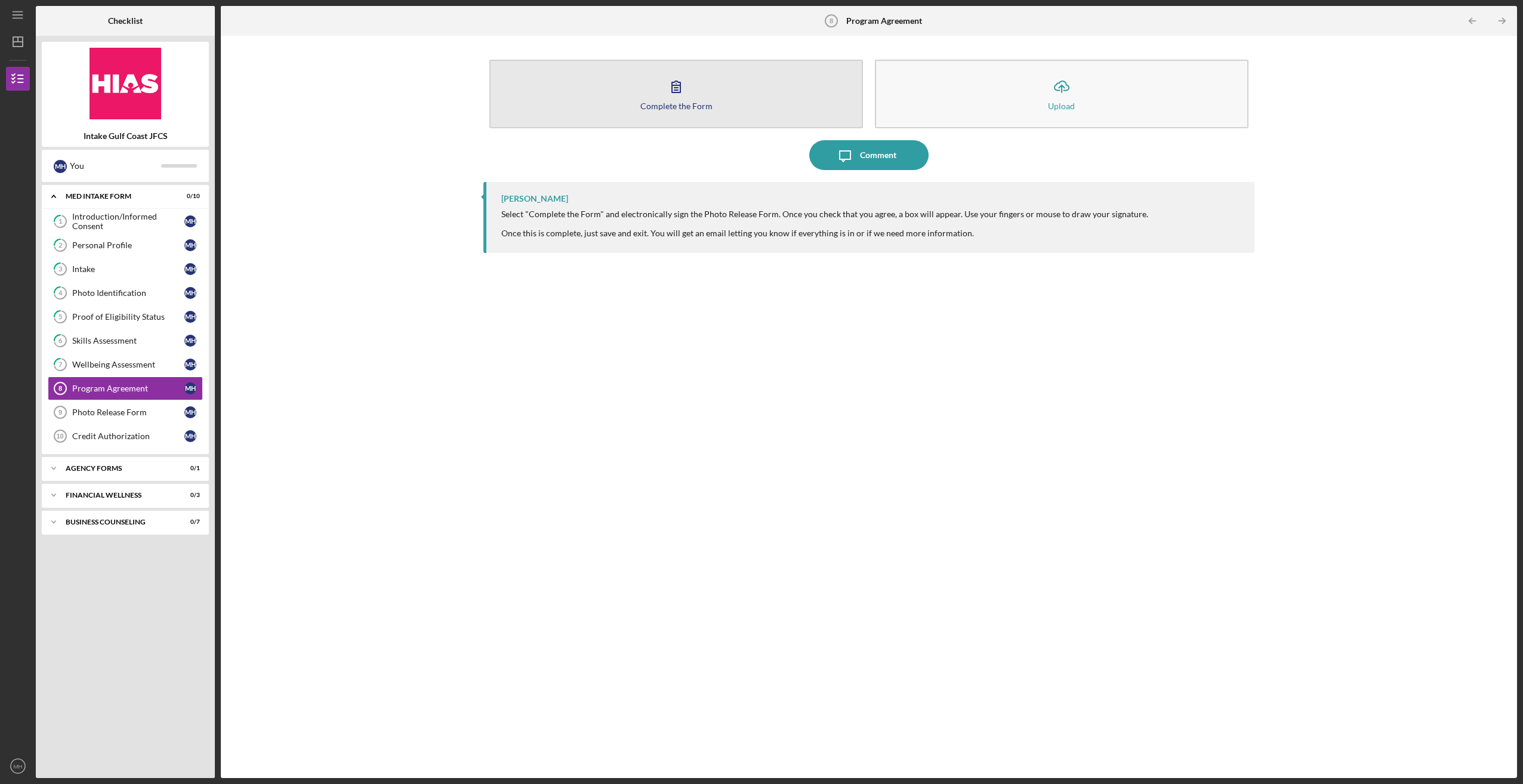
click at [681, 89] on icon "button" at bounding box center [676, 87] width 30 height 30
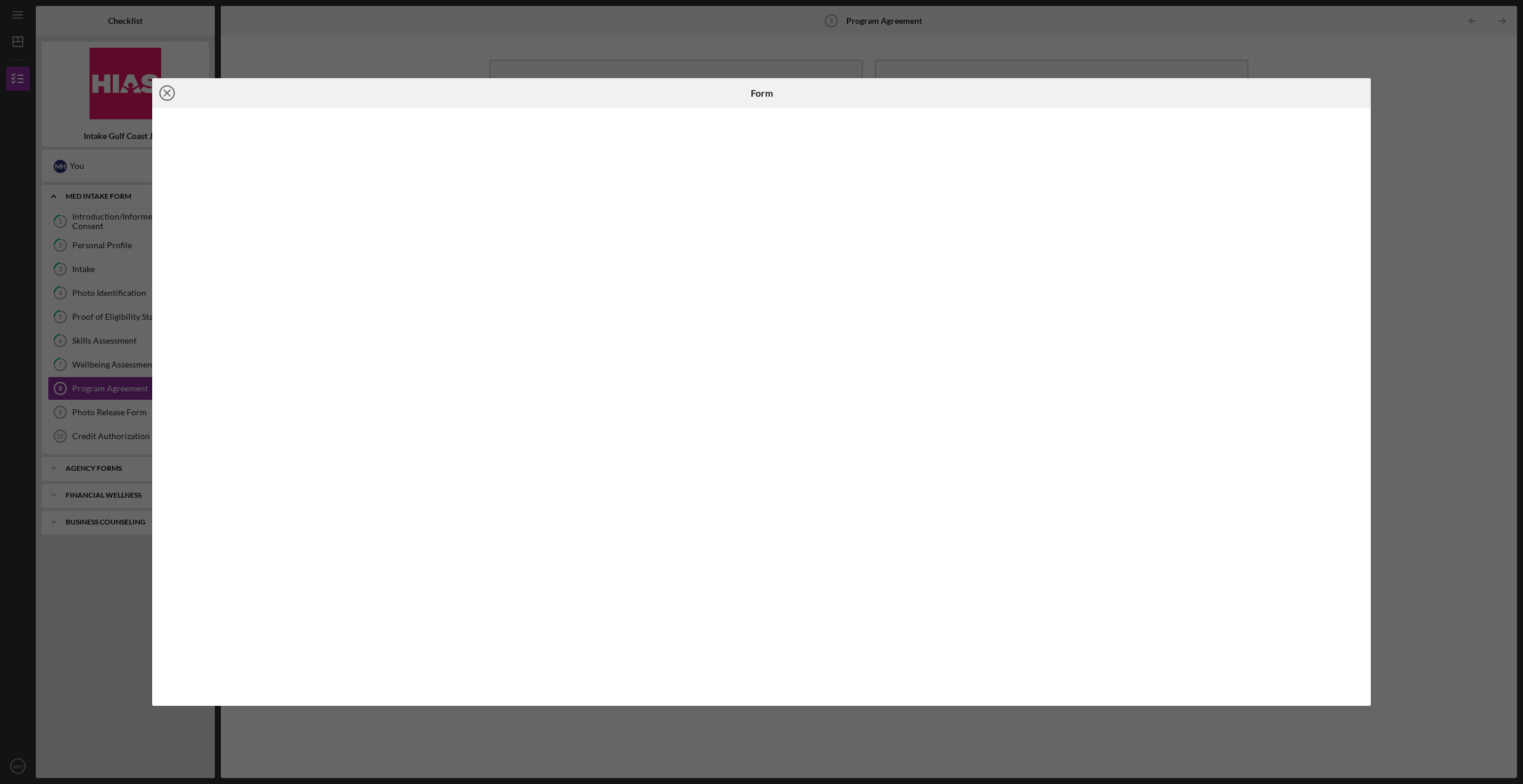
click at [166, 92] on line at bounding box center [167, 93] width 6 height 6
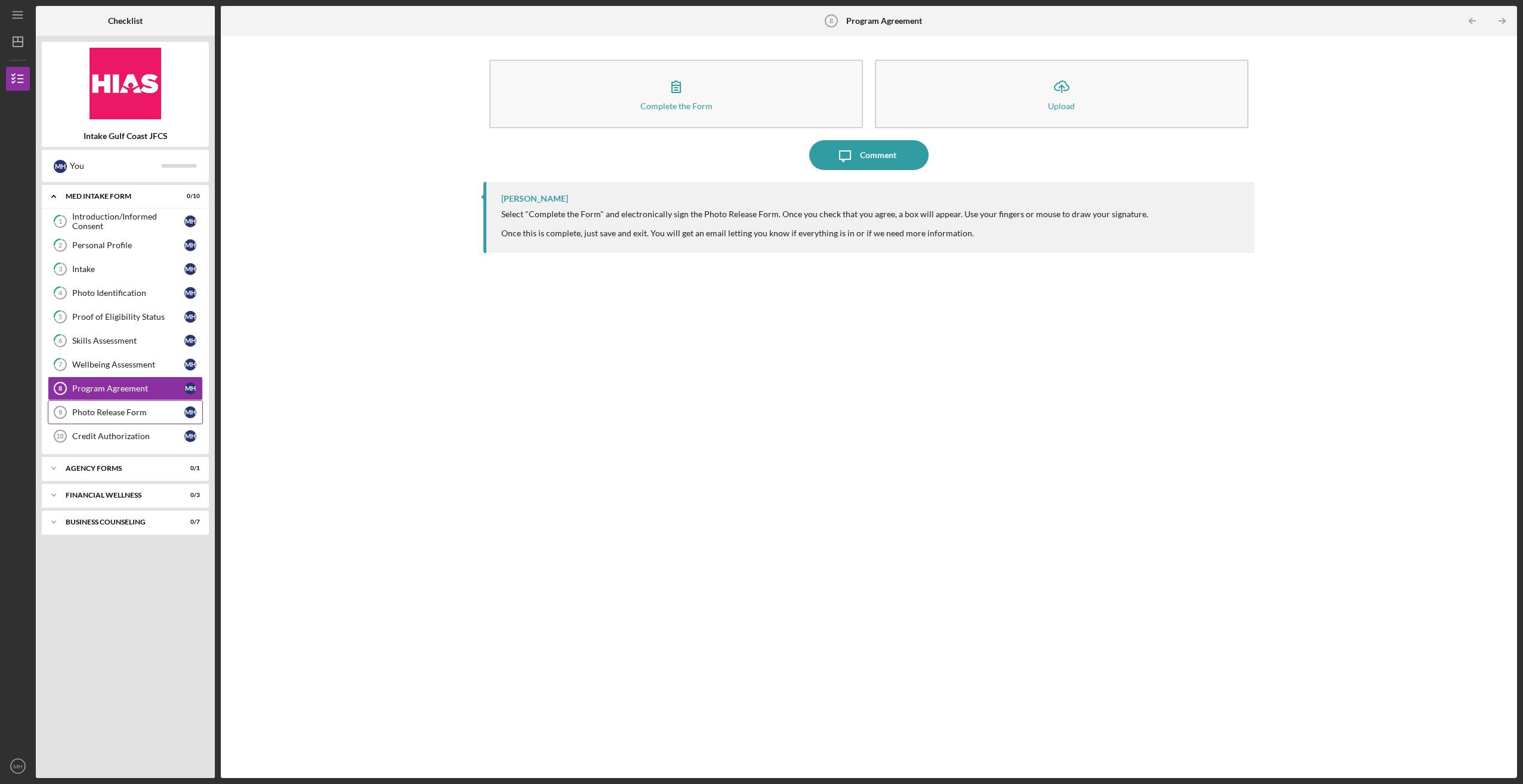
click at [85, 407] on div "Photo Release Form" at bounding box center [129, 412] width 113 height 9
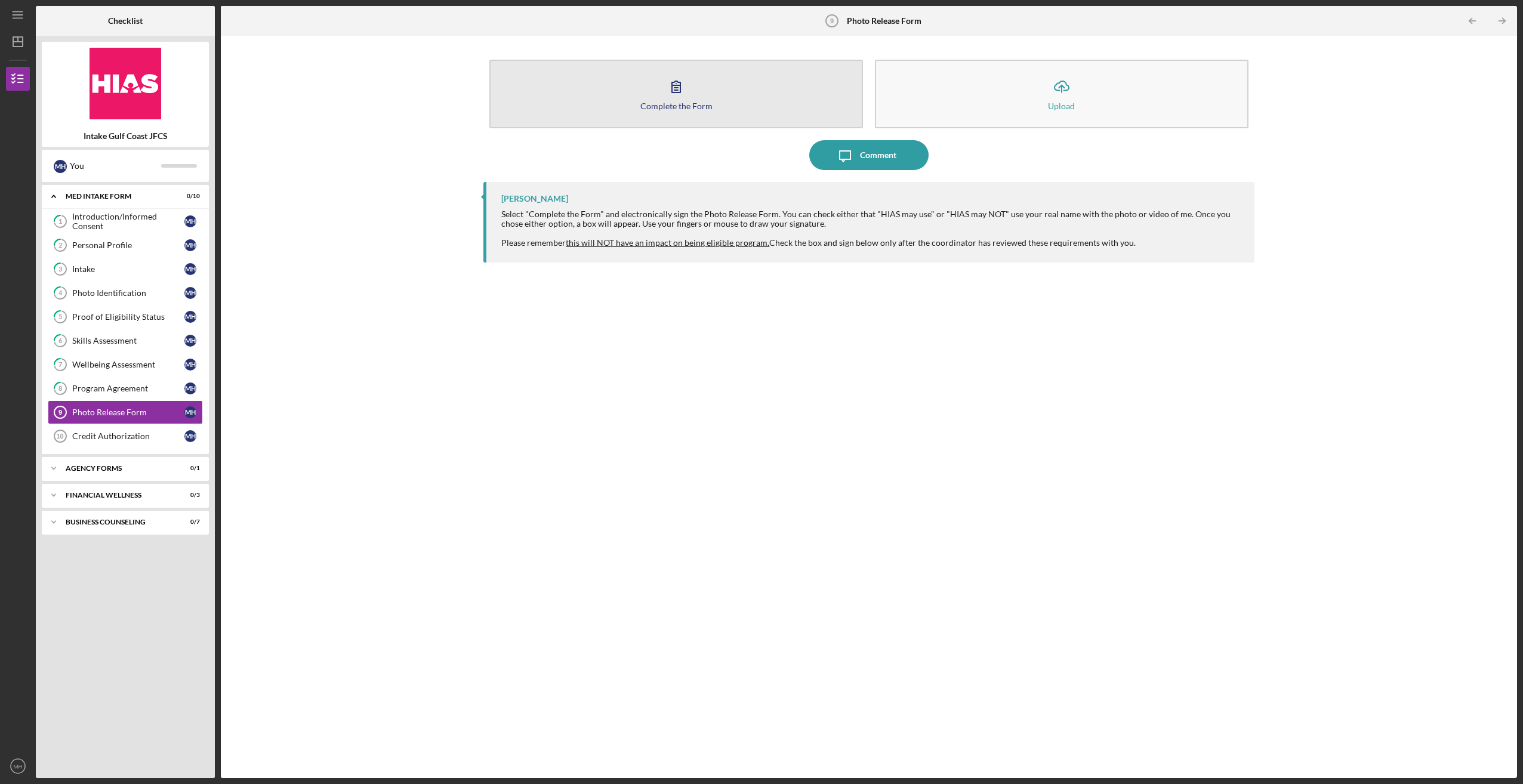
click at [676, 89] on icon "button" at bounding box center [676, 87] width 30 height 30
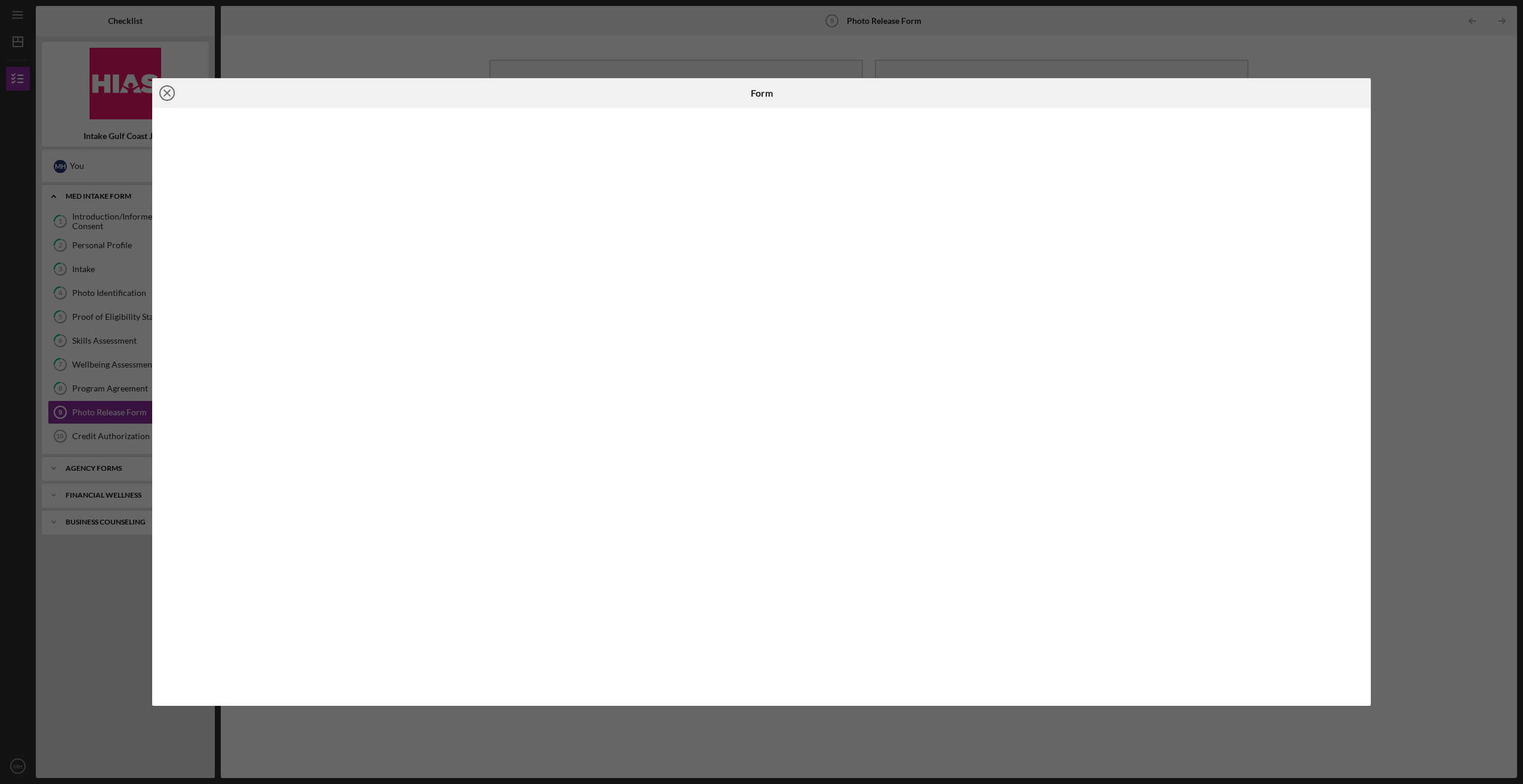
click at [171, 89] on icon "Icon/Close" at bounding box center [167, 93] width 30 height 30
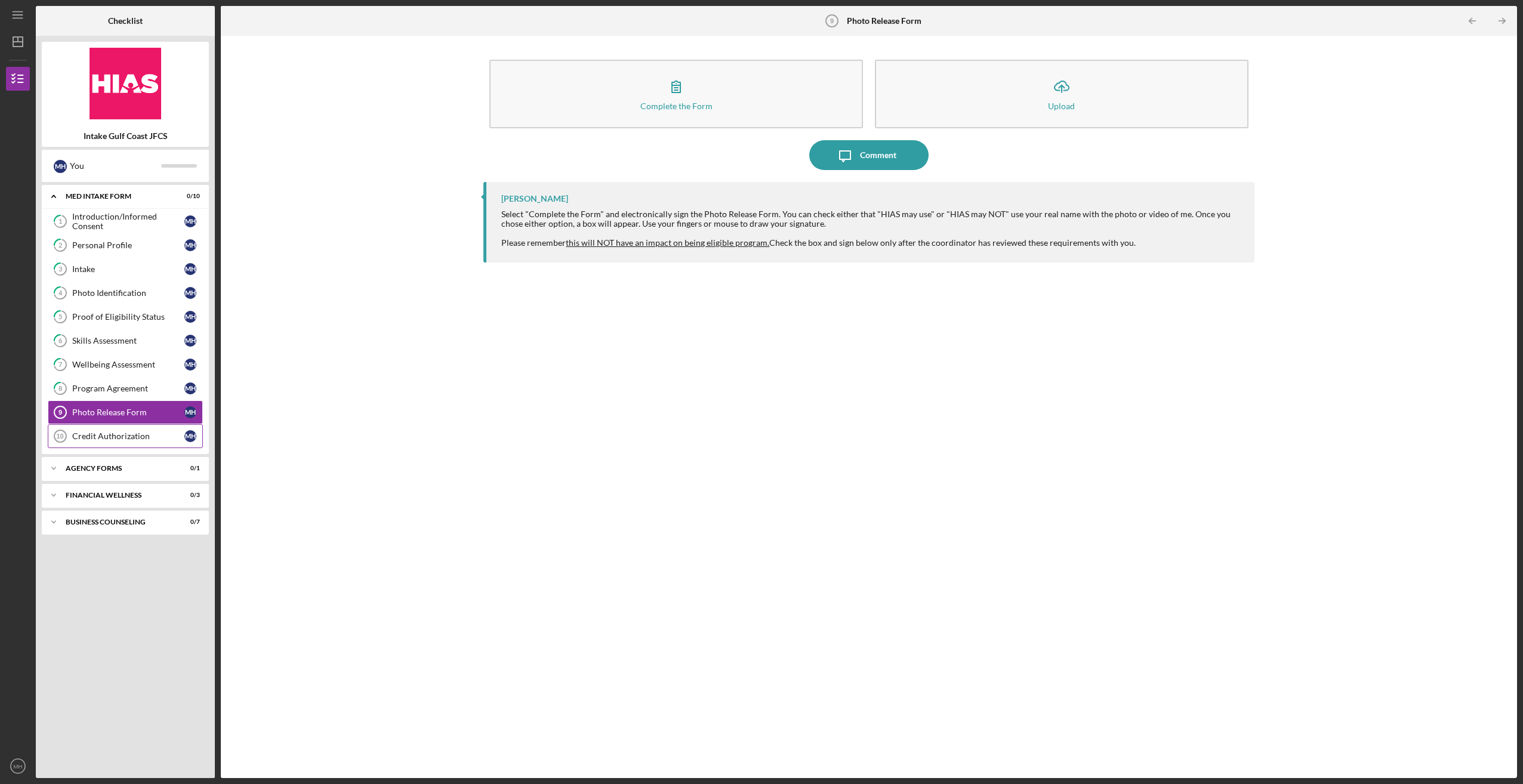
drag, startPoint x: 129, startPoint y: 430, endPoint x: 167, endPoint y: 431, distance: 38.0
click at [129, 432] on div "Credit Authorization" at bounding box center [129, 436] width 113 height 9
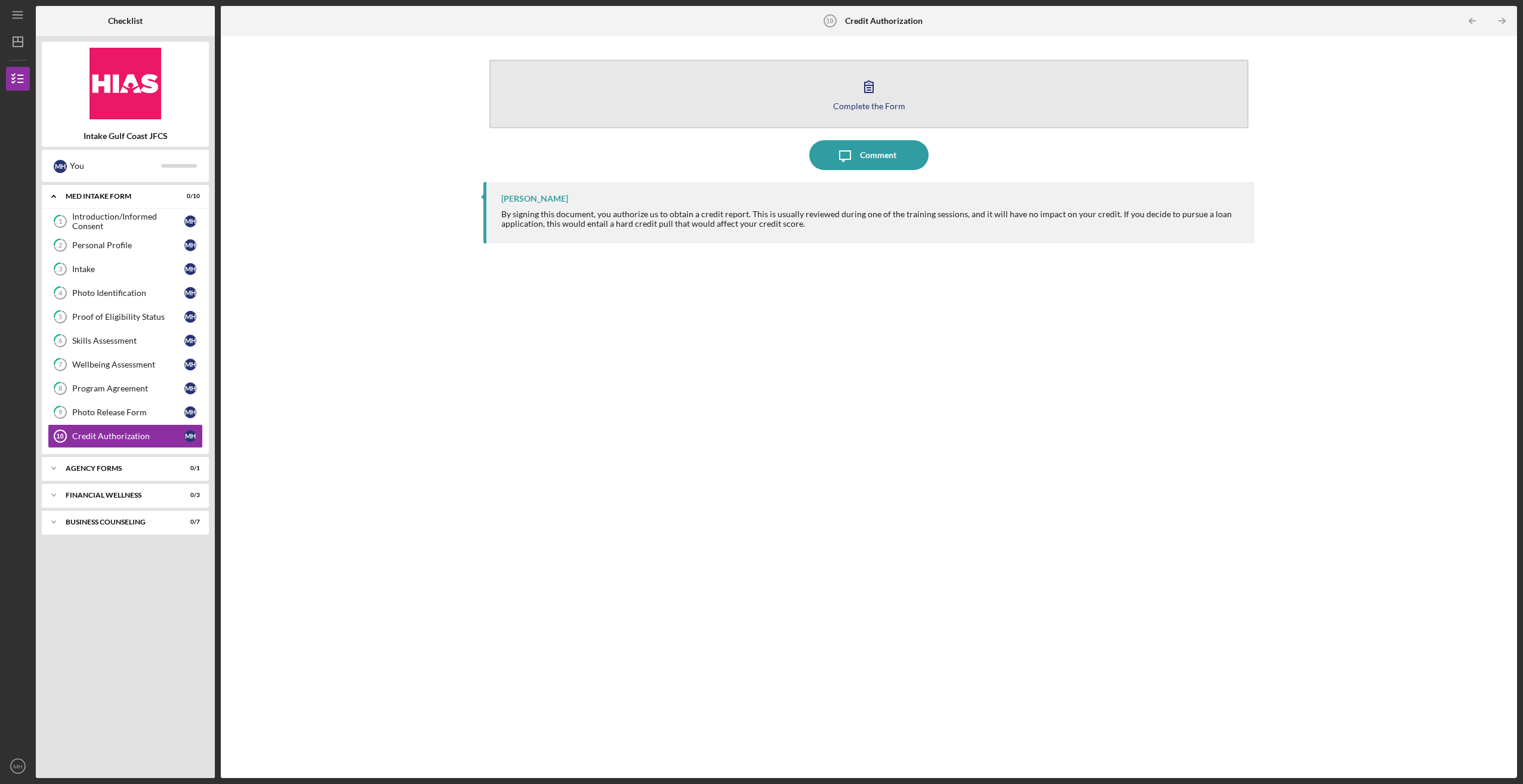
click at [874, 92] on icon "button" at bounding box center [869, 87] width 30 height 30
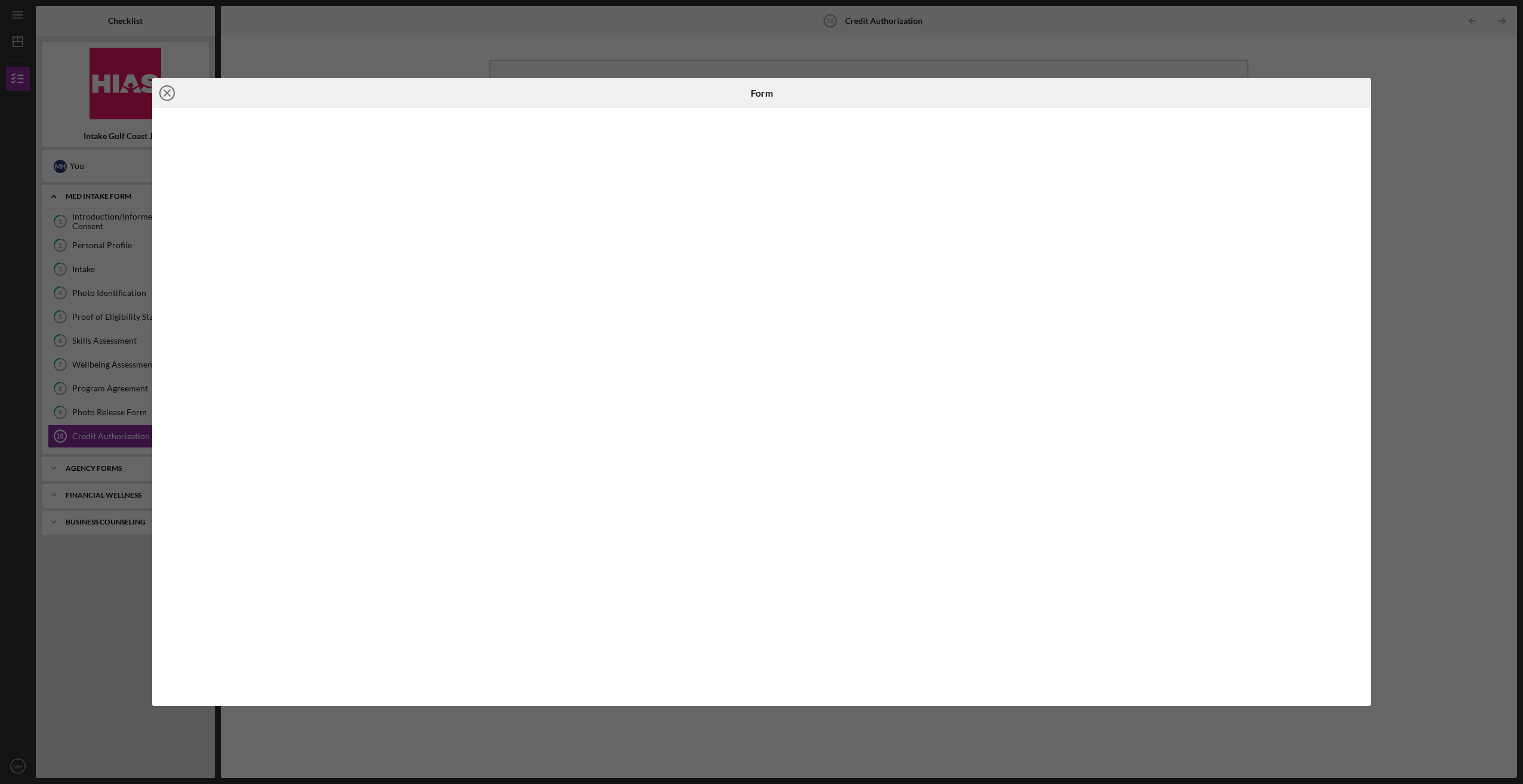
click at [167, 93] on line at bounding box center [167, 93] width 6 height 6
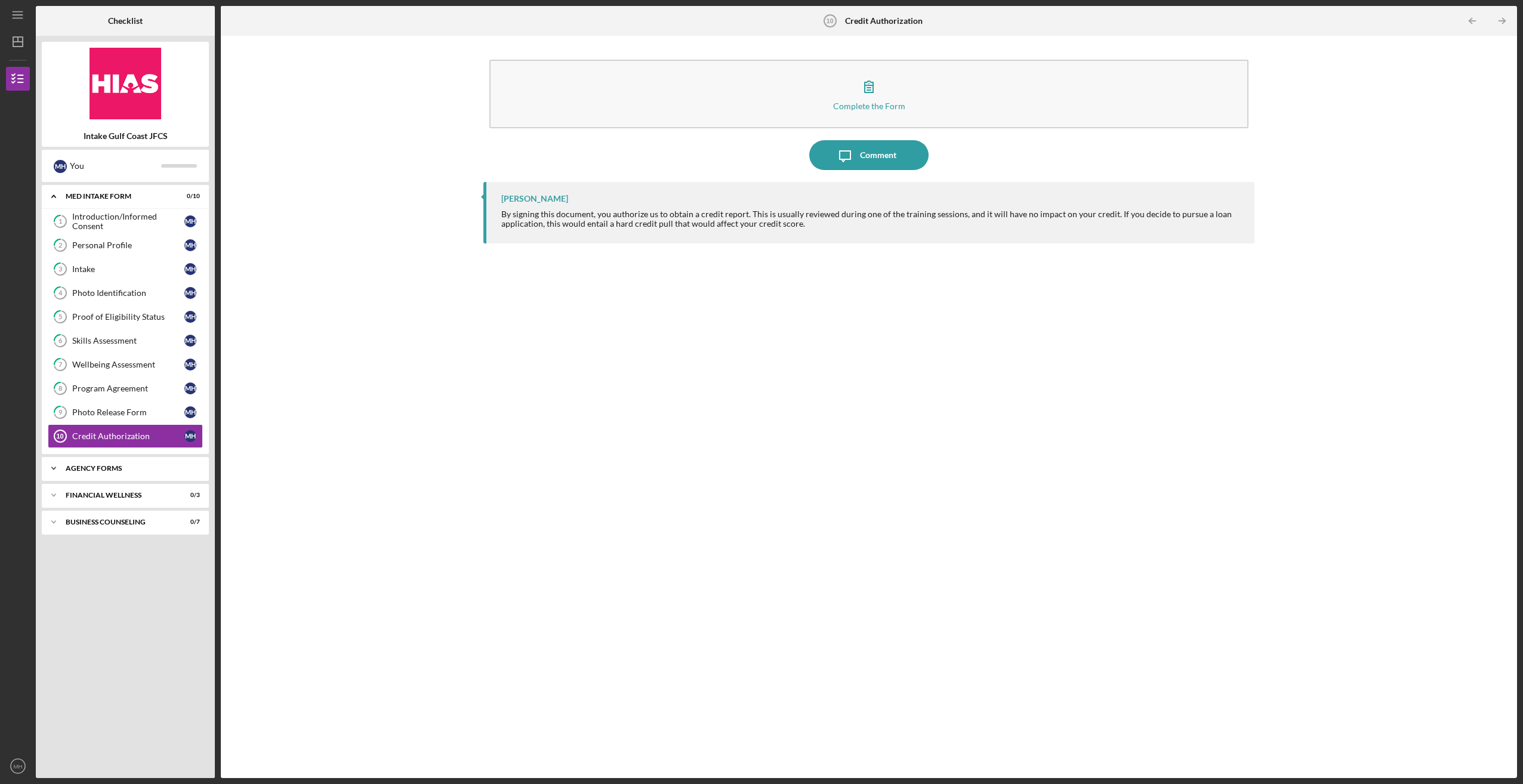
click at [106, 465] on div "Agency Forms" at bounding box center [129, 468] width 128 height 7
click at [102, 482] on link "Security 11 Security M H" at bounding box center [125, 493] width 155 height 24
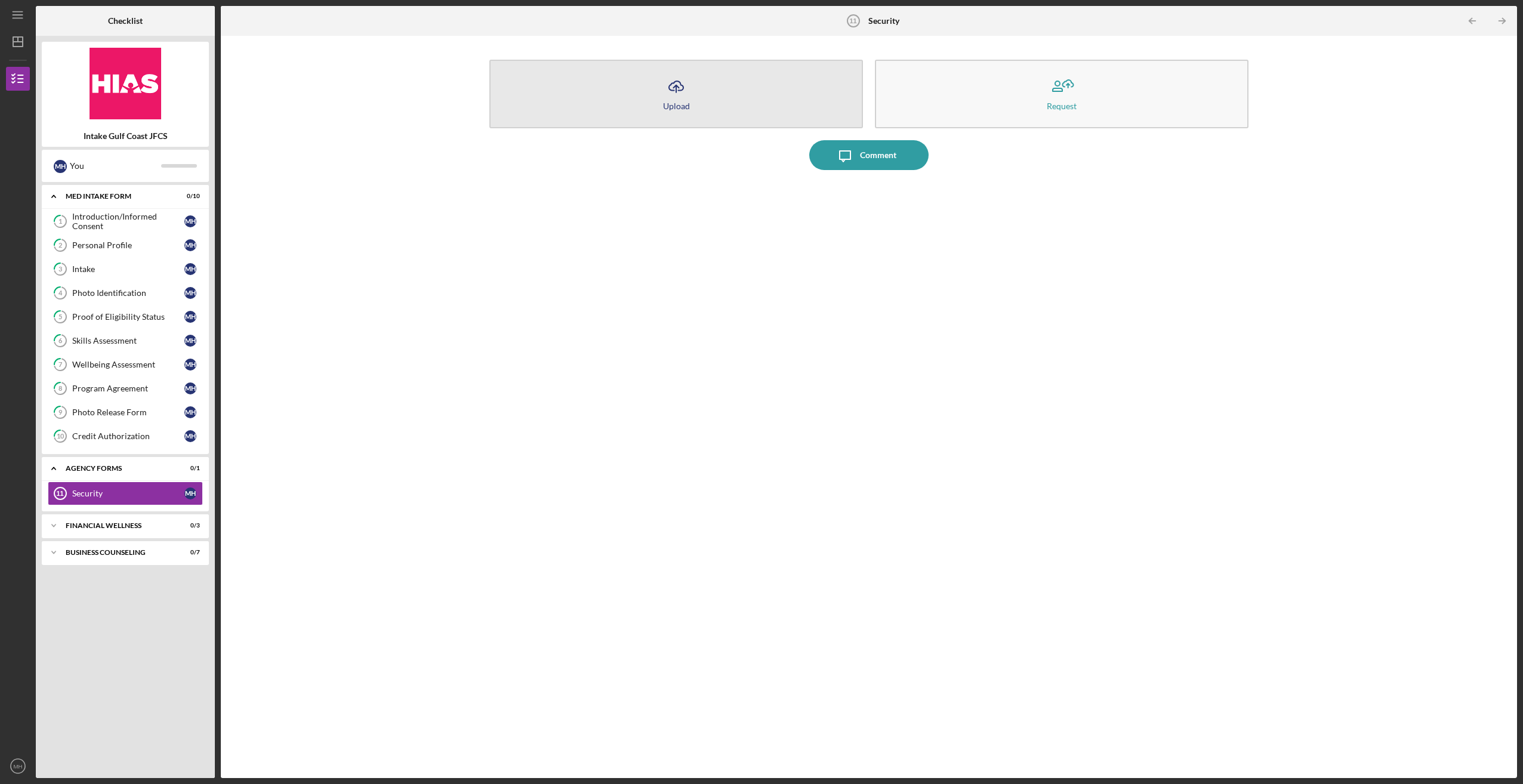
click at [660, 81] on button "Icon/Upload Upload" at bounding box center [676, 94] width 373 height 68
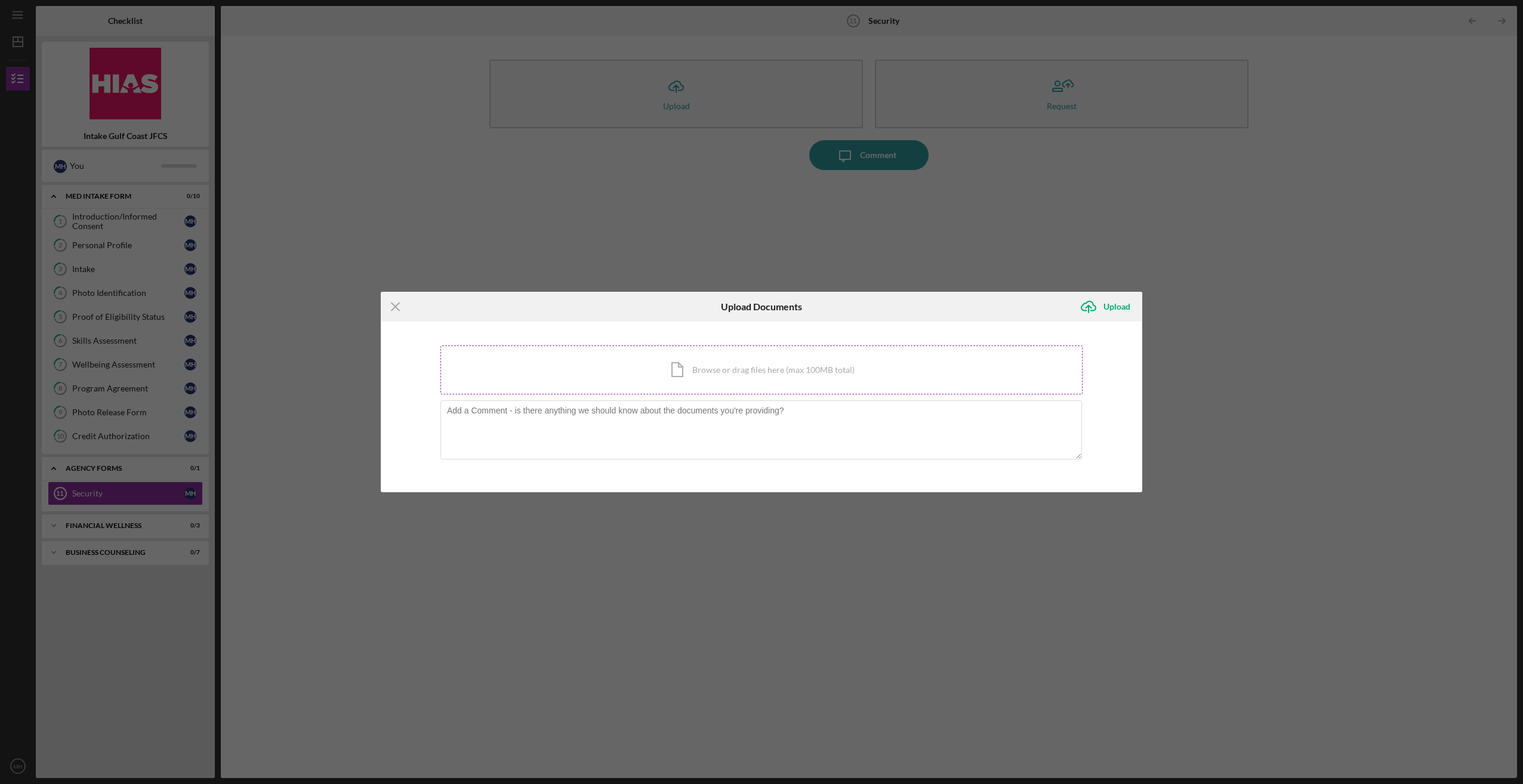
click at [701, 367] on div "Icon/Document Browse or drag files here (max 100MB total) Tap to choose files o…" at bounding box center [761, 370] width 642 height 49
click at [386, 307] on icon "Icon/Menu Close" at bounding box center [396, 307] width 30 height 30
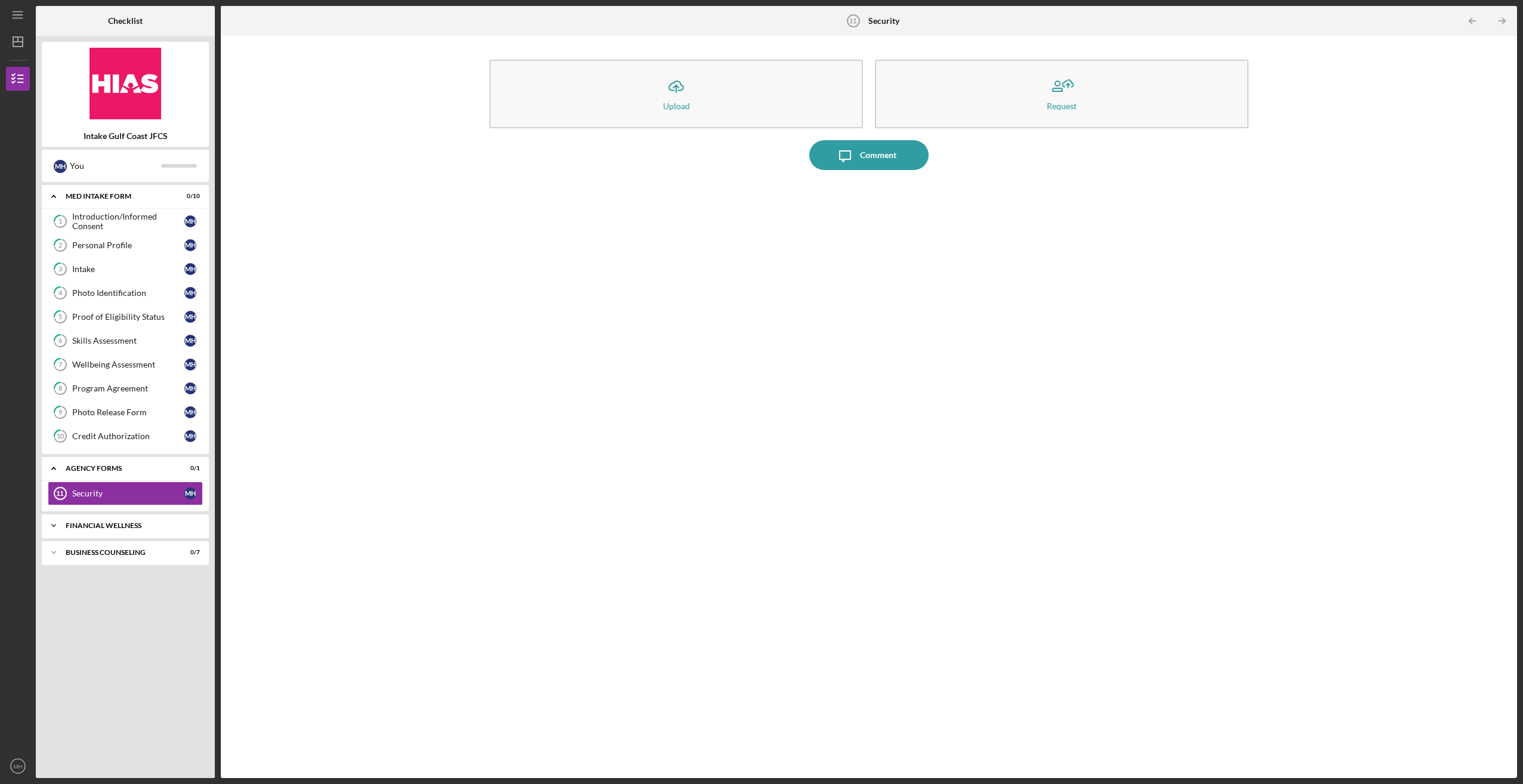
click at [177, 516] on div "Icon/Expander Financial Wellness 0 / 3" at bounding box center [125, 525] width 167 height 24
drag, startPoint x: 96, startPoint y: 618, endPoint x: 111, endPoint y: 615, distance: 15.3
click at [97, 619] on div "Icon/Expander Business Counseling 0 / 7" at bounding box center [125, 630] width 167 height 24
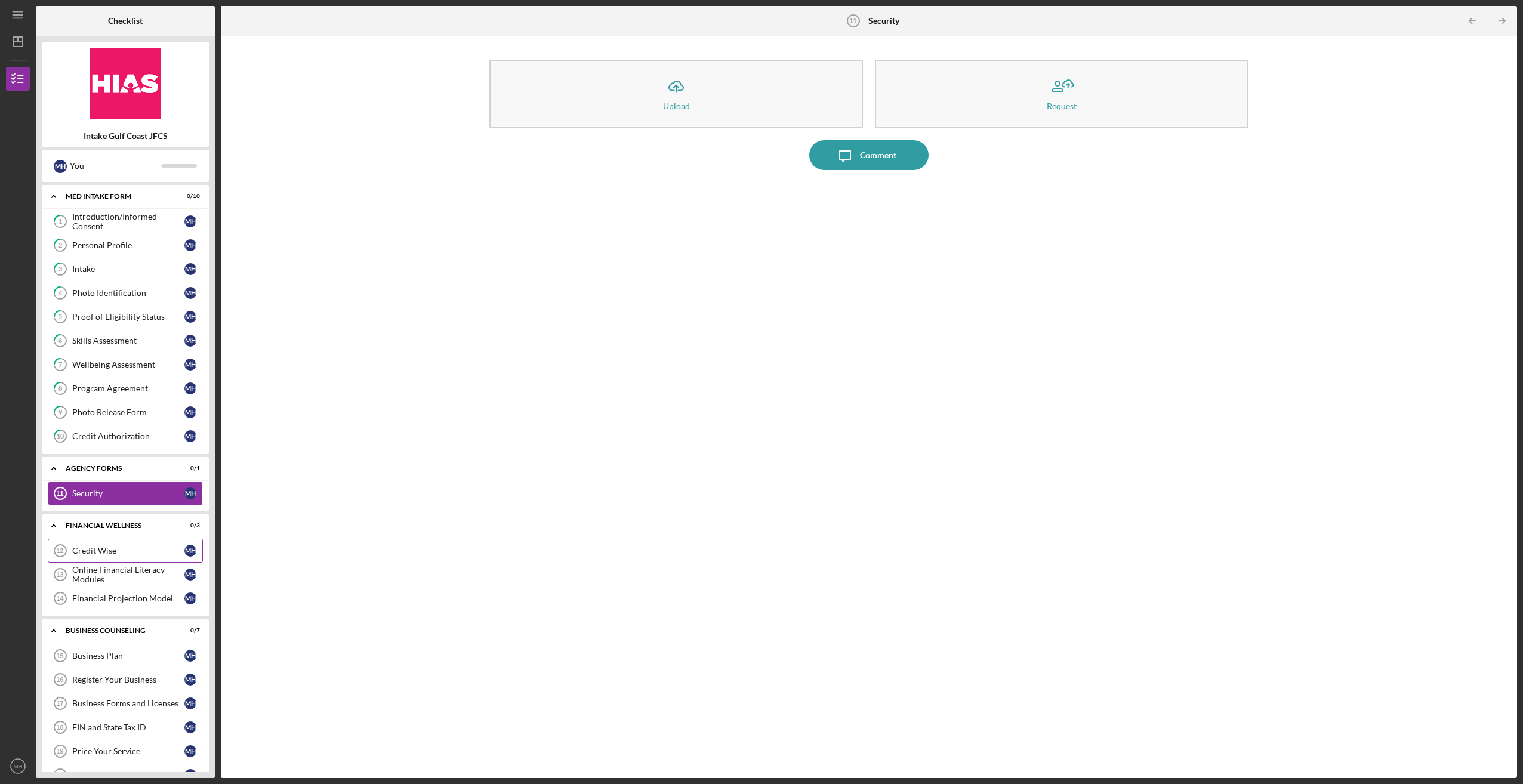
click at [147, 546] on div "Credit Wise" at bounding box center [129, 551] width 113 height 9
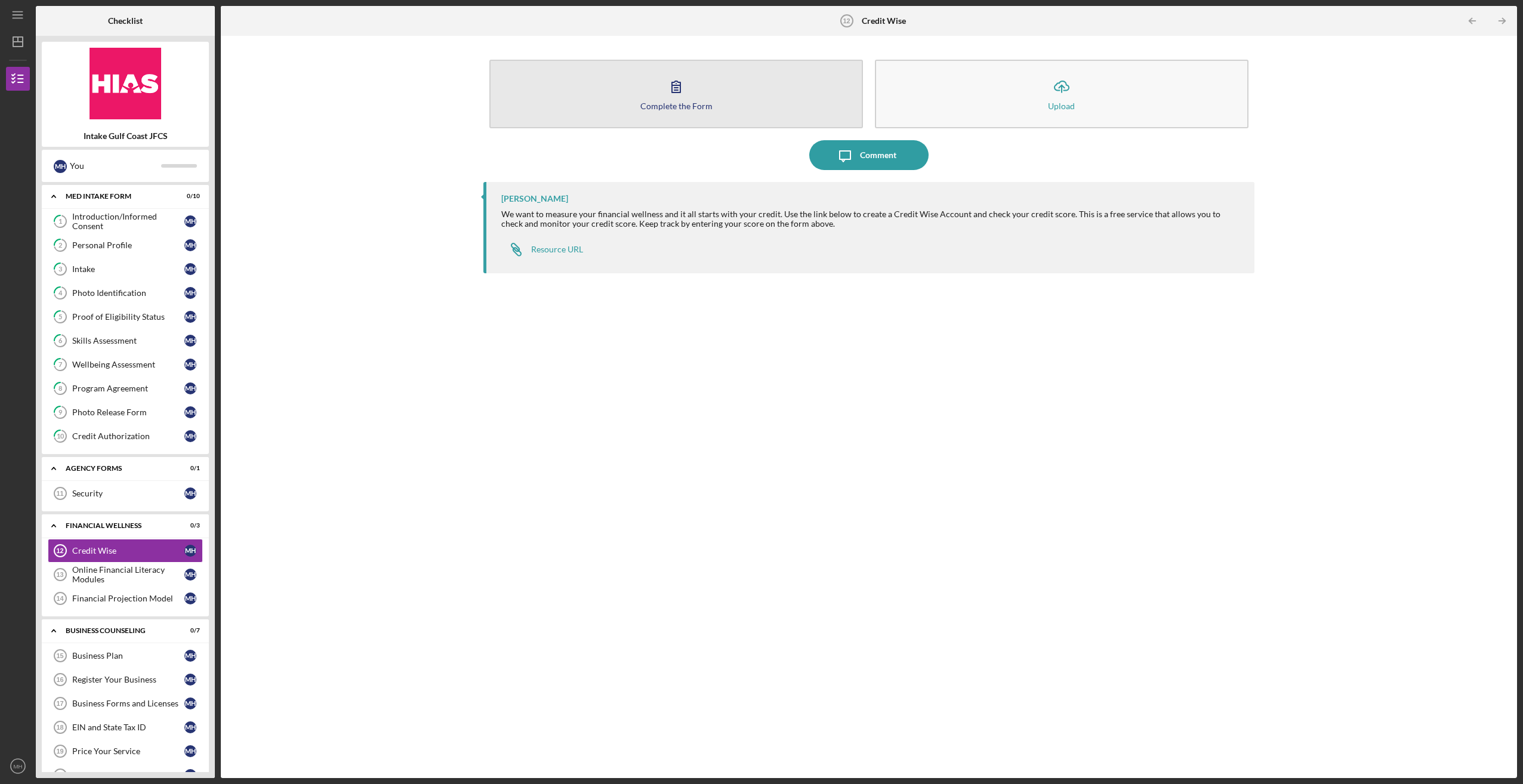
click at [685, 85] on icon "button" at bounding box center [676, 87] width 30 height 30
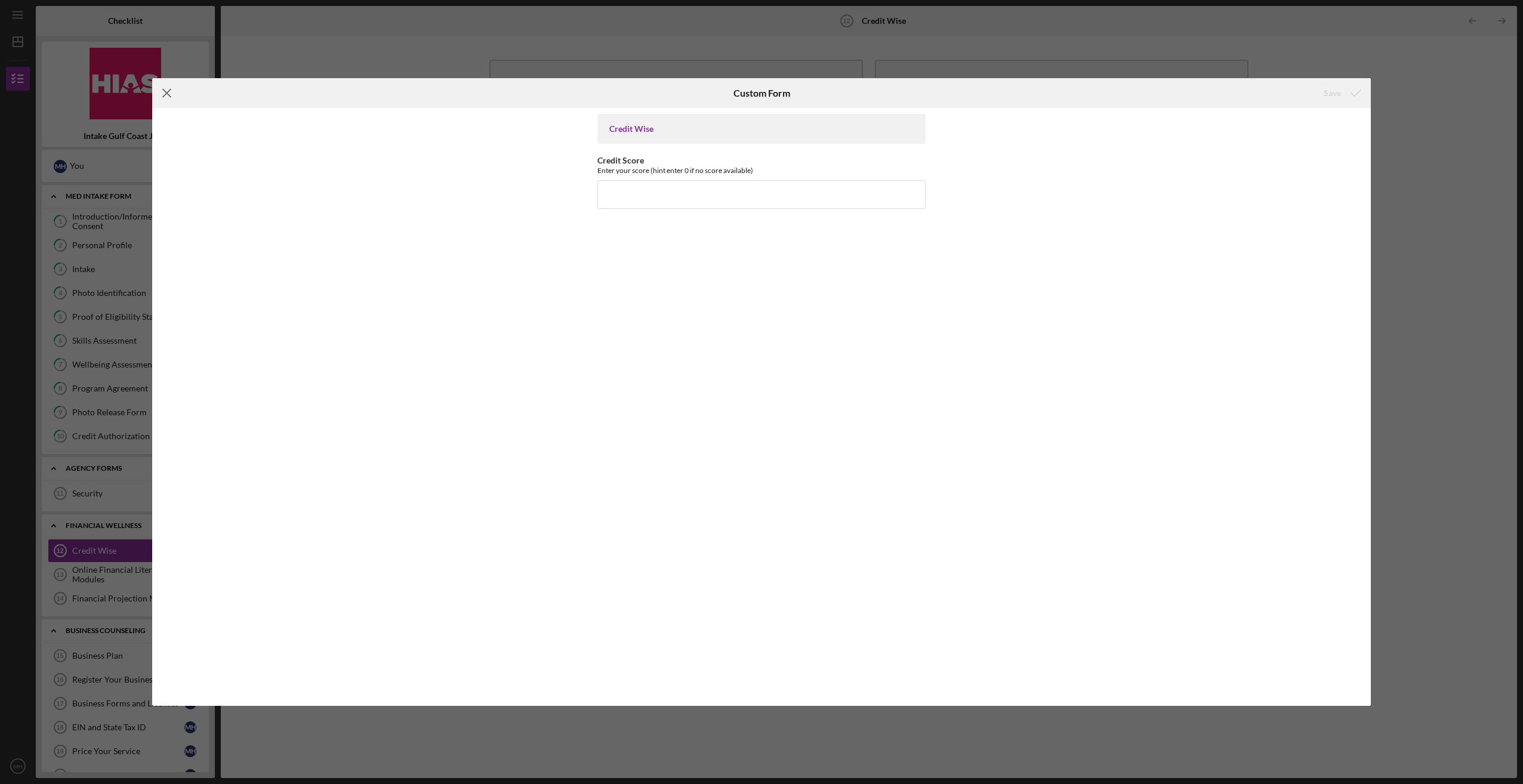
click at [165, 94] on icon "Icon/Menu Close" at bounding box center [167, 93] width 30 height 30
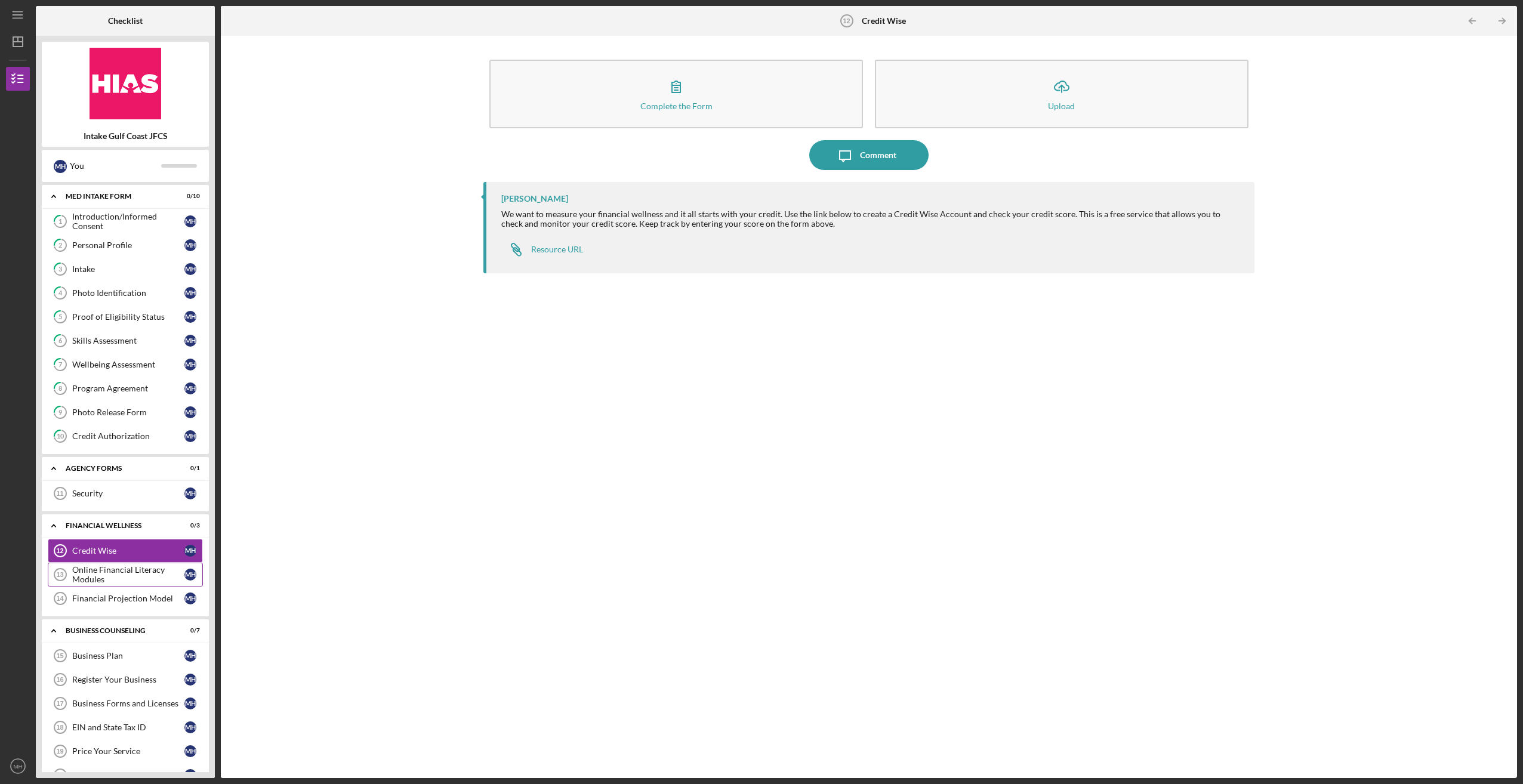
click at [102, 571] on div "Online Financial Literacy Modules" at bounding box center [129, 575] width 113 height 19
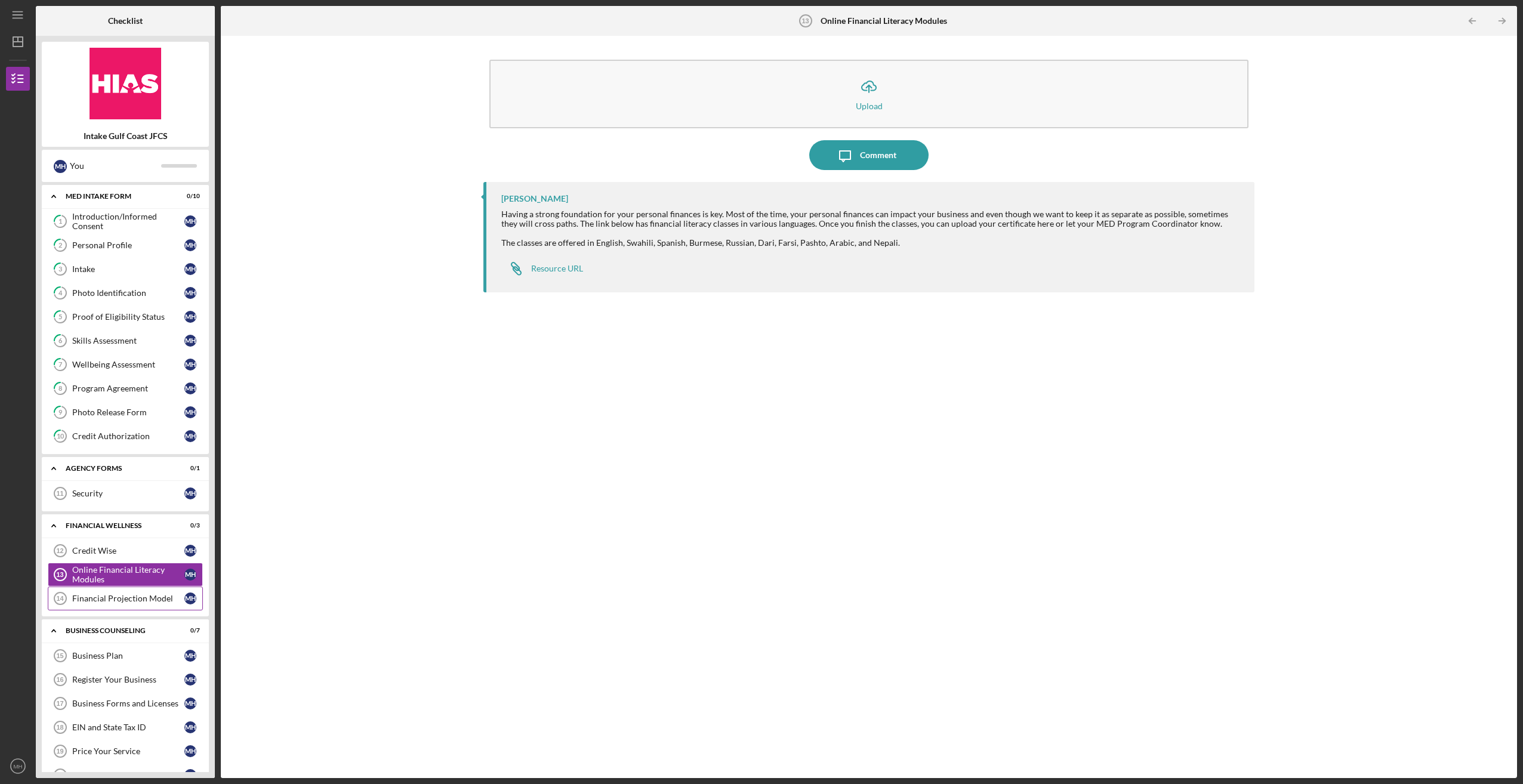
click at [118, 594] on div "Financial Projection Model" at bounding box center [129, 598] width 113 height 9
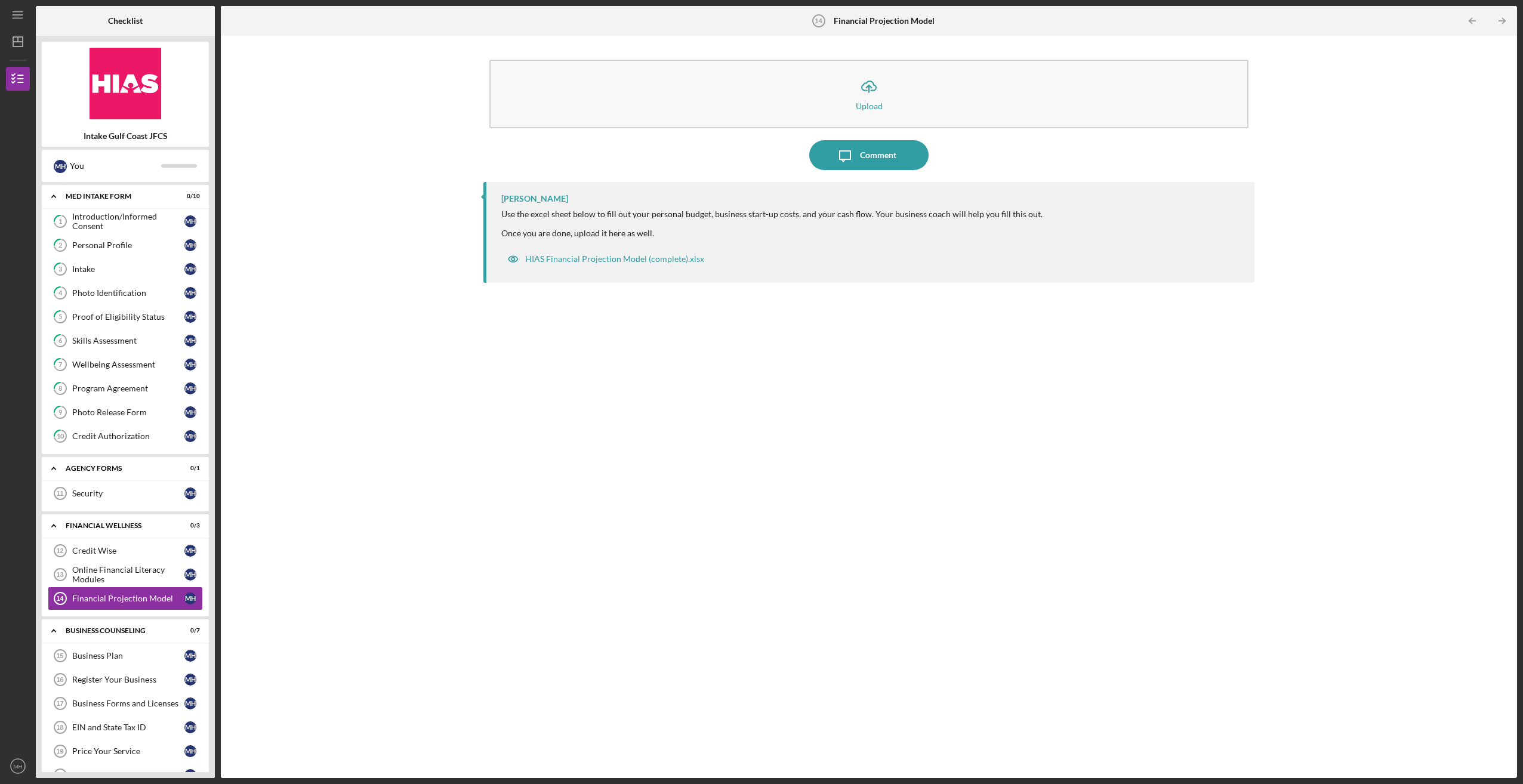
click at [405, 514] on div "Icon/Upload Upload Icon/Message Comment [PERSON_NAME] Use the excel sheet below…" at bounding box center [869, 407] width 1284 height 730
click at [64, 197] on icon "Icon/Expander" at bounding box center [54, 196] width 24 height 24
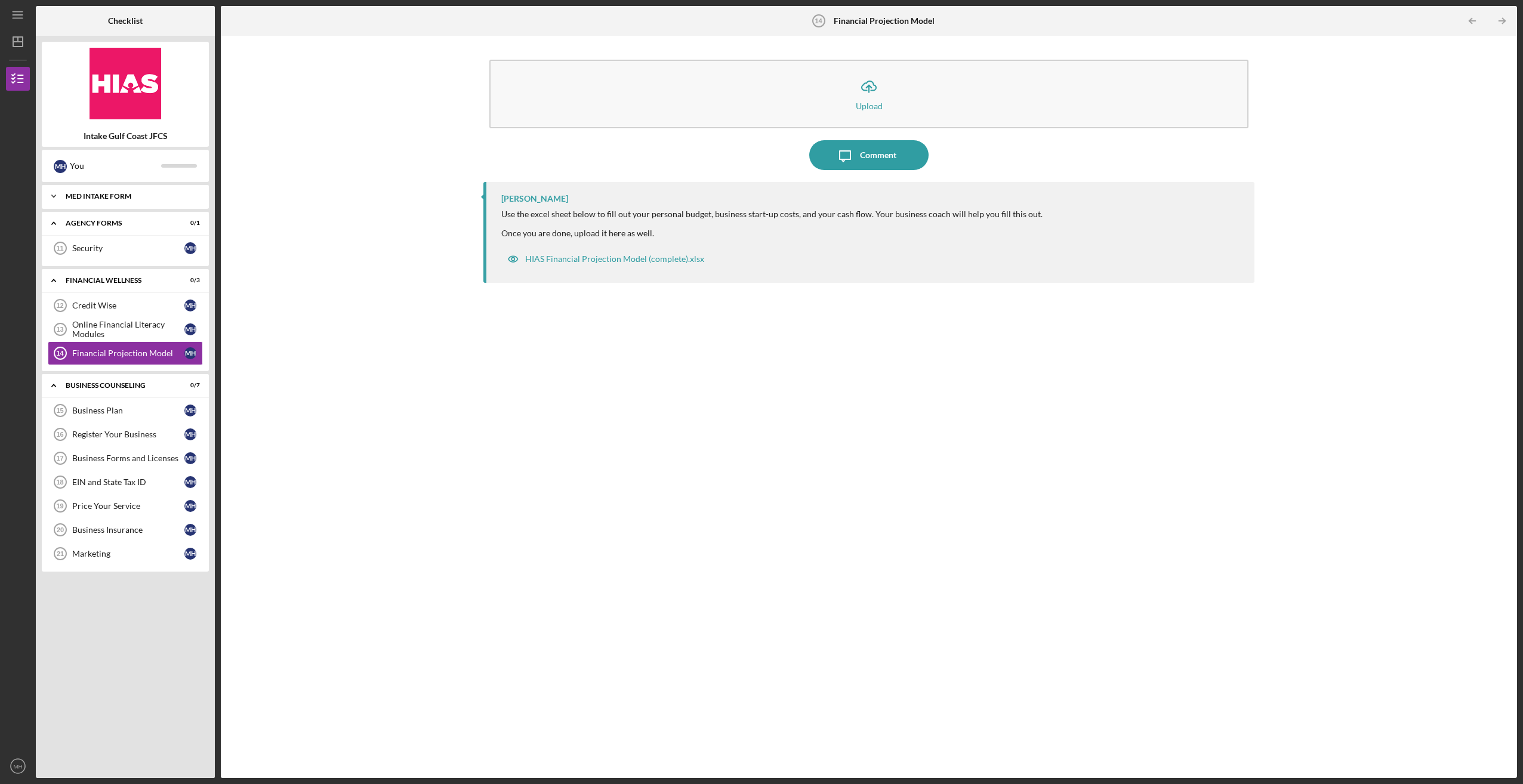
click at [124, 194] on div "MED Intake Form" at bounding box center [129, 196] width 128 height 7
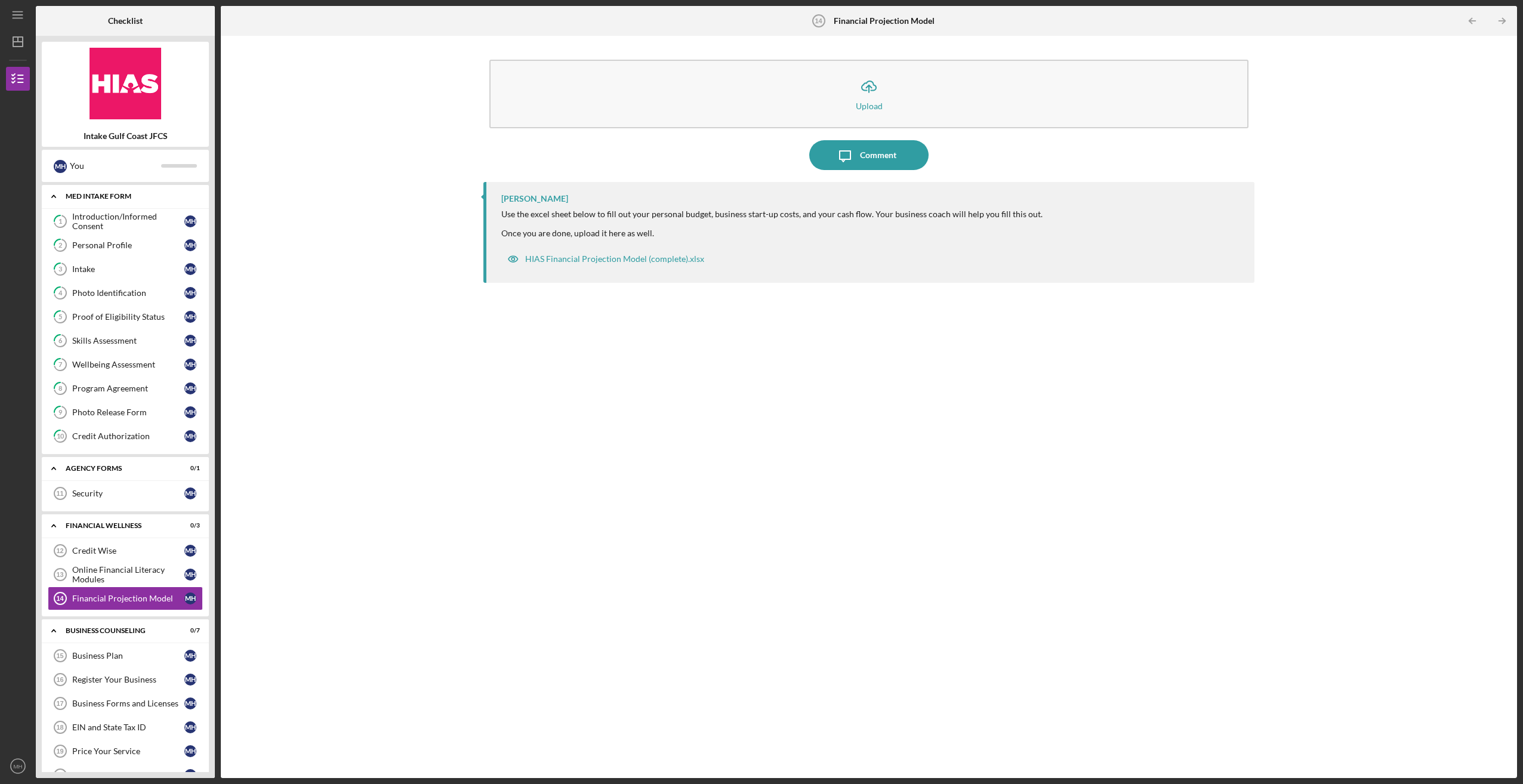
click at [124, 194] on div "MED Intake Form" at bounding box center [129, 196] width 128 height 7
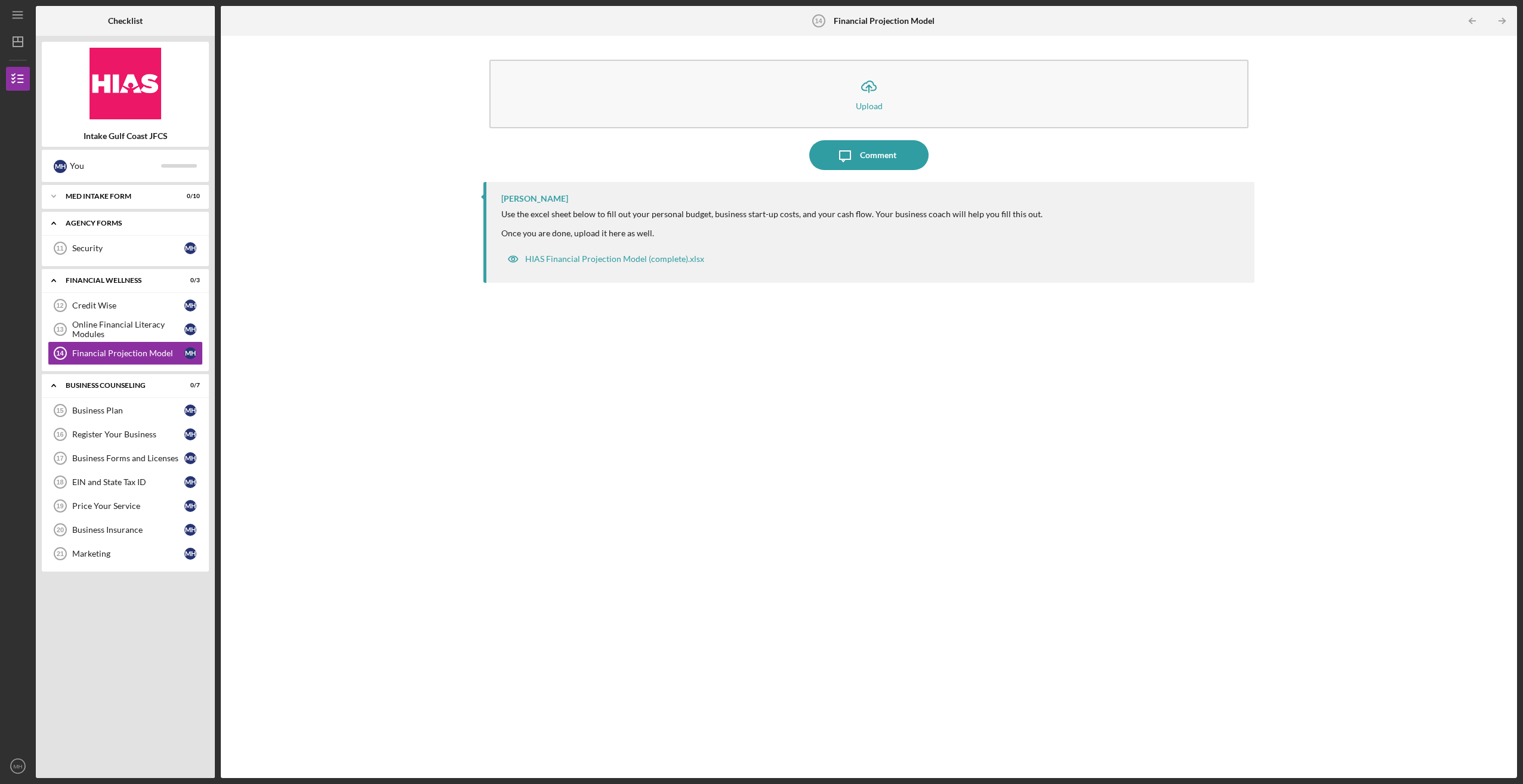
click at [106, 222] on div "Agency Forms" at bounding box center [129, 223] width 128 height 7
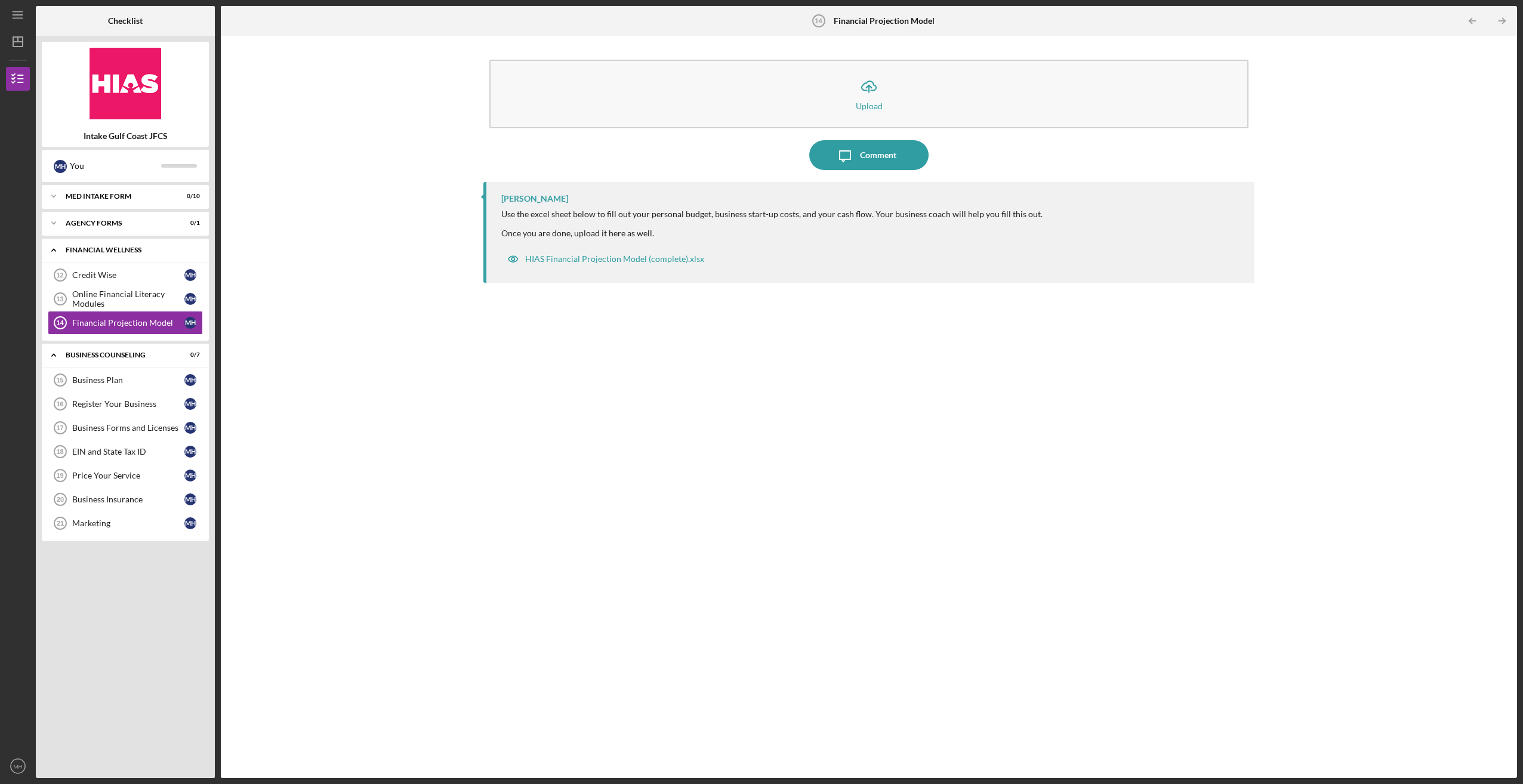
click at [110, 245] on div "Icon/Expander Financial Wellness 0 / 3" at bounding box center [125, 250] width 167 height 24
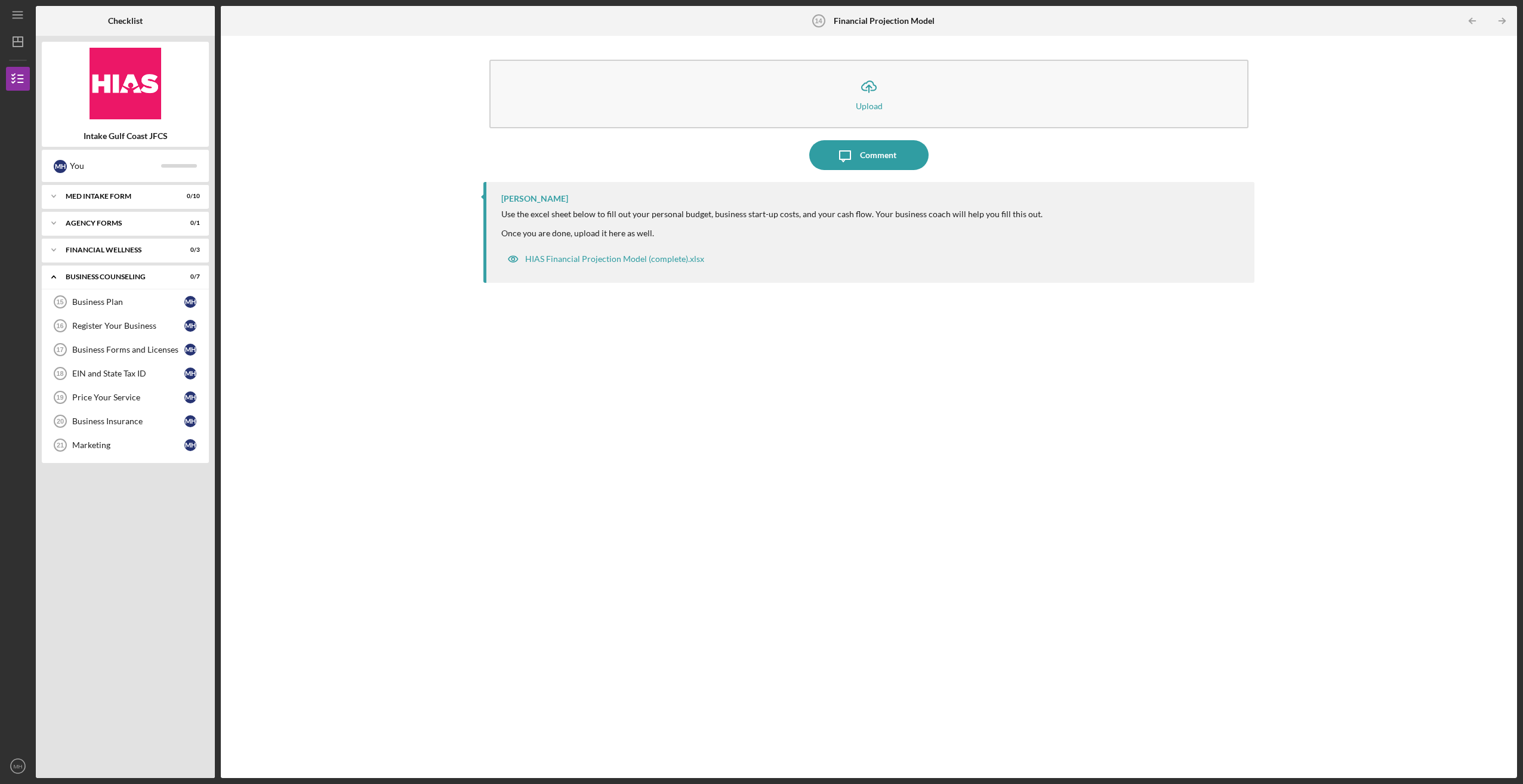
drag, startPoint x: 121, startPoint y: 273, endPoint x: 107, endPoint y: 300, distance: 30.4
click at [121, 274] on div "Business Counseling" at bounding box center [118, 276] width 104 height 7
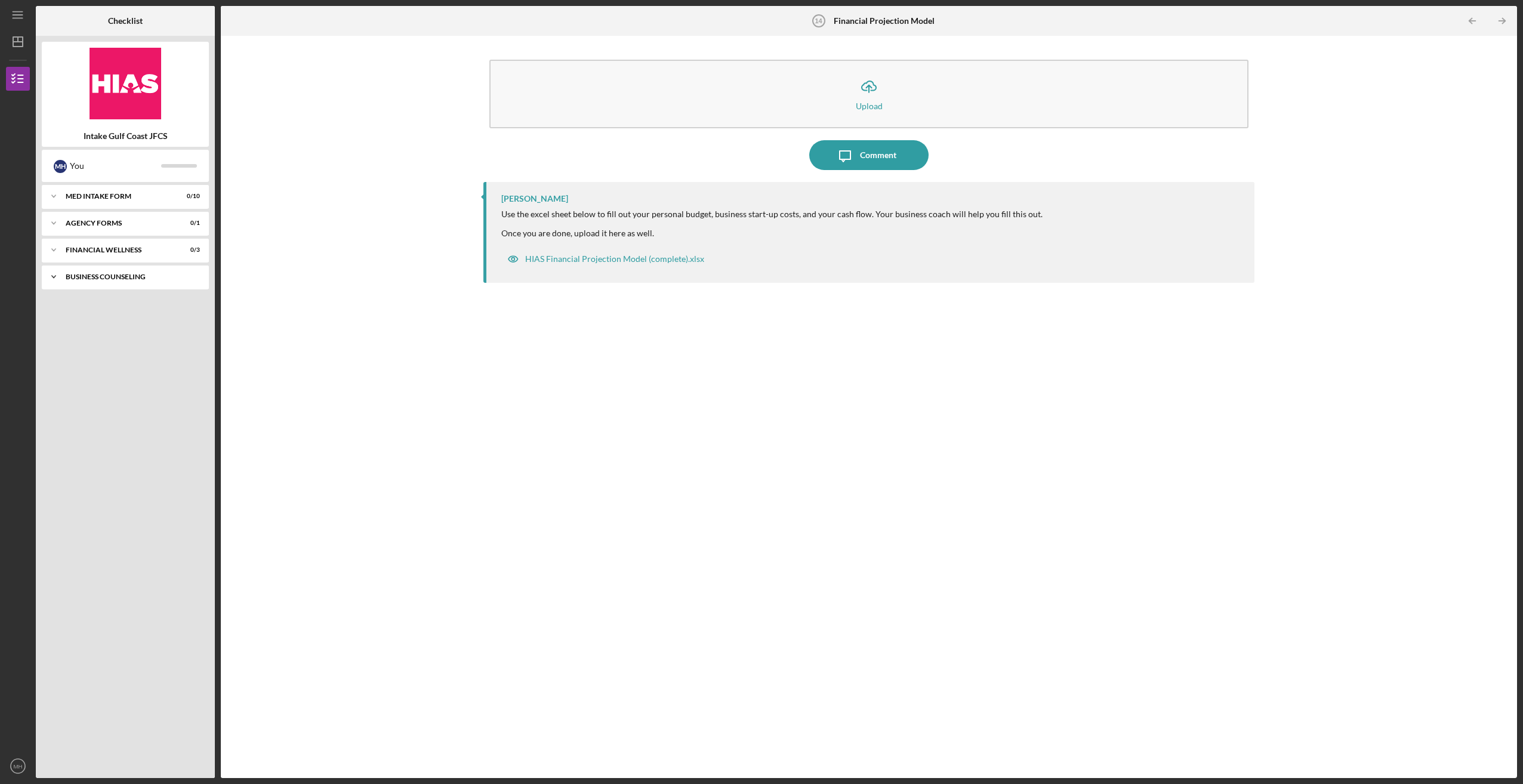
click at [124, 276] on div "Business Counseling" at bounding box center [129, 276] width 128 height 7
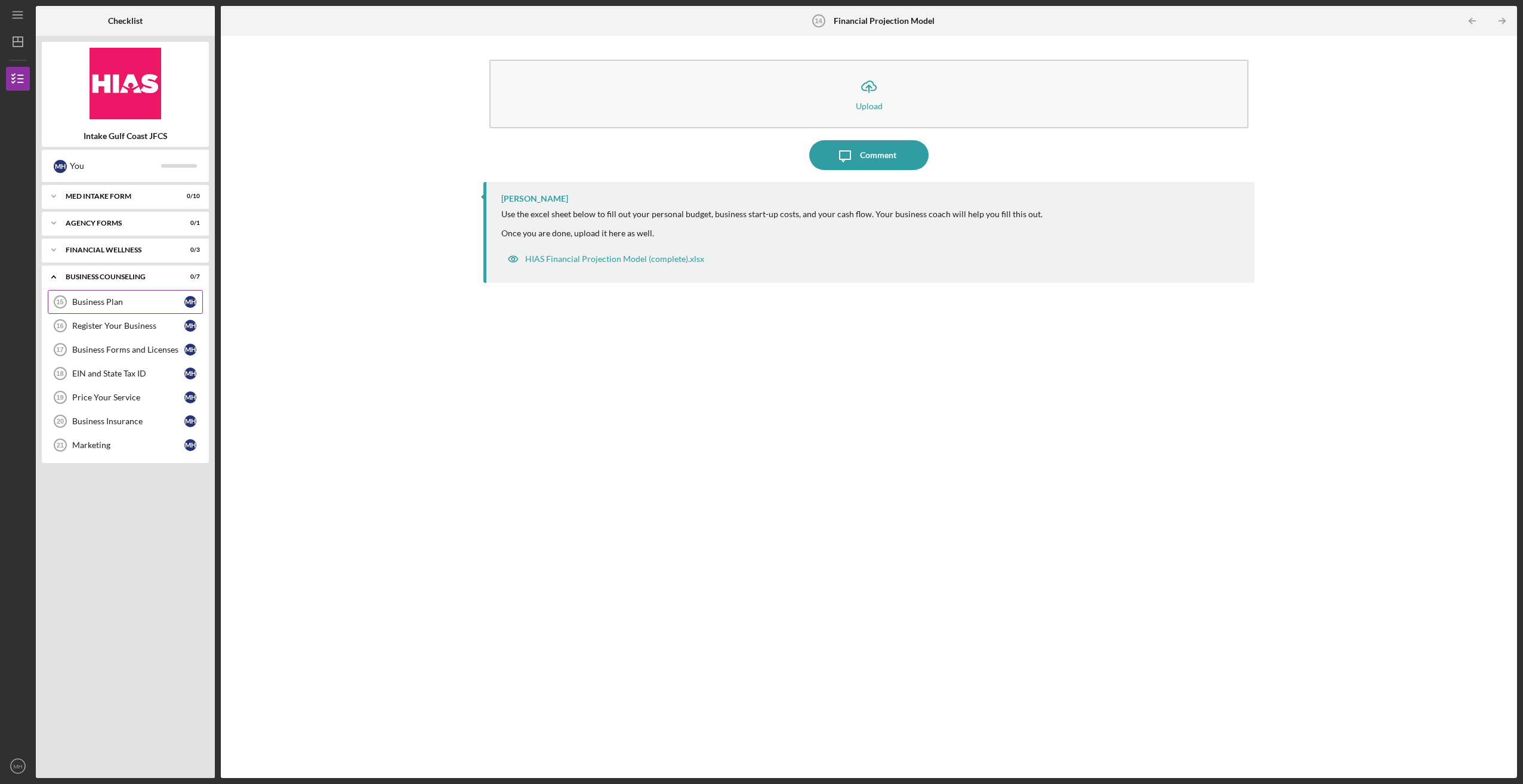
click at [121, 300] on div "Business Plan" at bounding box center [129, 302] width 113 height 9
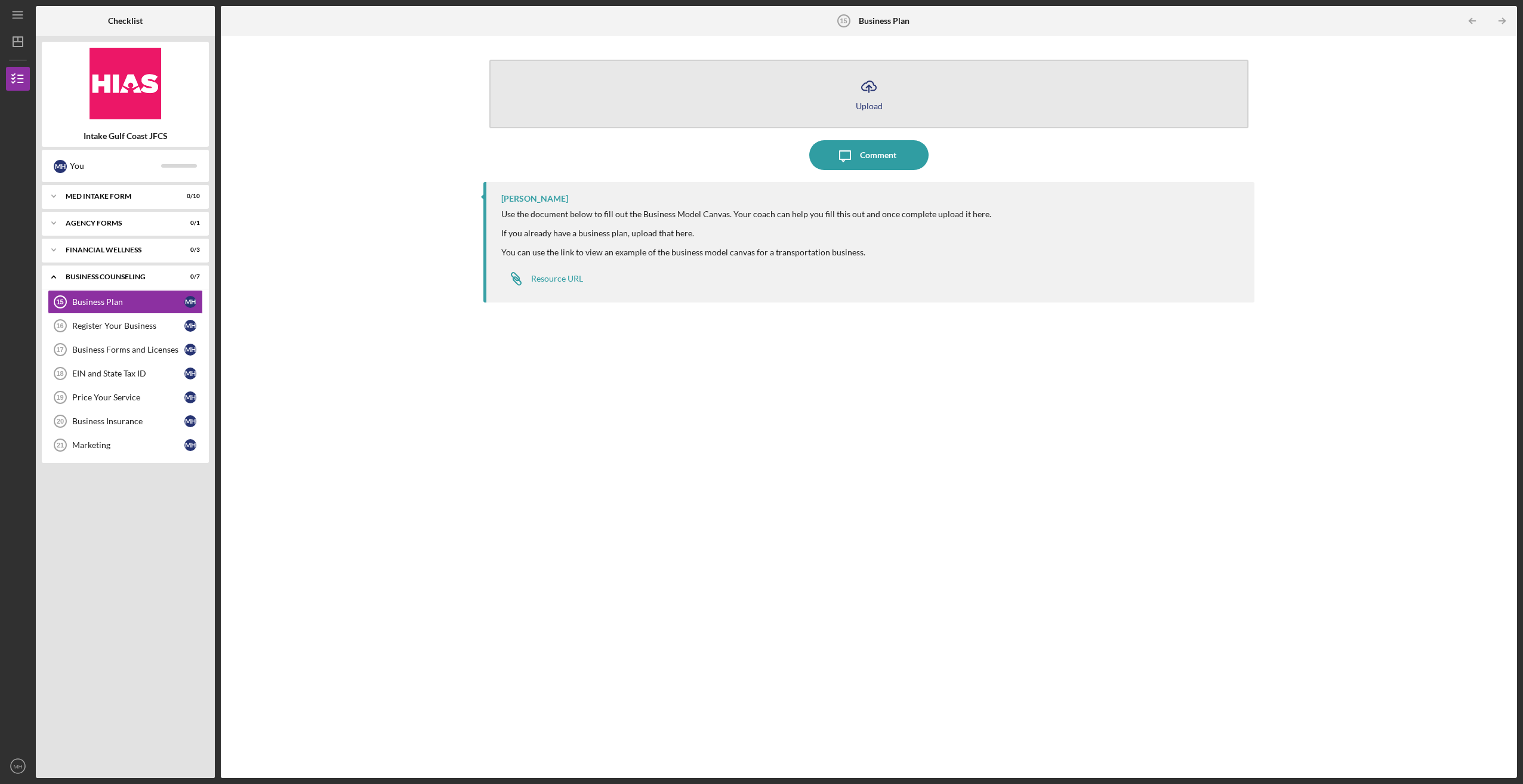
click at [861, 102] on div "Upload" at bounding box center [870, 106] width 27 height 9
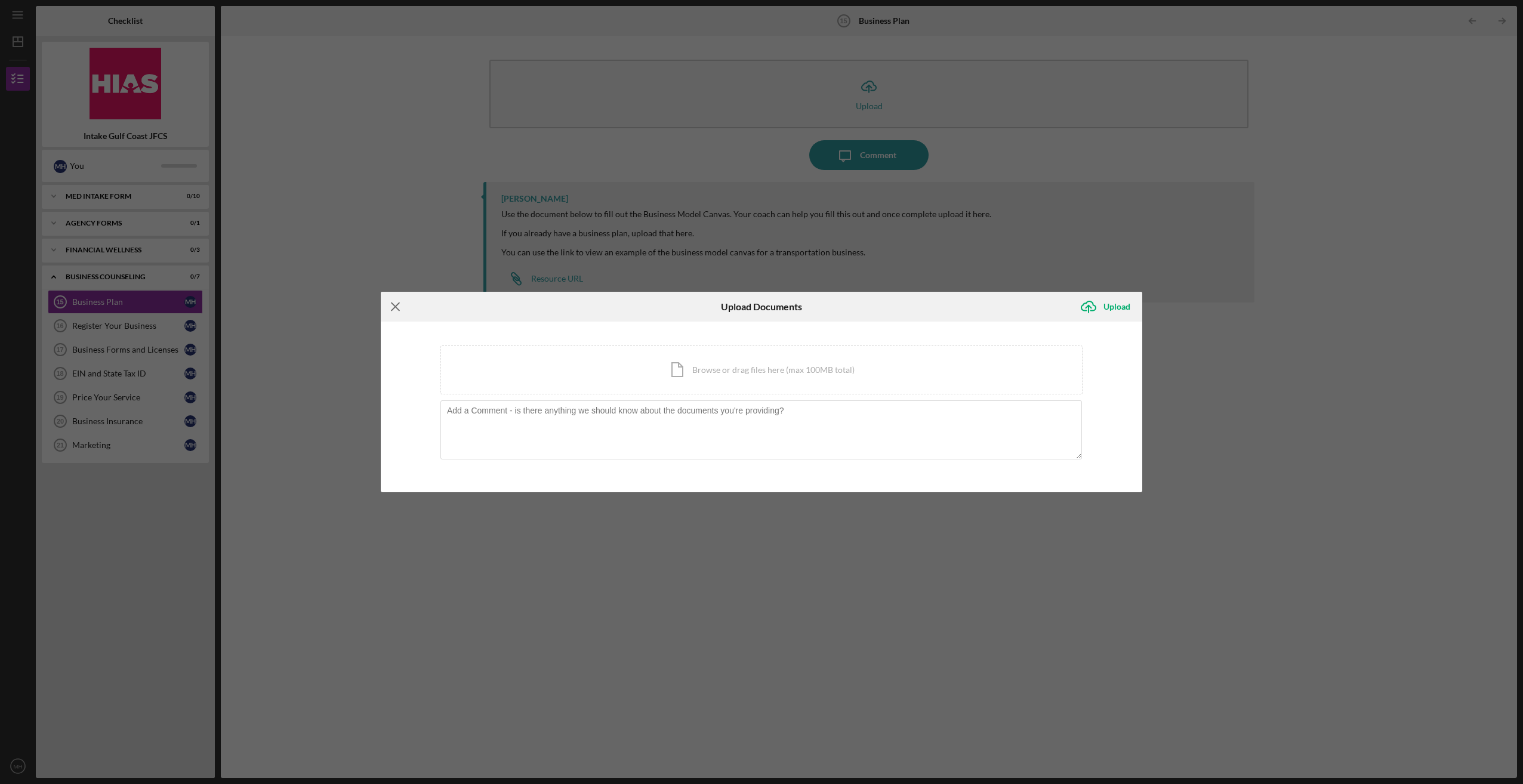
click at [394, 308] on line at bounding box center [395, 306] width 7 height 7
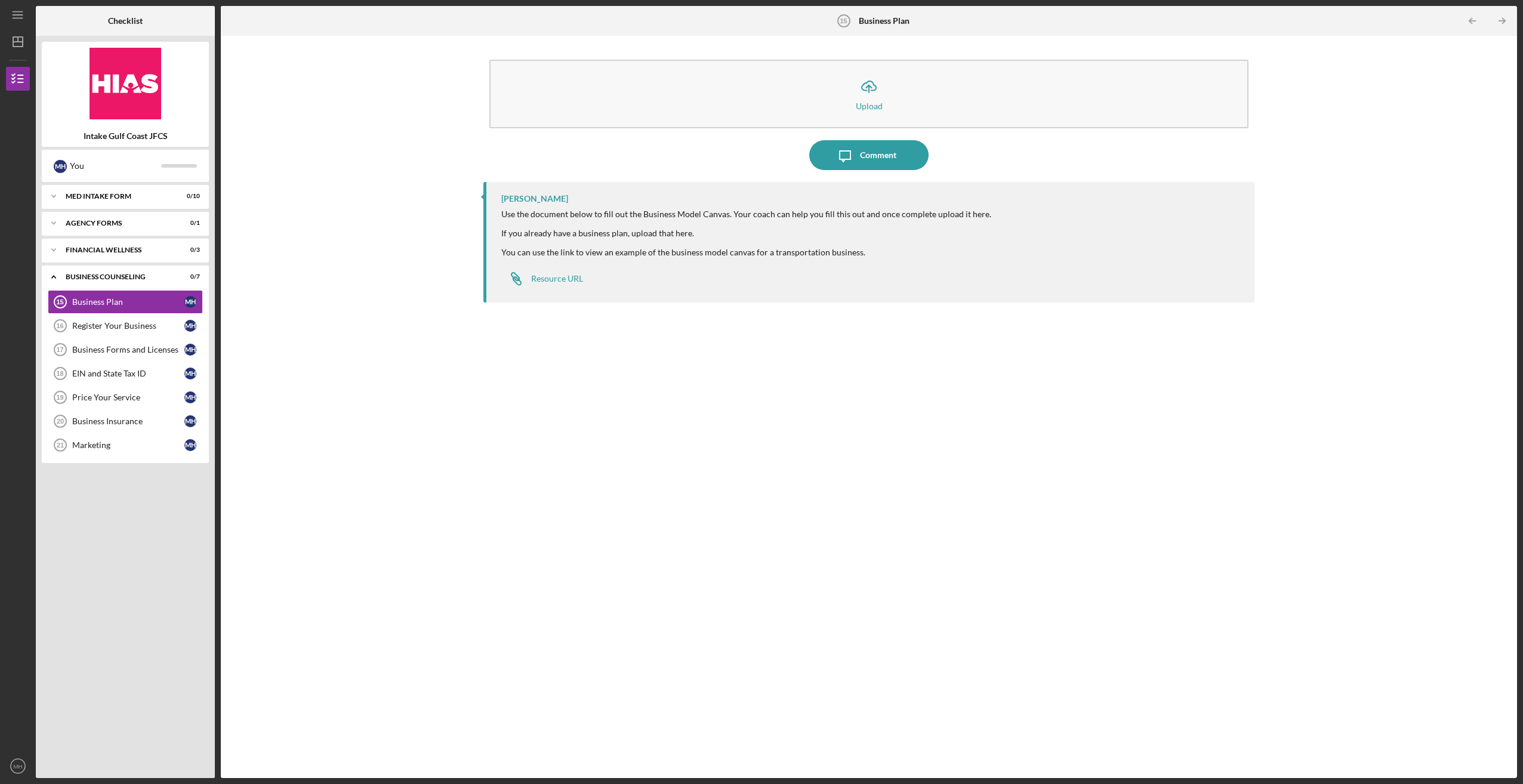
click at [327, 276] on div "Icon/Upload Upload Icon/Message Comment [PERSON_NAME] Use the document below to…" at bounding box center [869, 407] width 1284 height 730
click at [123, 320] on link "Register Your Business 16 Register Your Business M H" at bounding box center [125, 325] width 155 height 24
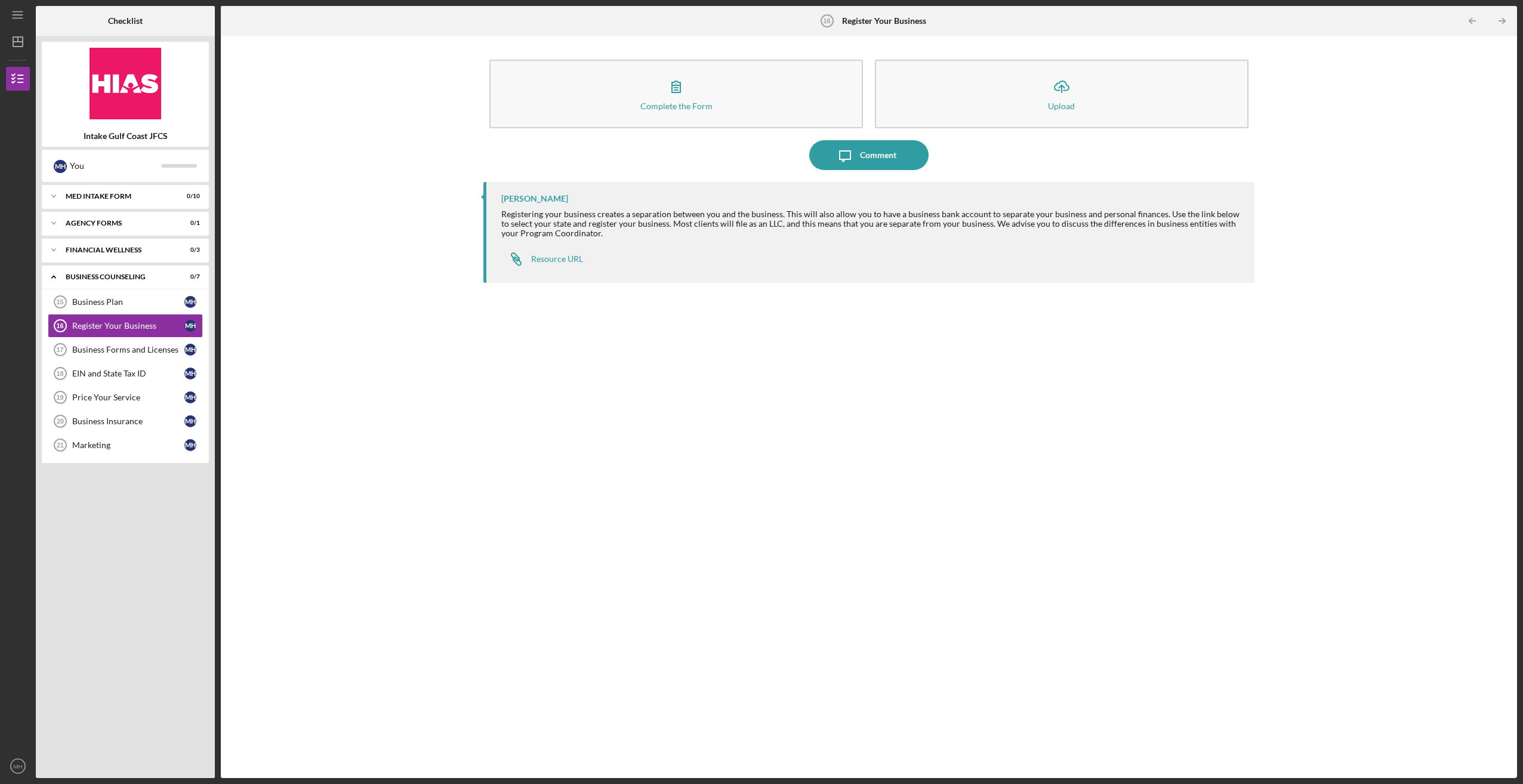
click at [399, 384] on div "Complete the Form Form Icon/Upload Upload Icon/Message Comment [PERSON_NAME] Re…" at bounding box center [869, 407] width 1284 height 730
click at [91, 275] on div "Business Counseling" at bounding box center [129, 276] width 128 height 7
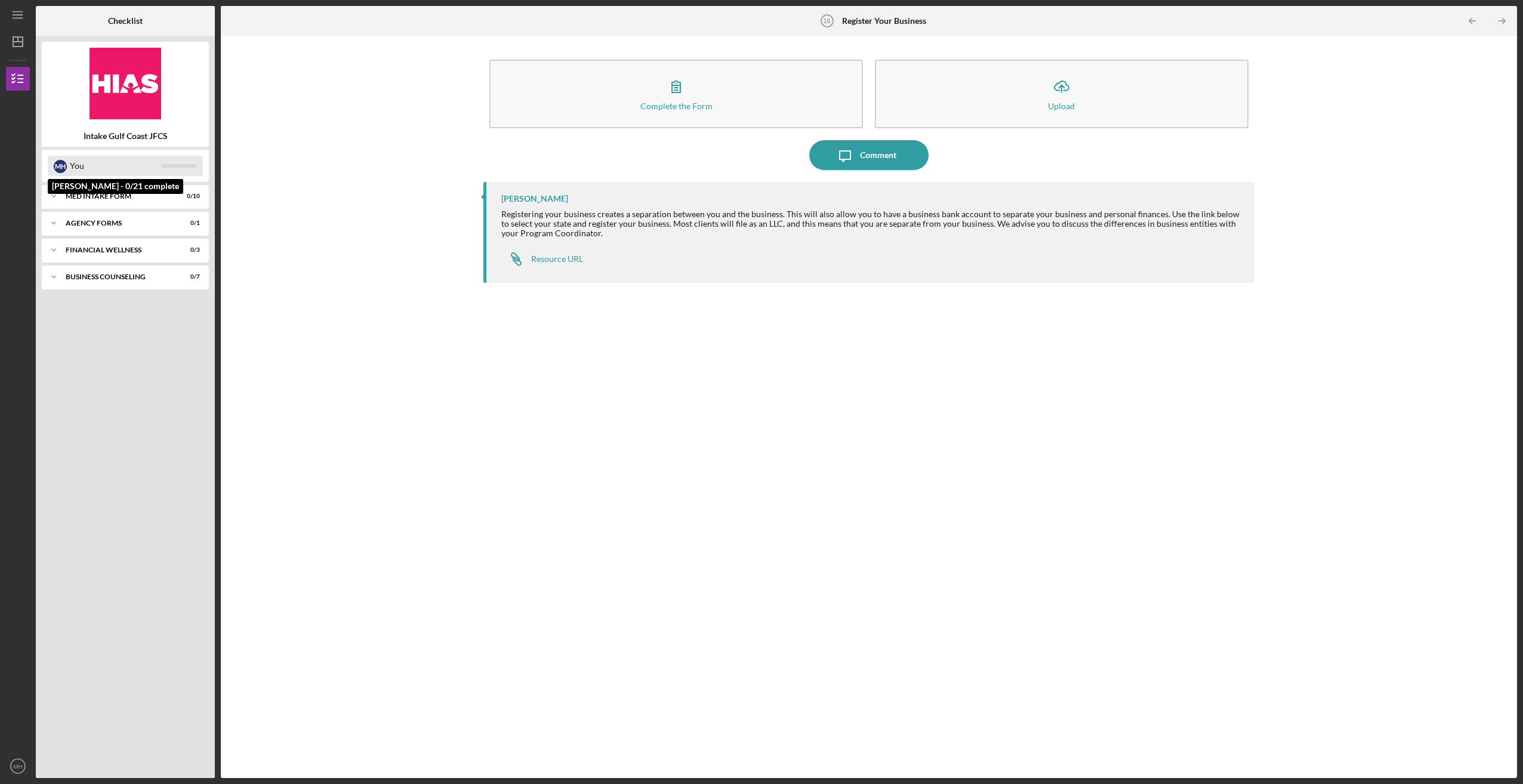
click at [108, 167] on div "You" at bounding box center [115, 166] width 92 height 20
click at [61, 165] on div "M H" at bounding box center [60, 166] width 13 height 13
click at [70, 198] on div "MED Intake Form" at bounding box center [129, 196] width 128 height 7
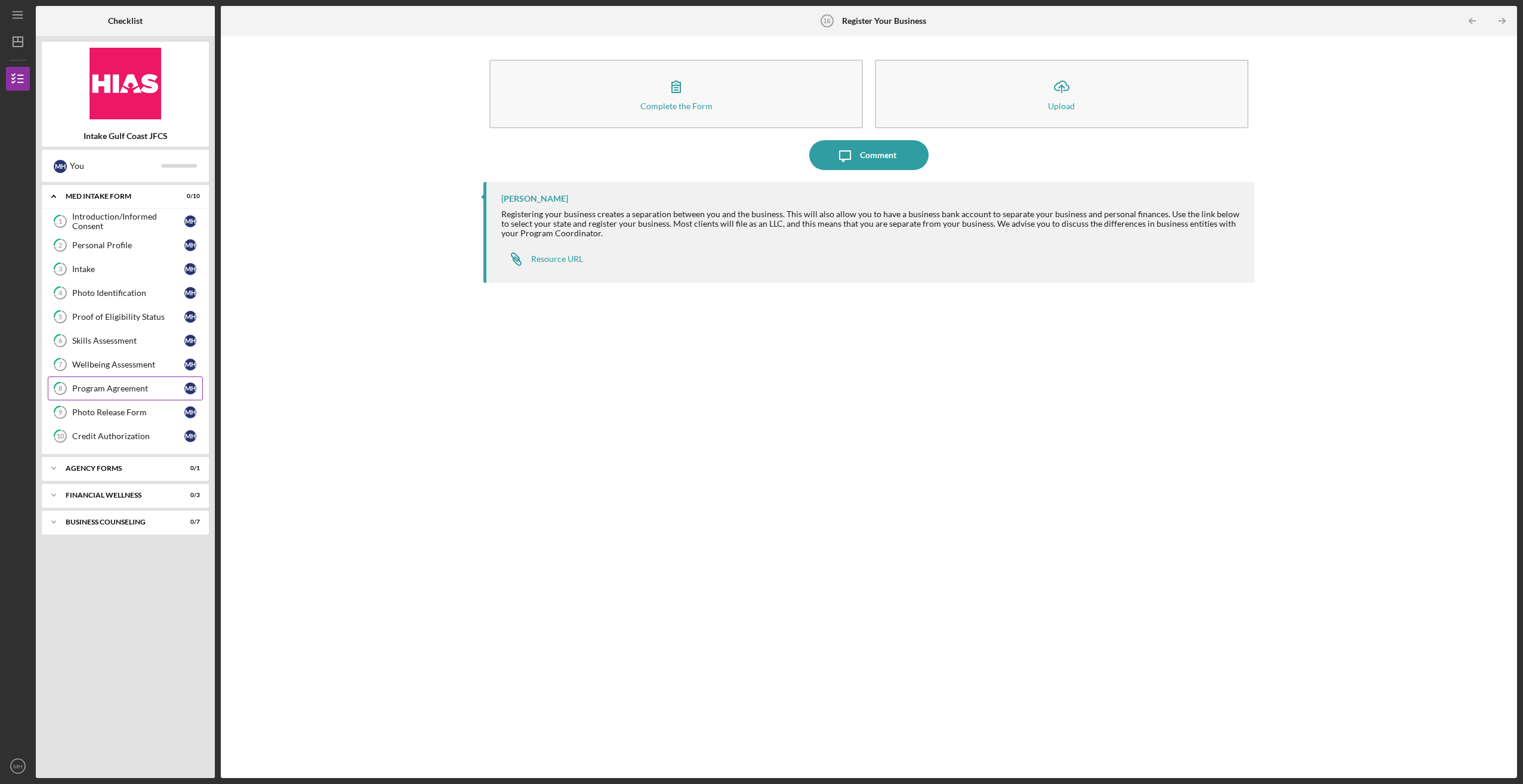
click at [102, 387] on div "Program Agreement" at bounding box center [129, 388] width 113 height 9
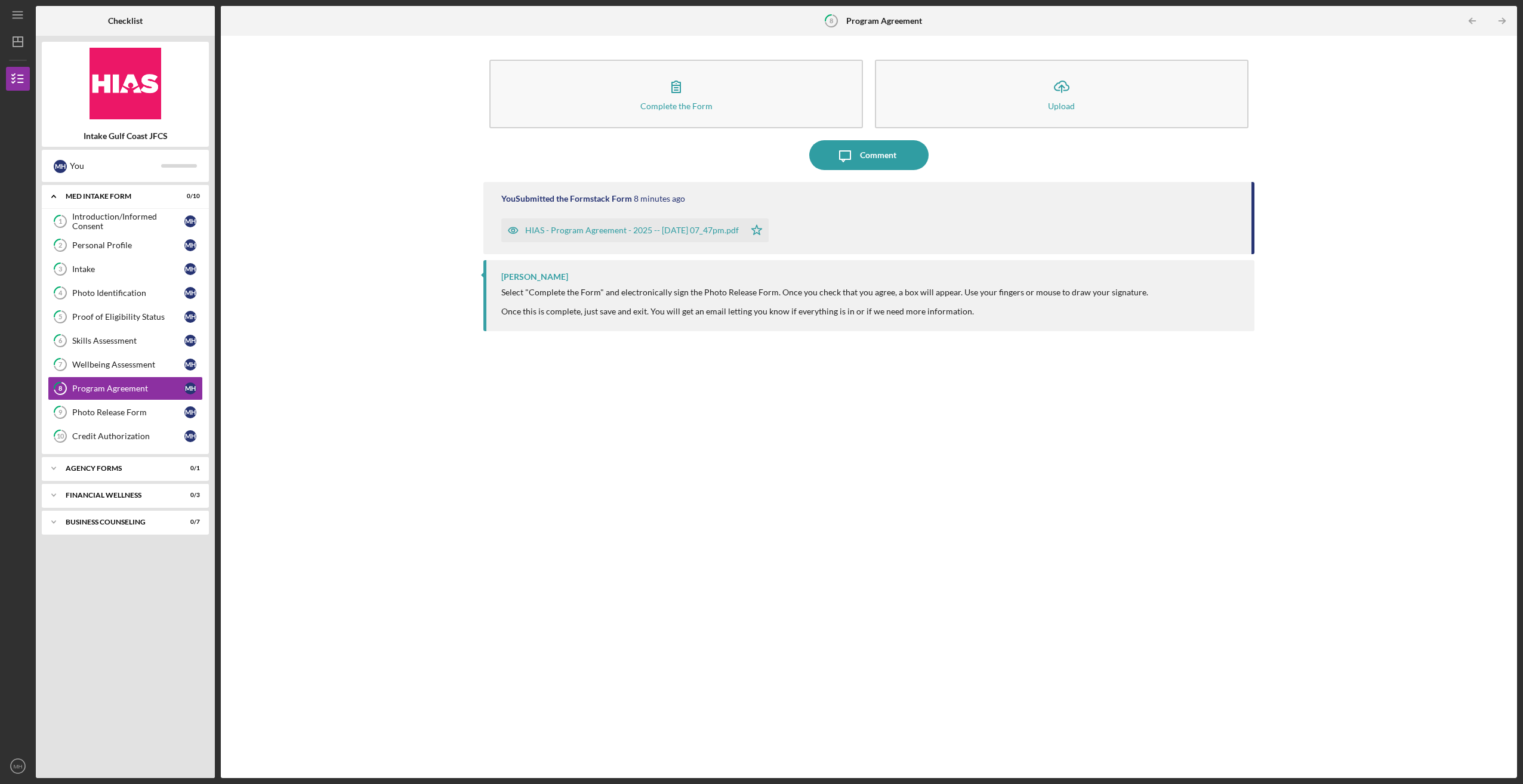
click at [367, 520] on div "Complete the Form Form Icon/Upload Upload Icon/Message Comment You Submitted th…" at bounding box center [869, 407] width 1284 height 730
drag, startPoint x: 372, startPoint y: 427, endPoint x: 411, endPoint y: 434, distance: 39.6
click at [375, 429] on div "Complete the Form Form Icon/Upload Upload Icon/Message Comment You Submitted th…" at bounding box center [869, 407] width 1284 height 730
click at [672, 573] on div "You Submitted the Formstack Form 8 minutes ago HIAS - Program Agreement - 2025 …" at bounding box center [868, 471] width 771 height 578
click at [491, 539] on div "You Submitted the Formstack Form 8 minutes ago HIAS - Program Agreement - 2025 …" at bounding box center [868, 471] width 771 height 578
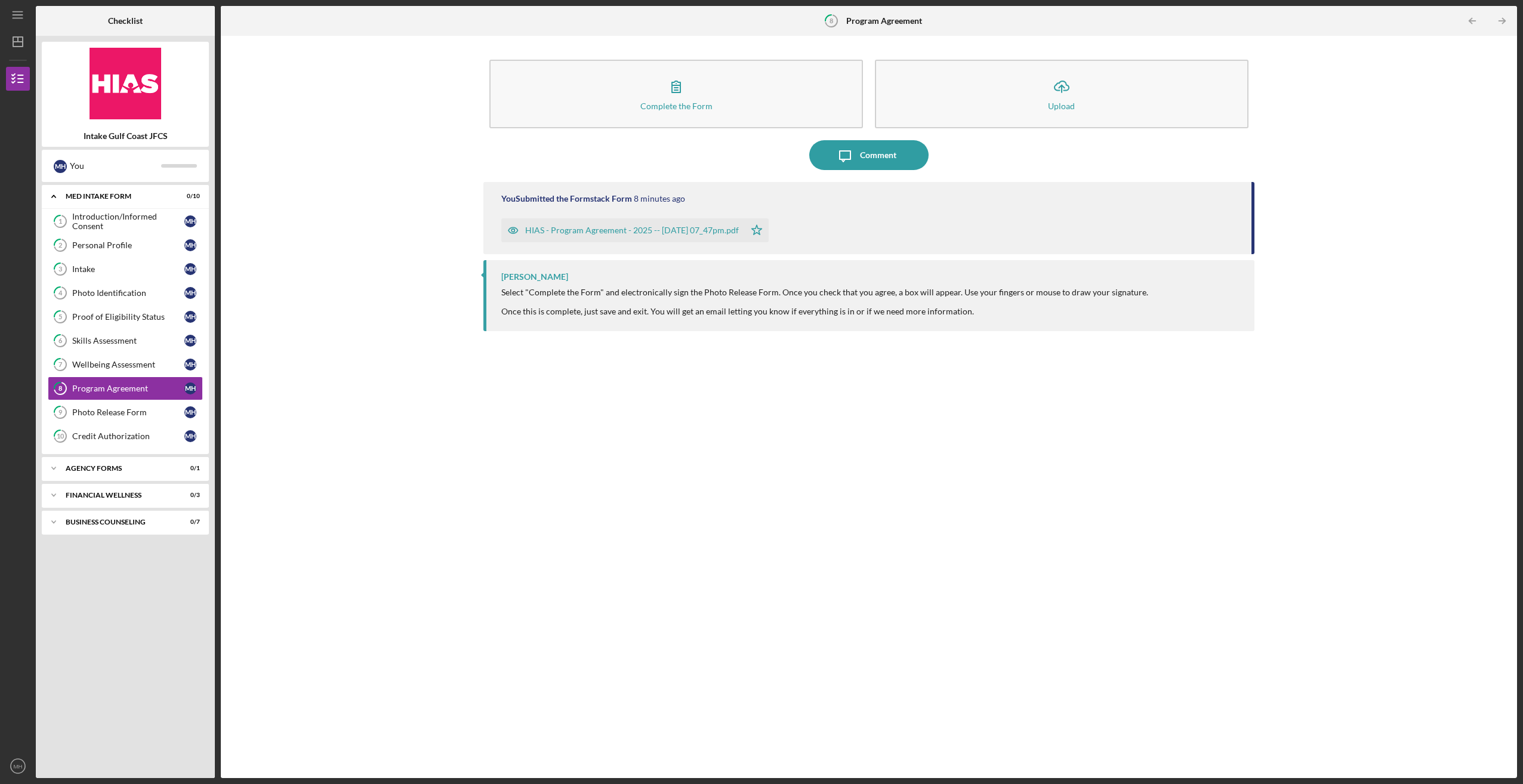
click at [384, 483] on div "Complete the Form Form Icon/Upload Upload Icon/Message Comment You Submitted th…" at bounding box center [869, 407] width 1284 height 730
click at [380, 432] on div "Complete the Form Form Icon/Upload Upload Icon/Message Comment You Submitted th…" at bounding box center [869, 407] width 1284 height 730
click at [352, 520] on div "Complete the Form Form Icon/Upload Upload Icon/Message Comment You Submitted th…" at bounding box center [869, 407] width 1284 height 730
drag, startPoint x: 484, startPoint y: 468, endPoint x: 466, endPoint y: 466, distance: 18.1
click at [485, 469] on div "You Submitted the Formstack Form 8 minutes ago HIAS - Program Agreement - 2025 …" at bounding box center [868, 471] width 771 height 578
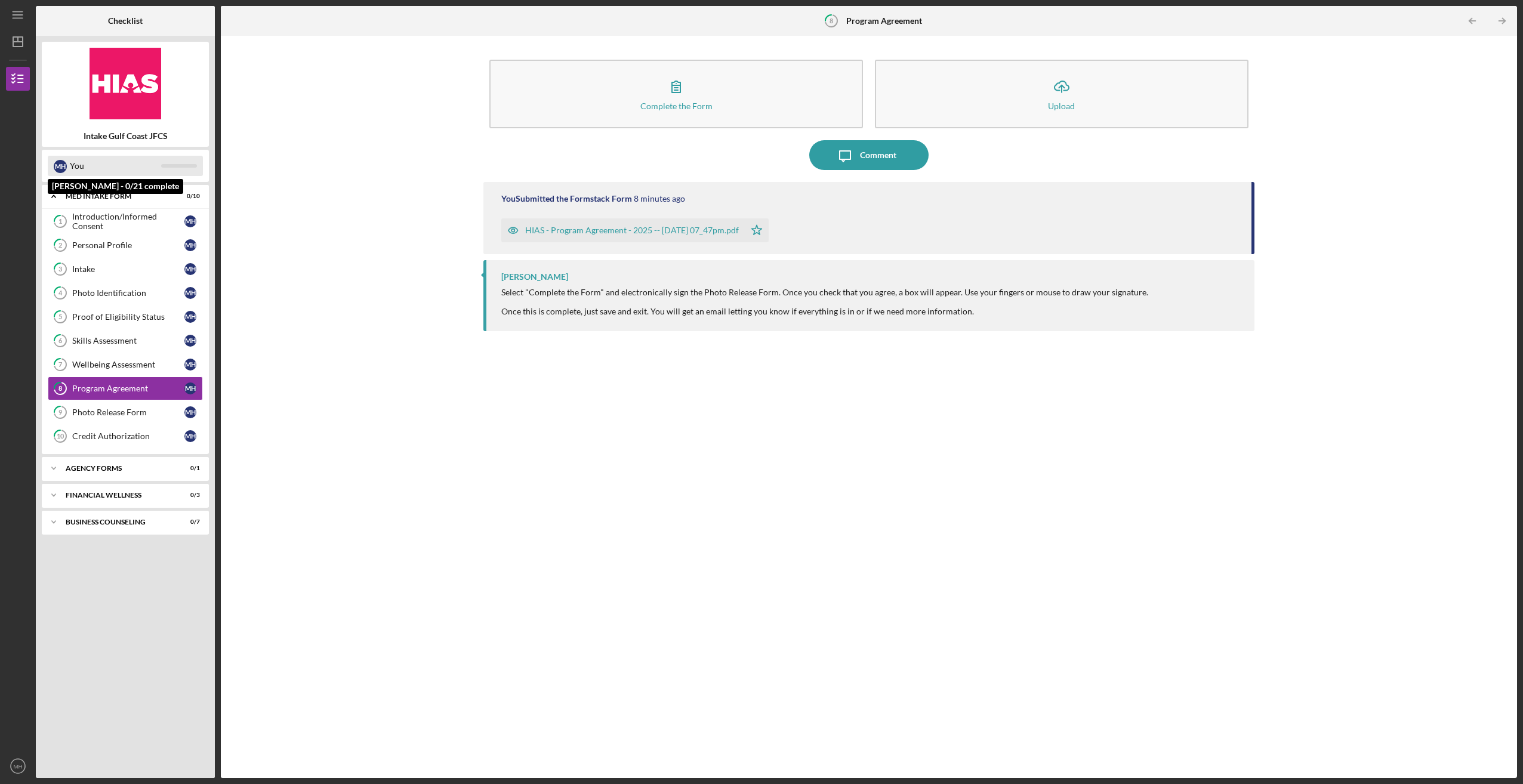
click at [85, 160] on div "You" at bounding box center [115, 166] width 92 height 20
click at [388, 327] on div "Complete the Form Form Icon/Upload Upload Icon/Message Comment You Submitted th…" at bounding box center [869, 407] width 1284 height 730
click at [507, 535] on div "You Submitted the Formstack Form 8 minutes ago HIAS - Program Agreement - 2025 …" at bounding box center [868, 471] width 771 height 578
click at [340, 137] on div "Complete the Form Form Icon/Upload Upload Icon/Message Comment You Submitted th…" at bounding box center [869, 407] width 1284 height 730
click at [96, 466] on div "Agency Forms" at bounding box center [129, 468] width 128 height 7
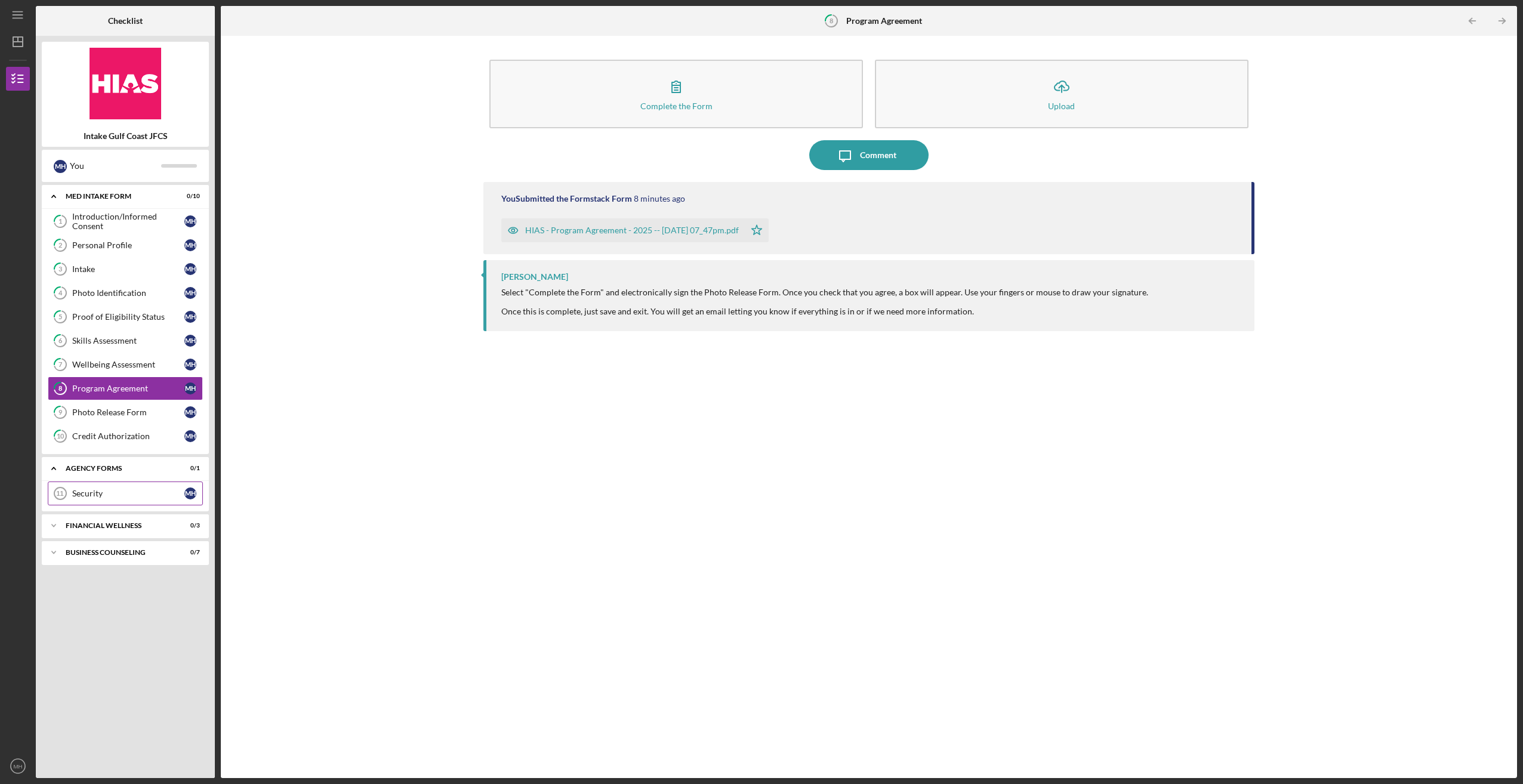
click at [87, 489] on div "Security" at bounding box center [129, 493] width 113 height 9
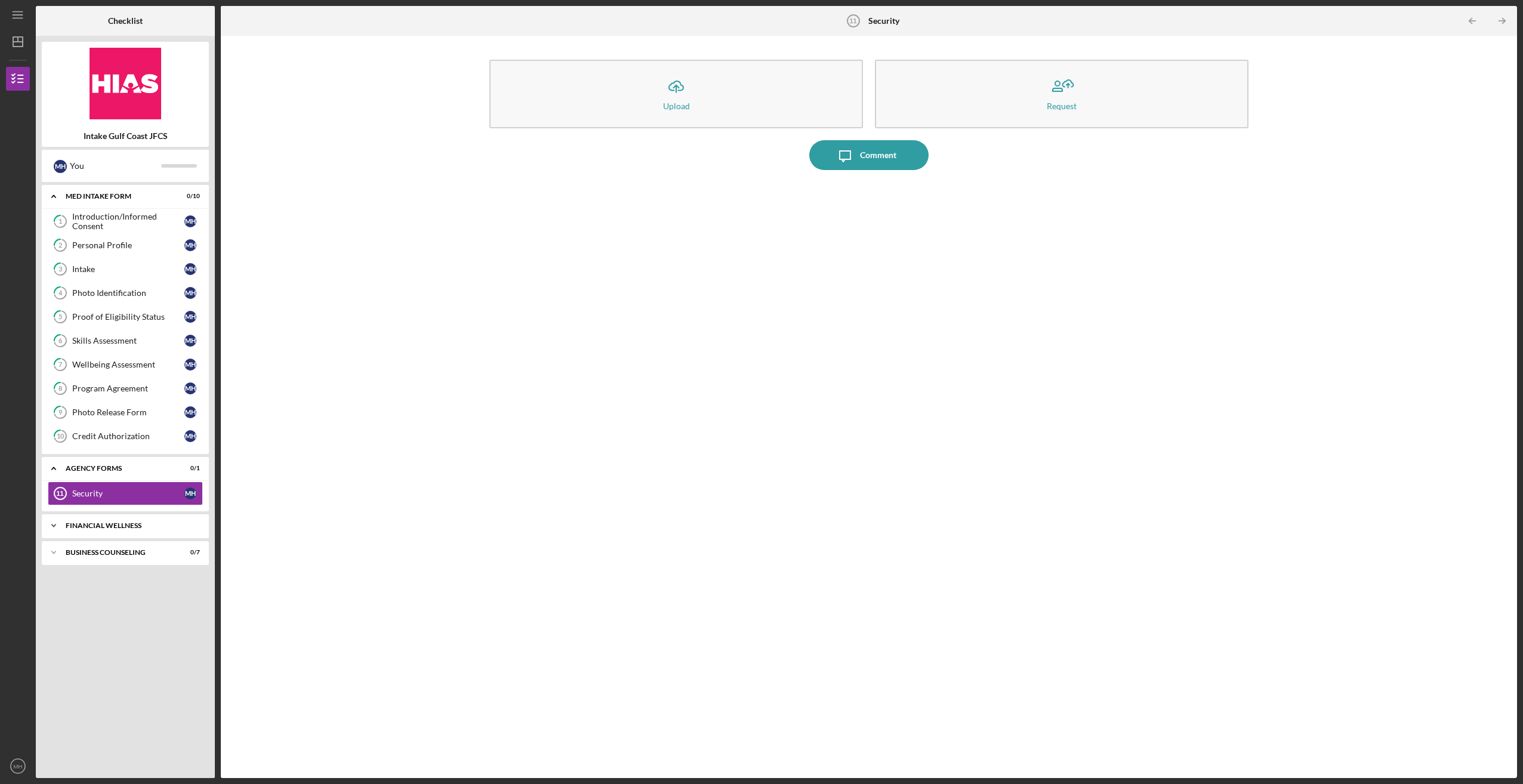
click at [96, 522] on div "Financial Wellness" at bounding box center [129, 525] width 128 height 7
click at [506, 579] on div at bounding box center [868, 471] width 771 height 578
click at [14, 11] on icon "Icon/Menu" at bounding box center [18, 16] width 27 height 27
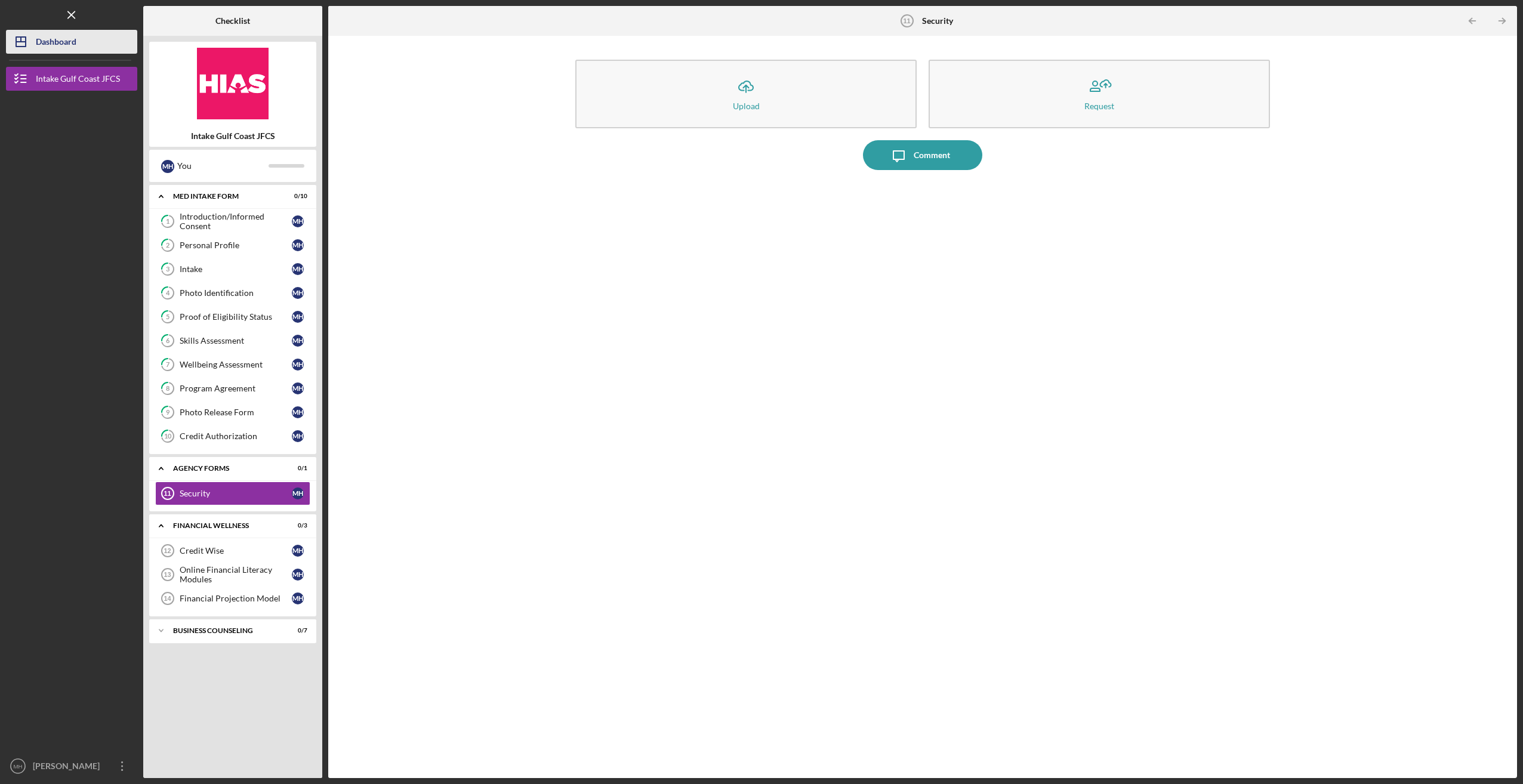
click at [64, 33] on div "Dashboard" at bounding box center [56, 43] width 41 height 27
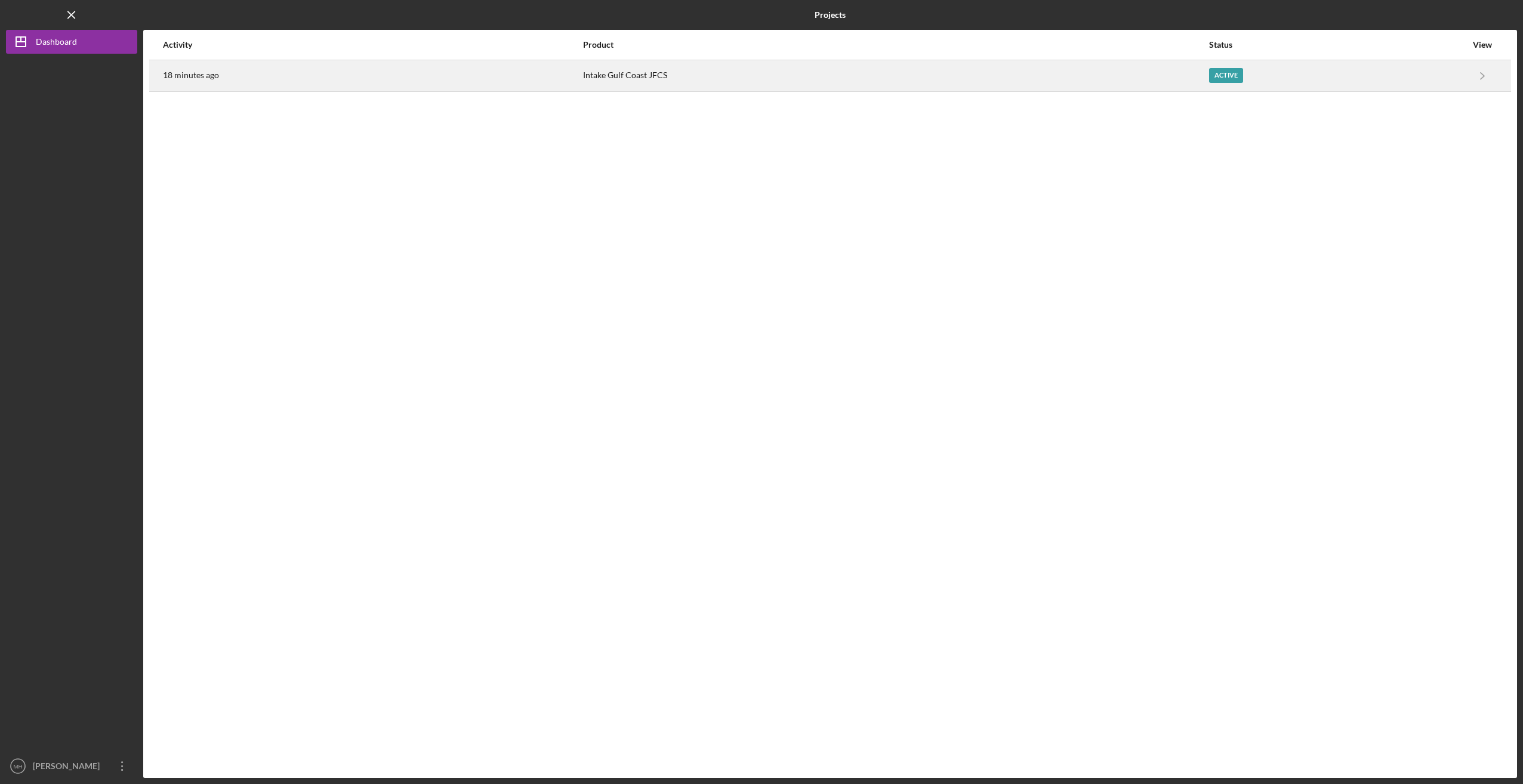
click at [996, 78] on div "Intake Gulf Coast JFCS" at bounding box center [895, 76] width 625 height 30
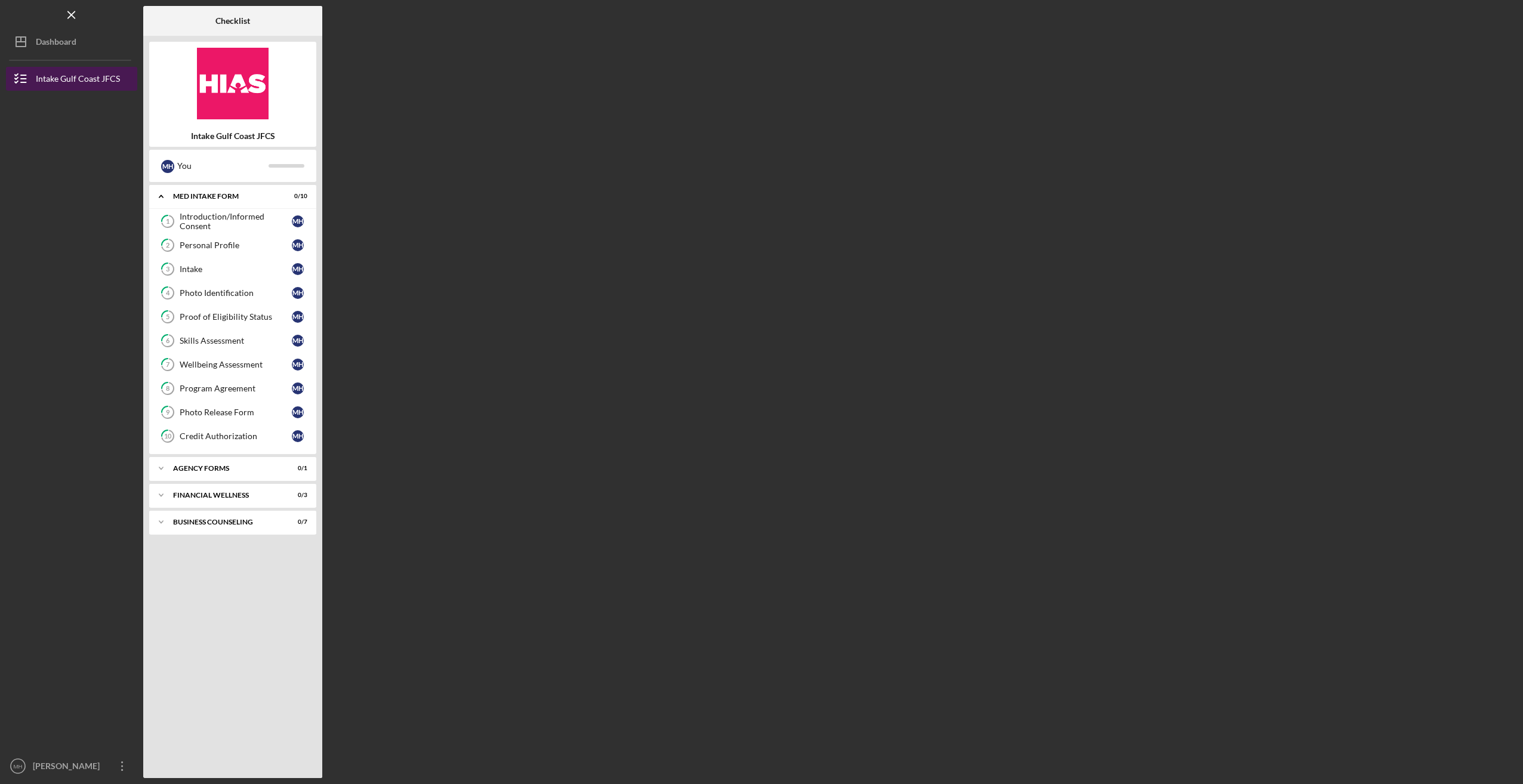
click at [89, 79] on div "Intake Gulf Coast JFCS" at bounding box center [78, 81] width 84 height 27
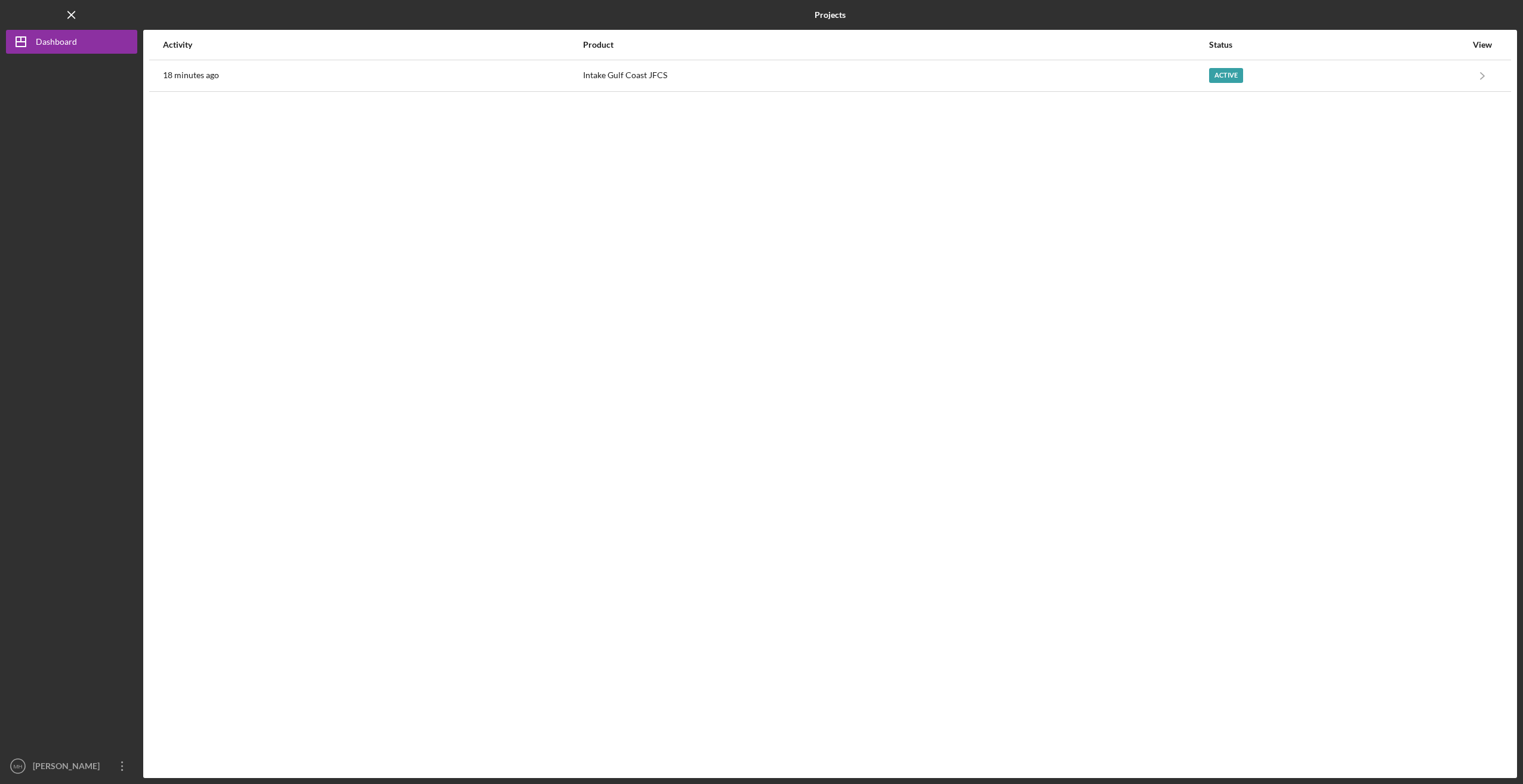
click at [870, 331] on div "Activity Product Status View 18 minutes ago Intake Gulf Coast JFCS Active Icon/…" at bounding box center [830, 404] width 1374 height 748
click at [430, 275] on div "Activity Product Status View 19 minutes ago Intake Gulf Coast JFCS Active Icon/…" at bounding box center [830, 404] width 1374 height 748
click at [494, 455] on div "Activity Product Status View 19 minutes ago Intake Gulf Coast JFCS Active Icon/…" at bounding box center [830, 404] width 1374 height 748
click at [384, 315] on div "Activity Product Status View 19 minutes ago Intake Gulf Coast JFCS Active Icon/…" at bounding box center [830, 404] width 1374 height 748
click at [76, 16] on icon "Icon/Menu Close" at bounding box center [72, 16] width 27 height 27
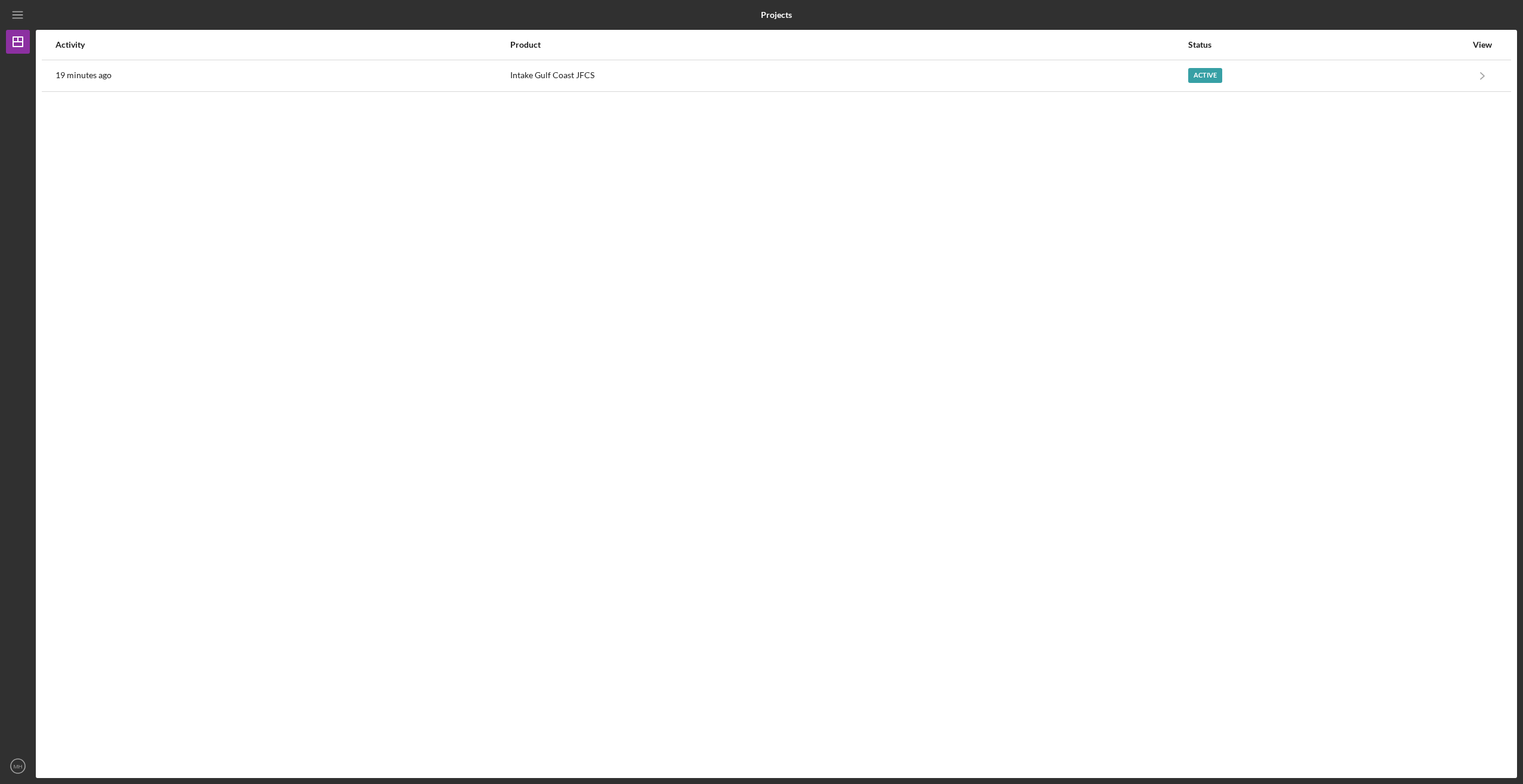
click at [716, 430] on div "Activity Product Status View 19 minutes ago Intake Gulf Coast JFCS Active Icon/…" at bounding box center [776, 404] width 1481 height 748
click at [584, 419] on div "Activity Product Status View 19 minutes ago Intake Gulf Coast JFCS Active Icon/…" at bounding box center [776, 404] width 1481 height 748
click at [259, 310] on div "Activity Product Status View 20 minutes ago Intake Gulf Coast JFCS Active Icon/…" at bounding box center [776, 404] width 1481 height 748
click at [958, 458] on div "Activity Product Status View 20 minutes ago Intake Gulf Coast JFCS Active Icon/…" at bounding box center [776, 404] width 1481 height 748
click at [339, 222] on div "Activity Product Status View 20 minutes ago Intake Gulf Coast JFCS Active Icon/…" at bounding box center [776, 404] width 1481 height 748
